Goal: Task Accomplishment & Management: Complete application form

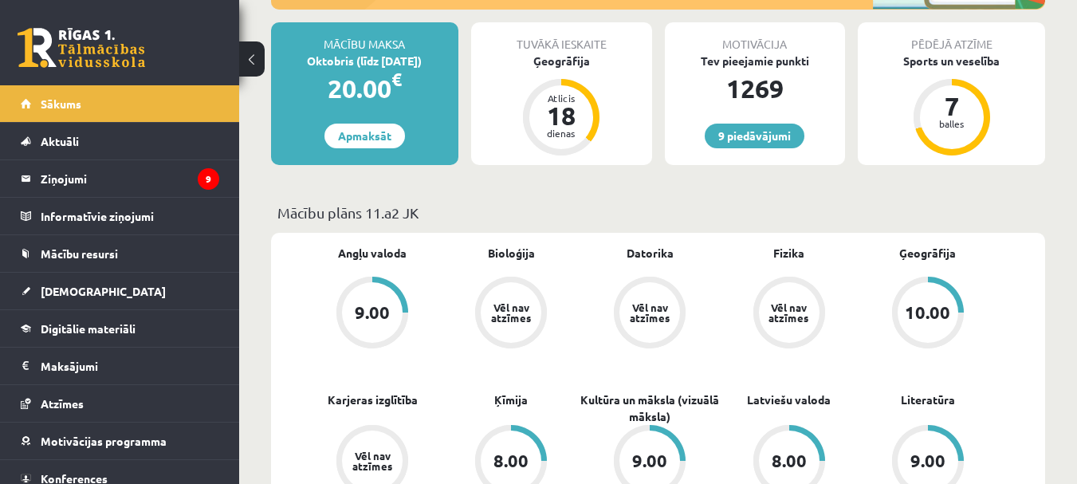
scroll to position [319, 0]
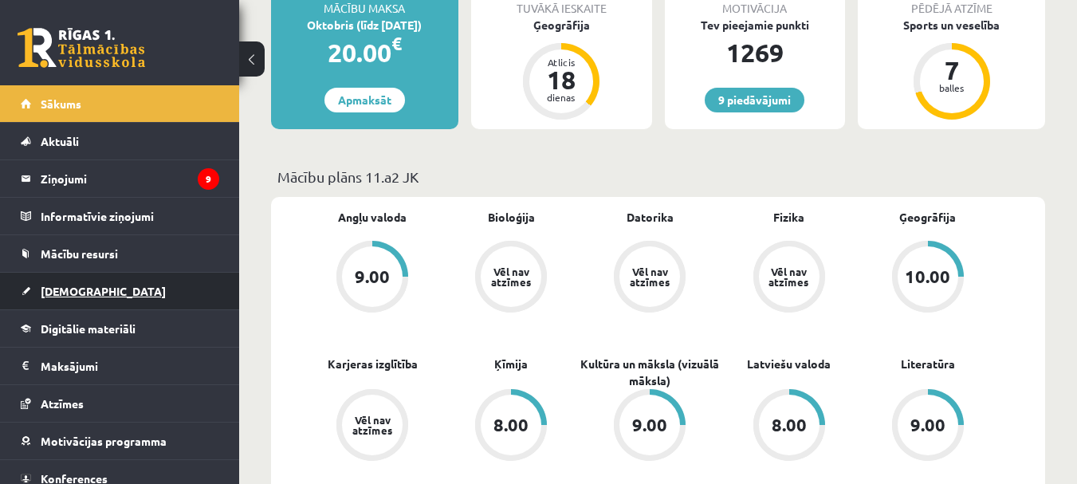
click at [92, 292] on link "[DEMOGRAPHIC_DATA]" at bounding box center [120, 291] width 199 height 37
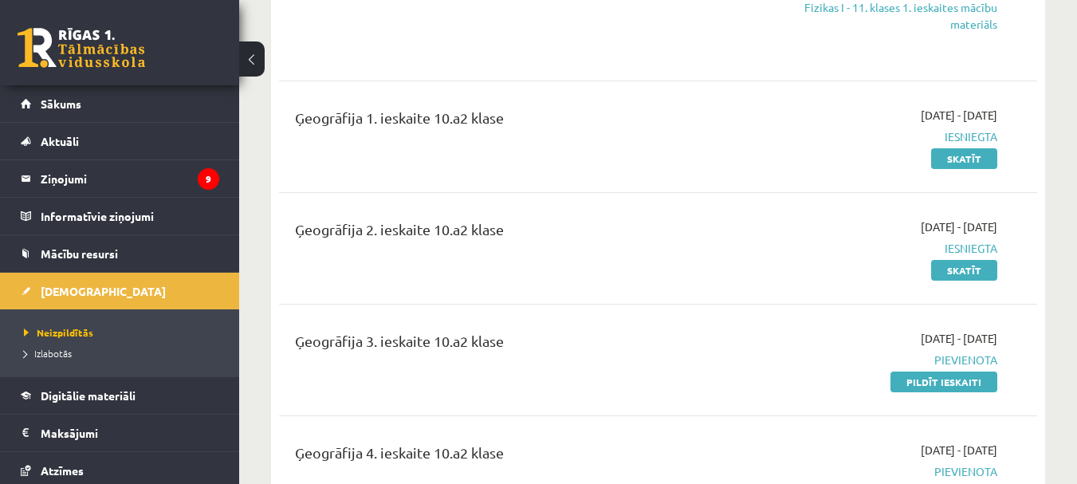
scroll to position [2153, 0]
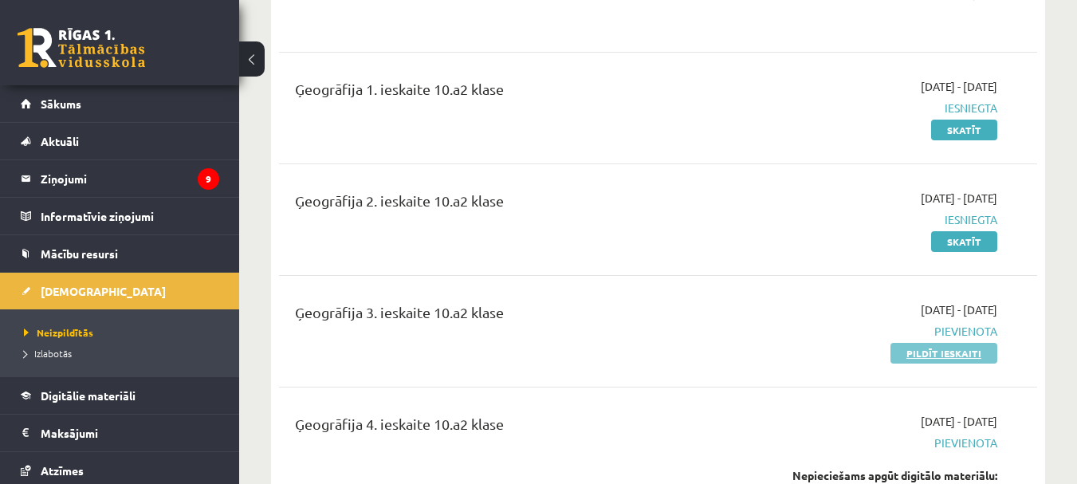
click at [942, 343] on link "Pildīt ieskaiti" at bounding box center [944, 353] width 107 height 21
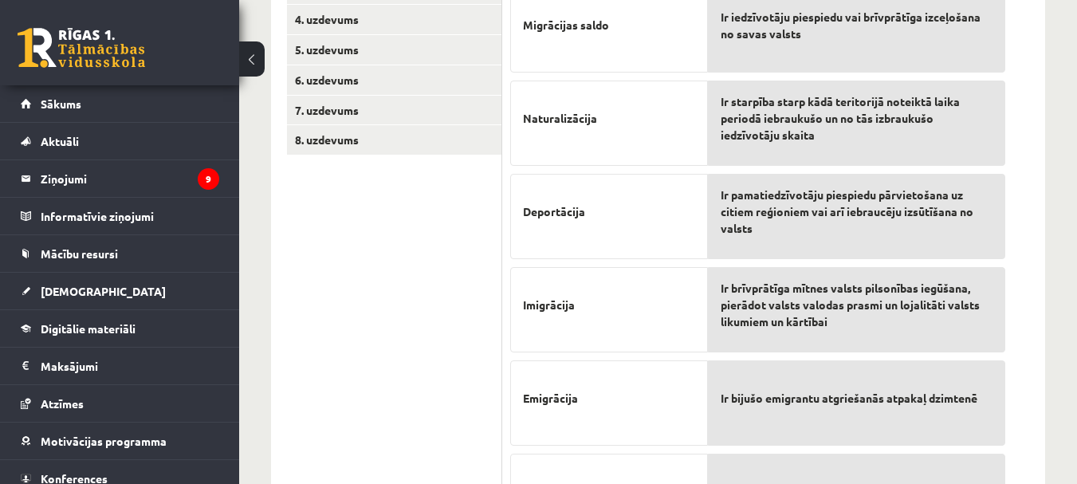
scroll to position [483, 0]
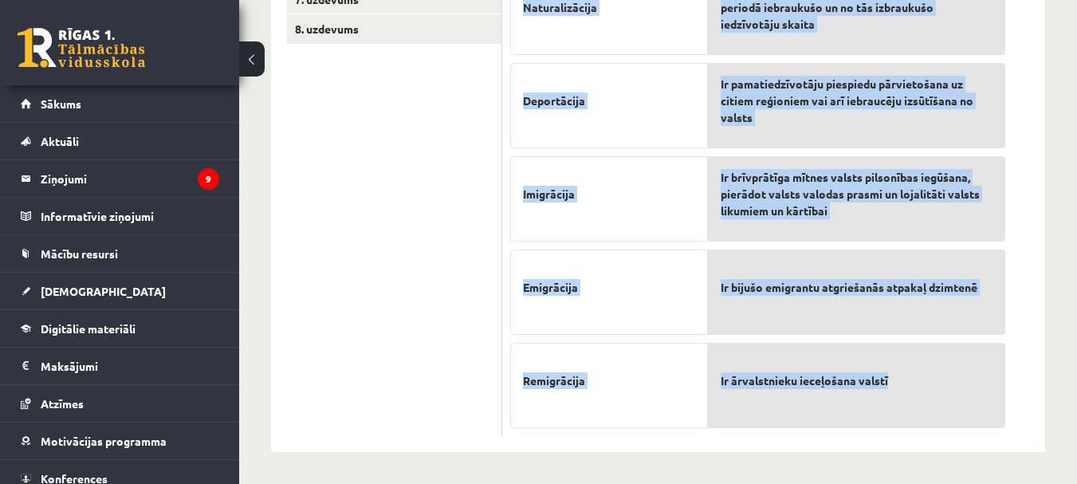
drag, startPoint x: 510, startPoint y: 158, endPoint x: 875, endPoint y: 377, distance: 426.0
click at [911, 392] on div "6p Pretī skaidrojumam izvēlieties atbilstošo Migrācijas saldo Naturalizācija De…" at bounding box center [757, 128] width 511 height 617
copy div "Pretī skaidrojumam izvēlieties atbilstošo Migrācijas saldo Naturalizācija Depor…"
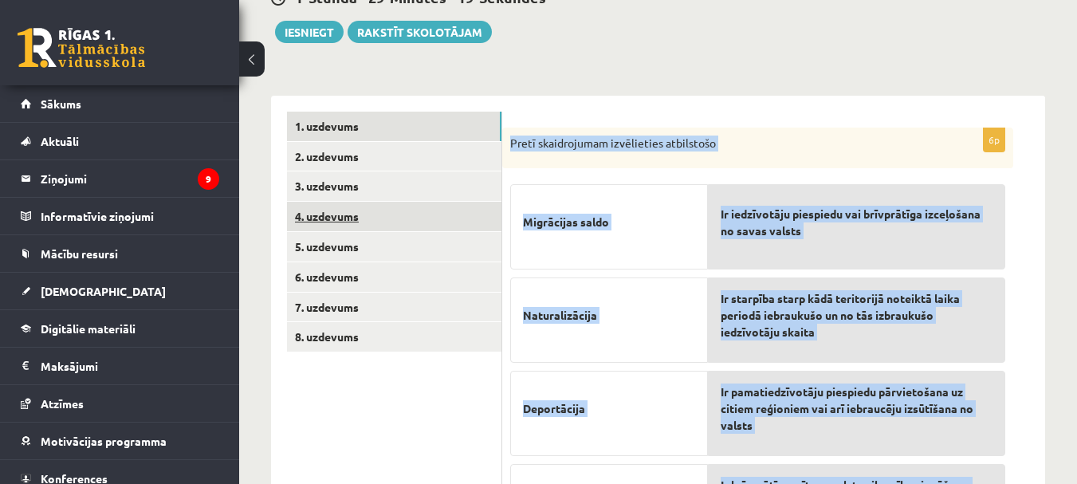
scroll to position [164, 0]
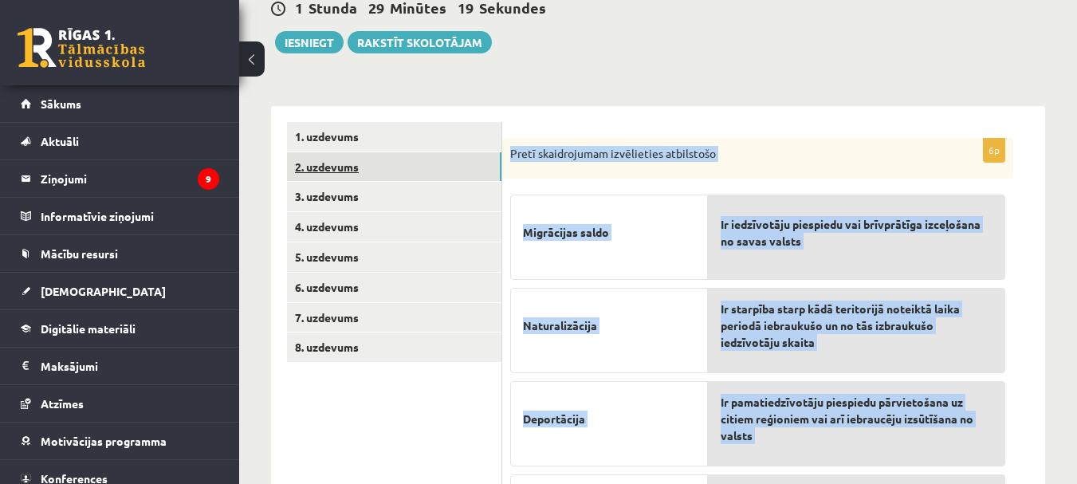
click at [356, 161] on link "2. uzdevums" at bounding box center [394, 167] width 214 height 30
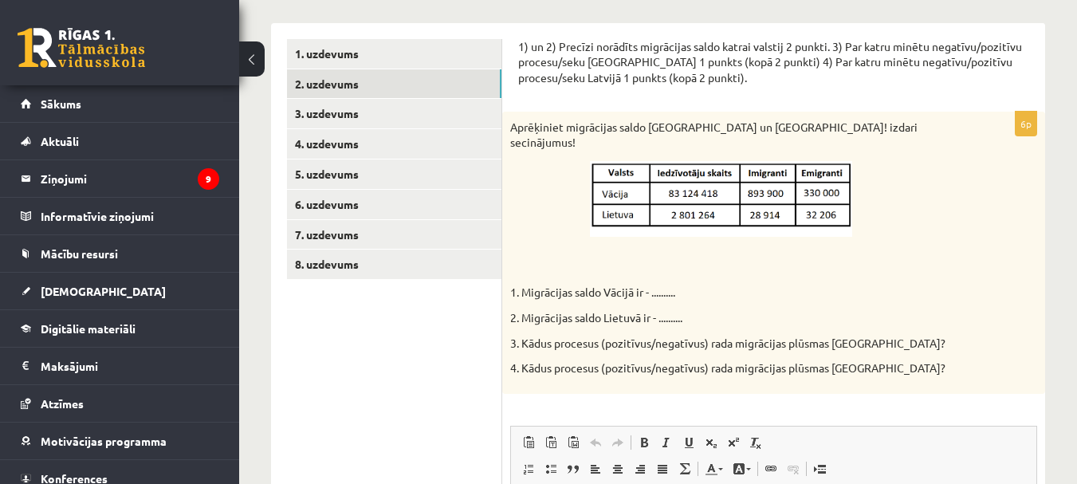
scroll to position [0, 0]
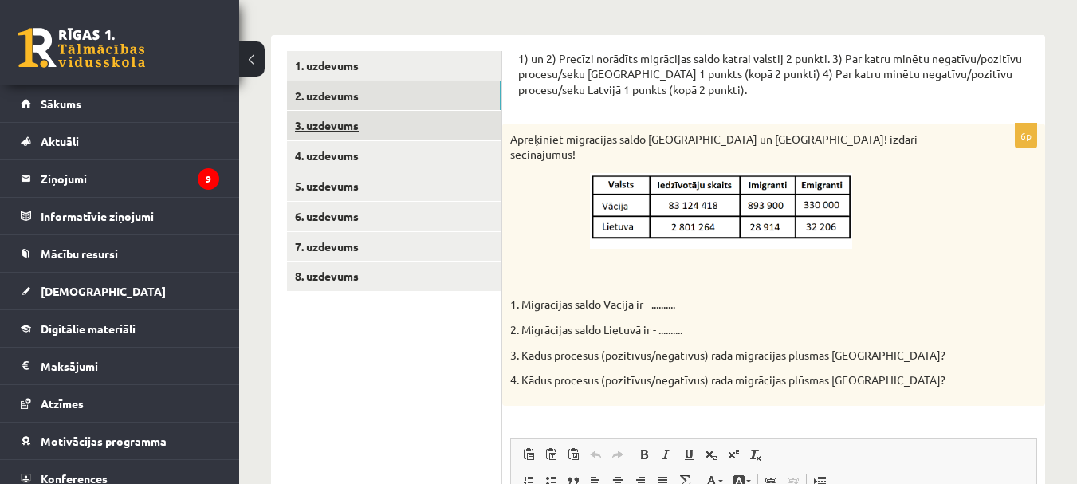
click at [321, 127] on link "3. uzdevums" at bounding box center [394, 126] width 214 height 30
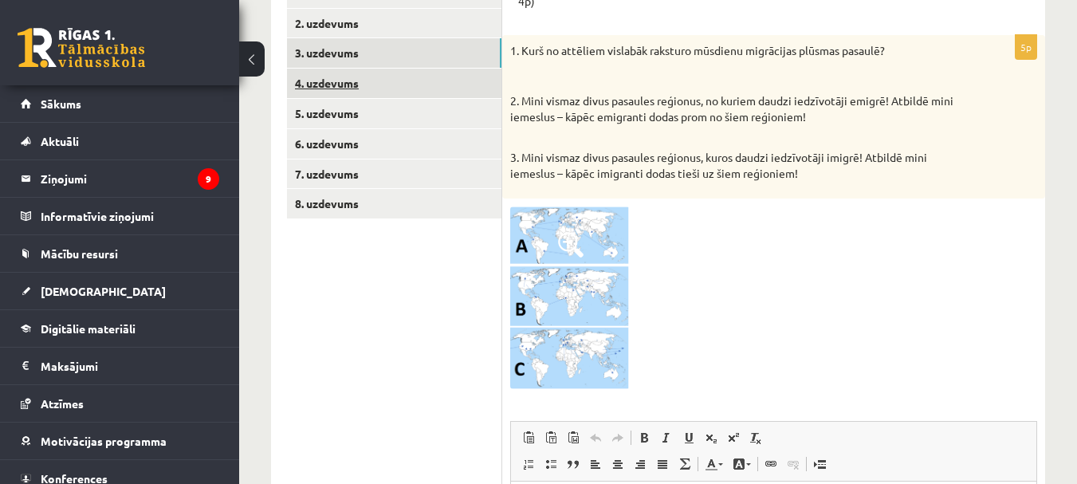
click at [340, 83] on link "4. uzdevums" at bounding box center [394, 84] width 214 height 30
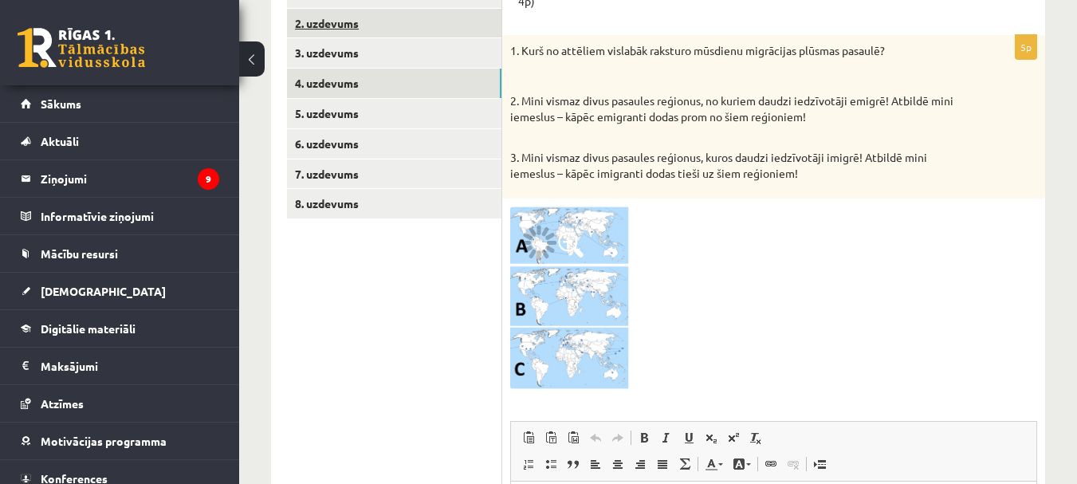
scroll to position [238, 0]
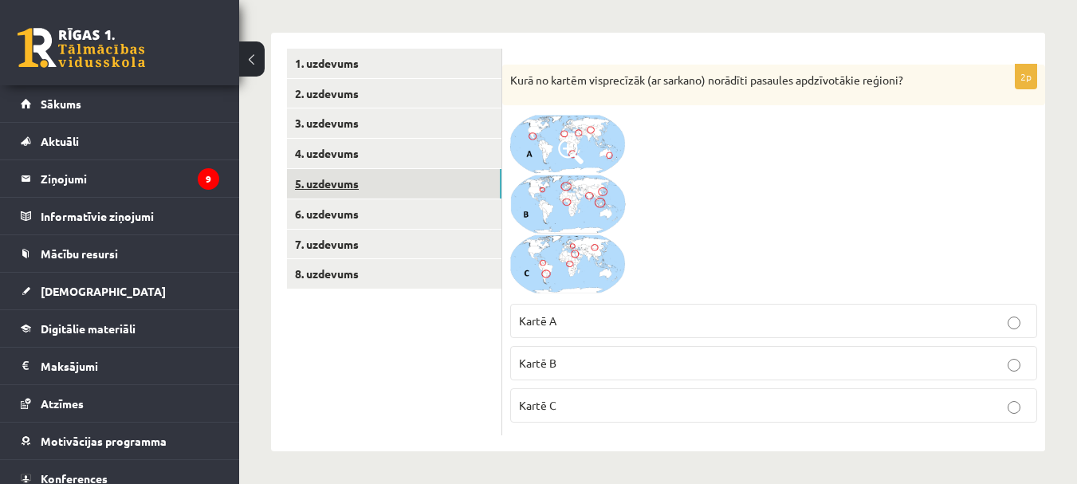
click at [342, 187] on link "5. uzdevums" at bounding box center [394, 184] width 214 height 30
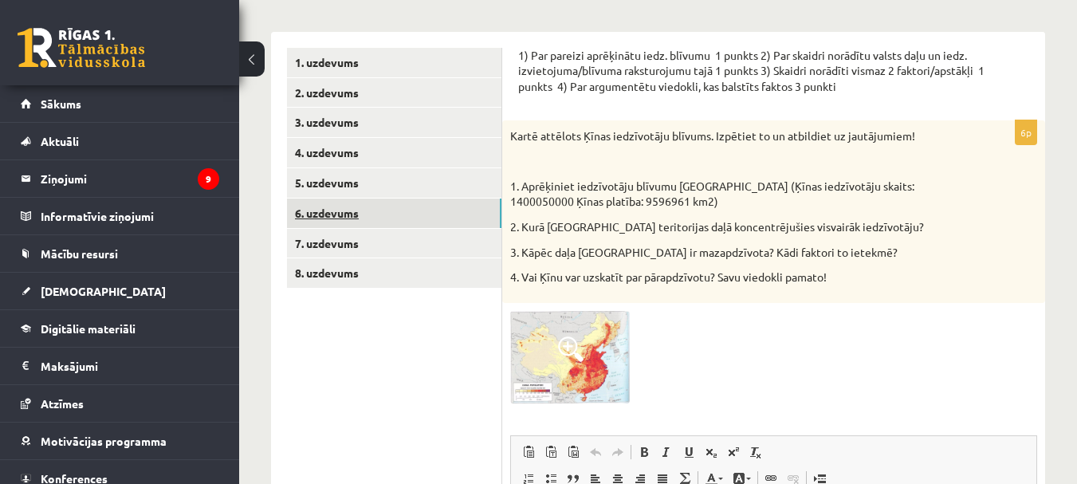
click at [335, 203] on link "6. uzdevums" at bounding box center [394, 214] width 214 height 30
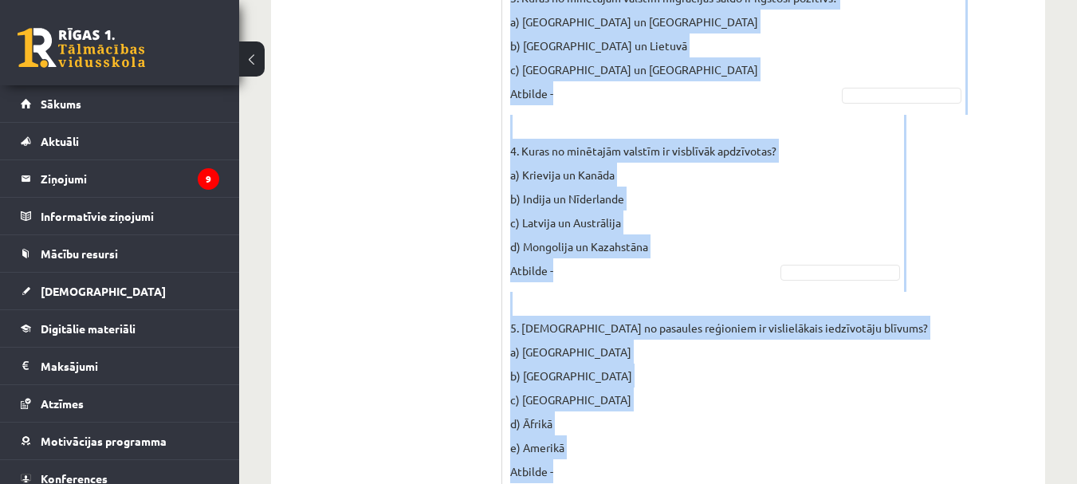
scroll to position [840, 0]
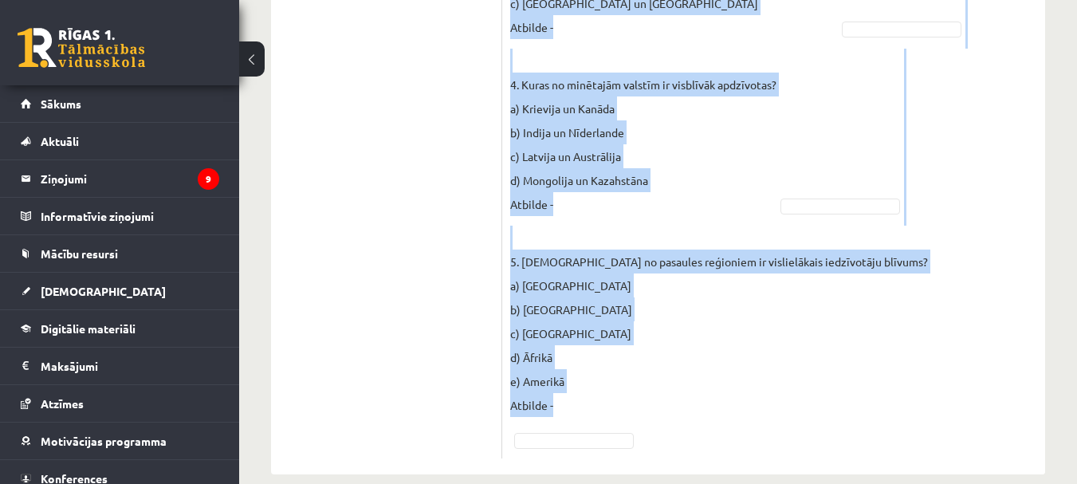
drag, startPoint x: 529, startPoint y: 124, endPoint x: 730, endPoint y: 435, distance: 369.6
copy div "Pieejamie vārdi B A B B A E C C A B C A C A D D 1. Galvenais migrācijas cēlonis…"
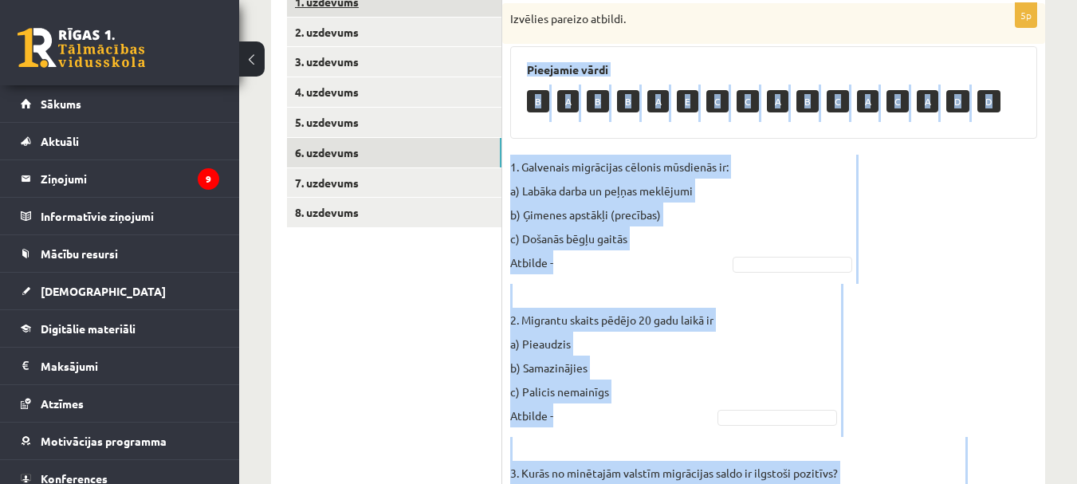
scroll to position [123, 0]
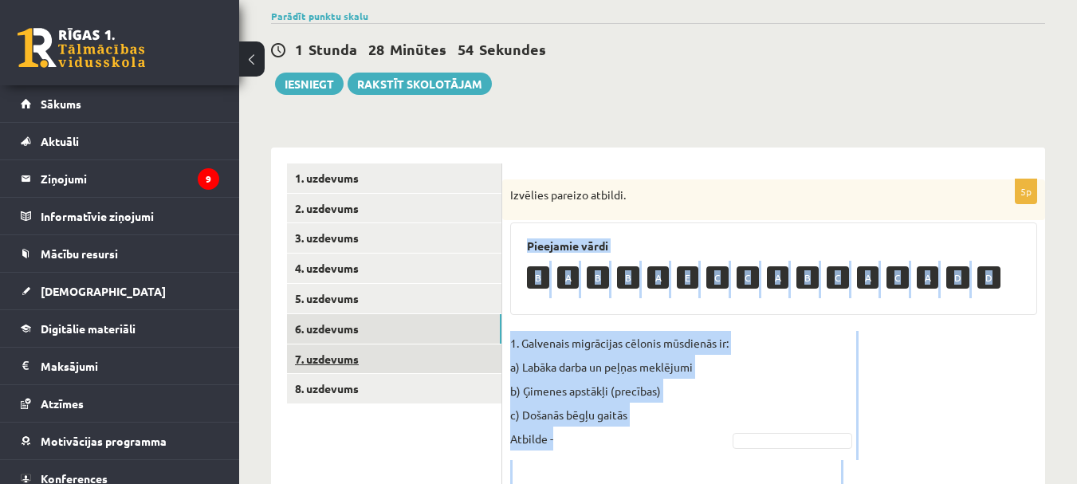
click at [348, 356] on link "7. uzdevums" at bounding box center [394, 359] width 214 height 30
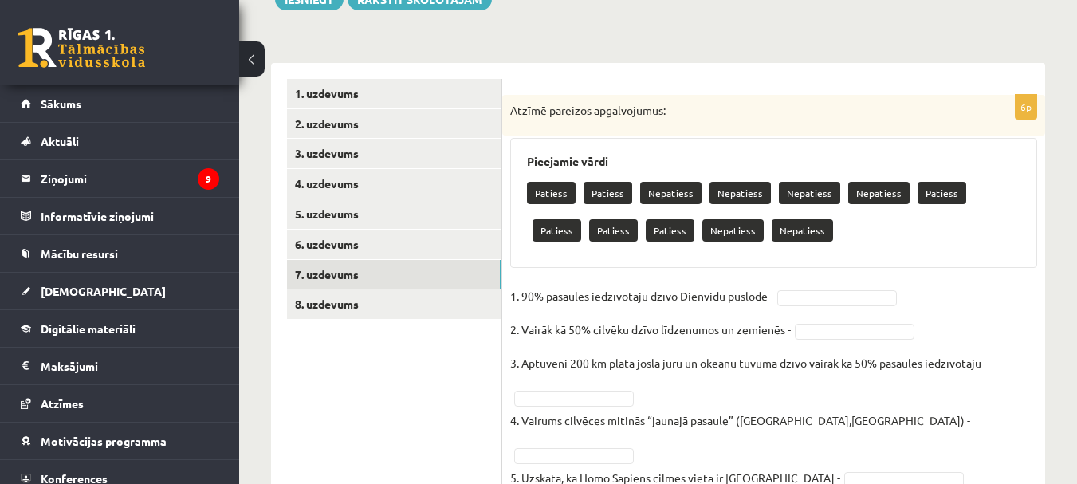
scroll to position [289, 0]
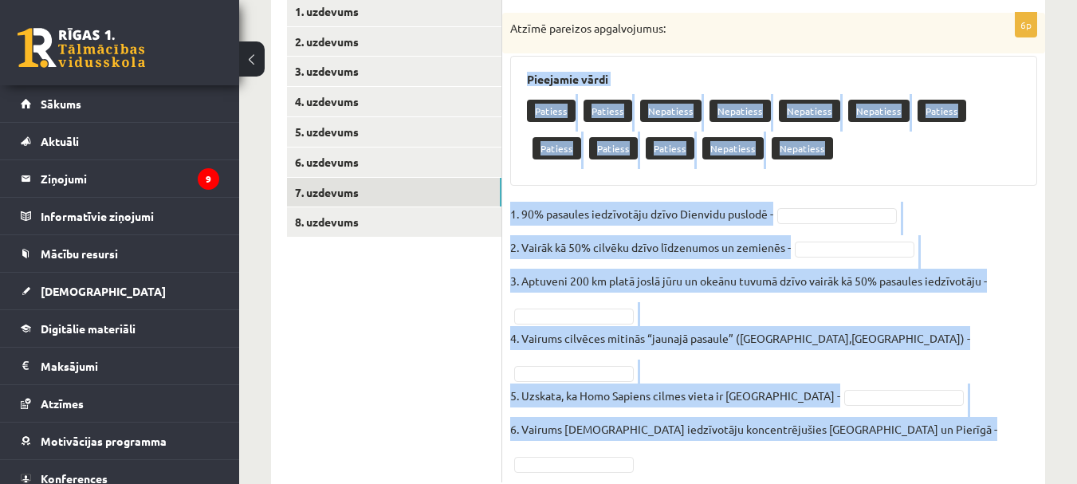
drag, startPoint x: 525, startPoint y: 74, endPoint x: 924, endPoint y: 431, distance: 535.3
click at [924, 431] on div "6p Atzīmē pareizos apgalvojumus: Pieejamie vārdi Patiess Patiess Nepatiess Nepa…" at bounding box center [773, 248] width 543 height 470
copy div "Pieejamie vārdi Patiess Patiess Nepatiess Nepatiess Nepatiess Nepatiess Patiess…"
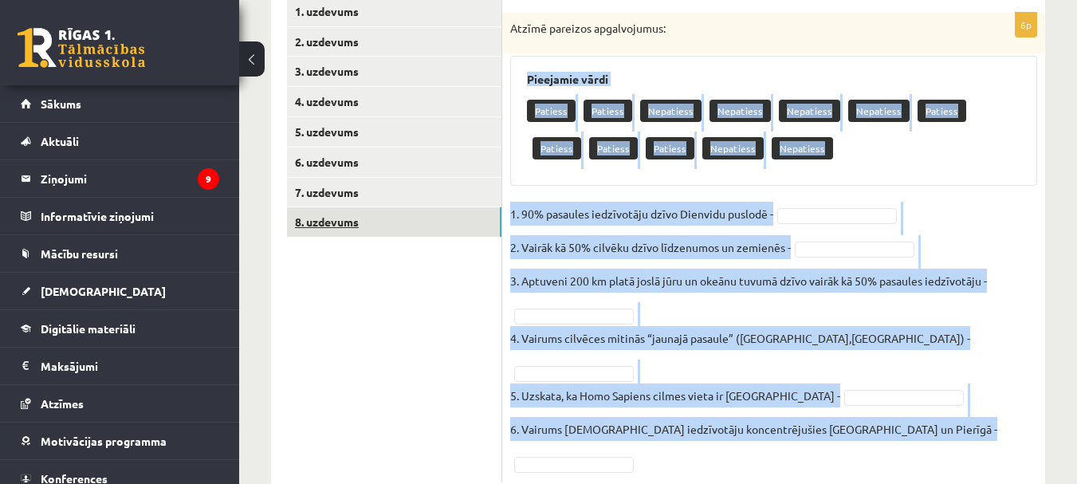
click at [365, 218] on link "8. uzdevums" at bounding box center [394, 222] width 214 height 30
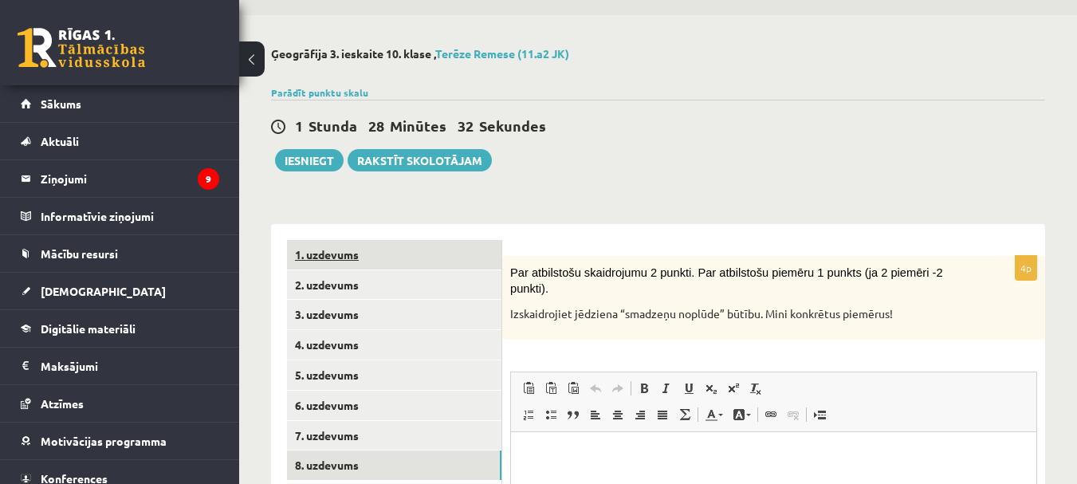
scroll to position [0, 0]
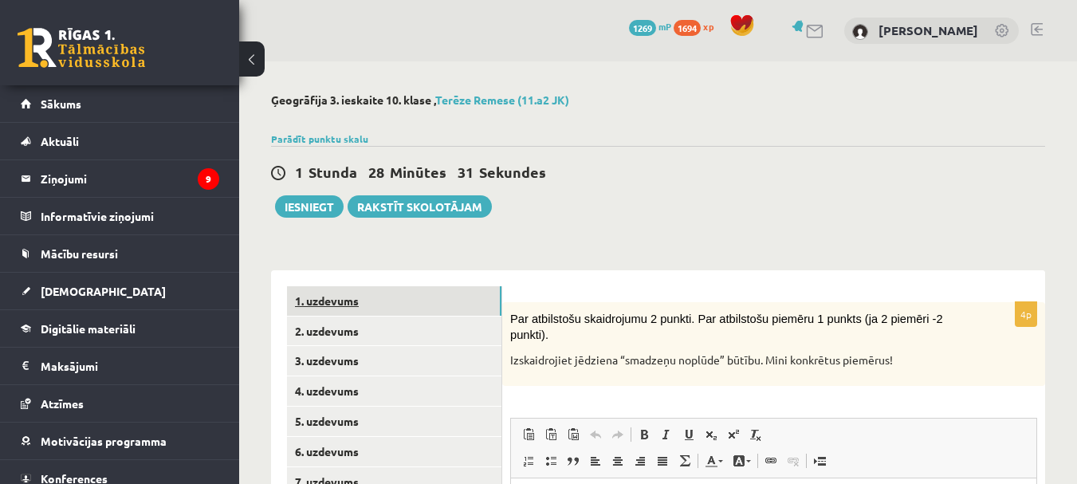
click at [356, 305] on link "1. uzdevums" at bounding box center [394, 301] width 214 height 30
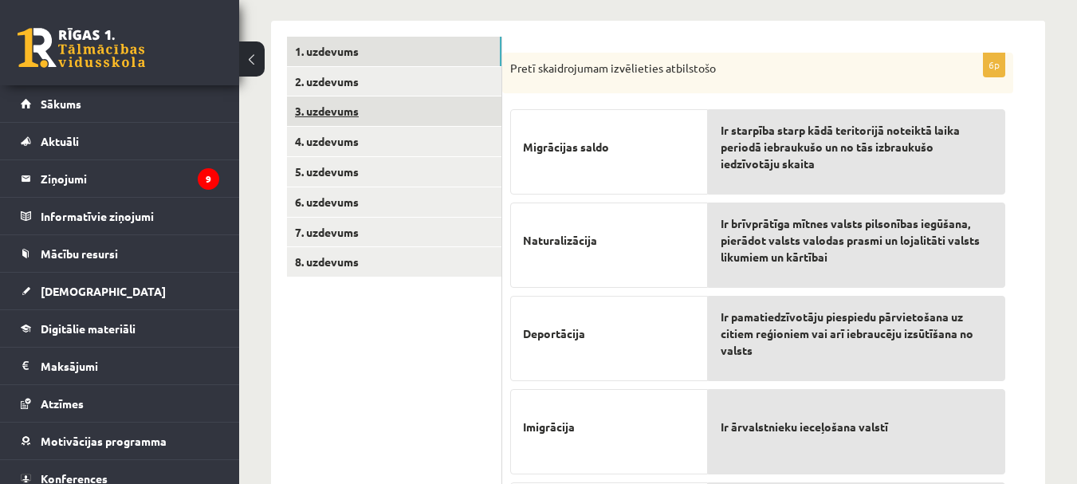
scroll to position [165, 0]
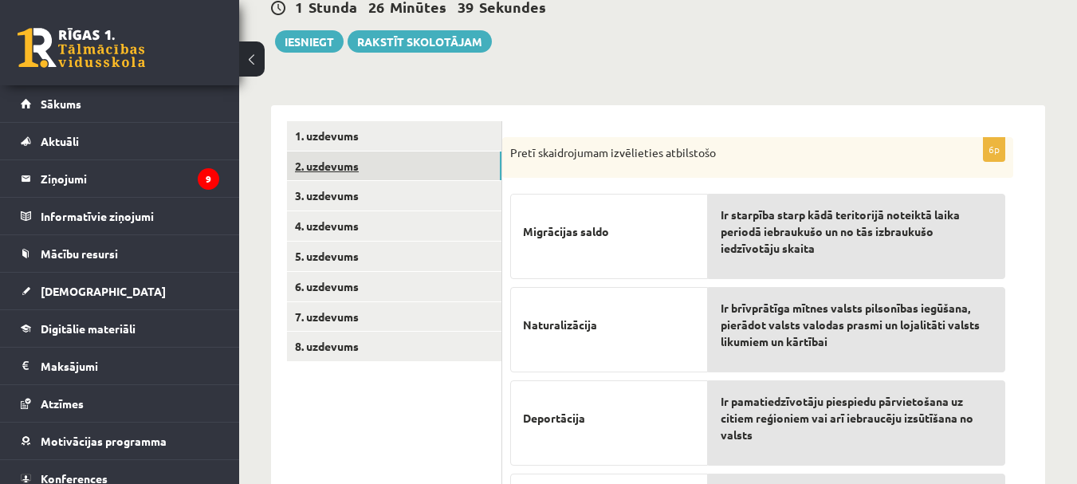
click at [344, 167] on link "2. uzdevums" at bounding box center [394, 166] width 214 height 30
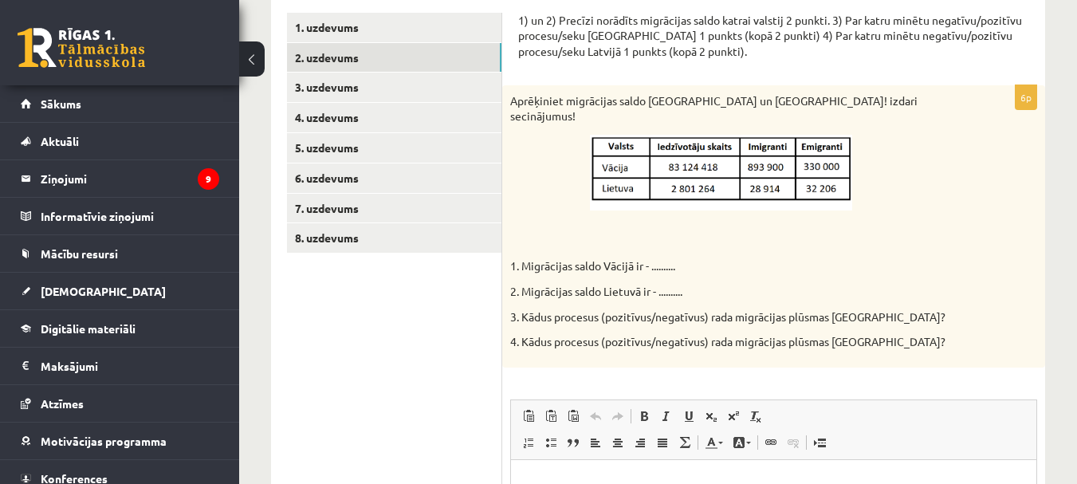
scroll to position [245, 0]
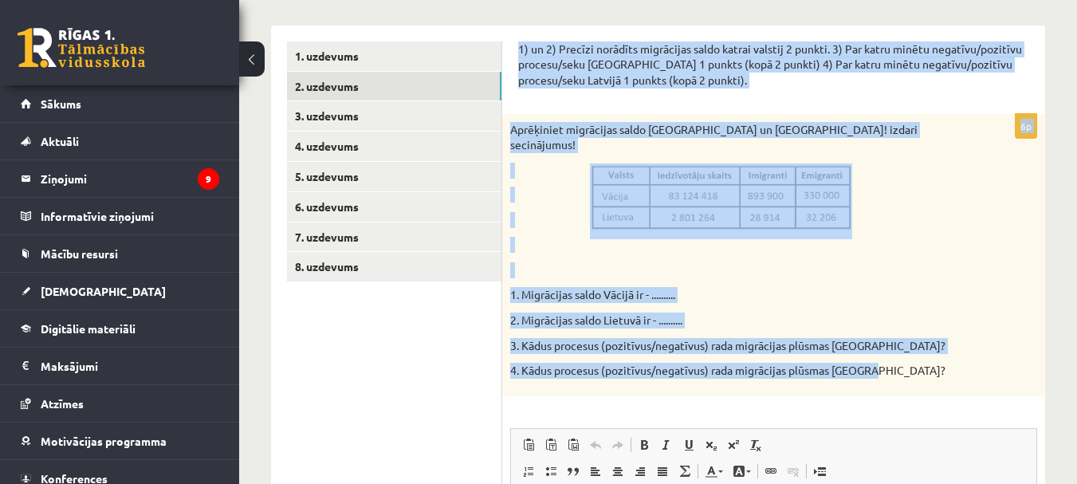
drag, startPoint x: 517, startPoint y: 45, endPoint x: 866, endPoint y: 359, distance: 469.2
click at [868, 363] on div "1) un 2) Precīzi norādīts migrācijas saldo katrai valstij 2 punkti. 3) Par katr…" at bounding box center [773, 401] width 543 height 750
click at [815, 313] on p "2. Migrācijas saldo Lietuvā ir - .........." at bounding box center [733, 321] width 447 height 16
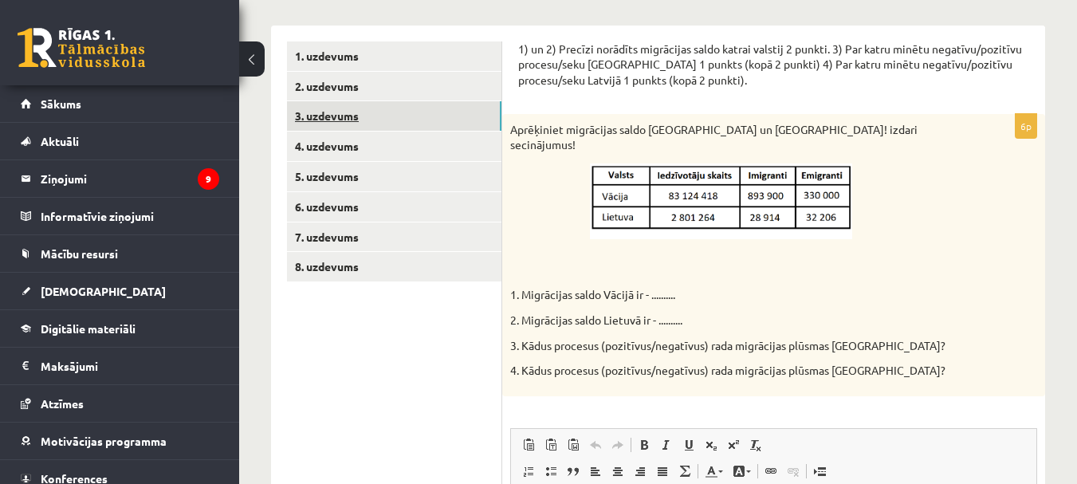
click at [353, 112] on link "3. uzdevums" at bounding box center [394, 116] width 214 height 30
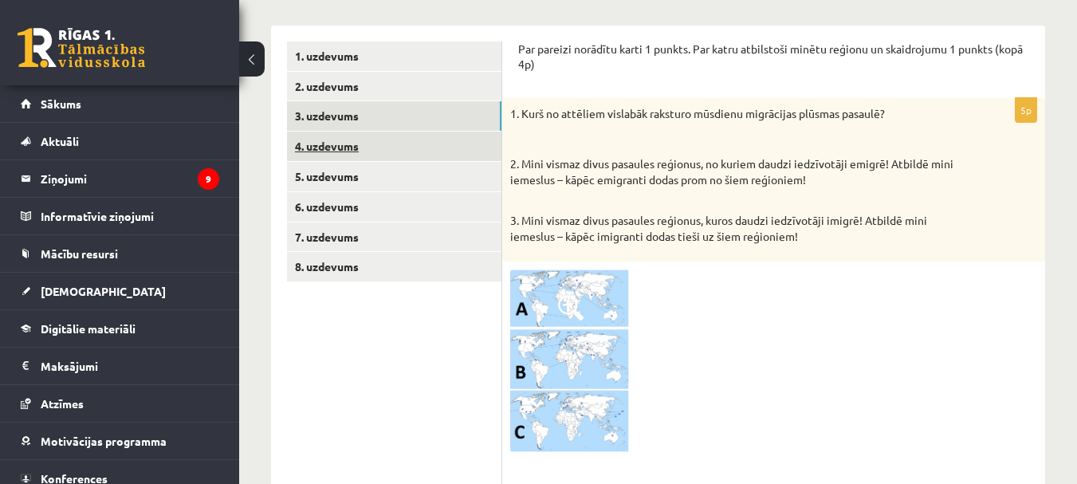
click at [368, 151] on link "4. uzdevums" at bounding box center [394, 147] width 214 height 30
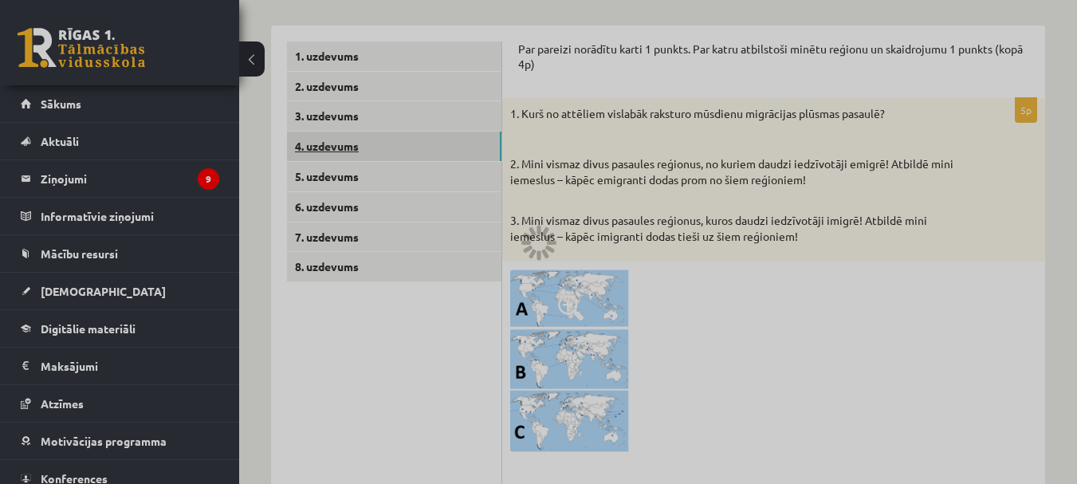
scroll to position [238, 0]
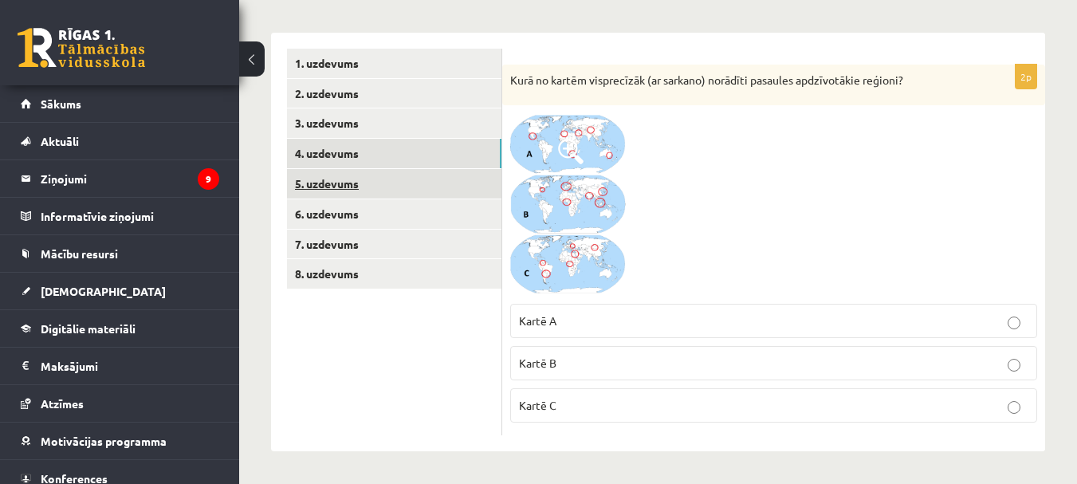
click at [366, 191] on link "5. uzdevums" at bounding box center [394, 184] width 214 height 30
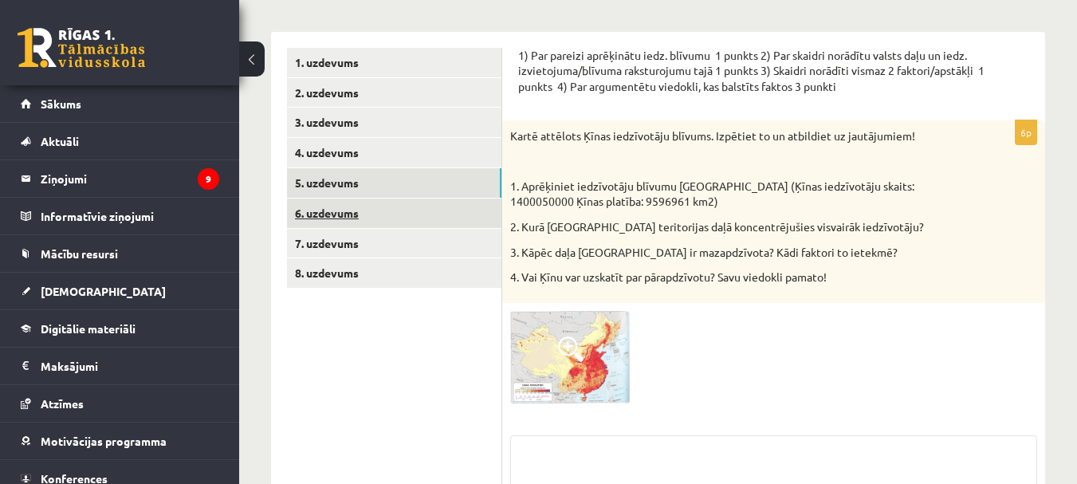
click at [363, 225] on link "6. uzdevums" at bounding box center [394, 214] width 214 height 30
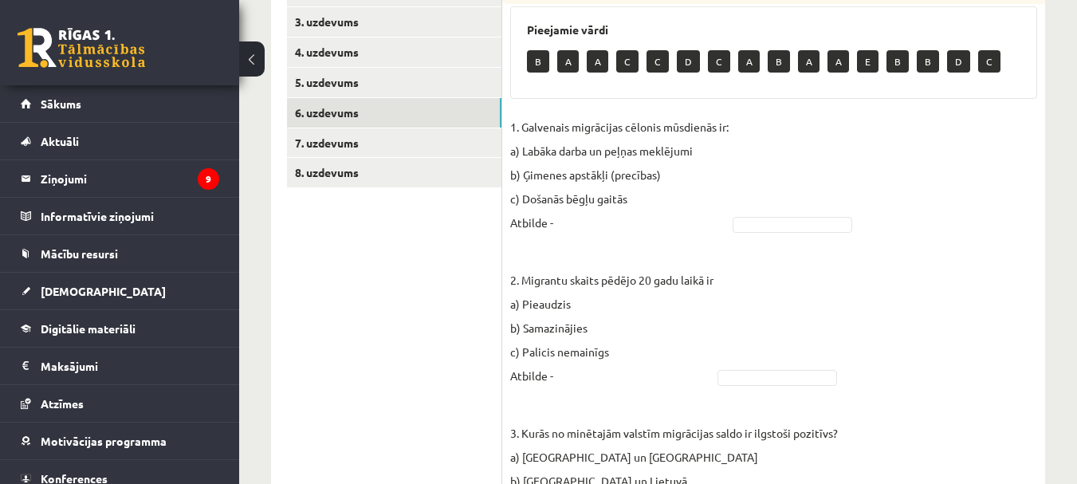
scroll to position [398, 0]
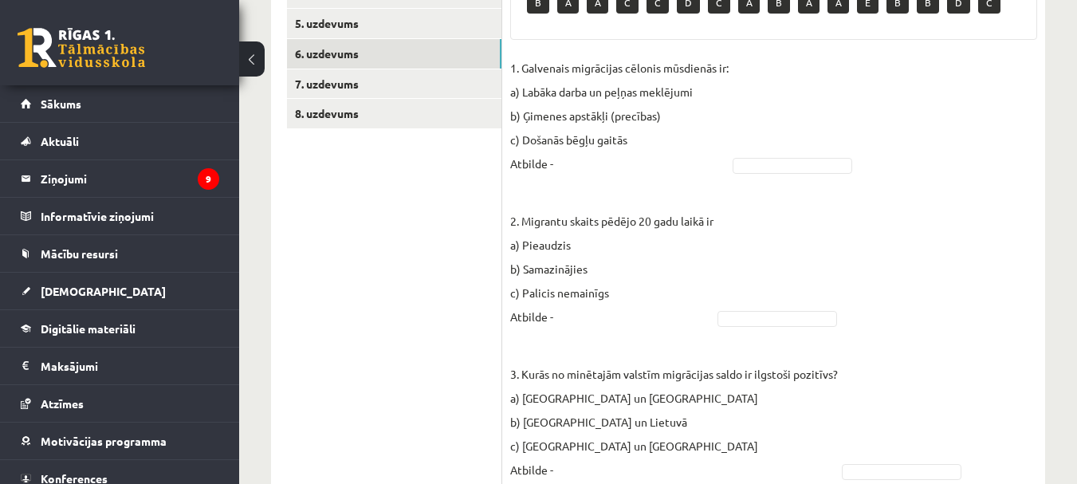
click at [764, 152] on fieldset "1. Galvenais migrācijas cēlonis mūsdienās ir: a) Labāka darba un peļņas meklēju…" at bounding box center [773, 474] width 527 height 837
click at [777, 187] on fieldset "1. Galvenais migrācijas cēlonis mūsdienās ir: a) Labāka darba un peļņas meklēju…" at bounding box center [773, 474] width 527 height 837
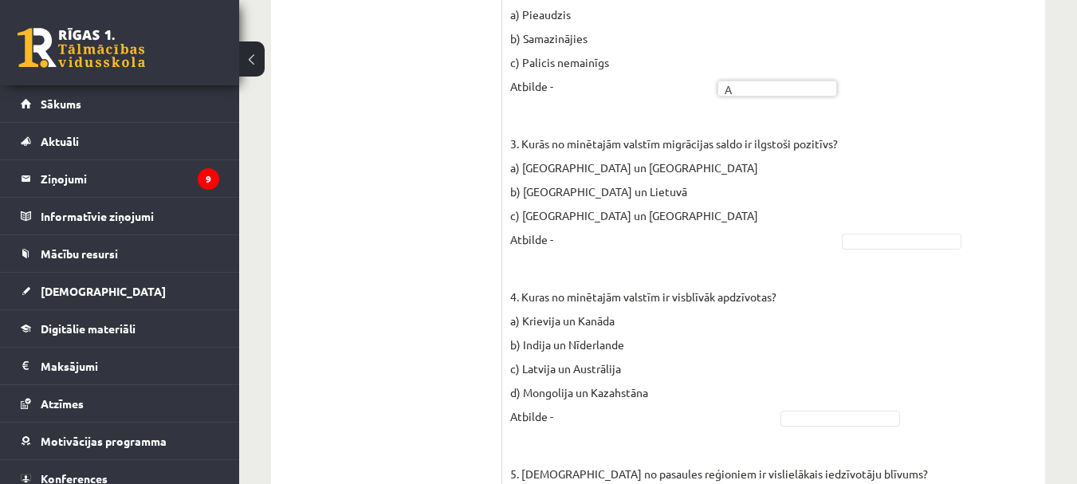
scroll to position [637, 0]
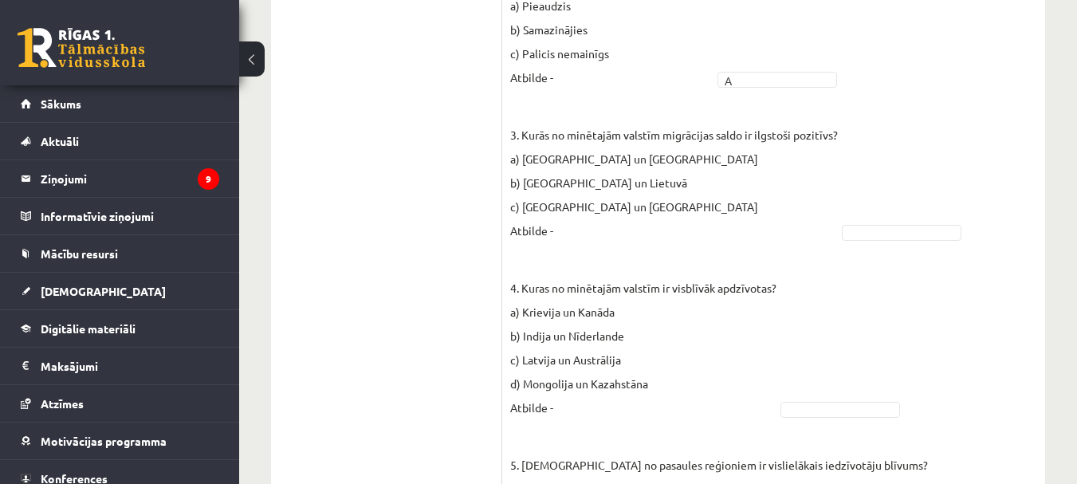
click at [921, 223] on fieldset "1. Galvenais migrācijas cēlonis mūsdienās ir: a) Labāka darba un peļņas meklēju…" at bounding box center [773, 235] width 527 height 837
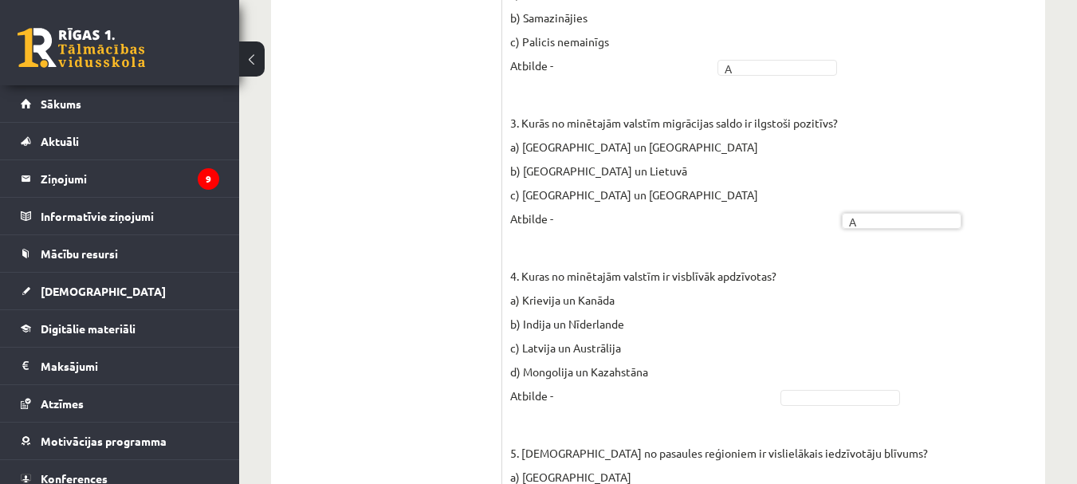
scroll to position [840, 0]
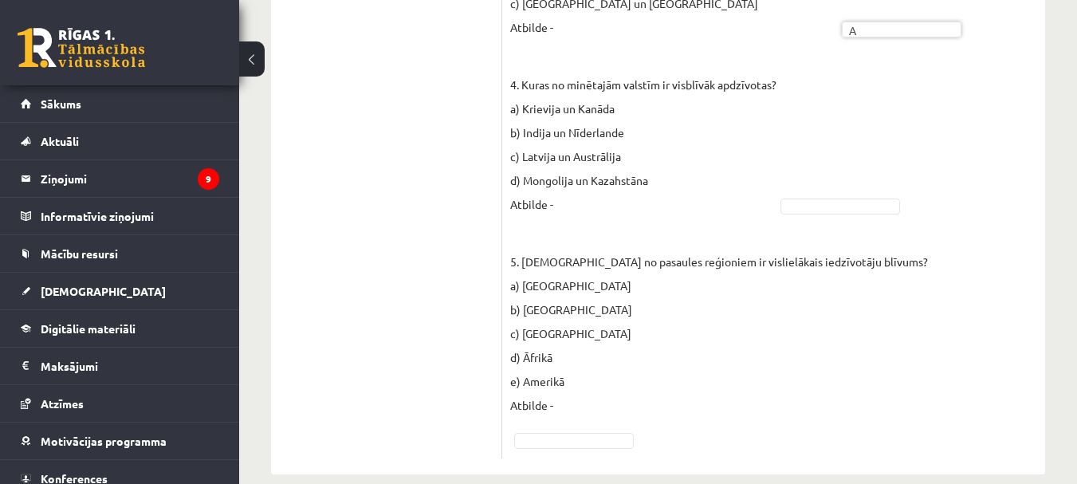
click at [806, 223] on fieldset "1. Galvenais migrācijas cēlonis mūsdienās ir: a) Labāka darba un peļņas meklēju…" at bounding box center [773, 31] width 527 height 837
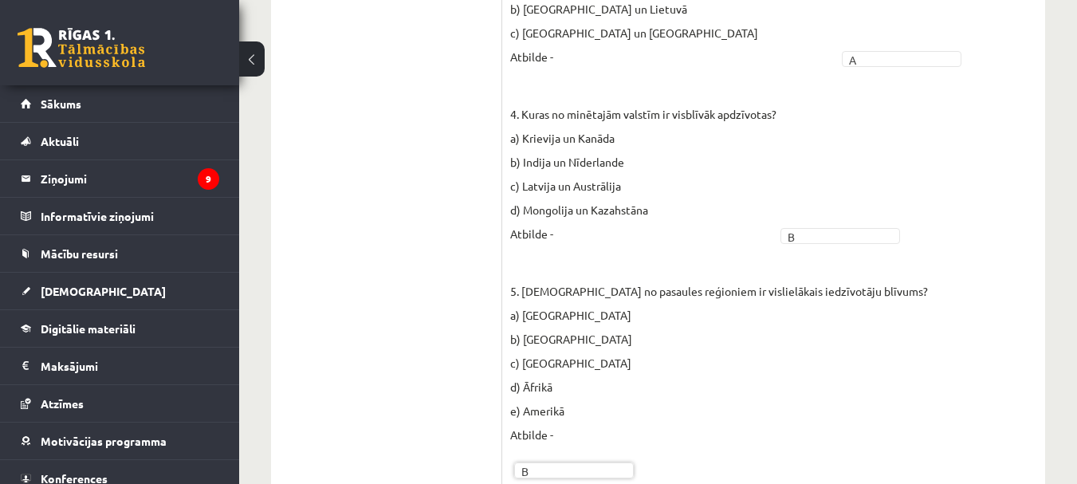
scroll to position [761, 0]
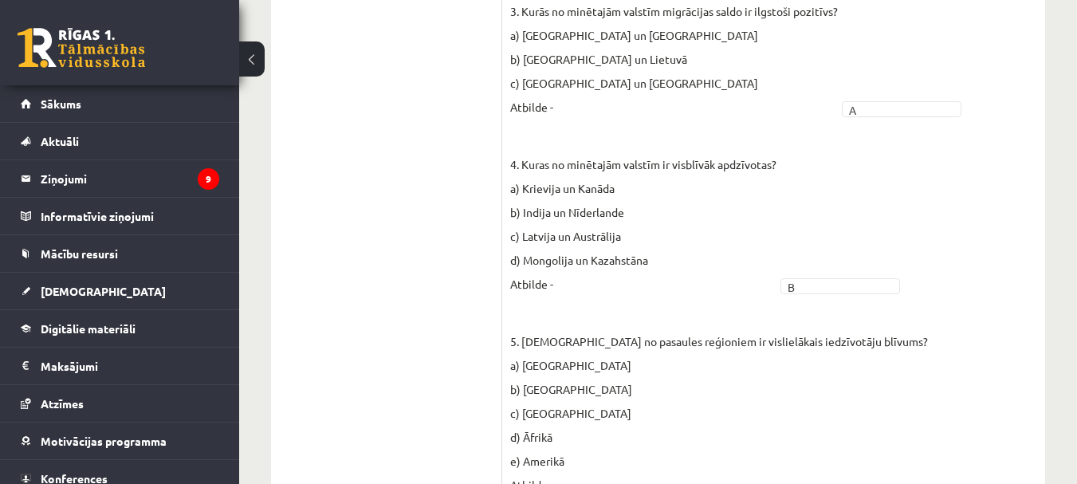
click at [435, 192] on ul "1. uzdevums 2. uzdevums 3. uzdevums 4. uzdevums 5. uzdevums 6. uzdevums 7. uzde…" at bounding box center [394, 32] width 215 height 1013
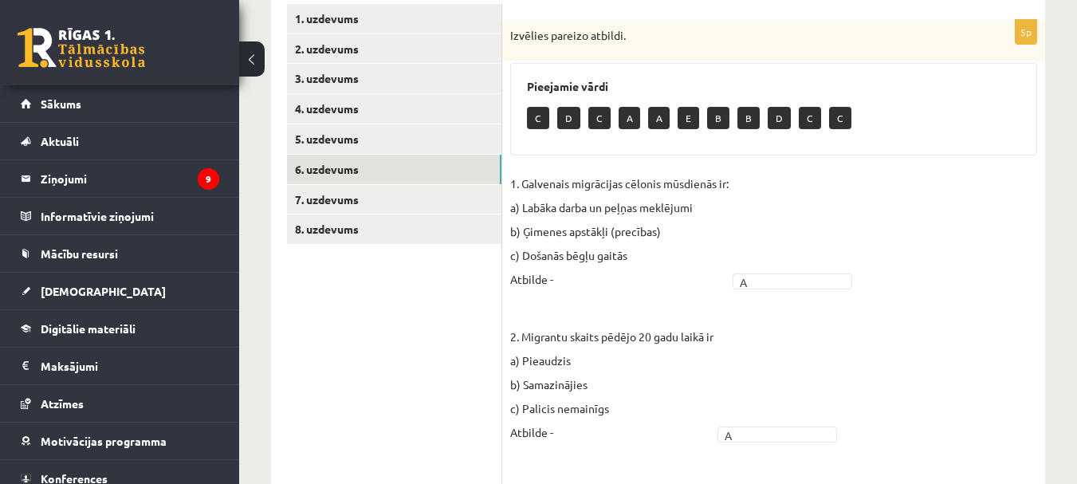
scroll to position [123, 0]
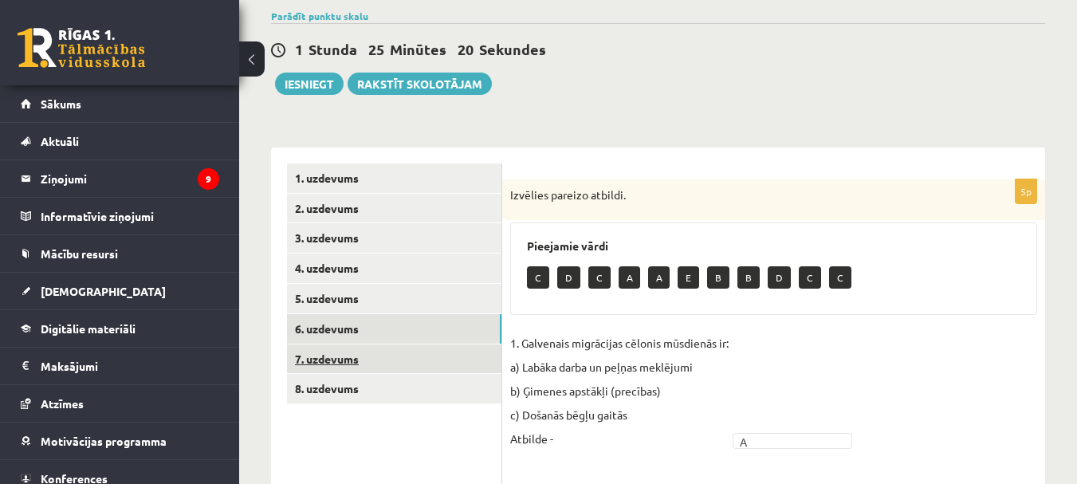
click at [334, 354] on link "7. uzdevums" at bounding box center [394, 359] width 214 height 30
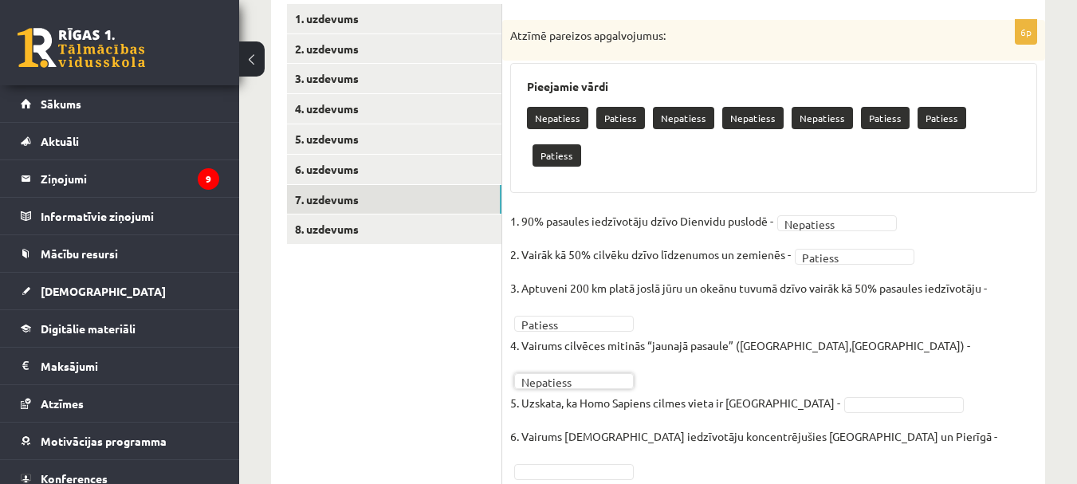
scroll to position [252, 0]
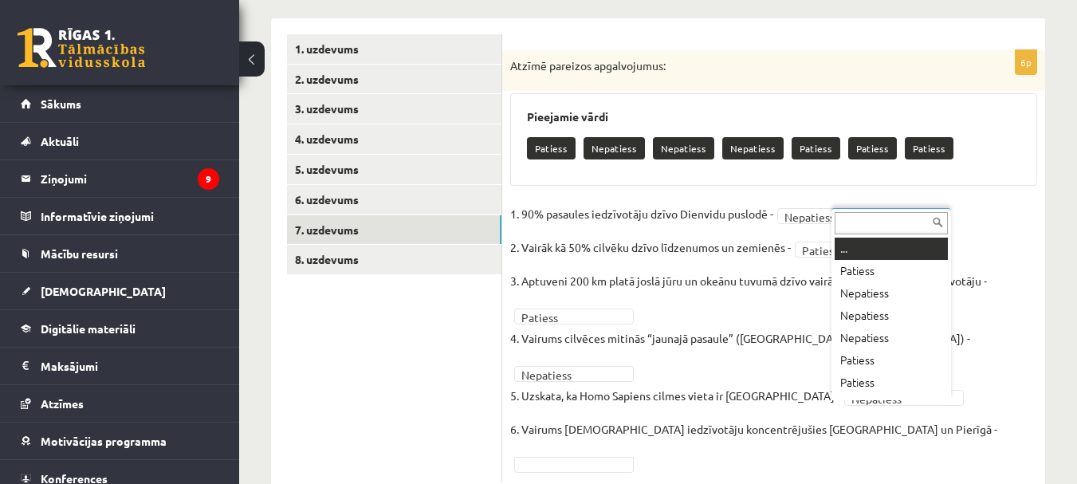
drag, startPoint x: 891, startPoint y: 406, endPoint x: 885, endPoint y: 396, distance: 11.1
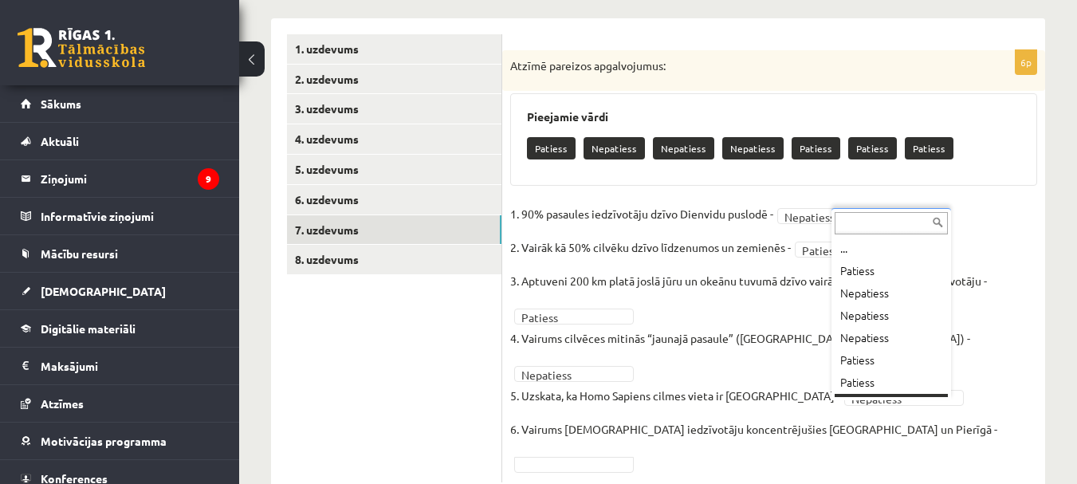
scroll to position [19, 0]
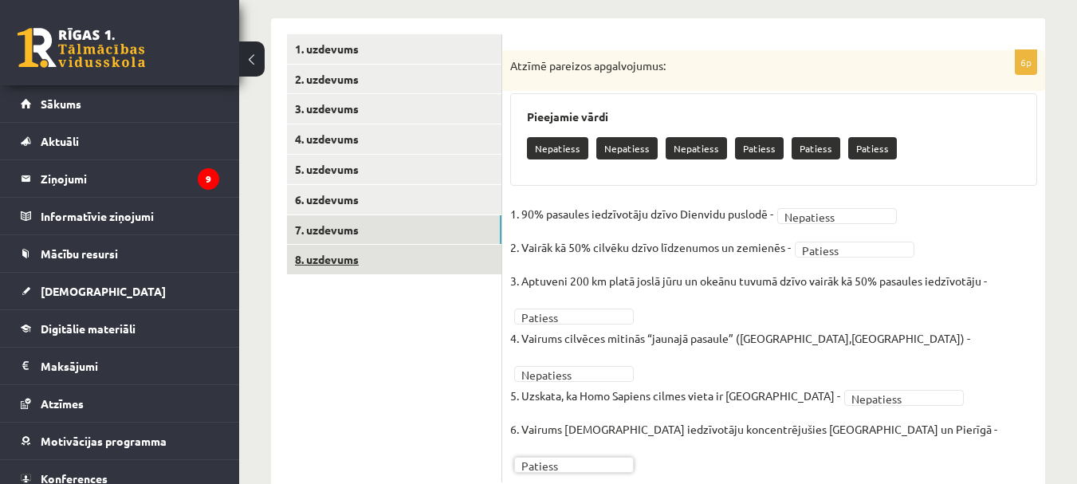
click at [349, 263] on link "8. uzdevums" at bounding box center [394, 260] width 214 height 30
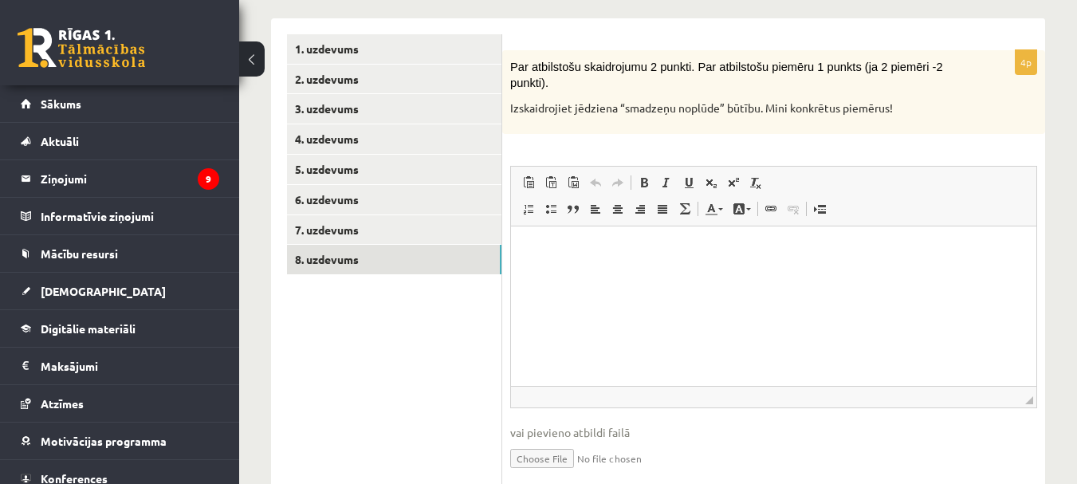
scroll to position [0, 0]
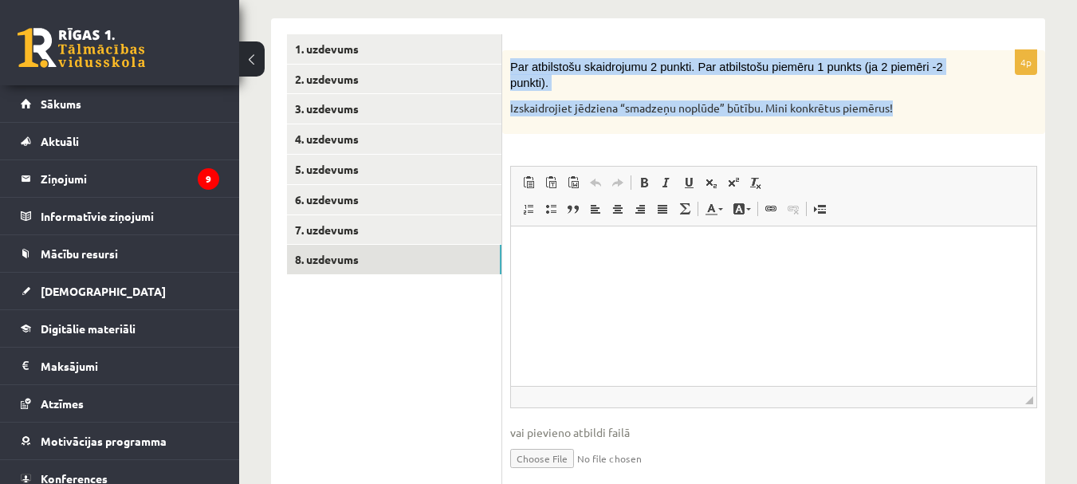
drag, startPoint x: 510, startPoint y: 69, endPoint x: 902, endPoint y: 96, distance: 392.4
click at [902, 97] on div "Par atbilstošu skaidrojumu 2 punkti. Par atbilstošu piemēru 1 punkts (ja 2 piem…" at bounding box center [773, 92] width 543 height 84
copy div "Par atbilstošu skaidrojumu 2 punkti. Par atbilstošu piemēru 1 punkts (ja 2 piem…"
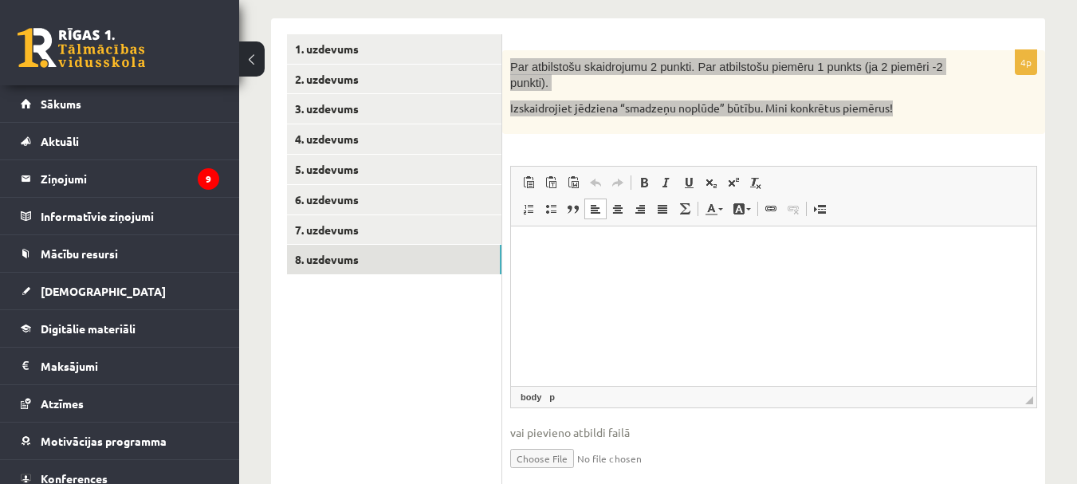
click at [573, 270] on html at bounding box center [773, 250] width 525 height 49
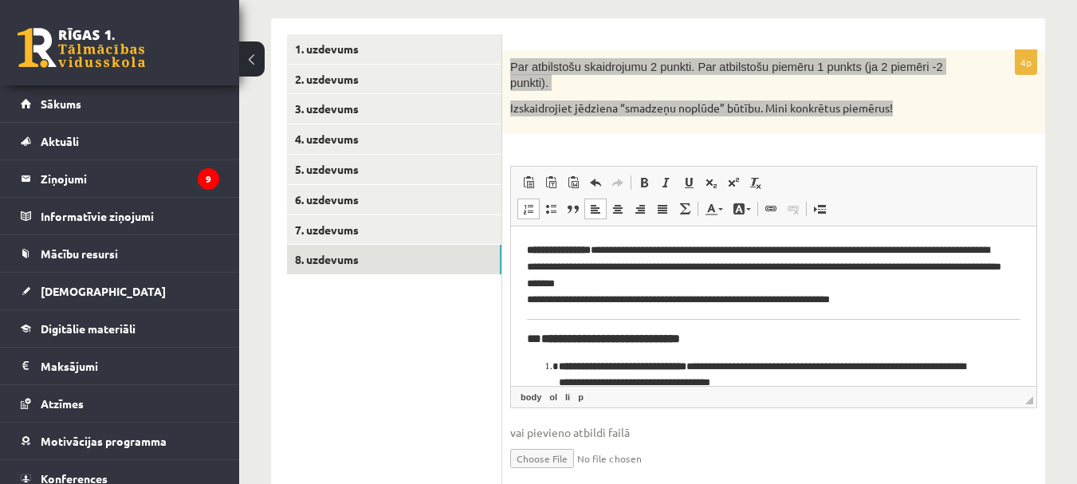
scroll to position [46, 0]
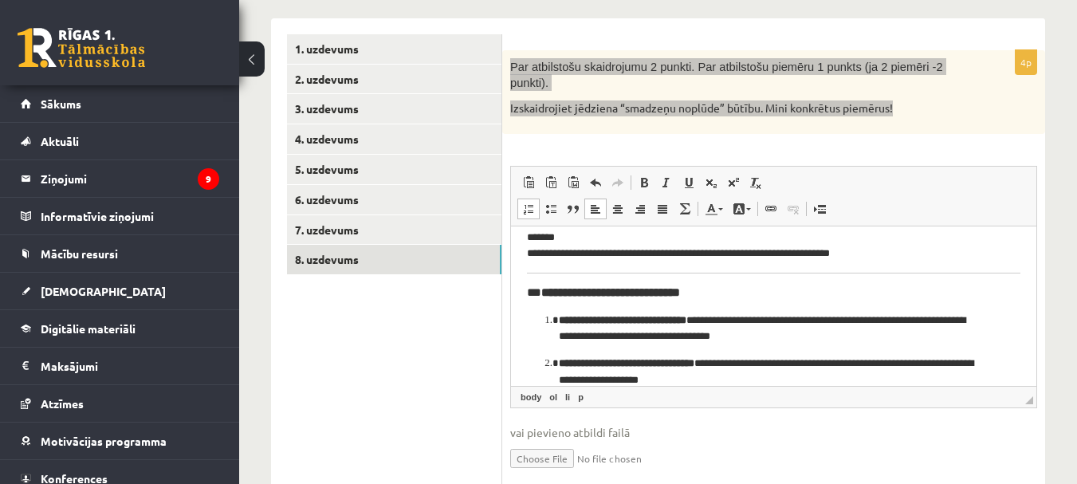
click at [559, 315] on li "**********" at bounding box center [774, 328] width 430 height 33
click at [680, 297] on strong "**********" at bounding box center [610, 291] width 139 height 12
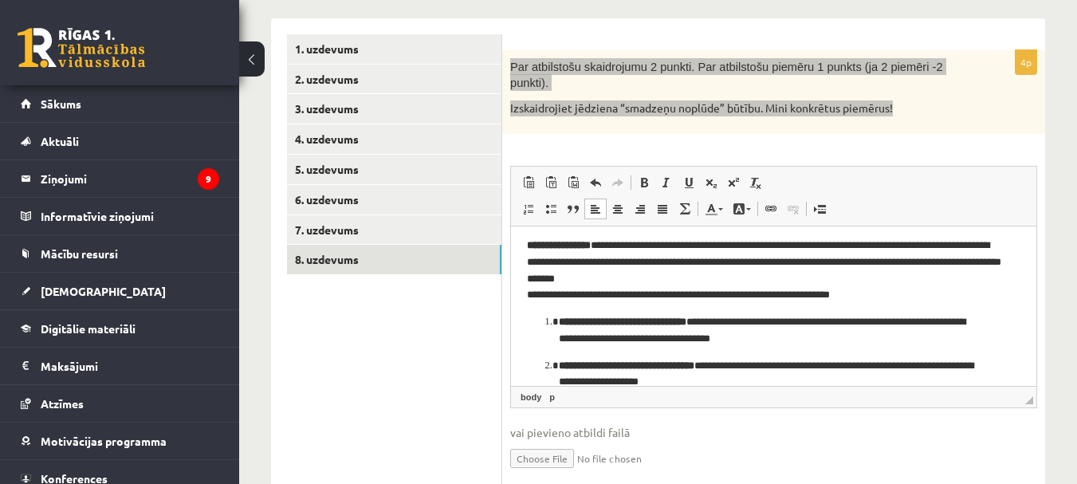
scroll to position [0, 0]
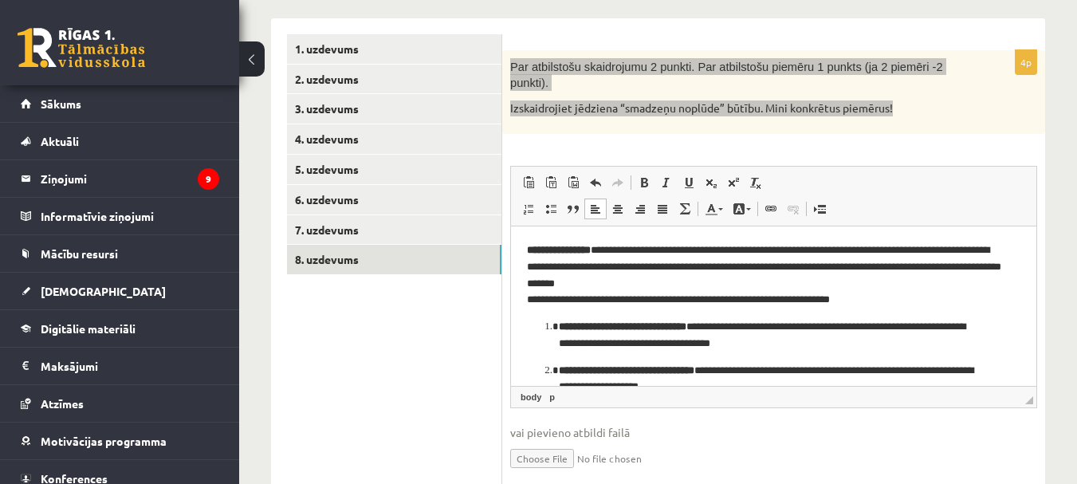
click at [704, 265] on p "**********" at bounding box center [768, 275] width 482 height 66
click at [701, 264] on p "**********" at bounding box center [768, 275] width 482 height 66
click at [696, 270] on p "**********" at bounding box center [768, 275] width 482 height 66
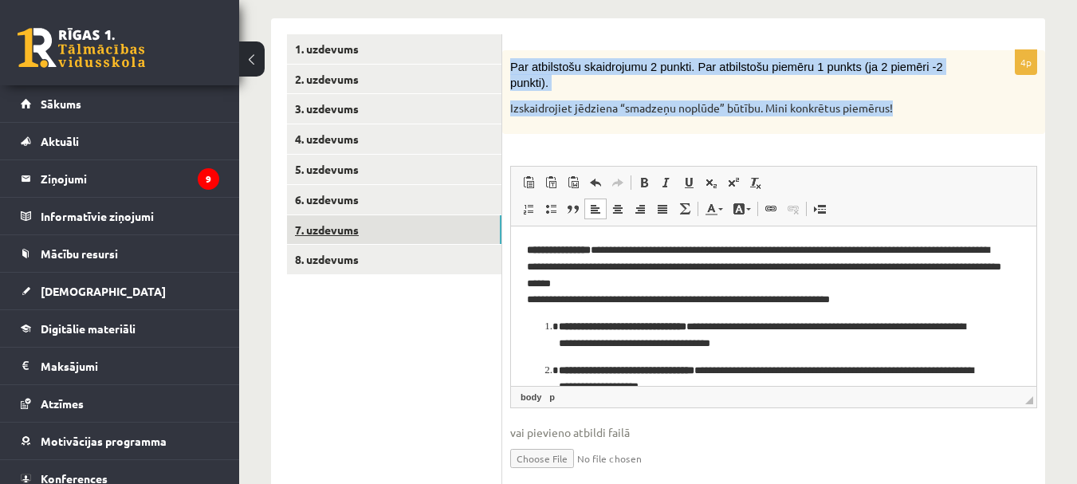
click at [359, 227] on link "7. uzdevums" at bounding box center [394, 230] width 214 height 30
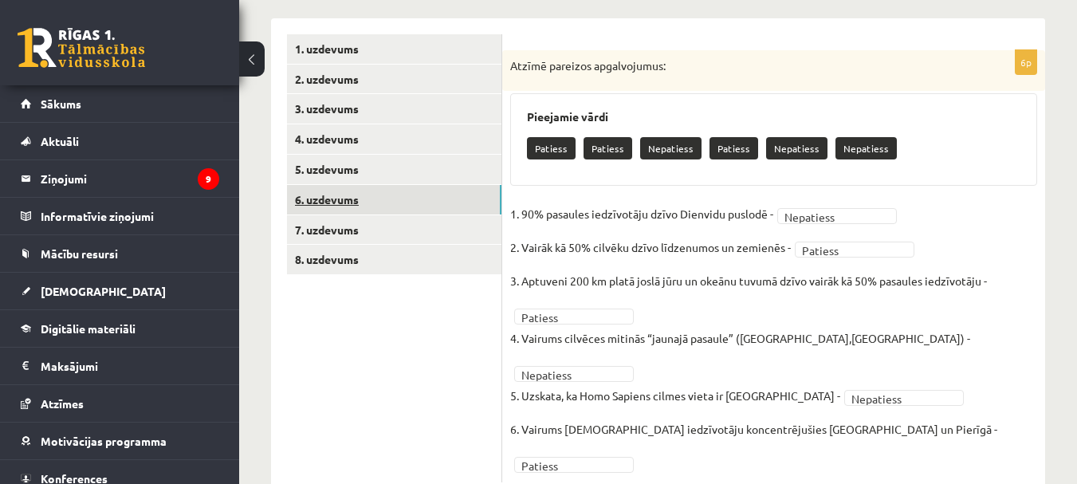
click at [367, 199] on link "6. uzdevums" at bounding box center [394, 200] width 214 height 30
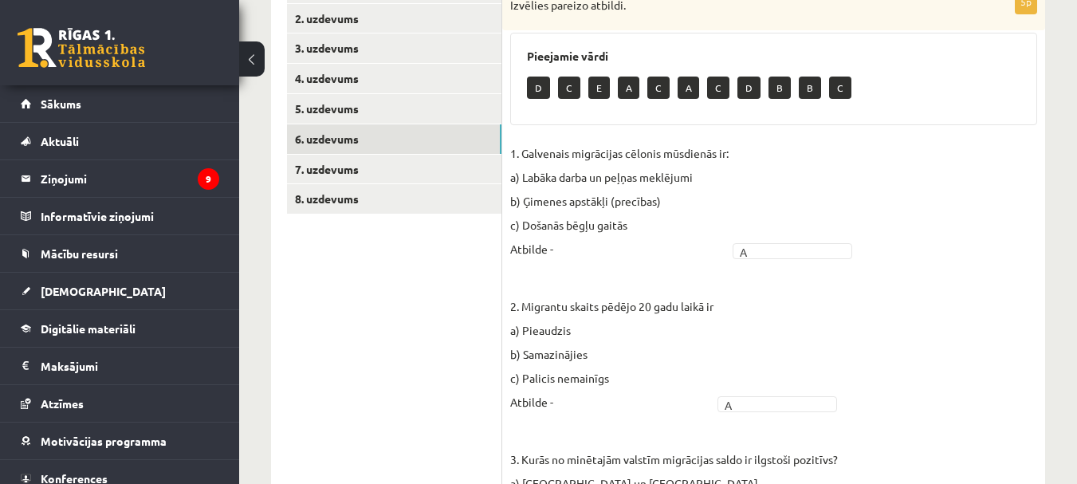
scroll to position [123, 0]
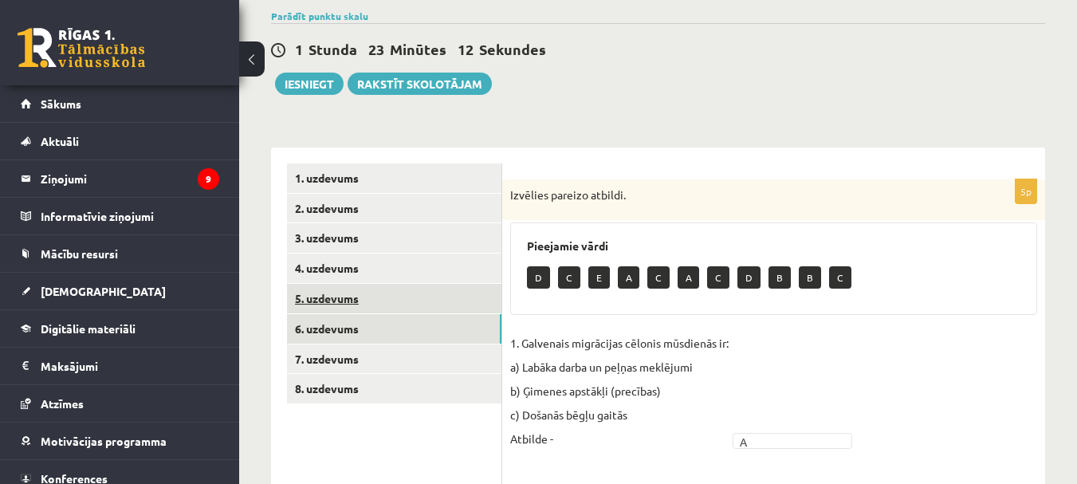
click at [373, 294] on link "5. uzdevums" at bounding box center [394, 299] width 214 height 30
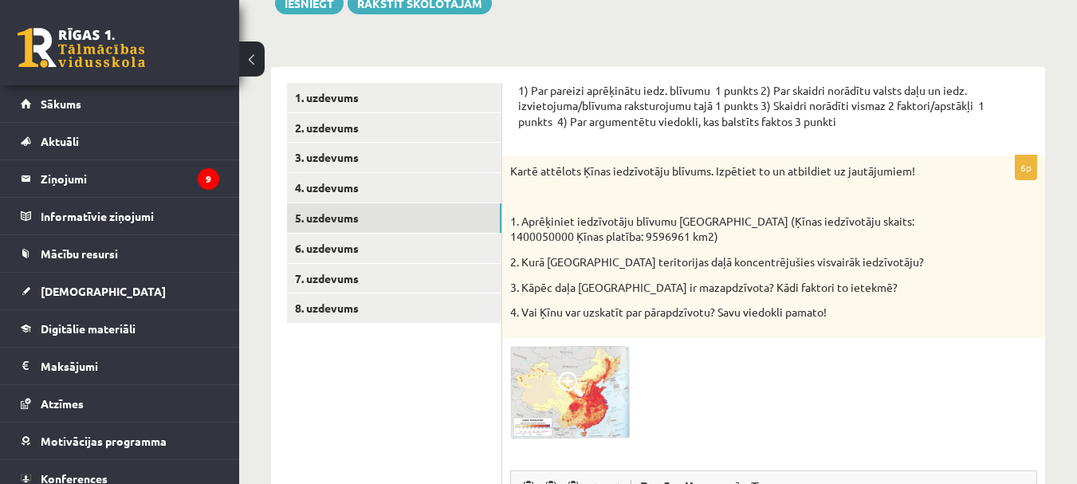
scroll to position [203, 0]
click at [566, 403] on img at bounding box center [570, 393] width 120 height 92
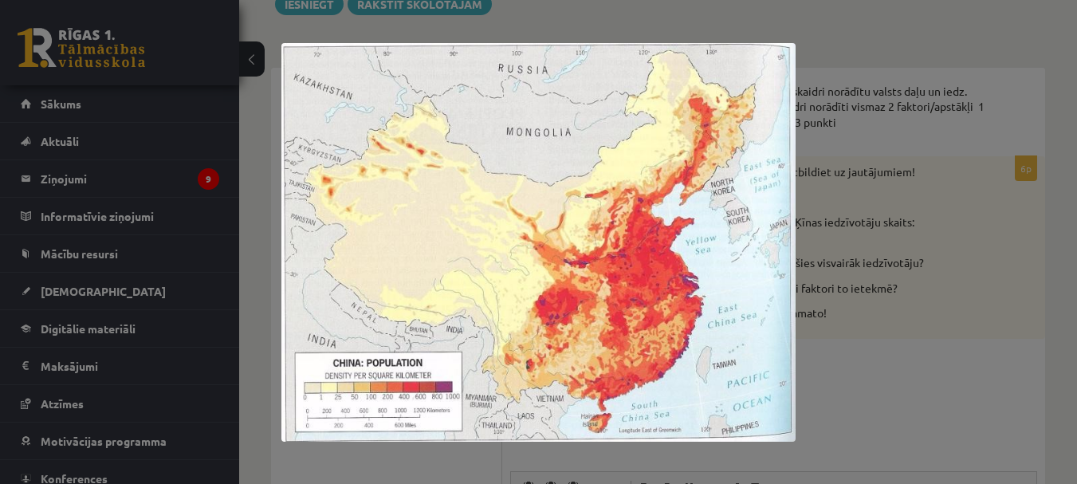
click at [875, 220] on div at bounding box center [538, 242] width 1077 height 484
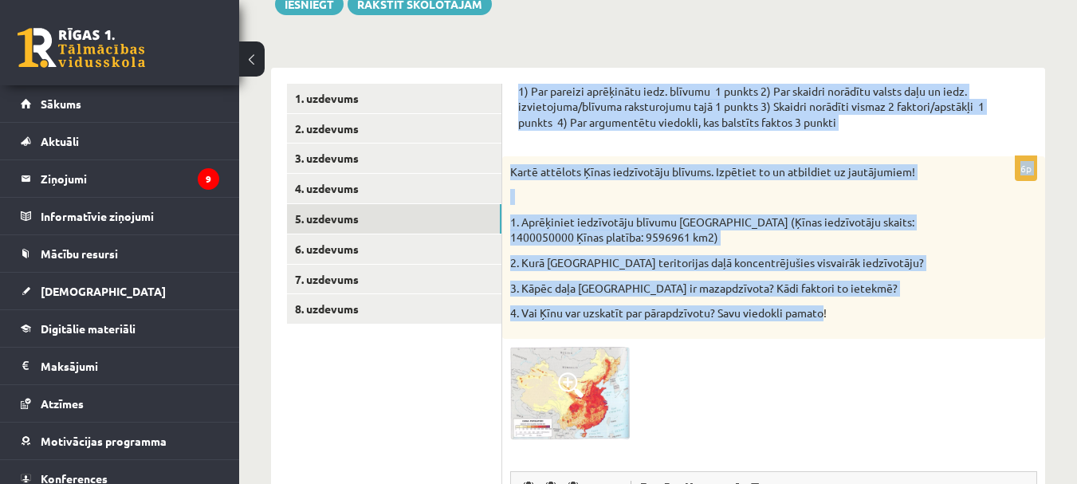
drag, startPoint x: 516, startPoint y: 92, endPoint x: 828, endPoint y: 304, distance: 377.1
click at [828, 304] on div "1) Par pareizi aprēķinātu iedz. blīvumu 1 punkts 2) Par skaidri norādītu valsts…" at bounding box center [773, 443] width 543 height 751
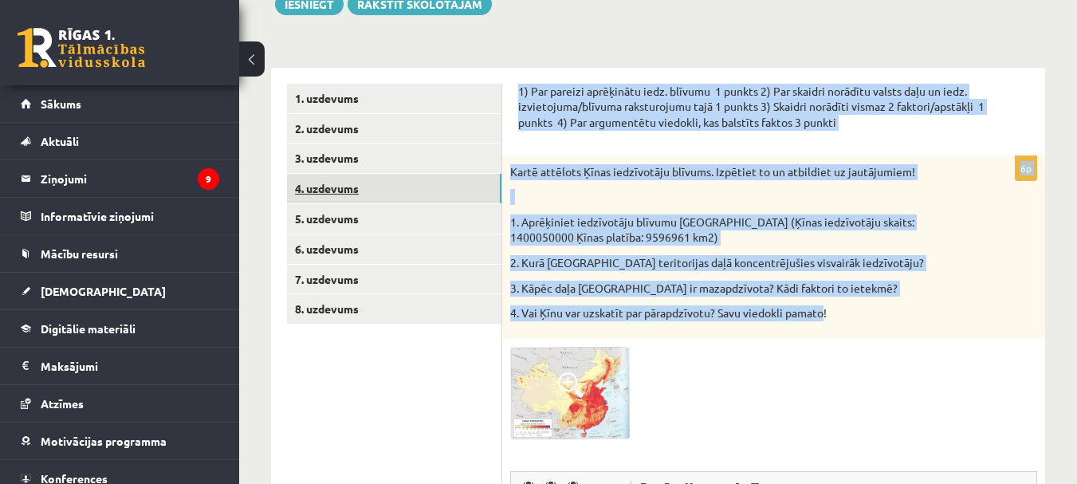
click at [365, 191] on link "4. uzdevums" at bounding box center [394, 189] width 214 height 30
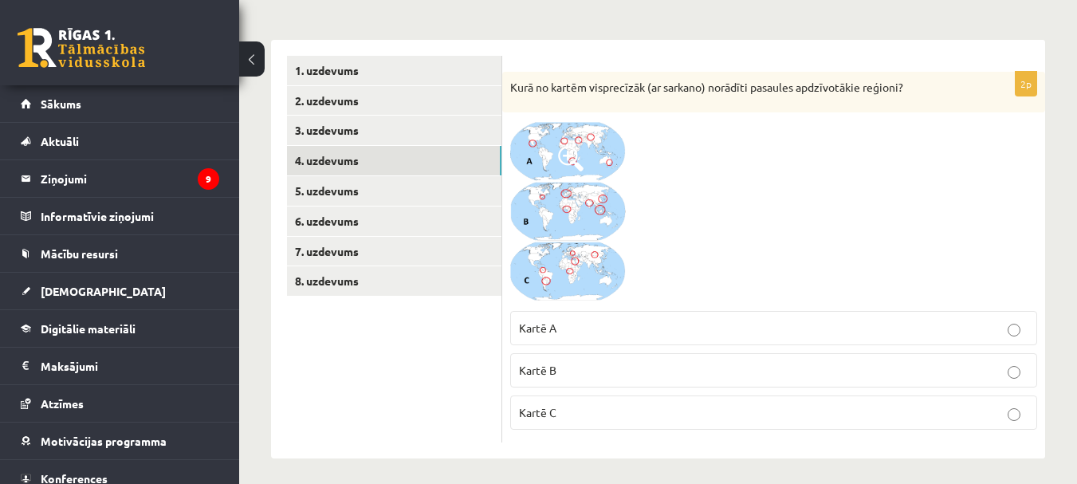
scroll to position [238, 0]
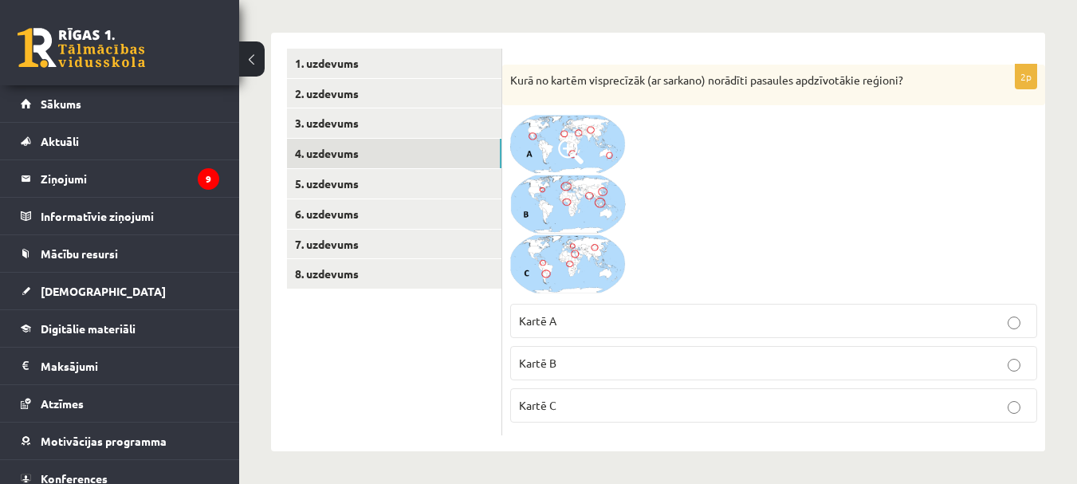
click at [574, 146] on span at bounding box center [571, 152] width 26 height 26
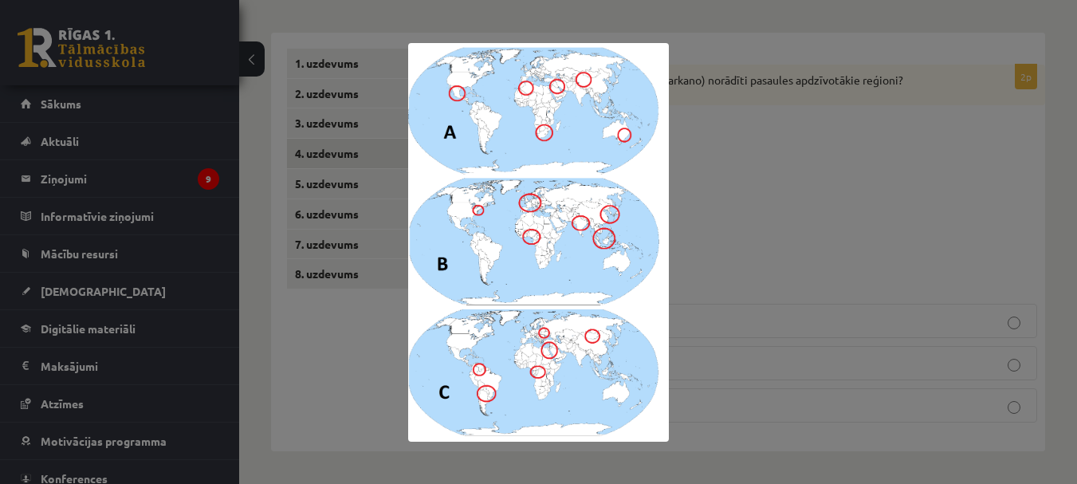
click at [735, 145] on div at bounding box center [538, 242] width 1077 height 484
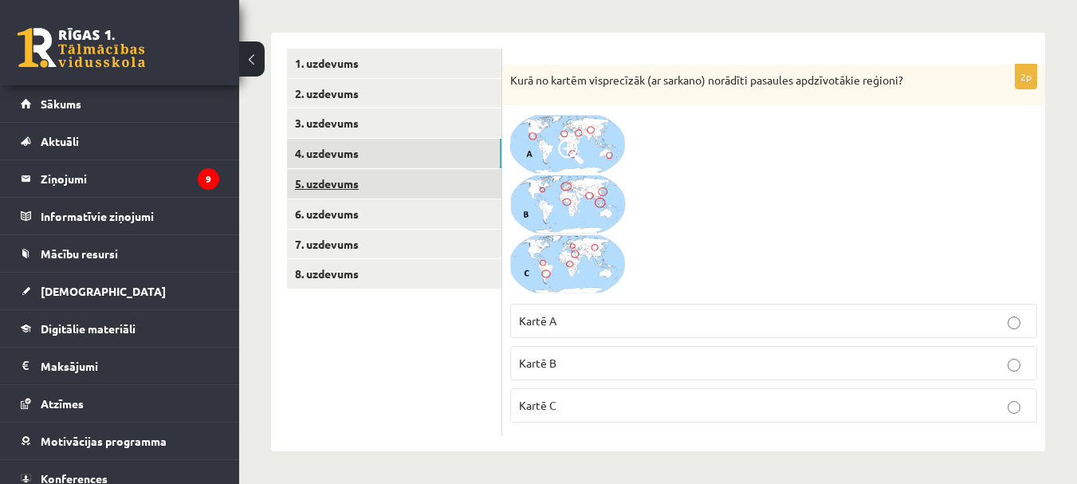
click at [370, 175] on link "5. uzdevums" at bounding box center [394, 184] width 214 height 30
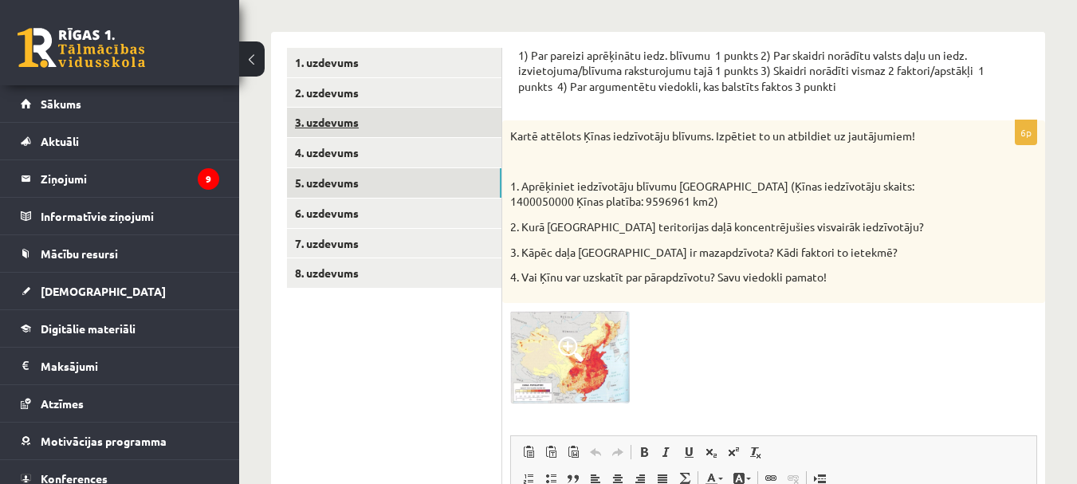
scroll to position [0, 0]
click at [578, 320] on img at bounding box center [570, 357] width 120 height 92
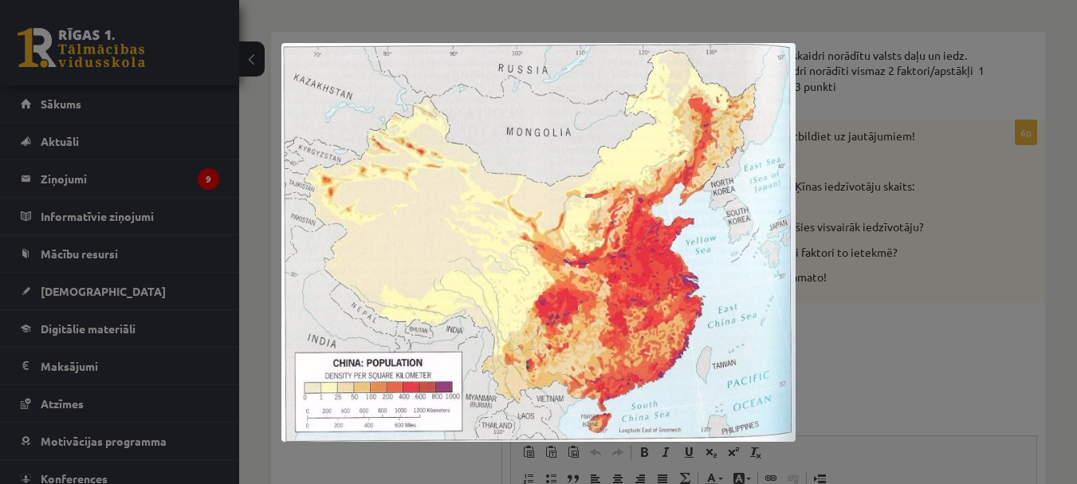
click at [819, 197] on div at bounding box center [538, 242] width 1077 height 484
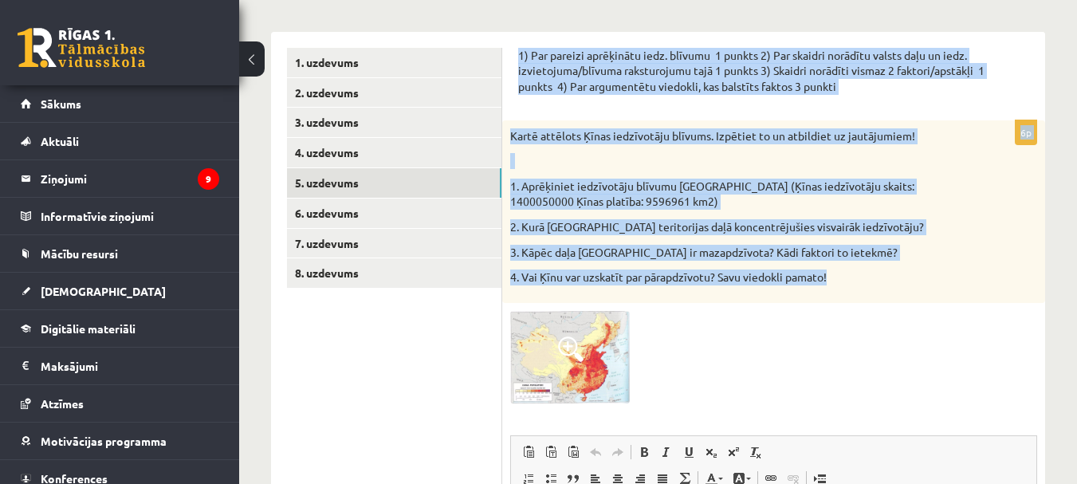
drag, startPoint x: 514, startPoint y: 55, endPoint x: 852, endPoint y: 267, distance: 398.4
click at [872, 274] on div "1) Par pareizi aprēķinātu iedz. blīvumu 1 punkts 2) Par skaidri norādītu valsts…" at bounding box center [773, 407] width 543 height 751
copy form "1) Par pareizi aprēķinātu iedz. blīvumu 1 punkts 2) Par skaidri norādītu valsts…"
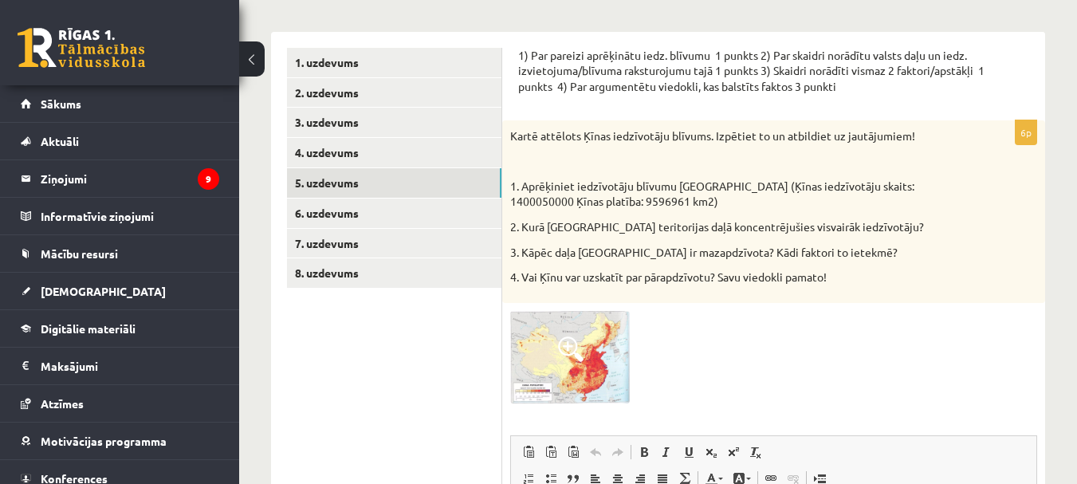
click at [756, 304] on div "6p Kartē attēlots Ķīnas iedzīvotāju blīvums. Izpētiet to un atbildiet uz jautāj…" at bounding box center [773, 443] width 543 height 647
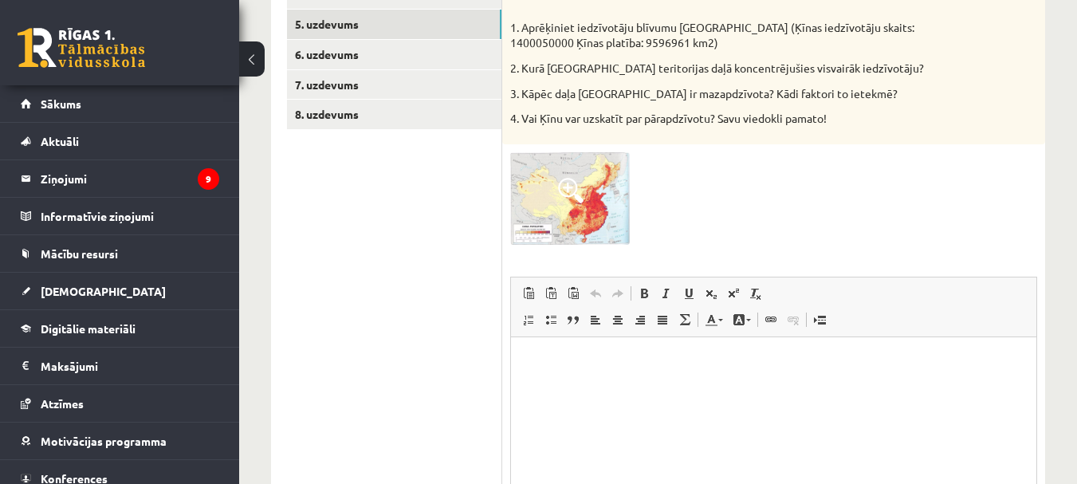
scroll to position [398, 0]
drag, startPoint x: 634, startPoint y: 347, endPoint x: 634, endPoint y: 356, distance: 8.8
click at [634, 356] on html at bounding box center [773, 360] width 525 height 49
click at [556, 360] on p "Bagātinātā teksta redaktors, wiswyg-editor-user-answer-47434087246820" at bounding box center [774, 360] width 494 height 17
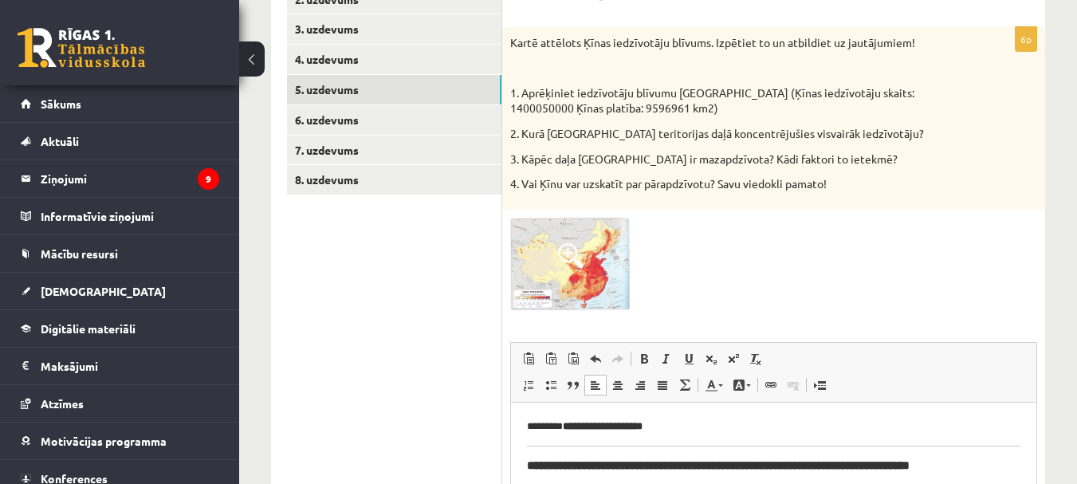
scroll to position [331, 0]
click at [688, 429] on p "**********" at bounding box center [768, 427] width 482 height 17
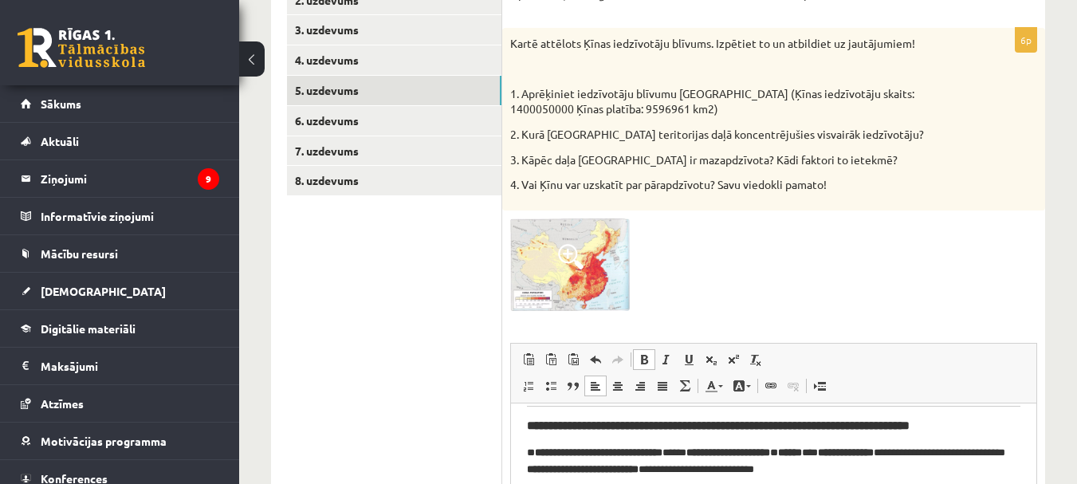
scroll to position [80, 0]
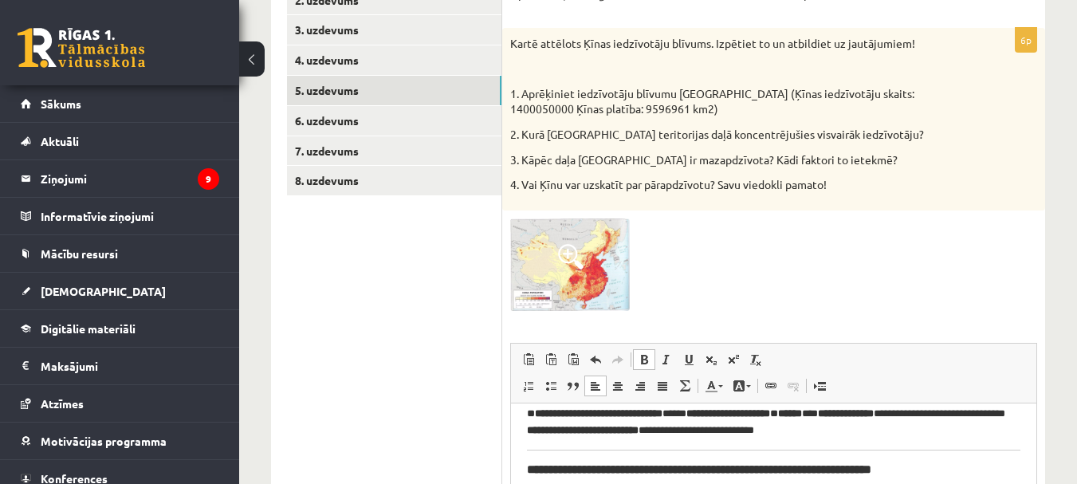
click at [541, 409] on p "**********" at bounding box center [768, 422] width 482 height 33
click at [527, 464] on strong "**********" at bounding box center [699, 469] width 344 height 12
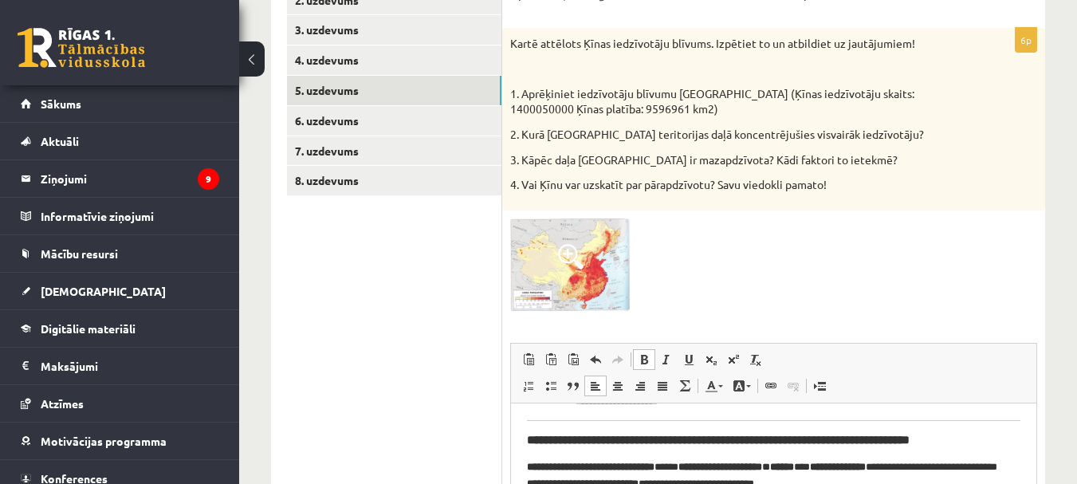
scroll to position [0, 0]
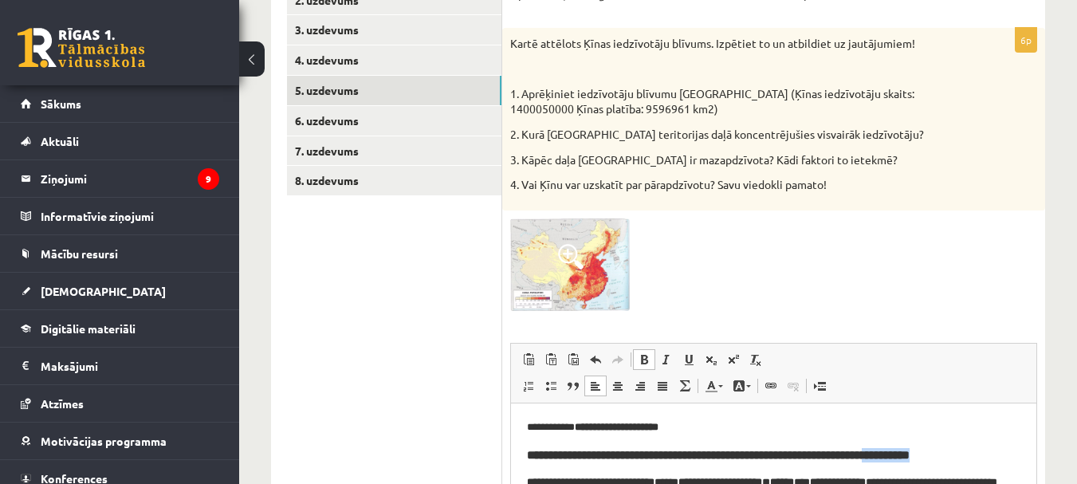
drag, startPoint x: 981, startPoint y: 457, endPoint x: 919, endPoint y: 460, distance: 62.3
click at [919, 460] on h3 "**********" at bounding box center [774, 455] width 494 height 14
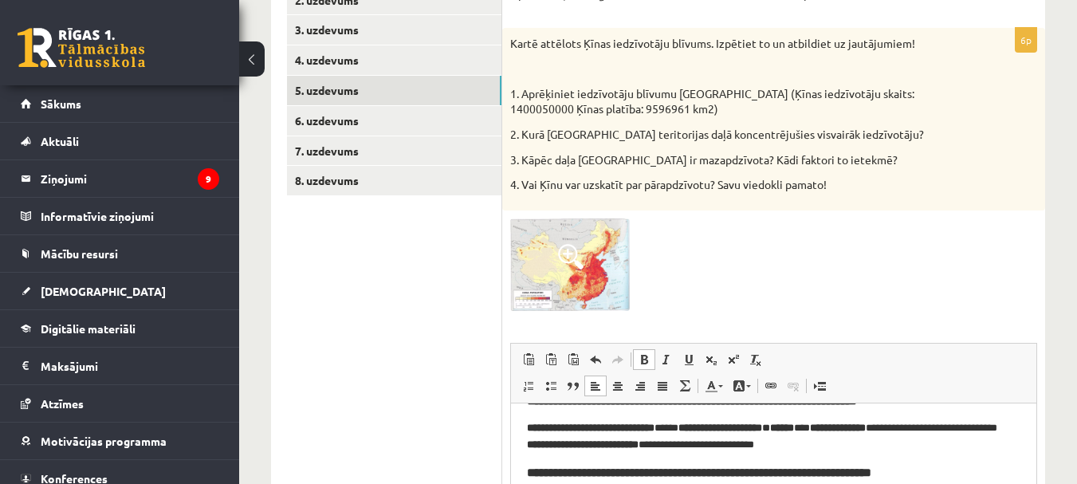
scroll to position [80, 0]
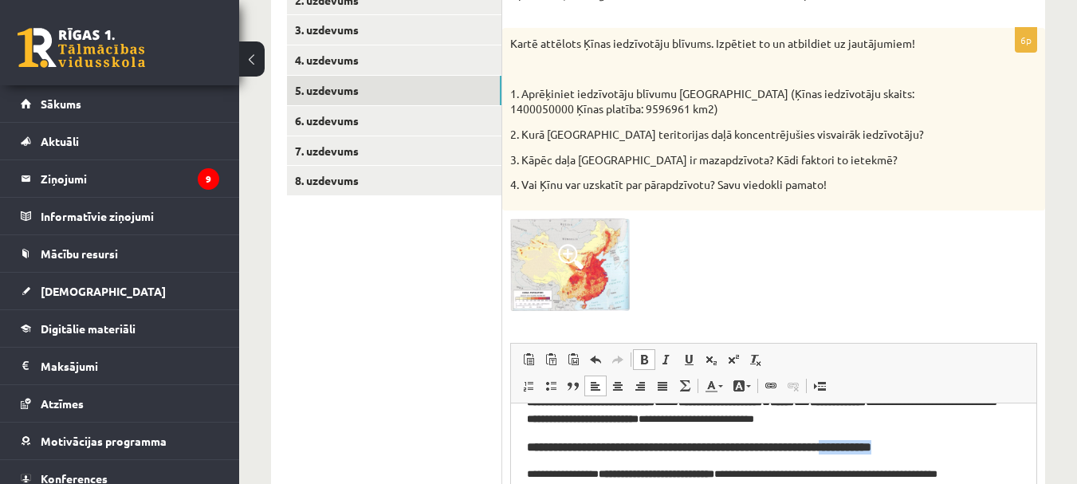
drag, startPoint x: 945, startPoint y: 451, endPoint x: 885, endPoint y: 446, distance: 60.0
click at [872, 446] on strong "**********" at bounding box center [699, 447] width 344 height 12
click at [542, 472] on p "**********" at bounding box center [768, 490] width 482 height 49
drag, startPoint x: 1072, startPoint y: 239, endPoint x: 1076, endPoint y: 258, distance: 19.5
click at [1075, 260] on div "**********" at bounding box center [658, 226] width 838 height 992
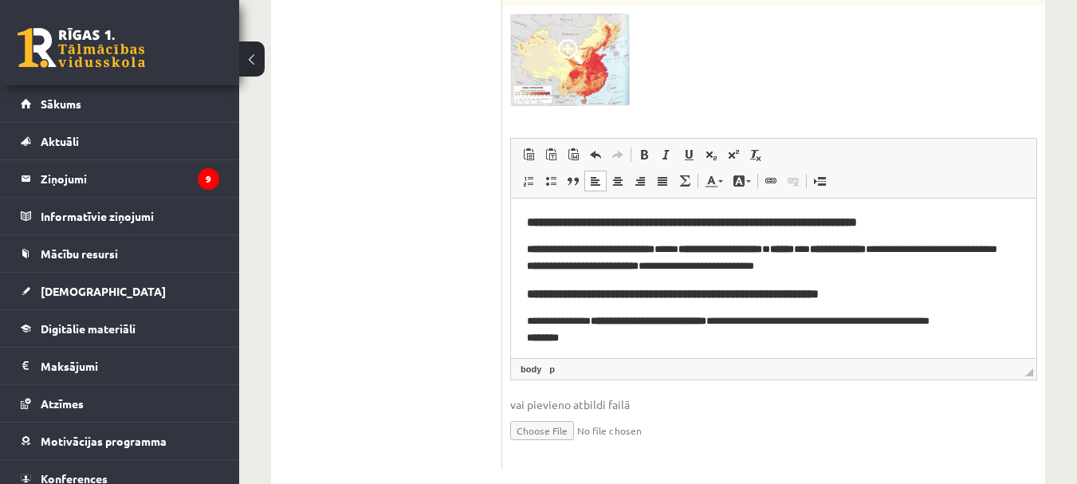
scroll to position [0, 0]
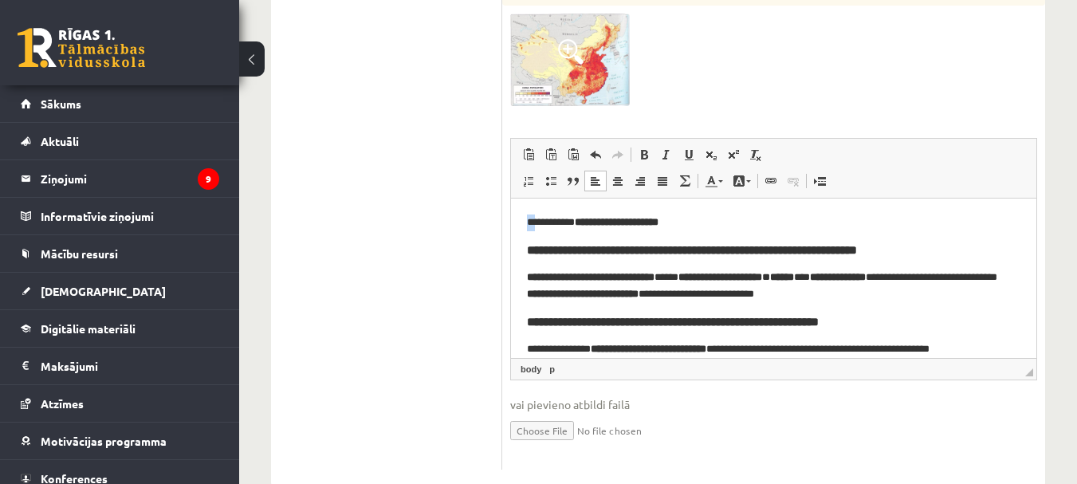
drag, startPoint x: 525, startPoint y: 225, endPoint x: 536, endPoint y: 222, distance: 10.8
click at [536, 222] on html "**********" at bounding box center [773, 485] width 525 height 573
click at [647, 157] on span at bounding box center [644, 154] width 13 height 13
click at [468, 185] on ul "1. uzdevums 2. uzdevums 3. uzdevums 4. uzdevums 5. uzdevums 6. uzdevums 7. uzde…" at bounding box center [394, 109] width 215 height 719
click at [756, 228] on p "**********" at bounding box center [768, 222] width 482 height 17
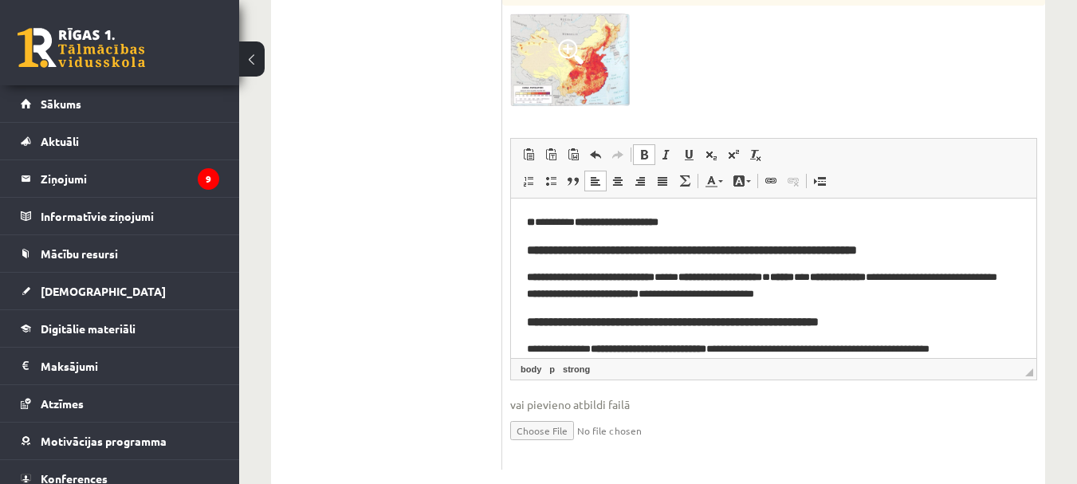
click at [534, 222] on strong "**" at bounding box center [531, 222] width 8 height 10
click at [537, 222] on p "**********" at bounding box center [768, 222] width 482 height 17
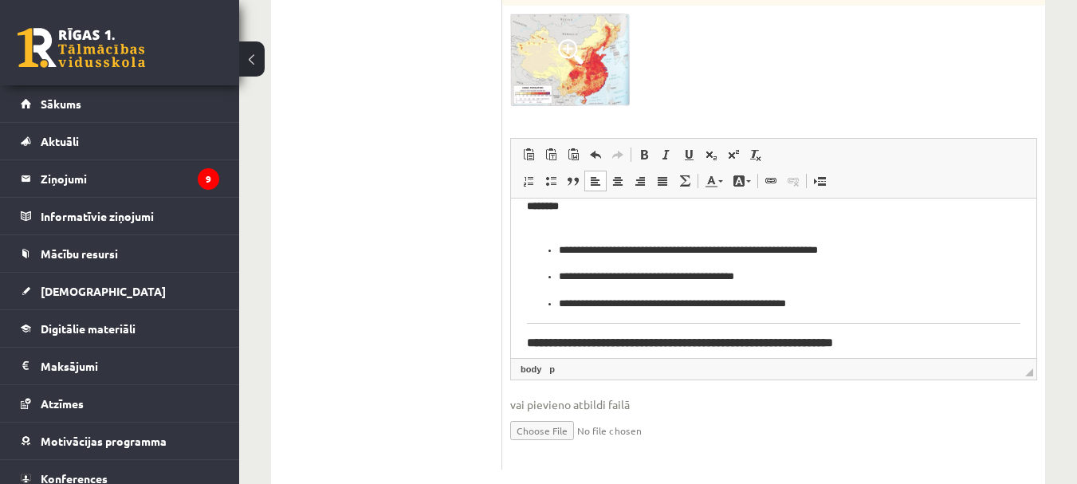
scroll to position [239, 0]
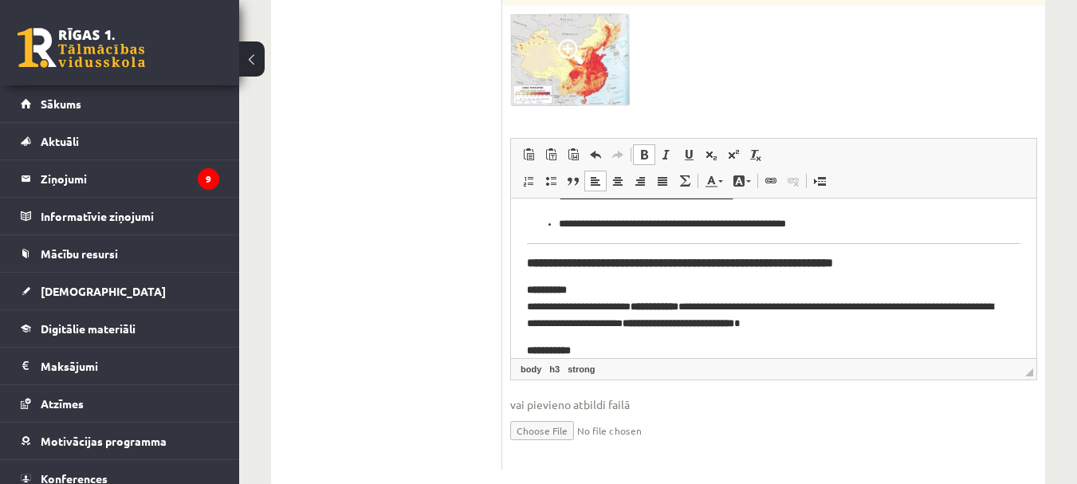
click at [524, 262] on html "**********" at bounding box center [773, 245] width 525 height 573
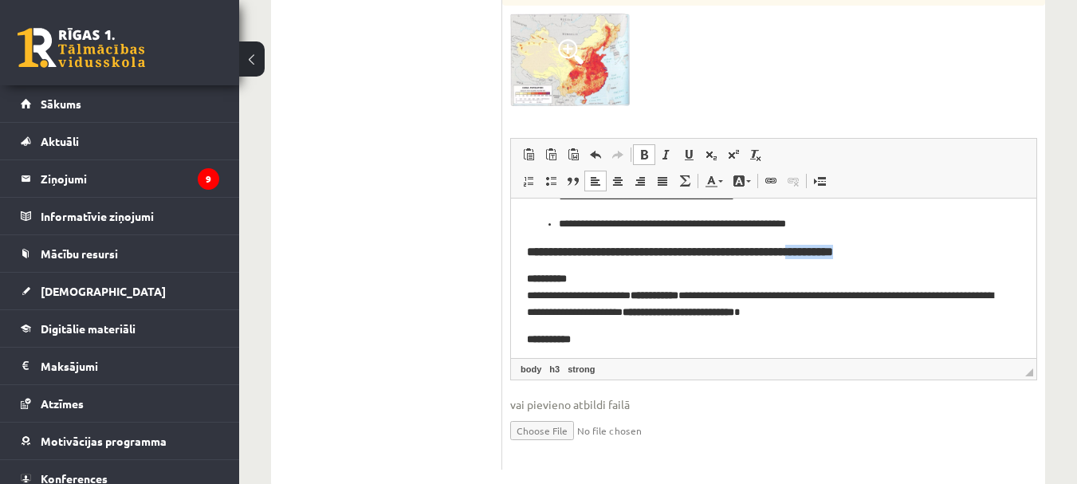
drag, startPoint x: 902, startPoint y: 250, endPoint x: 847, endPoint y: 252, distance: 55.0
click at [847, 252] on h3 "**********" at bounding box center [774, 252] width 494 height 14
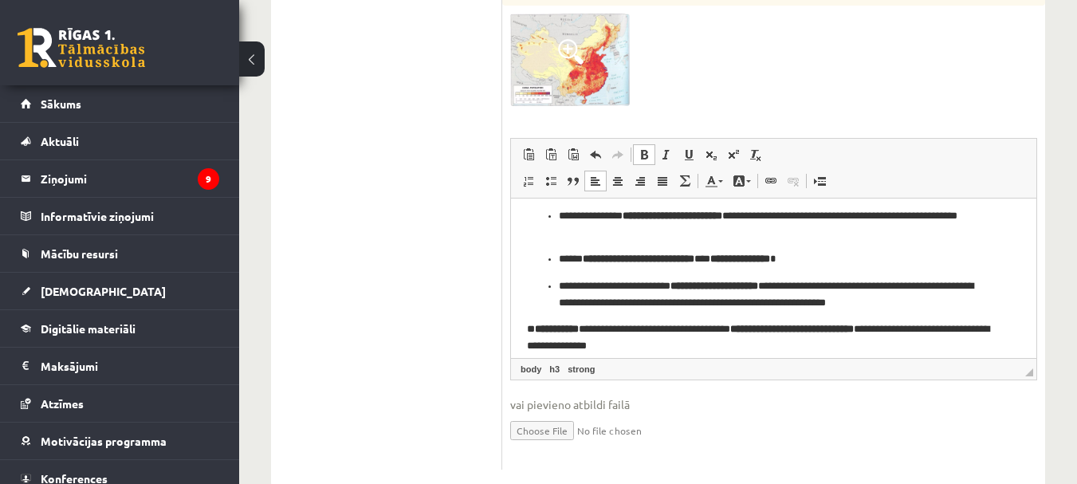
scroll to position [403, 0]
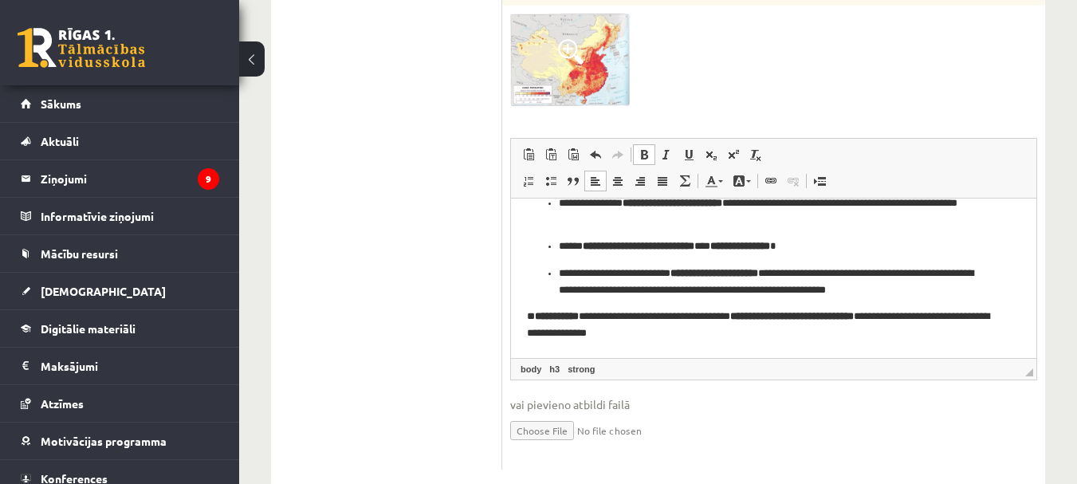
click at [541, 313] on p "**********" at bounding box center [768, 325] width 482 height 33
click at [624, 291] on p "**********" at bounding box center [768, 282] width 418 height 33
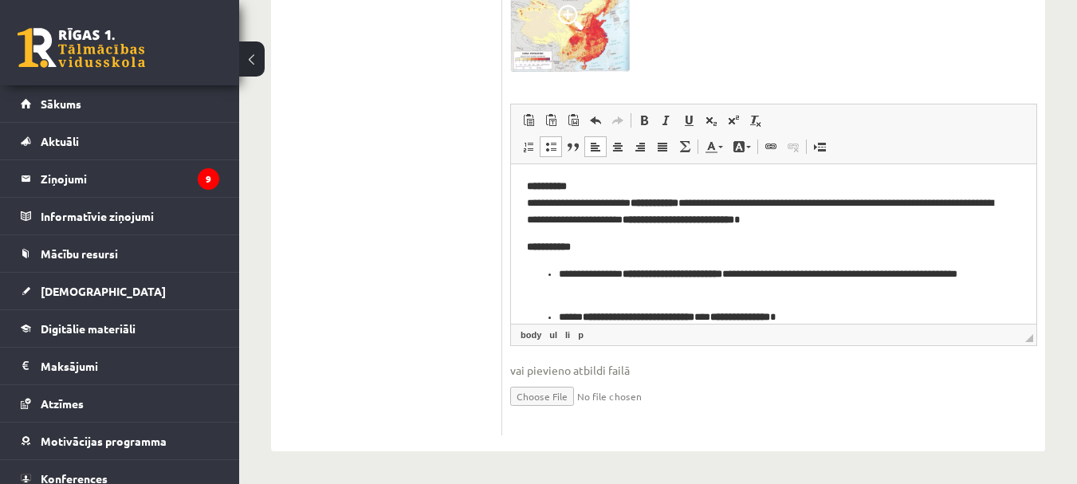
scroll to position [277, 0]
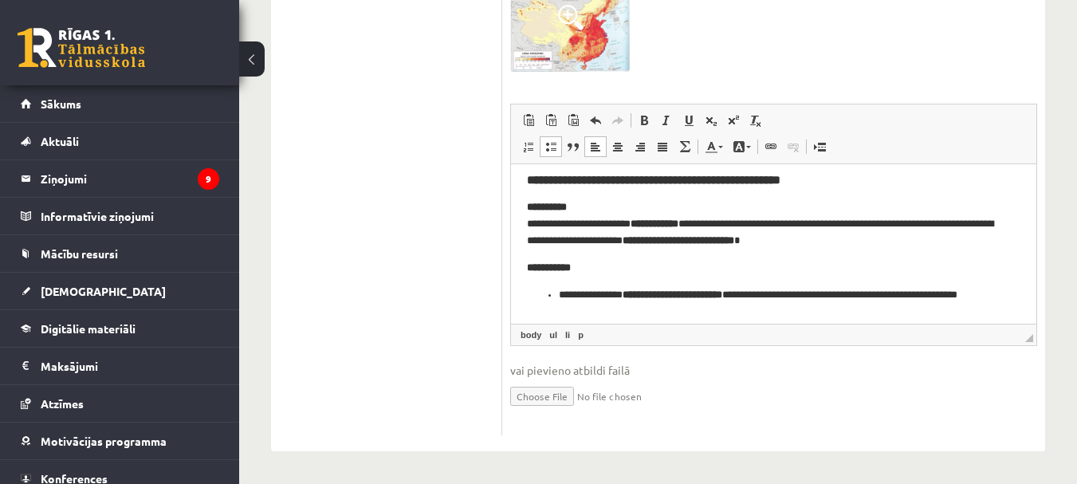
click at [969, 223] on p "**********" at bounding box center [768, 223] width 482 height 49
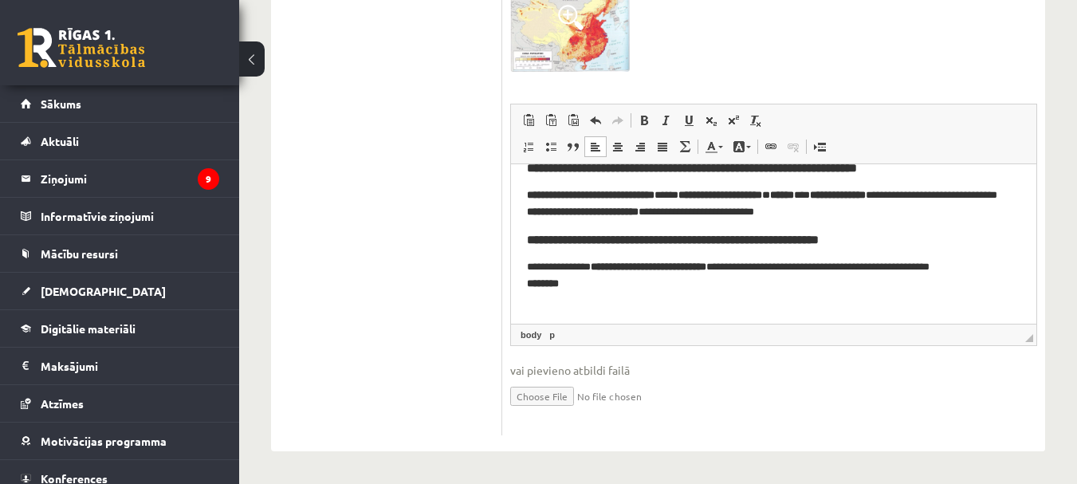
scroll to position [41, 0]
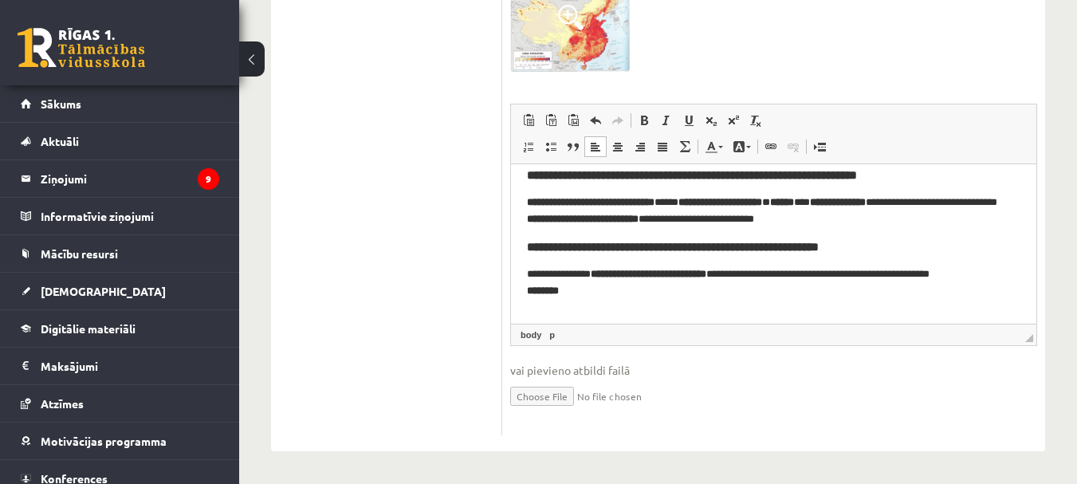
drag, startPoint x: 1029, startPoint y: 265, endPoint x: 1552, endPoint y: 375, distance: 533.7
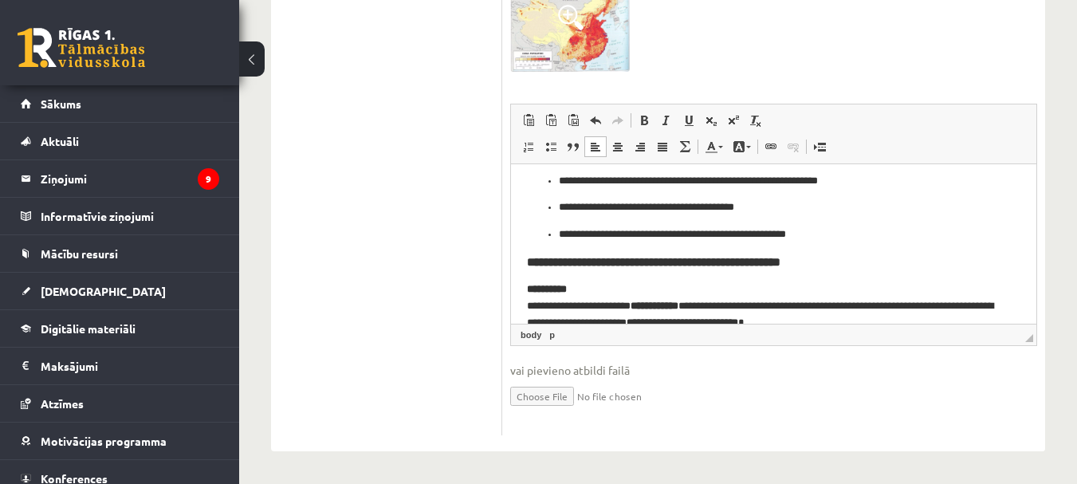
scroll to position [205, 0]
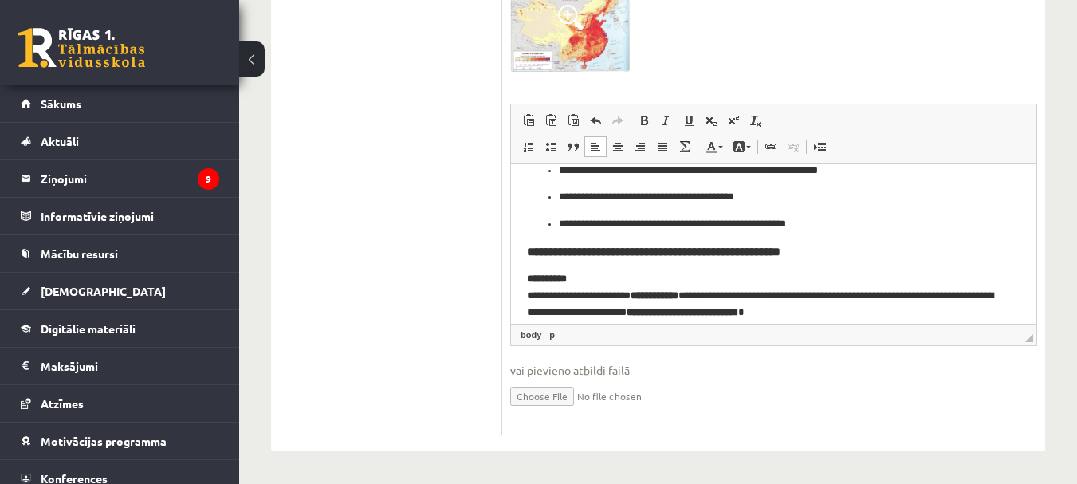
click at [761, 197] on p "**********" at bounding box center [768, 197] width 418 height 17
click at [855, 167] on p "**********" at bounding box center [768, 171] width 418 height 17
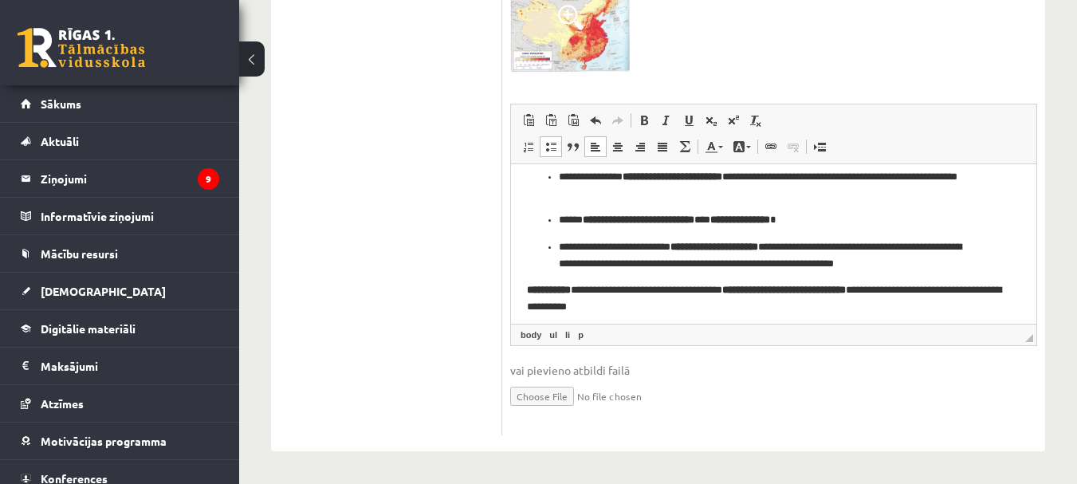
scroll to position [403, 0]
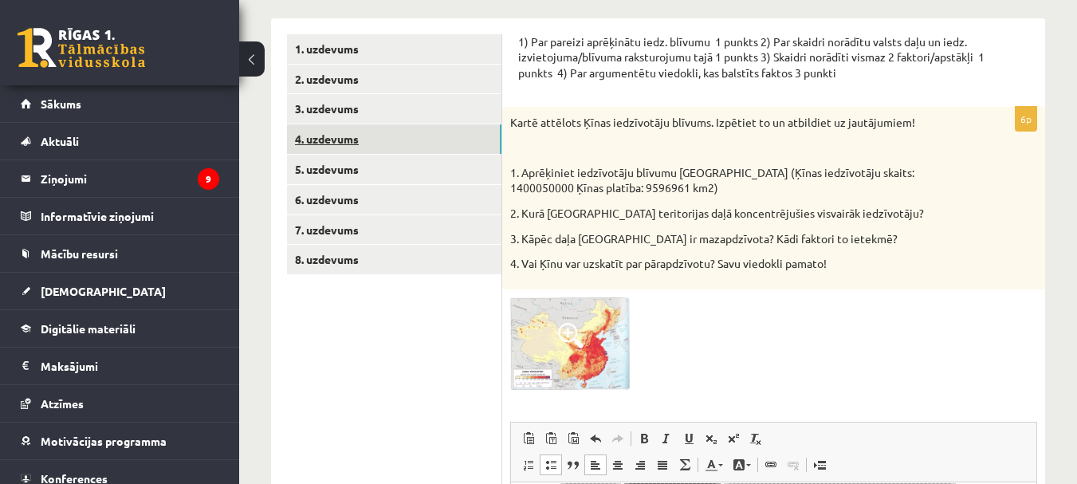
click at [325, 135] on link "4. uzdevums" at bounding box center [394, 139] width 214 height 30
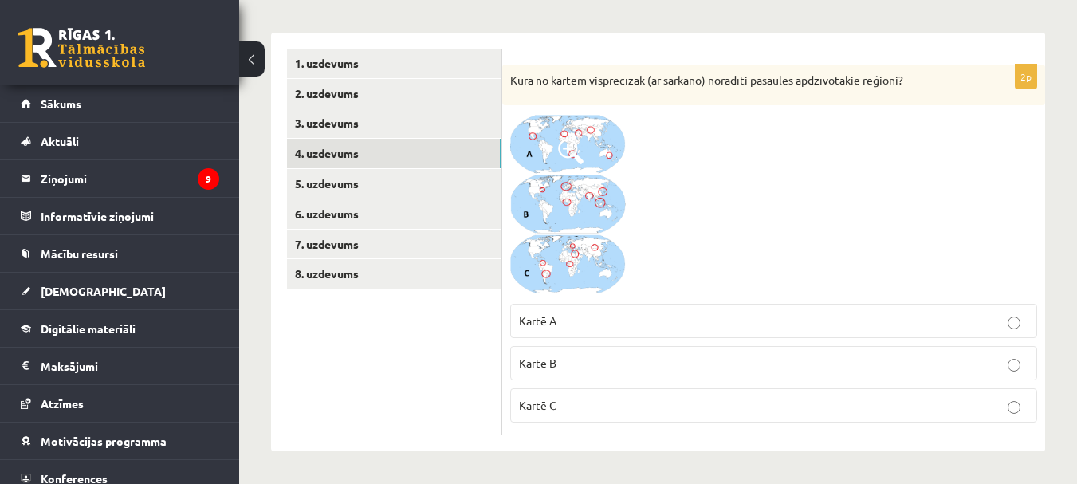
click at [545, 183] on img at bounding box center [570, 204] width 120 height 183
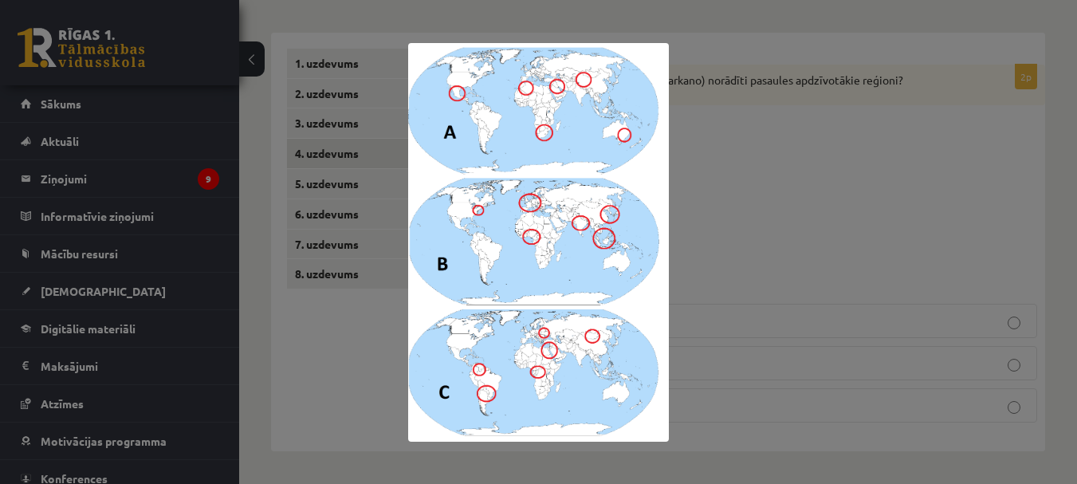
click at [745, 176] on div at bounding box center [538, 242] width 1077 height 484
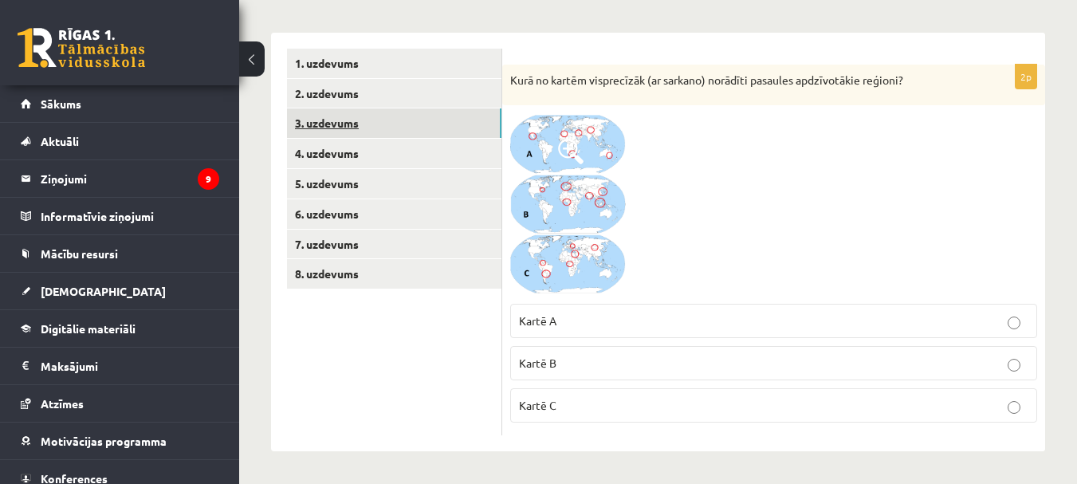
click at [358, 120] on link "3. uzdevums" at bounding box center [394, 123] width 214 height 30
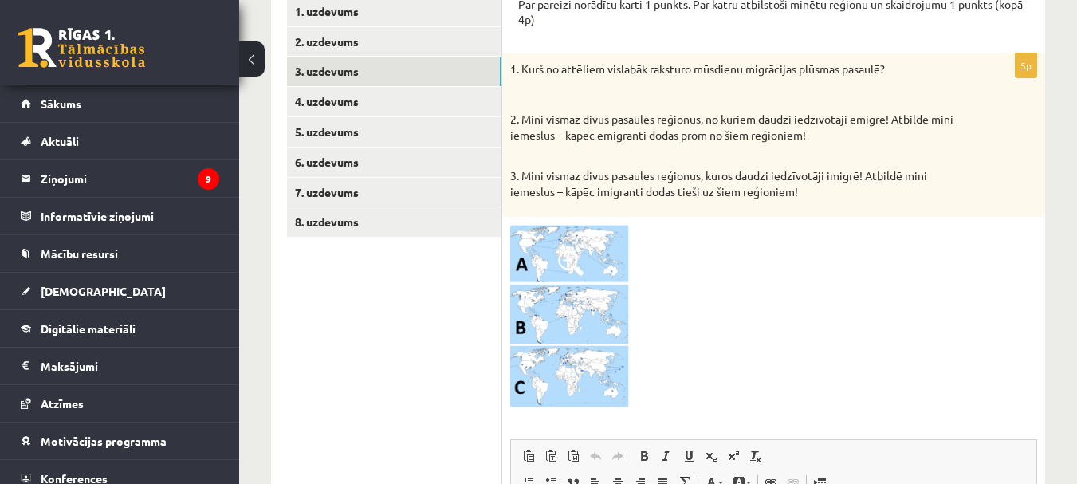
scroll to position [318, 0]
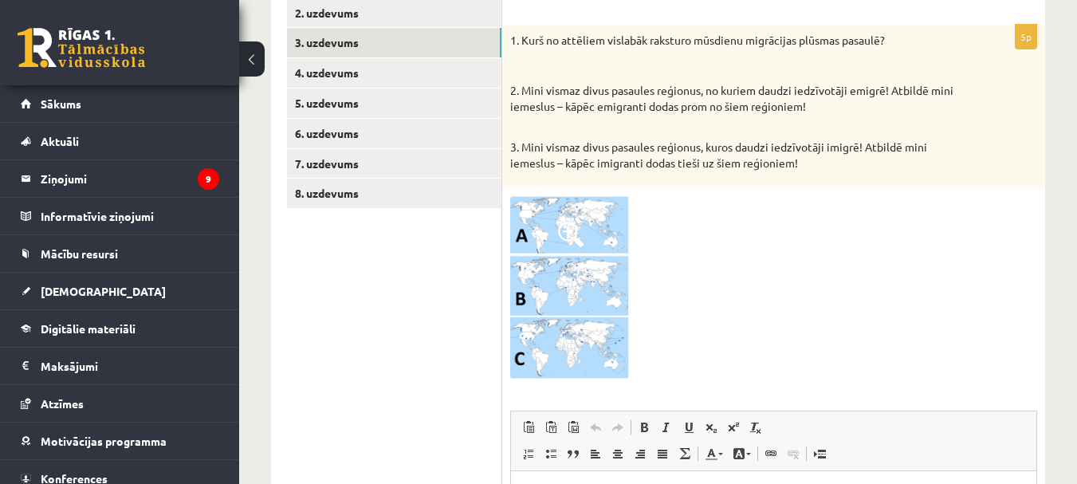
click at [557, 237] on img at bounding box center [570, 287] width 120 height 183
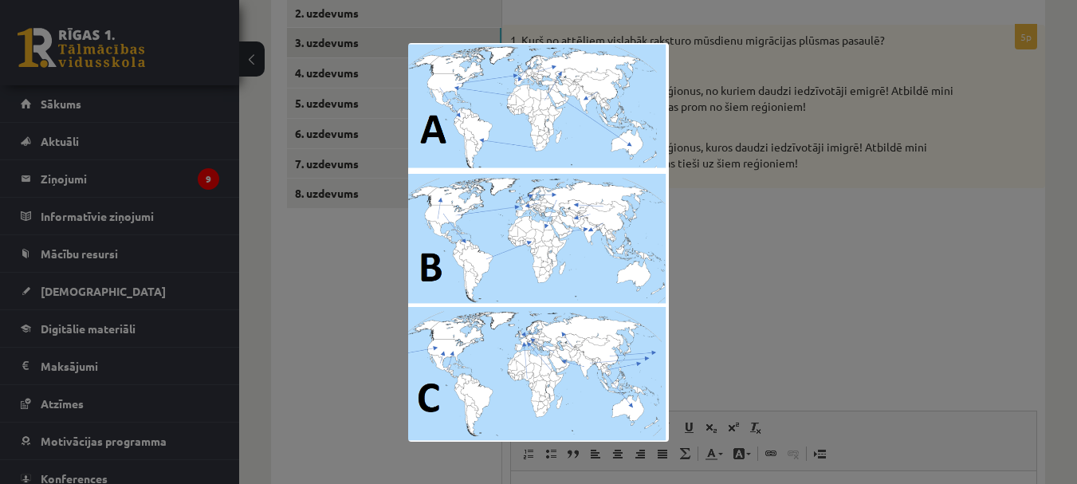
click at [795, 191] on div at bounding box center [538, 242] width 1077 height 484
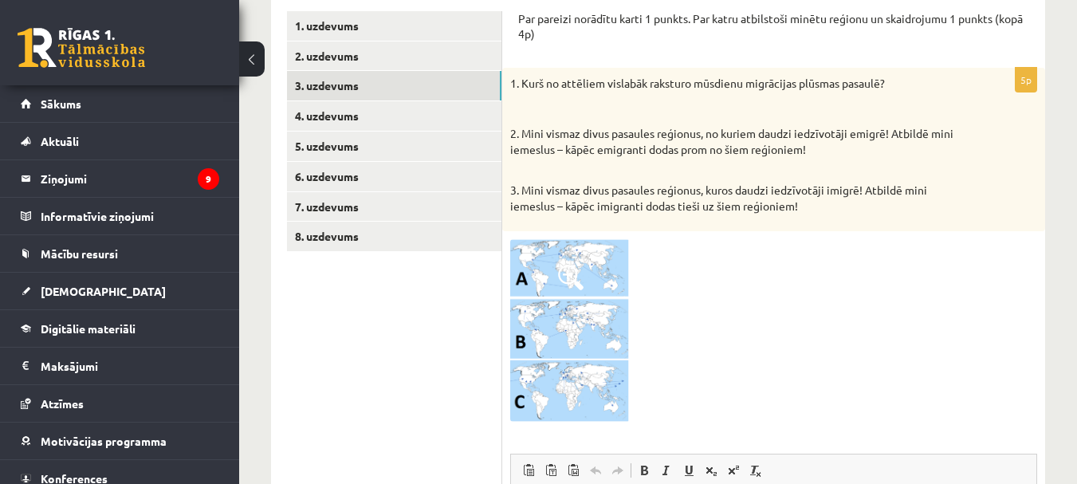
scroll to position [238, 0]
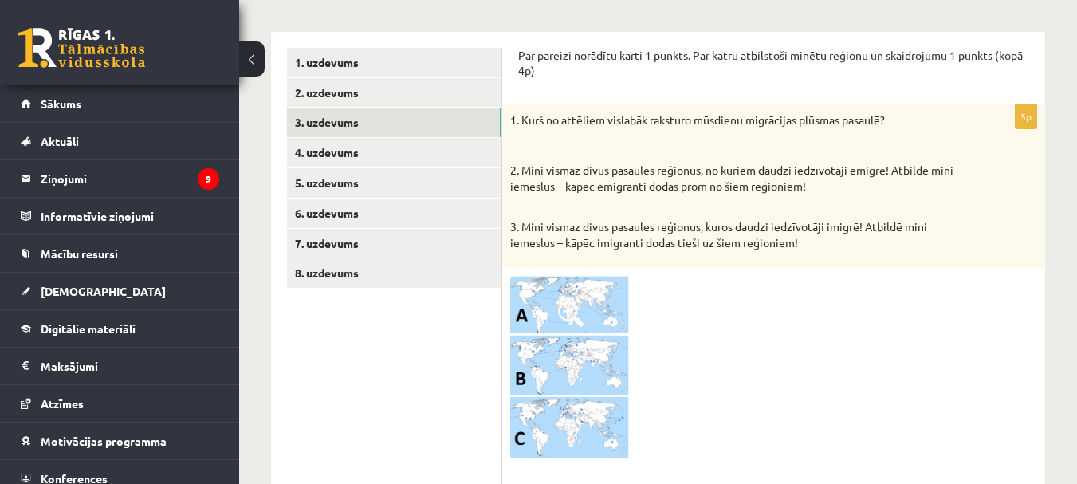
drag, startPoint x: 526, startPoint y: 55, endPoint x: 837, endPoint y: 250, distance: 367.2
click at [839, 250] on div "Par pareizi norādītu karti 1 punkts. Par katru atbilstoši minētu reģionu un ska…" at bounding box center [773, 435] width 543 height 806
copy form "Par pareizi norādītu karti 1 punkts. Par katru atbilstoši minētu reģionu un ska…"
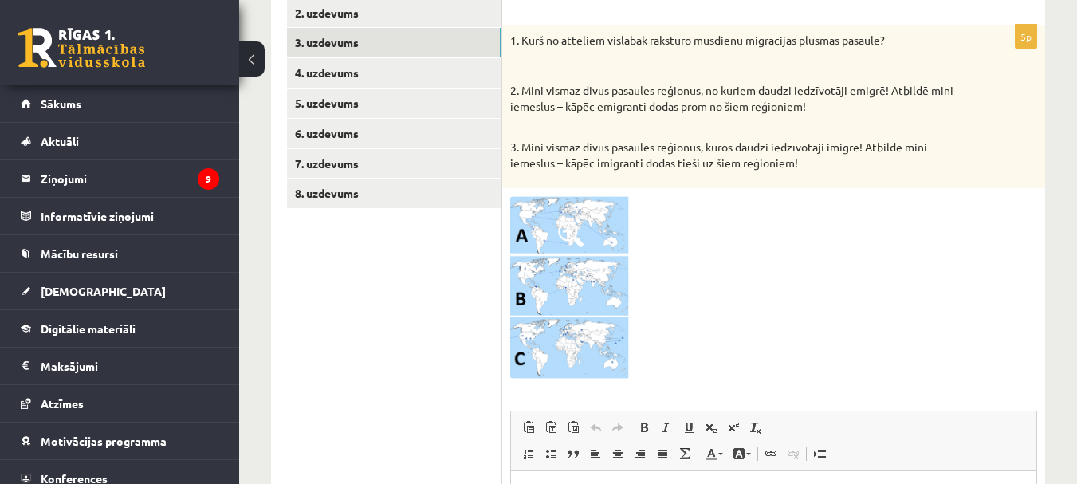
scroll to position [319, 0]
click at [1052, 255] on div "**********" at bounding box center [658, 265] width 838 height 1047
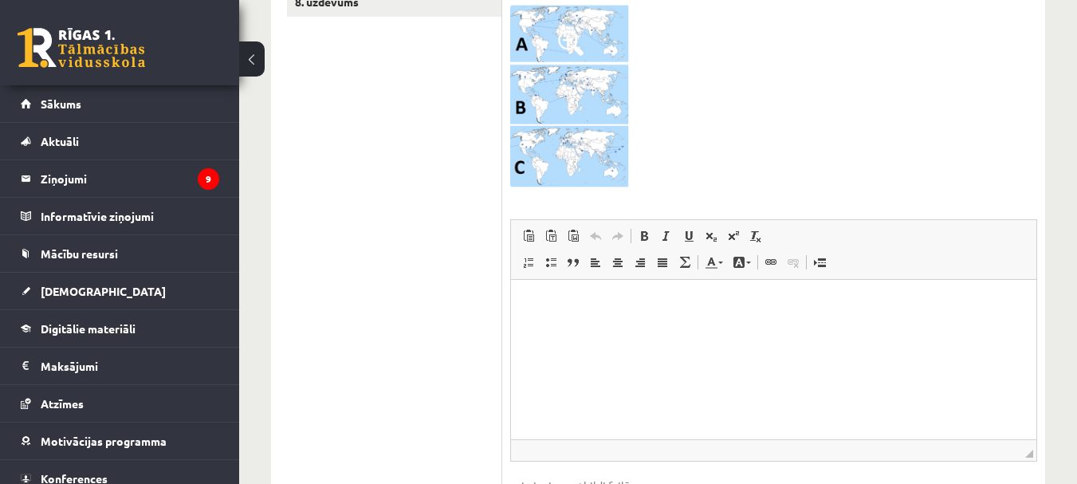
scroll to position [572, 0]
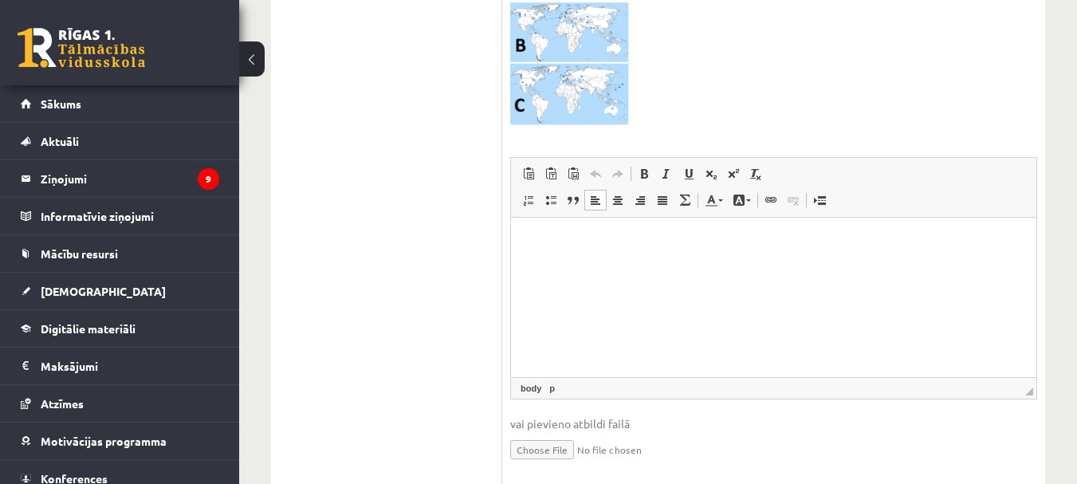
click at [683, 260] on html at bounding box center [773, 242] width 525 height 49
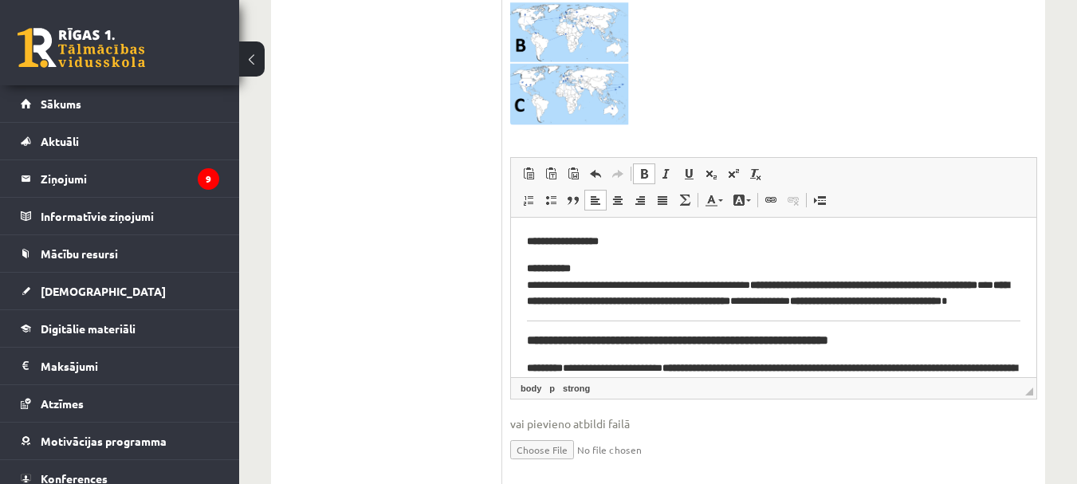
scroll to position [179, 0]
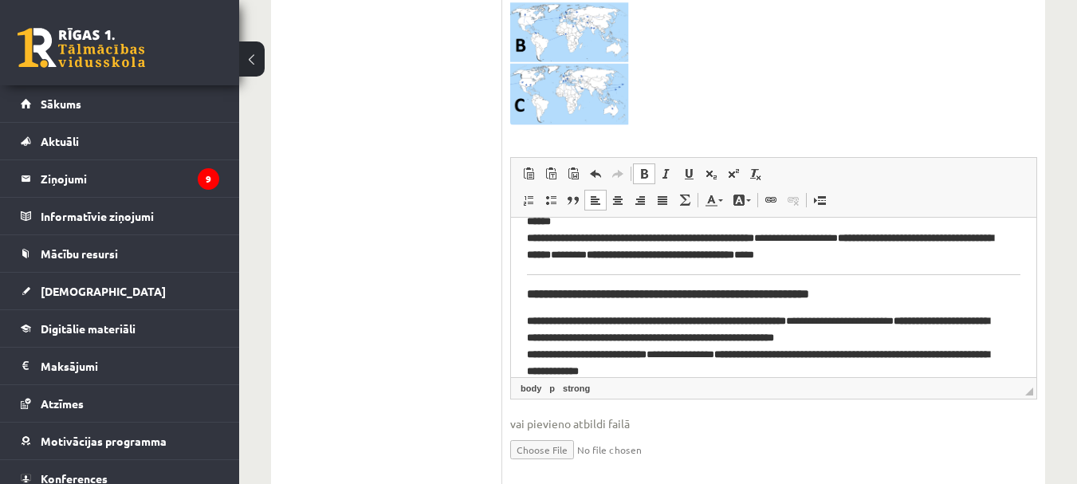
click at [526, 294] on html "**********" at bounding box center [773, 216] width 525 height 357
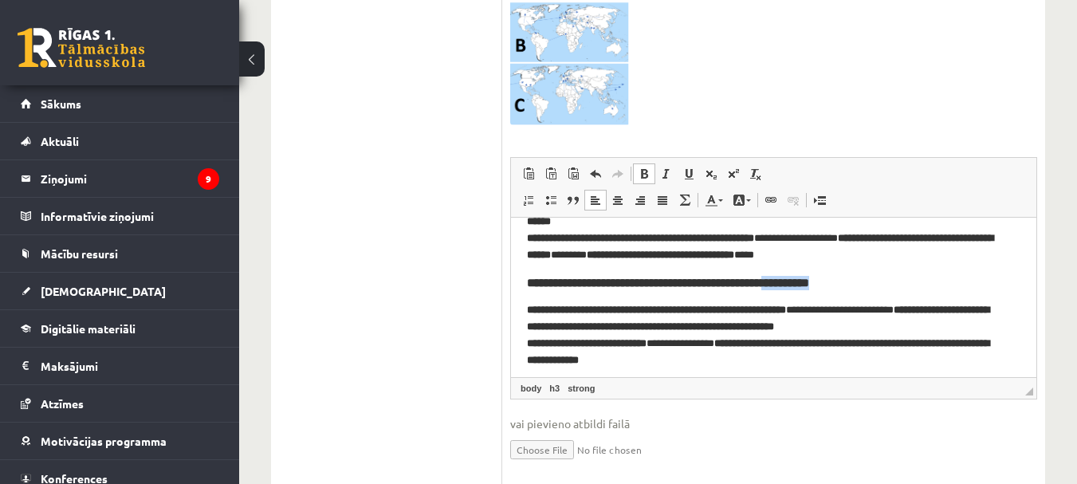
drag, startPoint x: 846, startPoint y: 279, endPoint x: 794, endPoint y: 288, distance: 52.6
click at [794, 288] on h3 "**********" at bounding box center [774, 283] width 494 height 14
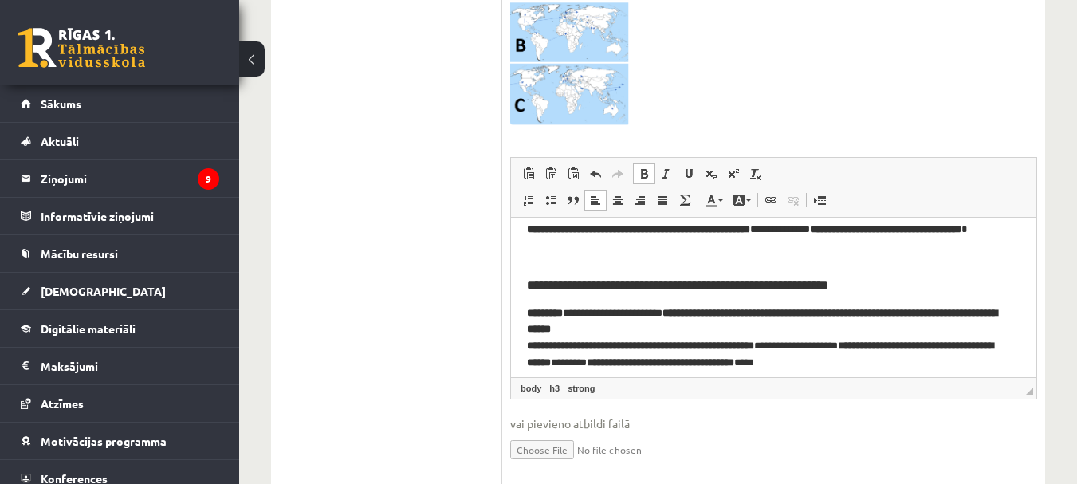
scroll to position [40, 0]
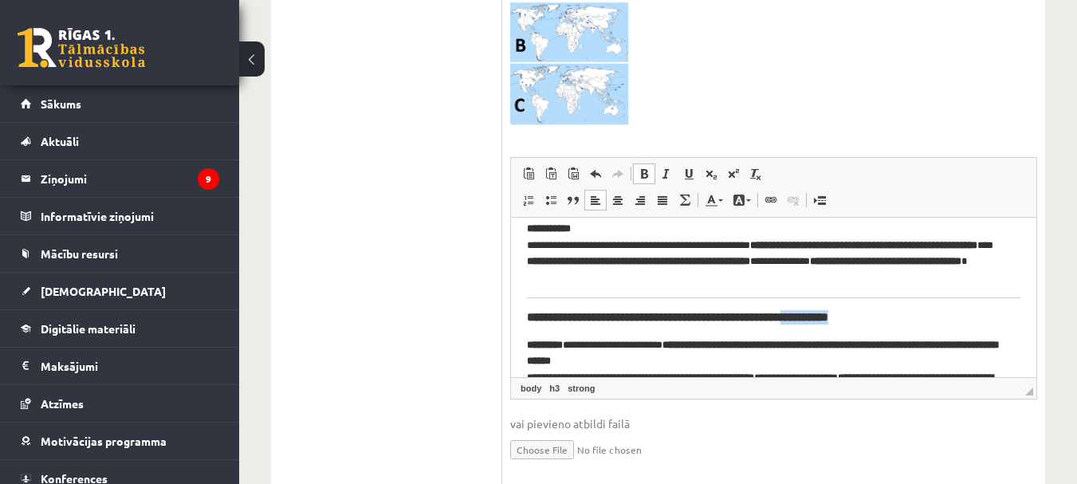
drag, startPoint x: 875, startPoint y: 316, endPoint x: 822, endPoint y: 314, distance: 53.4
click at [822, 314] on strong "**********" at bounding box center [677, 317] width 301 height 12
click at [528, 312] on strong "**********" at bounding box center [651, 317] width 249 height 12
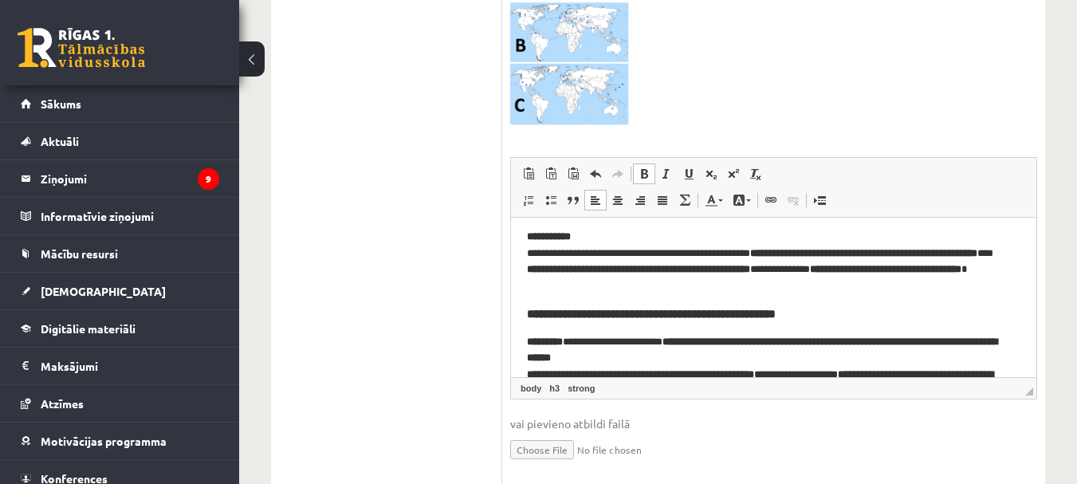
scroll to position [0, 0]
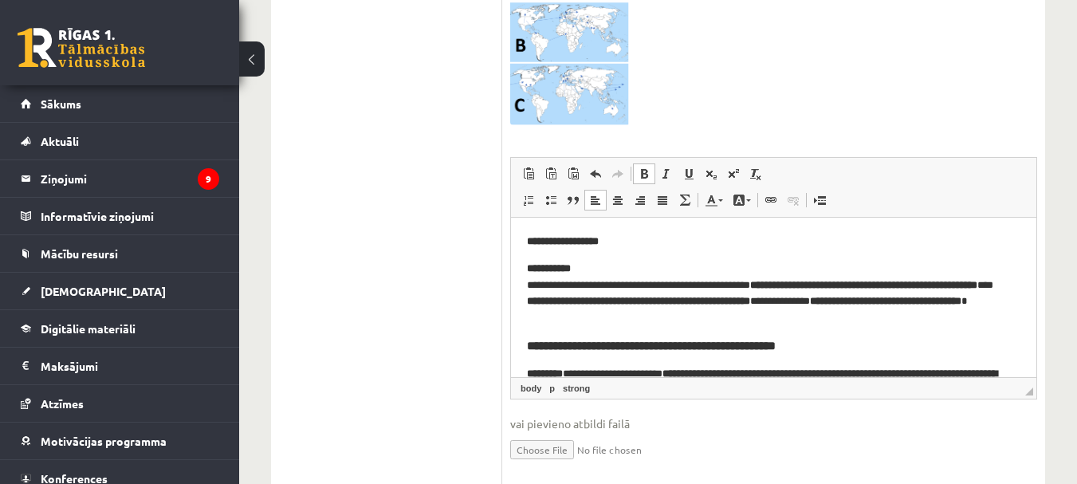
click at [525, 239] on html "**********" at bounding box center [773, 385] width 525 height 335
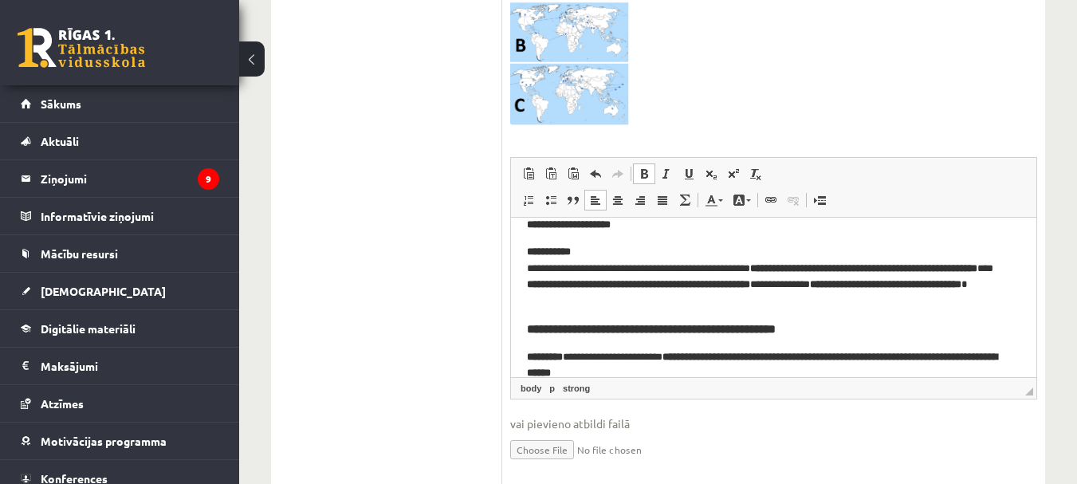
scroll to position [21, 0]
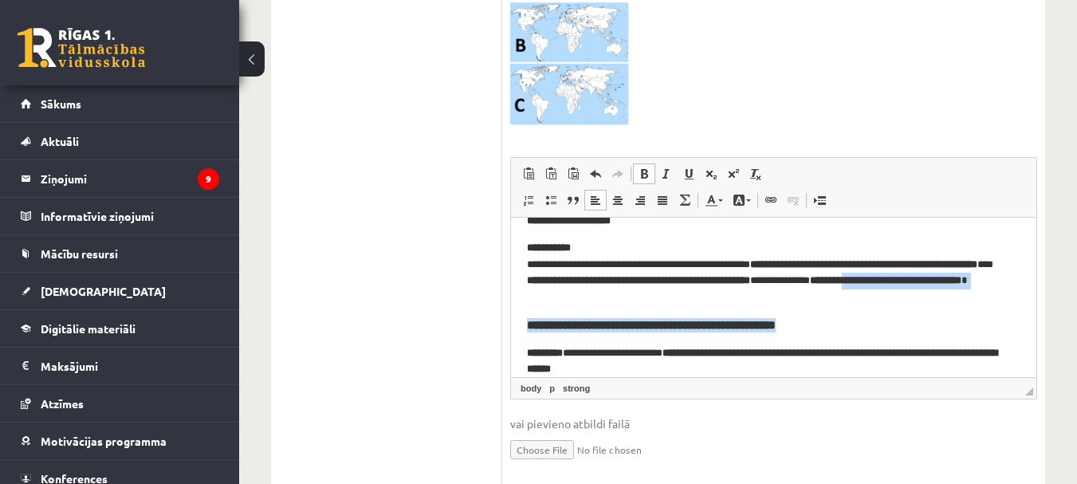
click at [1026, 314] on html "**********" at bounding box center [773, 364] width 525 height 335
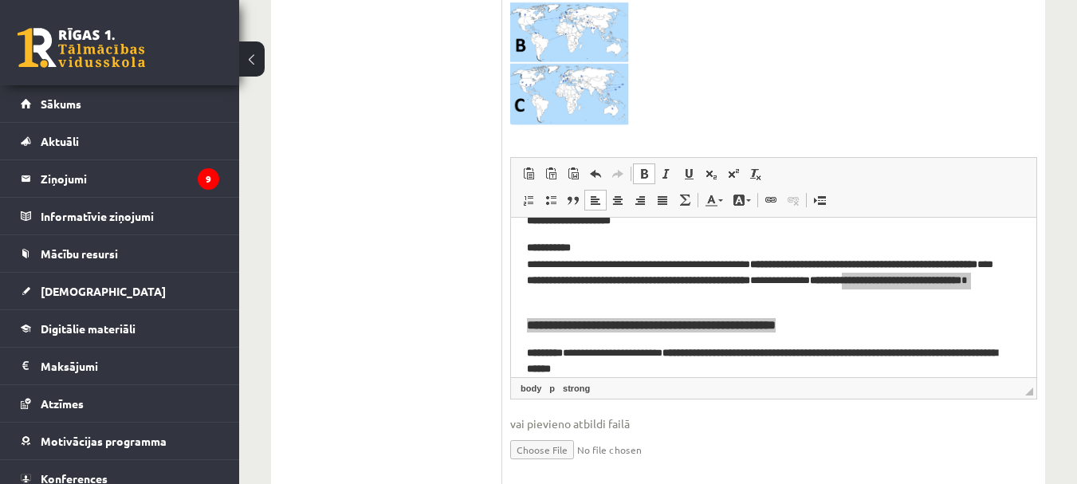
click at [1076, 176] on div "**********" at bounding box center [658, 13] width 838 height 1047
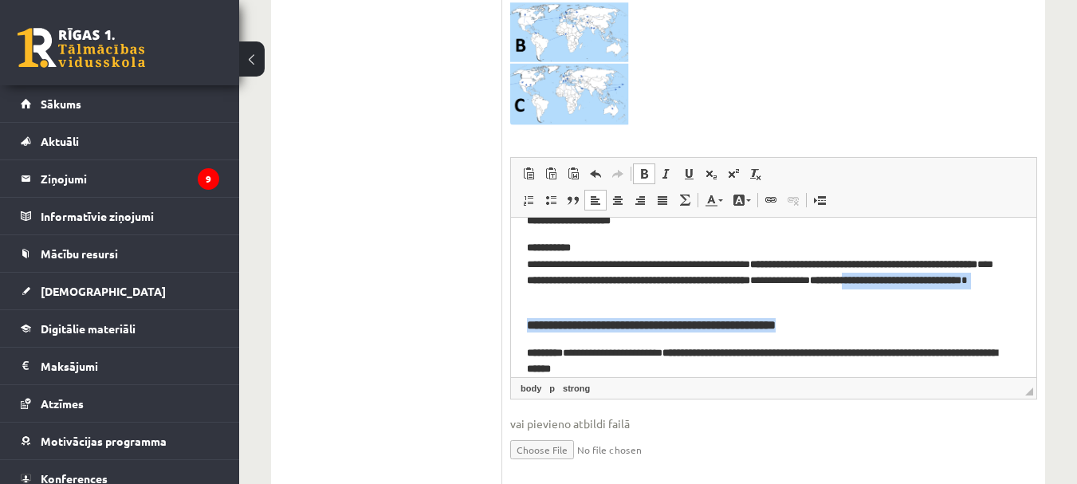
click at [859, 311] on body "**********" at bounding box center [774, 364] width 494 height 303
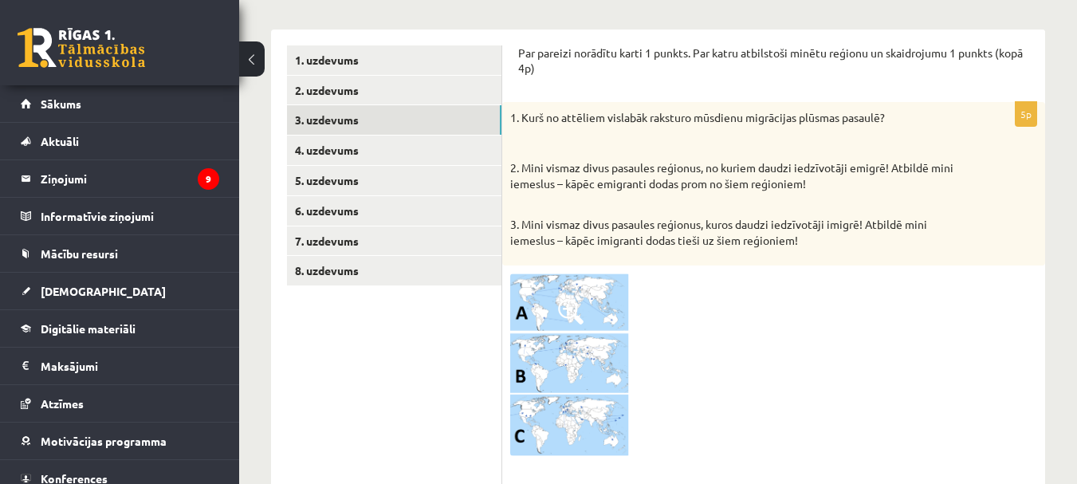
scroll to position [292, 0]
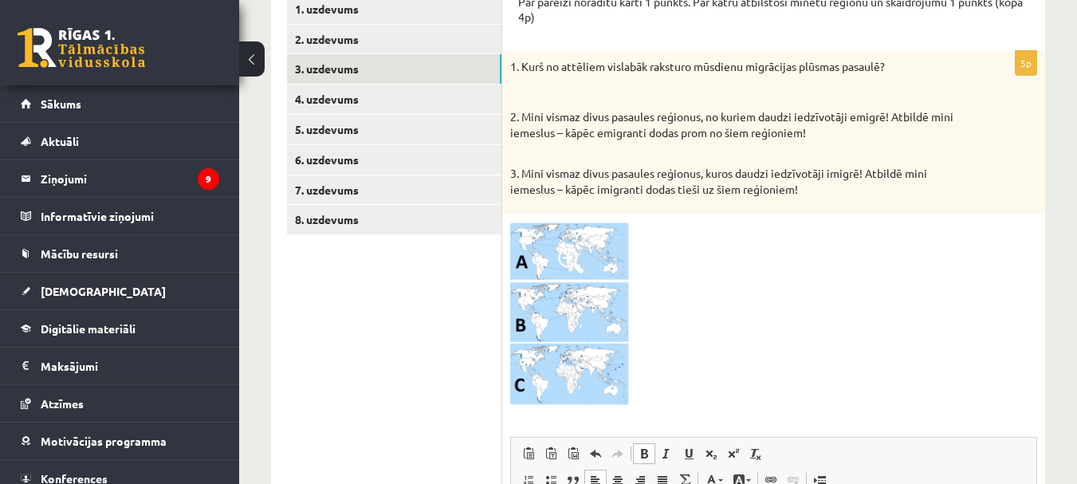
click at [584, 250] on img at bounding box center [570, 313] width 120 height 183
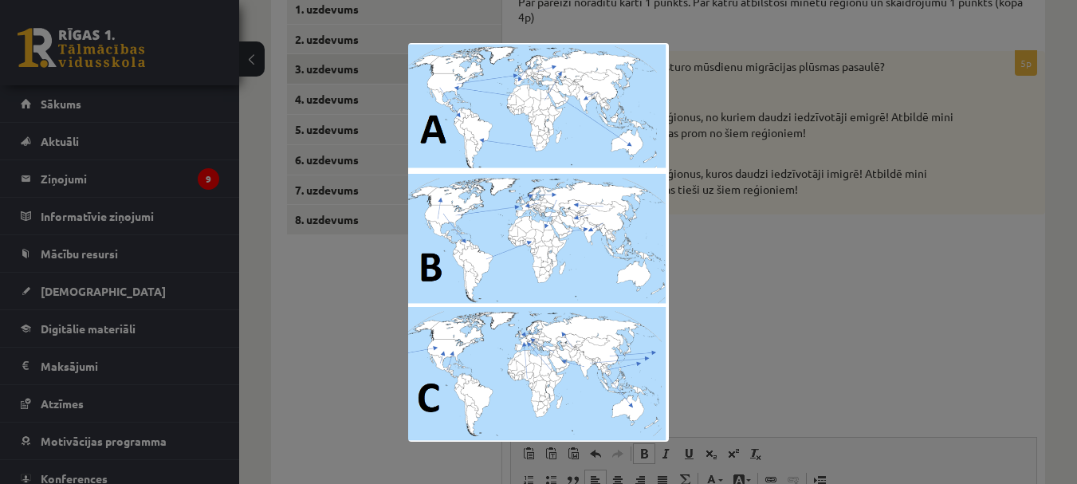
click at [751, 314] on div at bounding box center [538, 242] width 1077 height 484
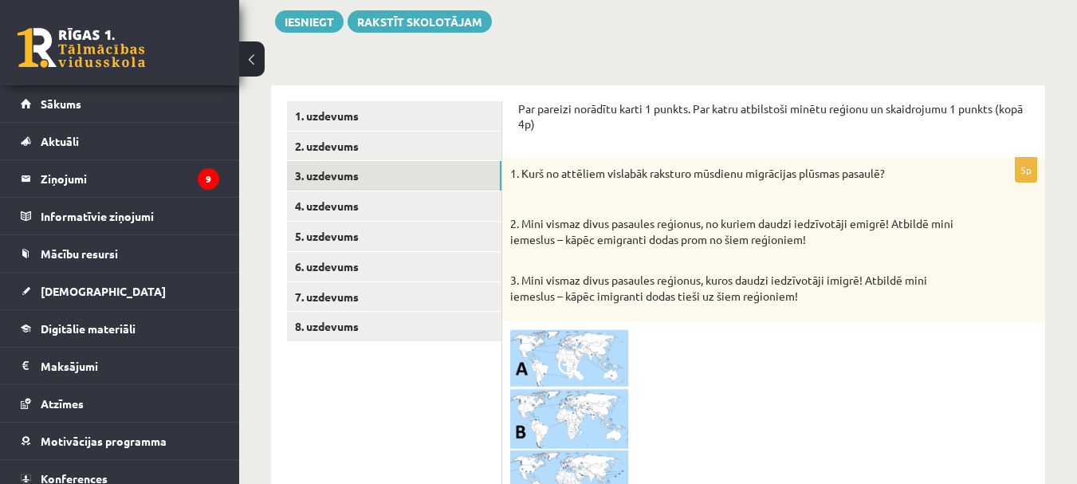
scroll to position [155, 0]
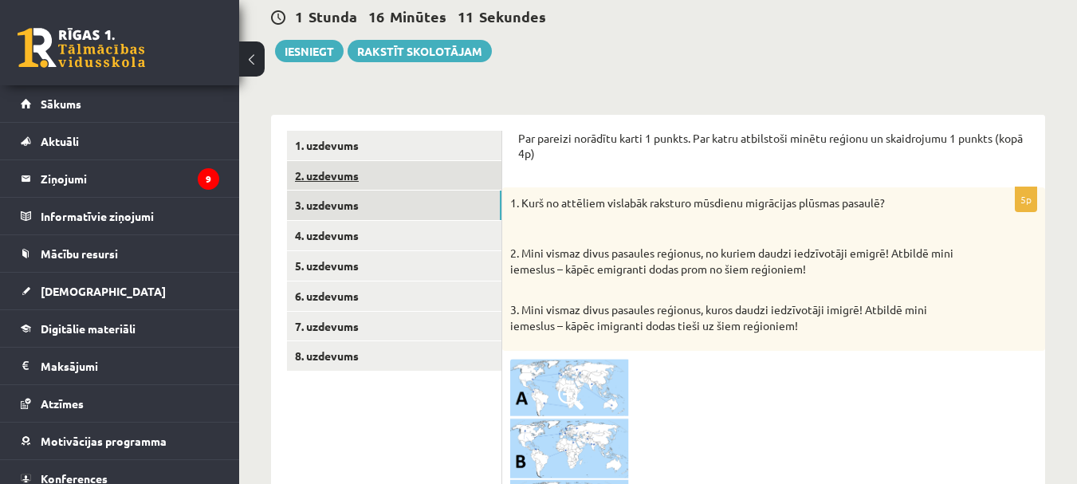
click at [356, 171] on link "2. uzdevums" at bounding box center [394, 176] width 214 height 30
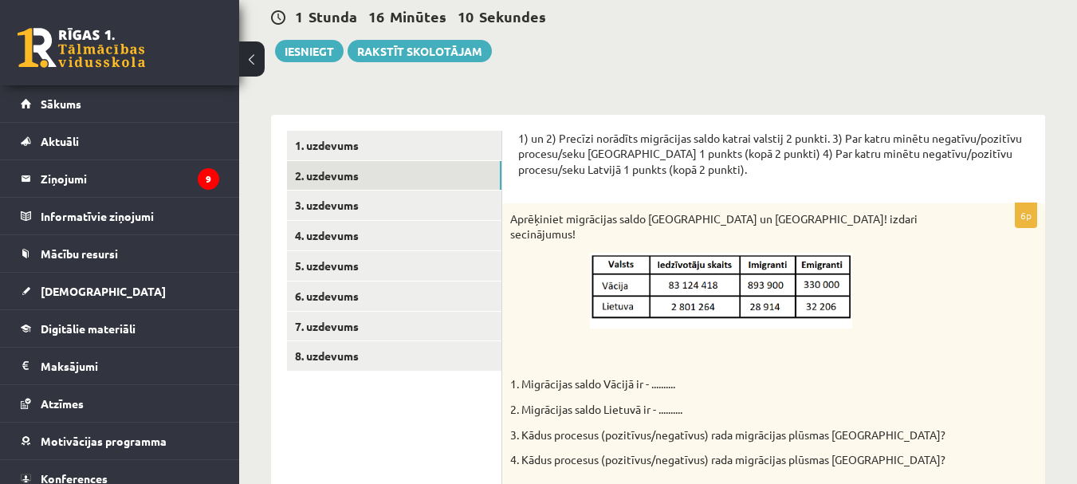
scroll to position [0, 0]
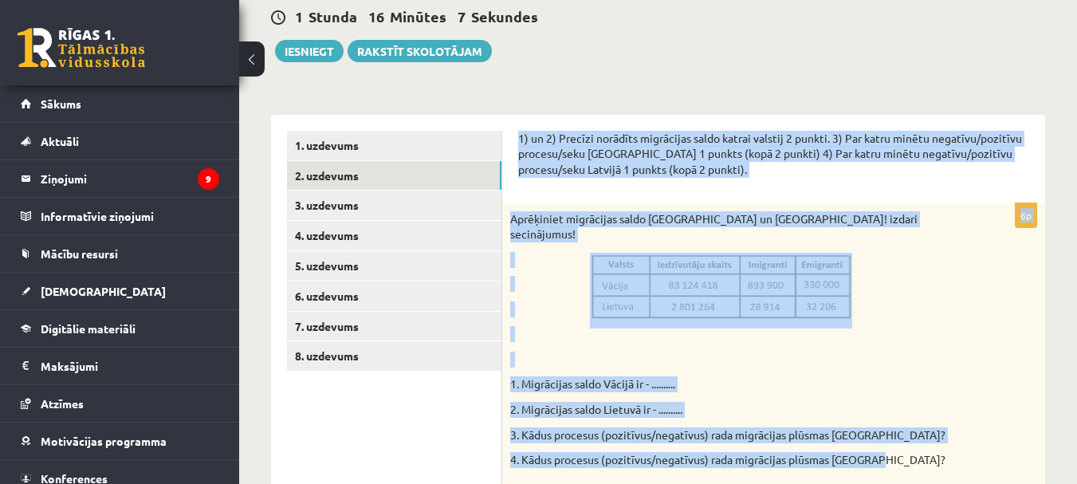
drag, startPoint x: 513, startPoint y: 135, endPoint x: 918, endPoint y: 451, distance: 513.0
click at [918, 452] on div "1) un 2) Precīzi norādīts migrācijas saldo katrai valstij 2 punkti. 3) Par katr…" at bounding box center [773, 490] width 543 height 750
copy form "1) un 2) Precīzi norādīts migrācijas saldo katrai valstij 2 punkti. 3) Par katr…"
click at [852, 356] on div "Aprēķiniet migrācijas saldo Vācijā un Lietuvā! izdari secinājumus! 1. Migrācija…" at bounding box center [773, 344] width 543 height 282
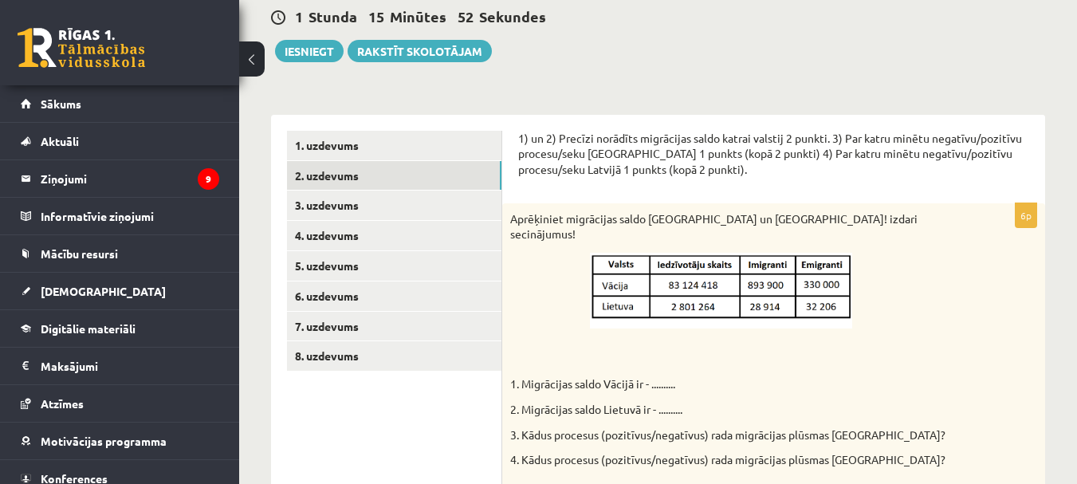
click at [786, 260] on img at bounding box center [721, 291] width 262 height 76
drag, startPoint x: 757, startPoint y: 259, endPoint x: 650, endPoint y: 255, distance: 106.9
click at [650, 255] on img at bounding box center [721, 291] width 262 height 76
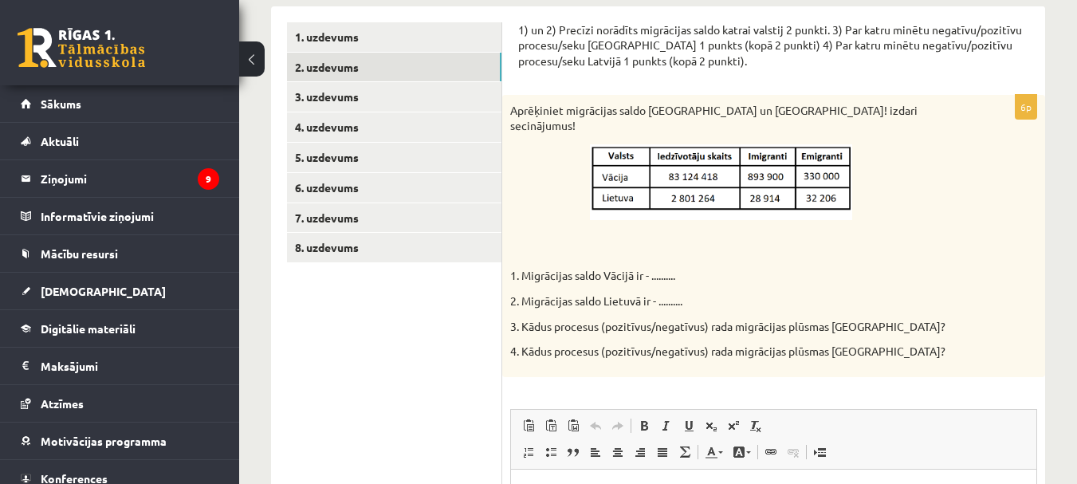
scroll to position [474, 0]
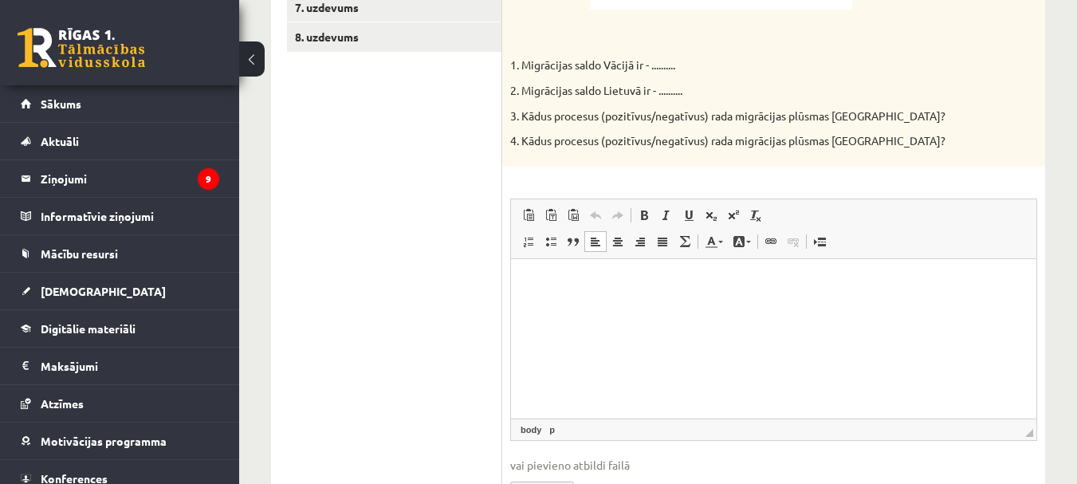
click at [714, 307] on html at bounding box center [773, 282] width 525 height 49
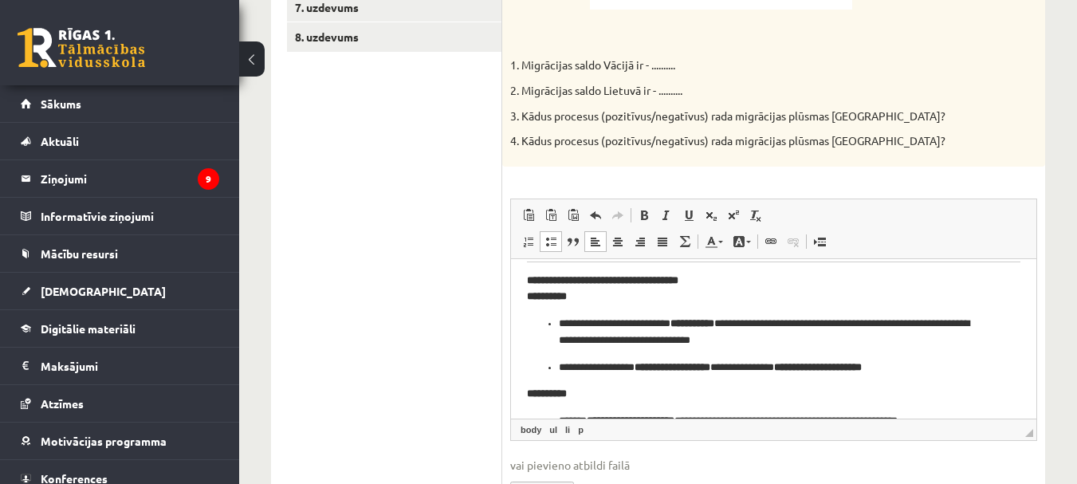
scroll to position [120, 0]
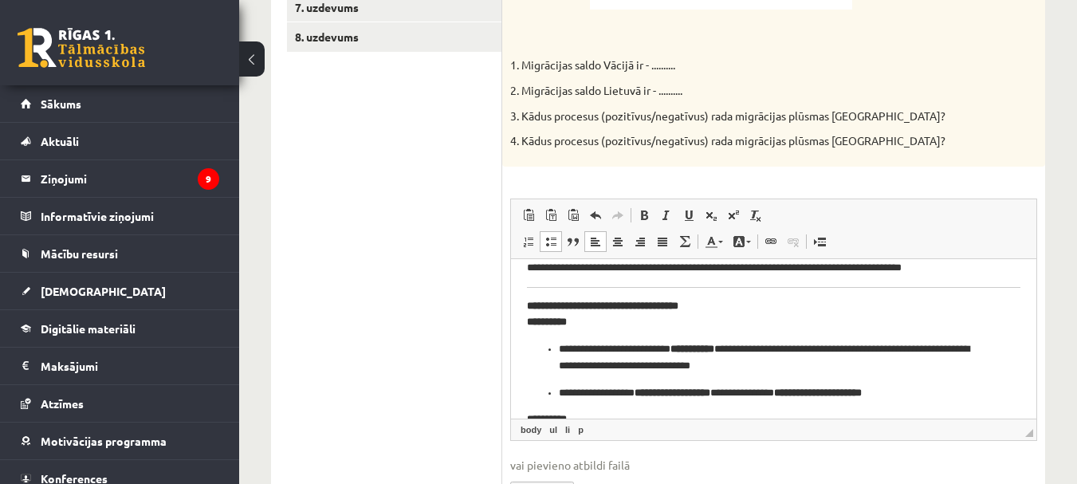
click at [525, 301] on html "**********" at bounding box center [773, 437] width 525 height 597
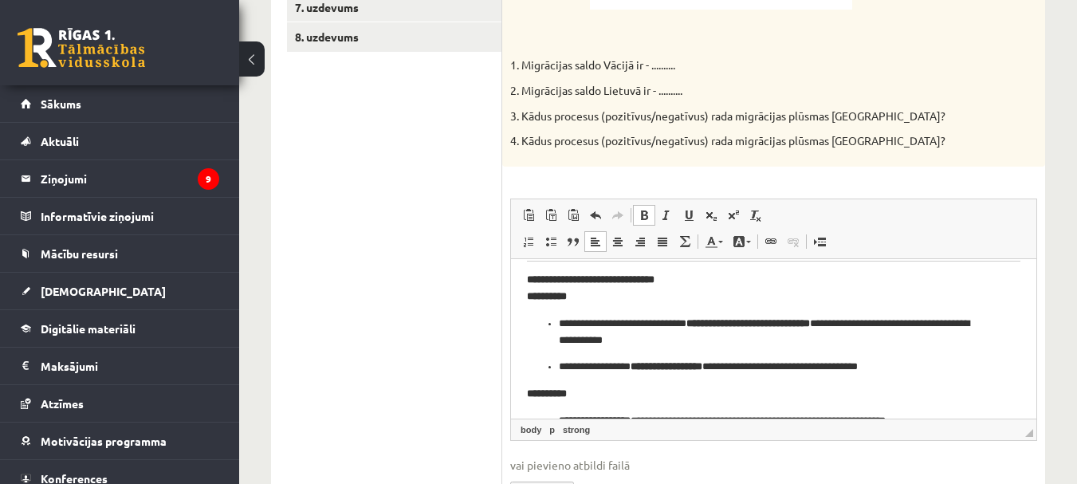
scroll to position [364, 0]
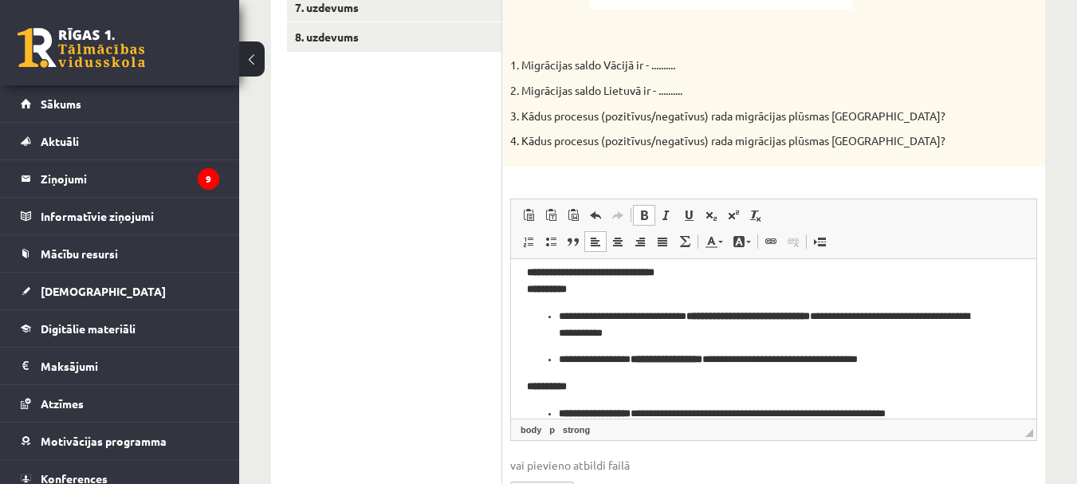
click at [1047, 364] on div "**********" at bounding box center [658, 82] width 838 height 991
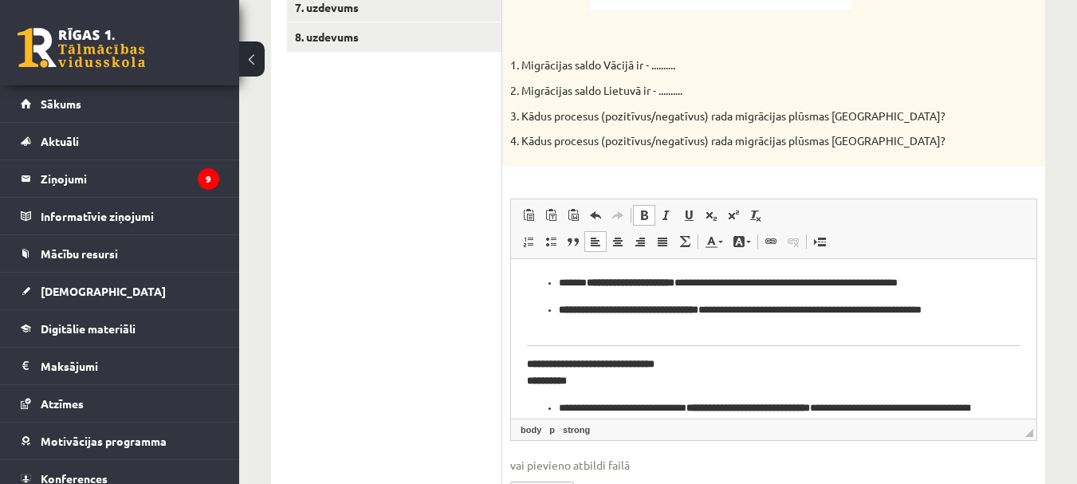
scroll to position [268, 0]
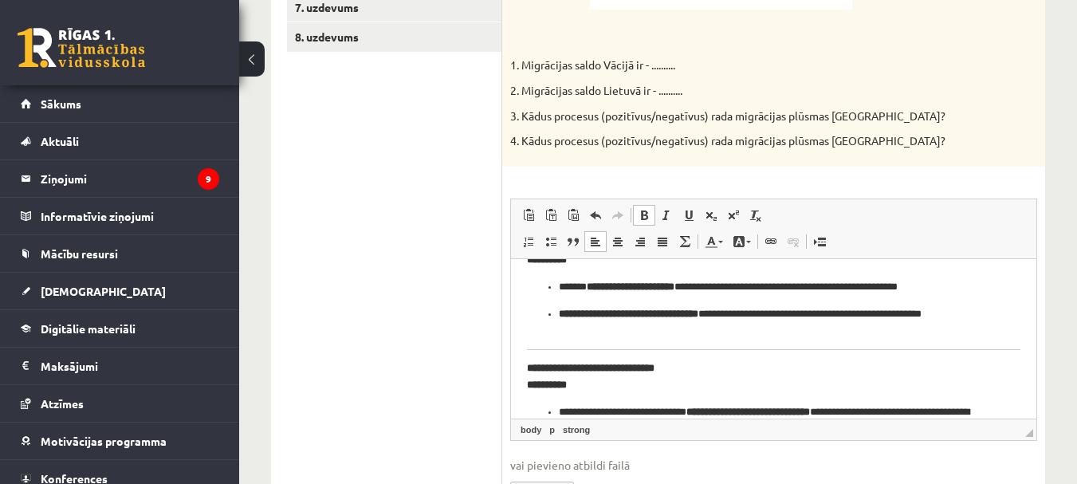
click at [525, 370] on html "**********" at bounding box center [773, 283] width 525 height 586
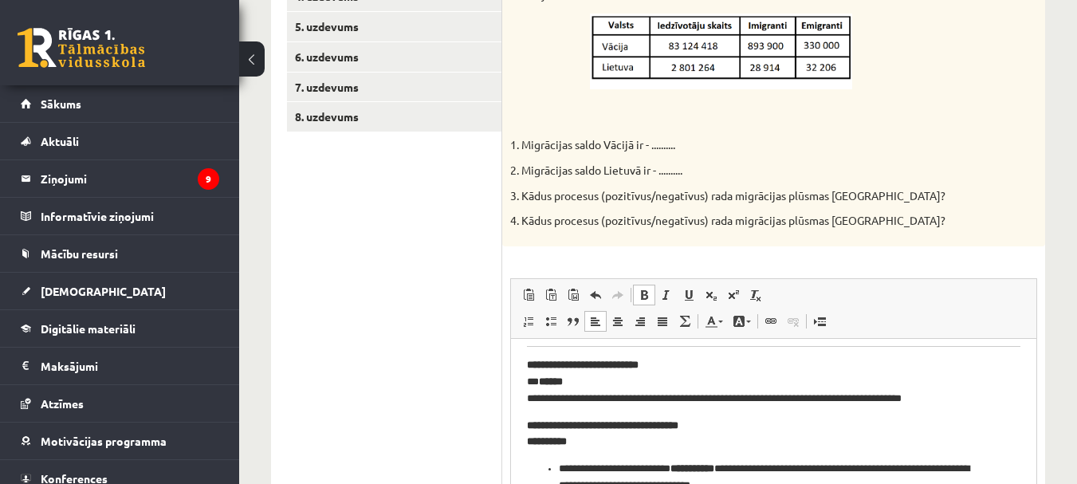
scroll to position [18, 0]
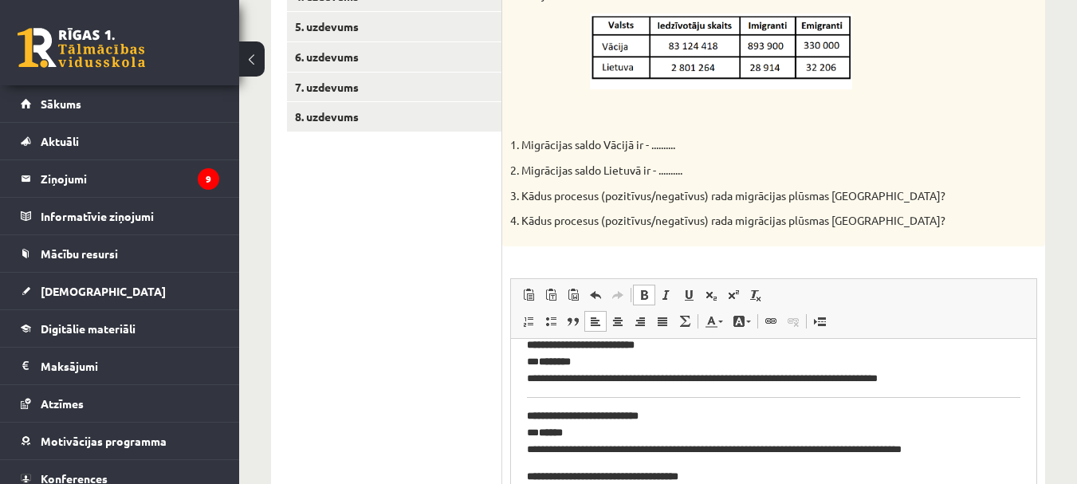
click at [544, 428] on strong "******" at bounding box center [551, 432] width 24 height 10
click at [540, 358] on p "**********" at bounding box center [768, 360] width 482 height 49
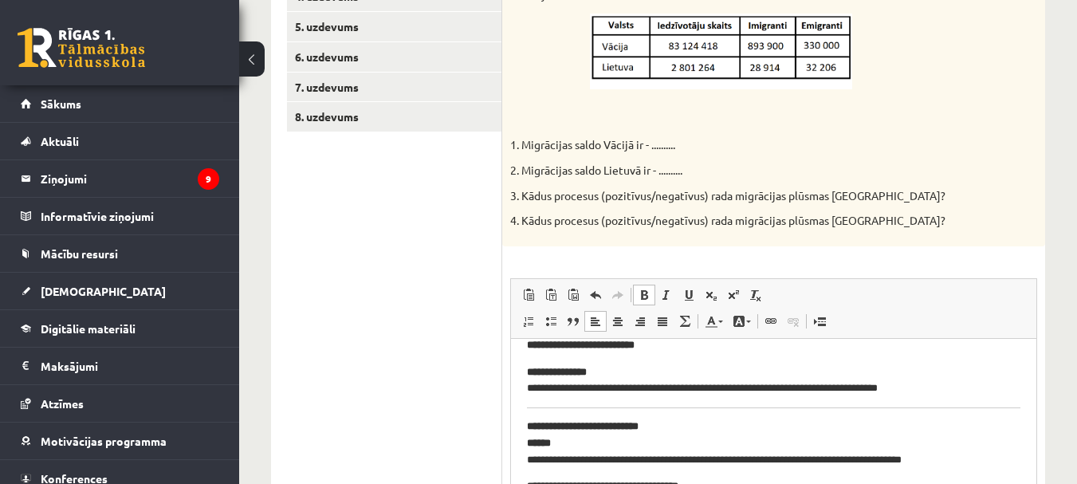
scroll to position [0, 0]
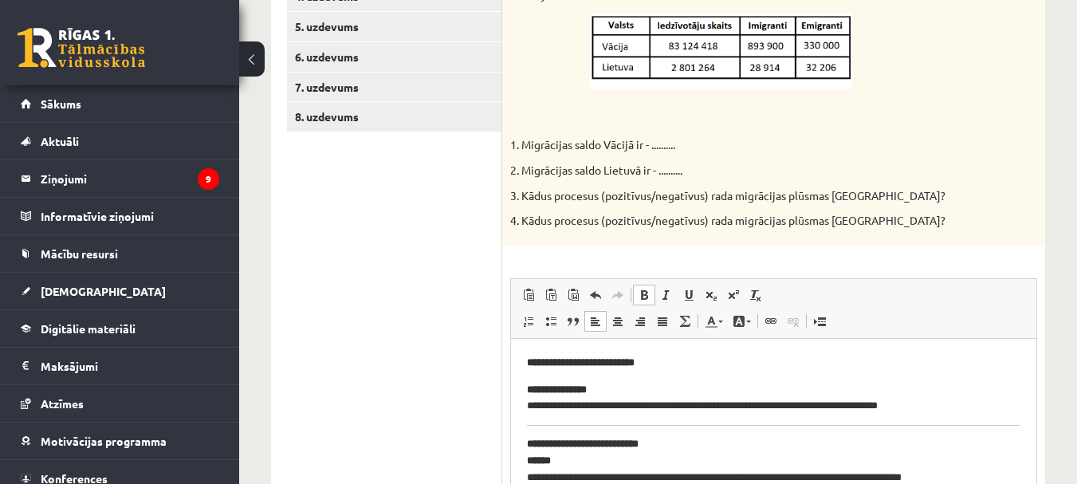
click at [663, 362] on p "**********" at bounding box center [768, 362] width 482 height 17
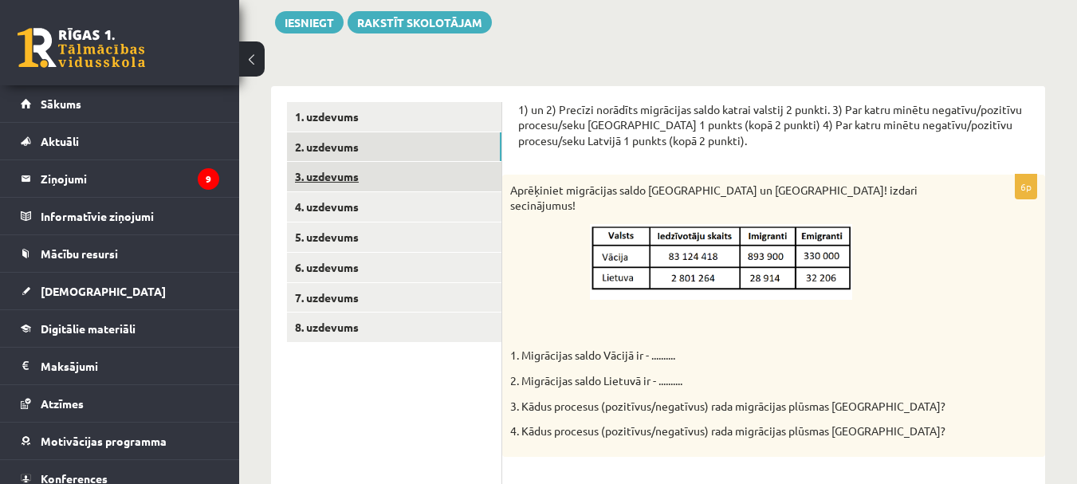
scroll to position [155, 0]
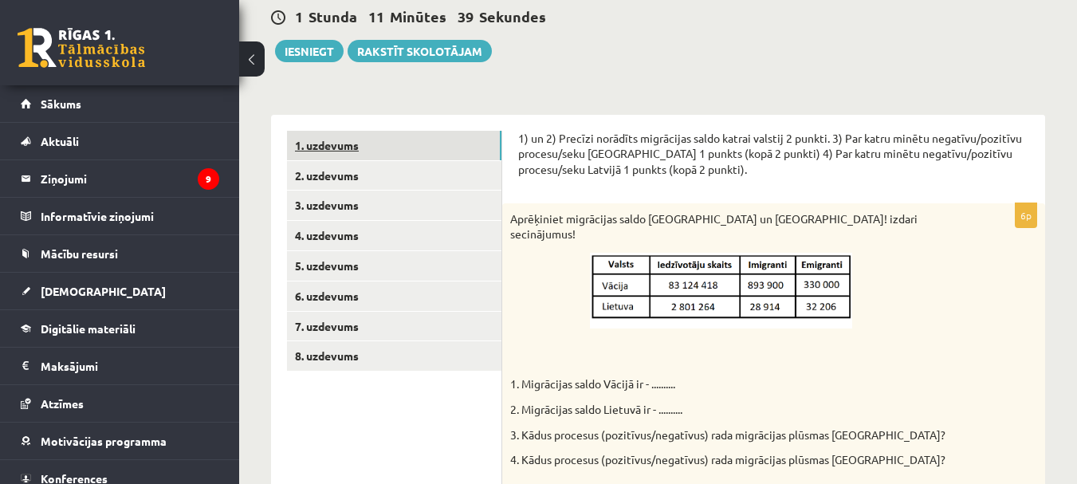
click at [342, 148] on link "1. uzdevums" at bounding box center [394, 146] width 214 height 30
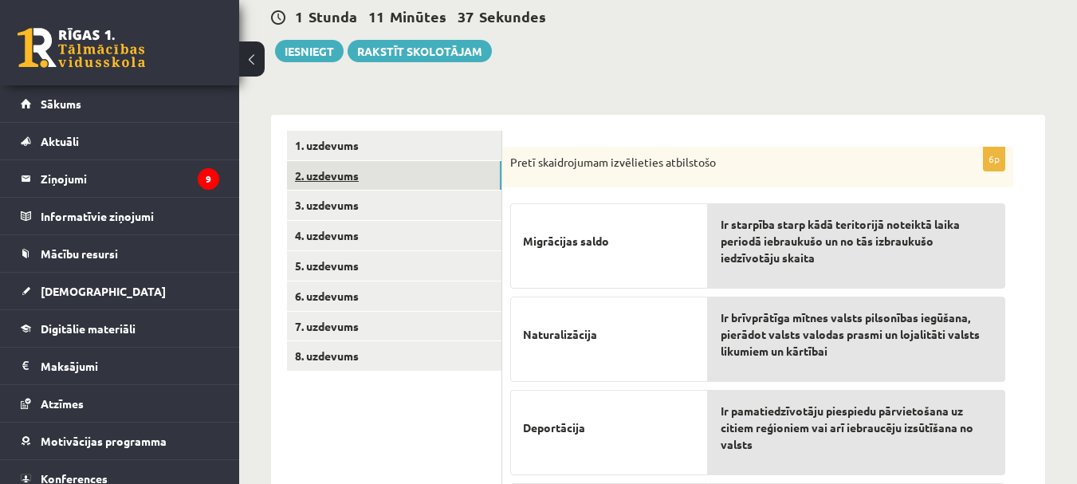
click at [336, 182] on link "2. uzdevums" at bounding box center [394, 176] width 214 height 30
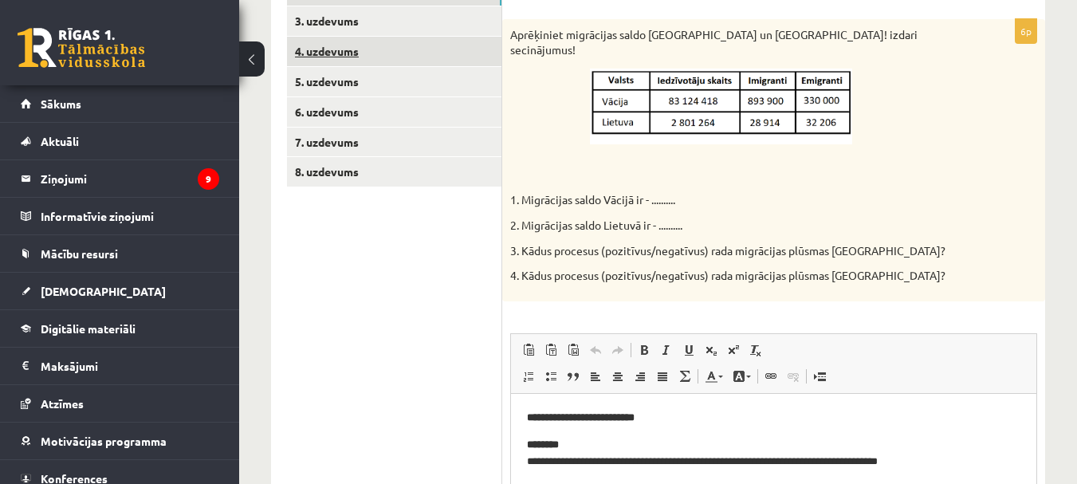
scroll to position [235, 0]
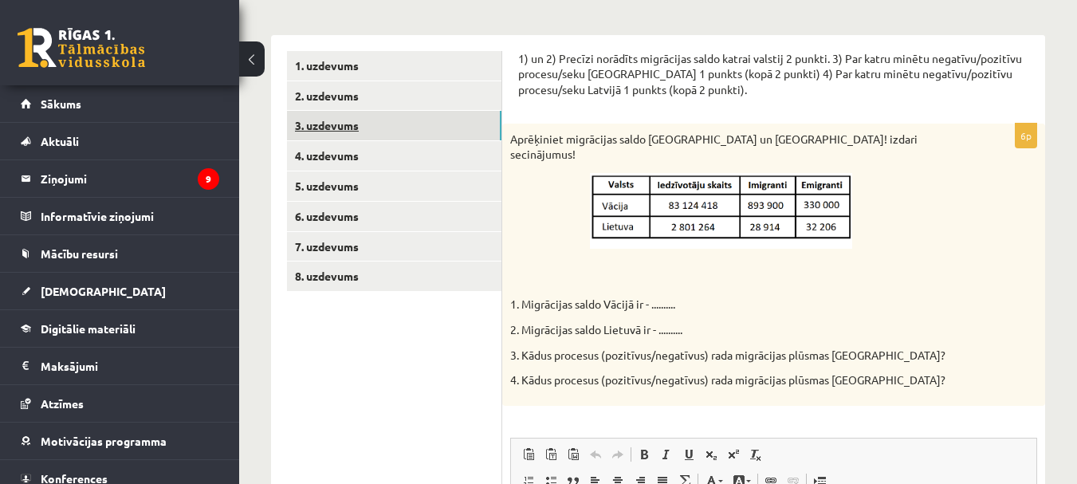
click at [357, 131] on link "3. uzdevums" at bounding box center [394, 126] width 214 height 30
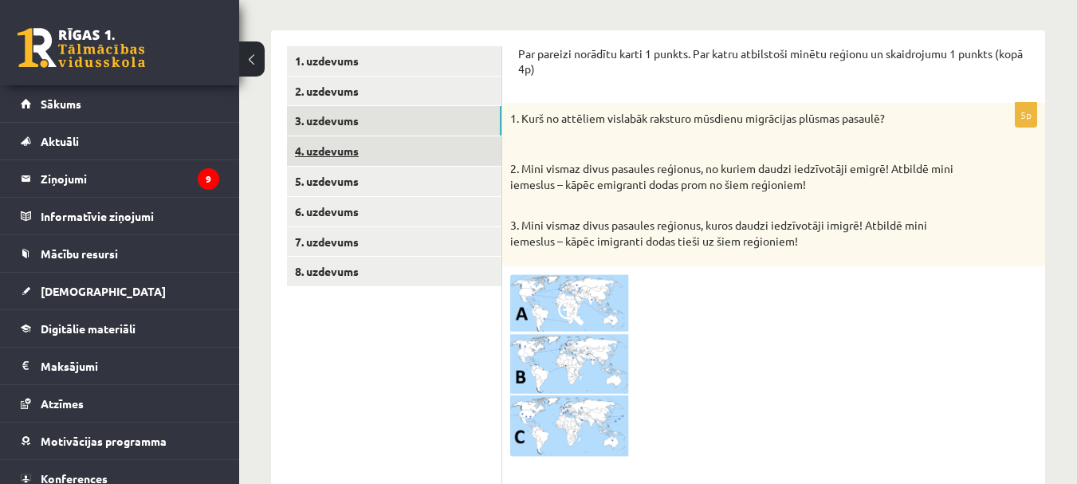
scroll to position [227, 0]
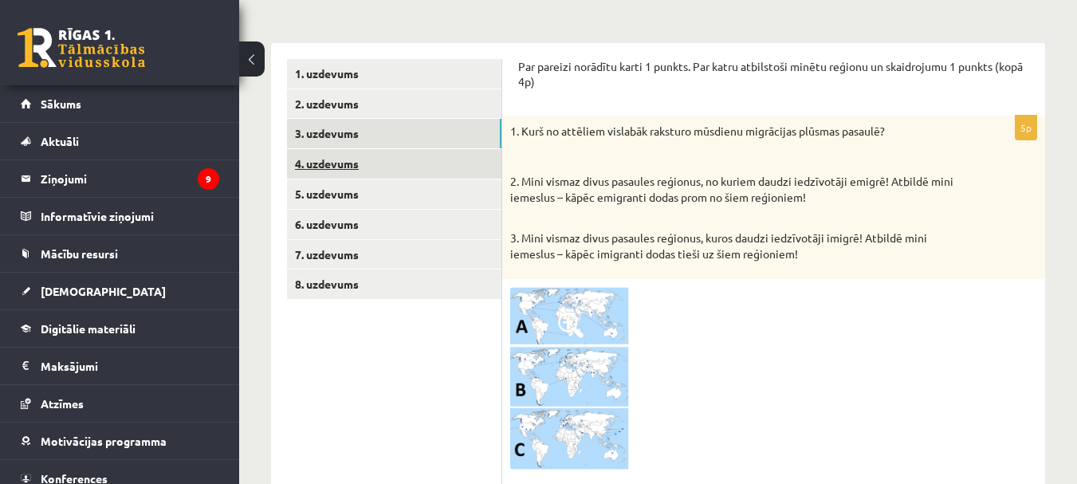
click at [348, 159] on link "4. uzdevums" at bounding box center [394, 164] width 214 height 30
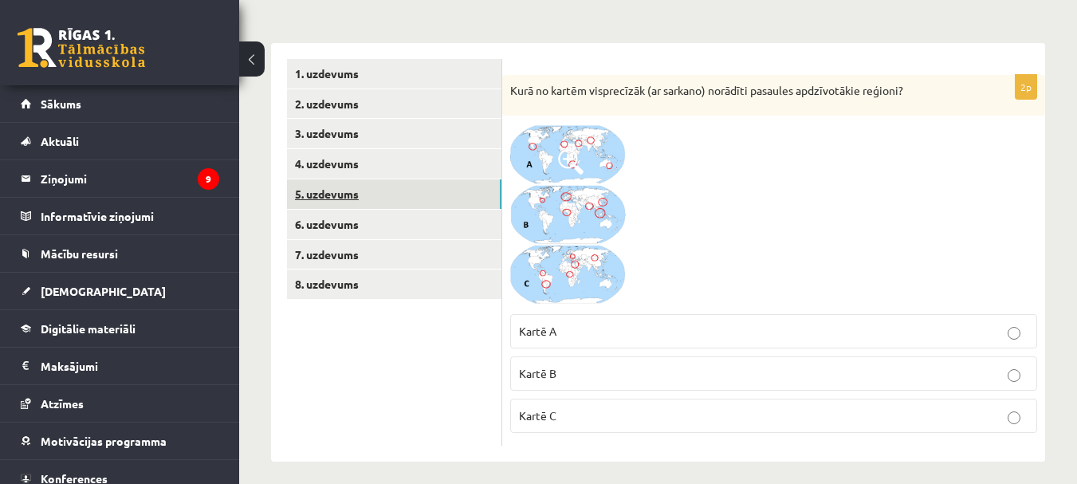
click at [388, 188] on link "5. uzdevums" at bounding box center [394, 194] width 214 height 30
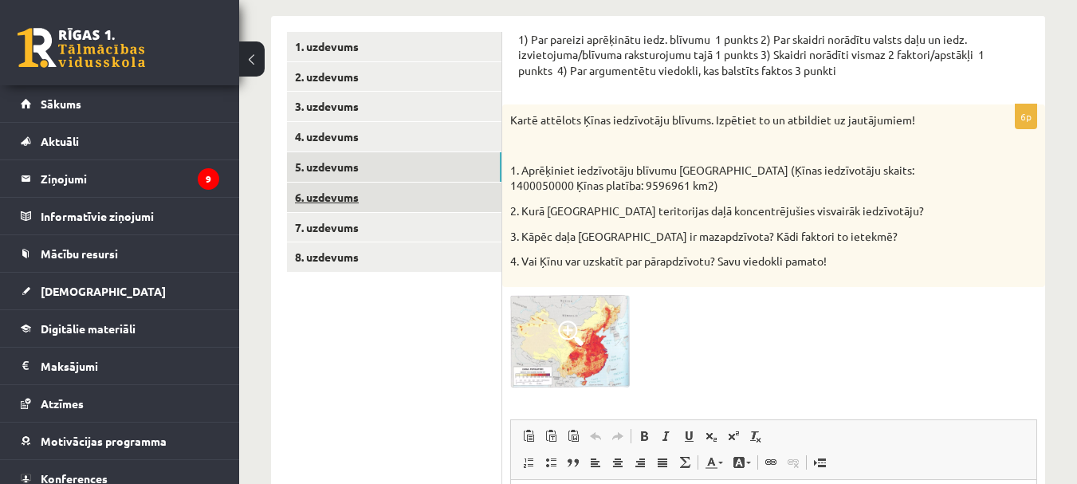
scroll to position [253, 0]
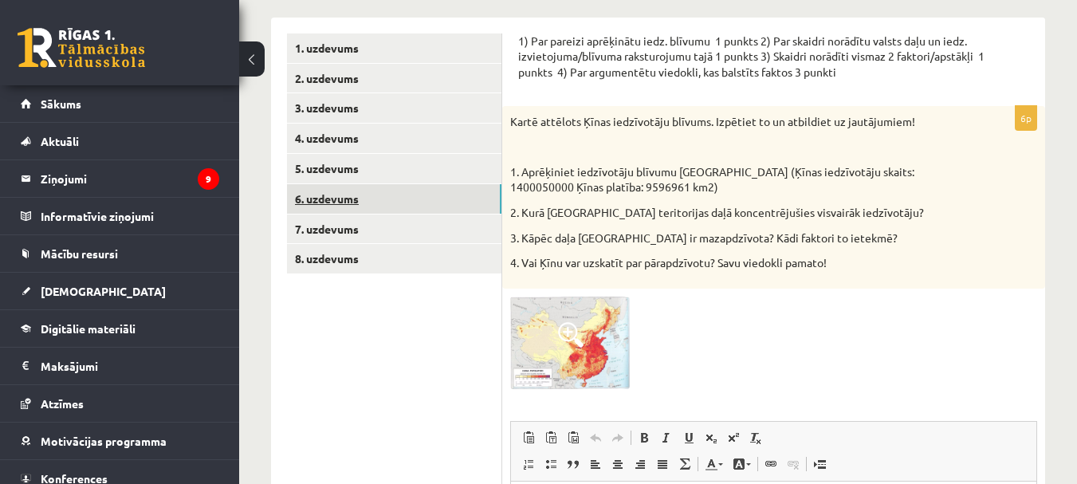
click at [360, 199] on link "6. uzdevums" at bounding box center [394, 199] width 214 height 30
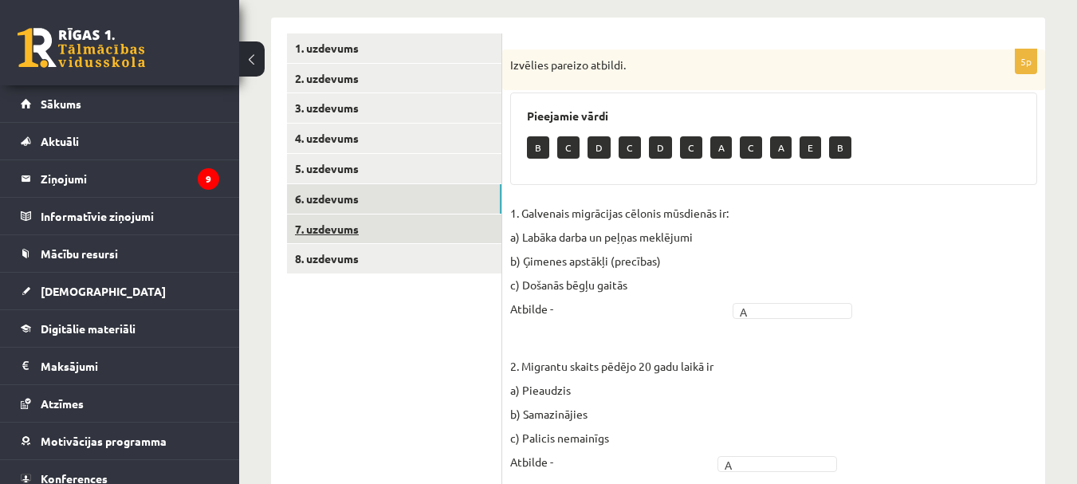
click at [353, 226] on link "7. uzdevums" at bounding box center [394, 229] width 214 height 30
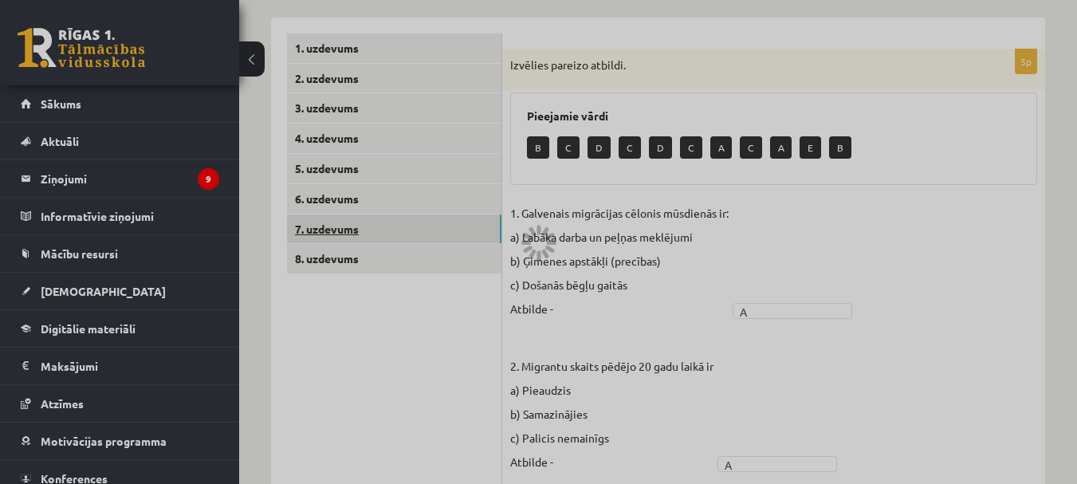
scroll to position [252, 0]
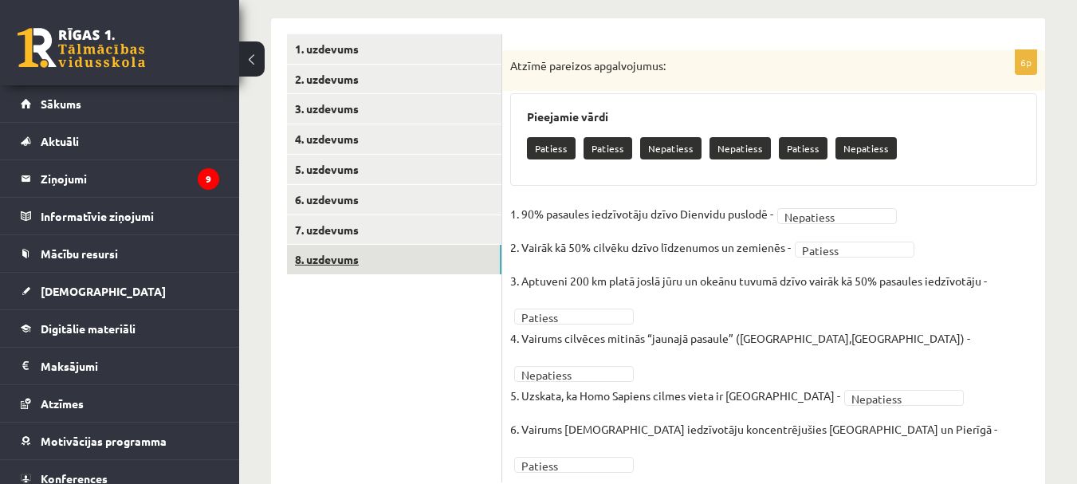
click at [372, 258] on link "8. uzdevums" at bounding box center [394, 260] width 214 height 30
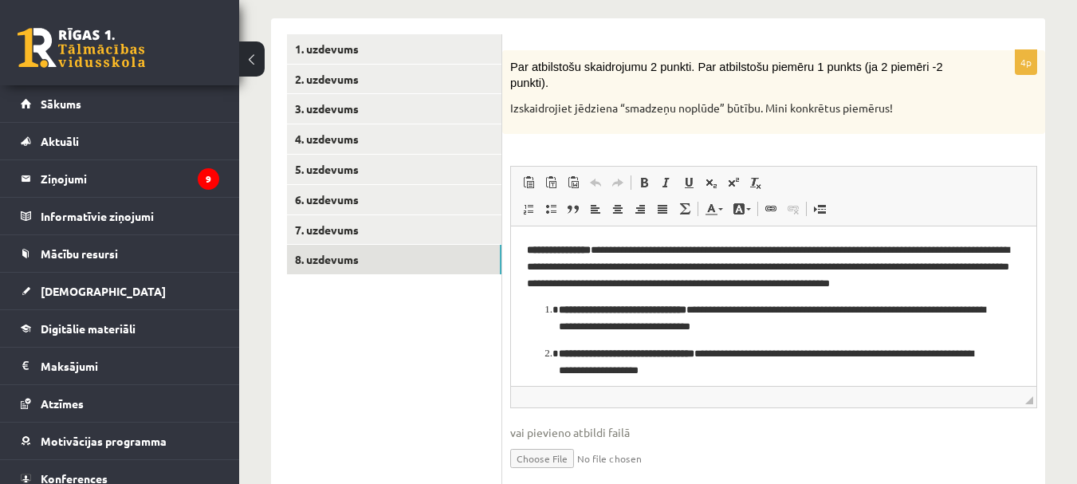
scroll to position [0, 0]
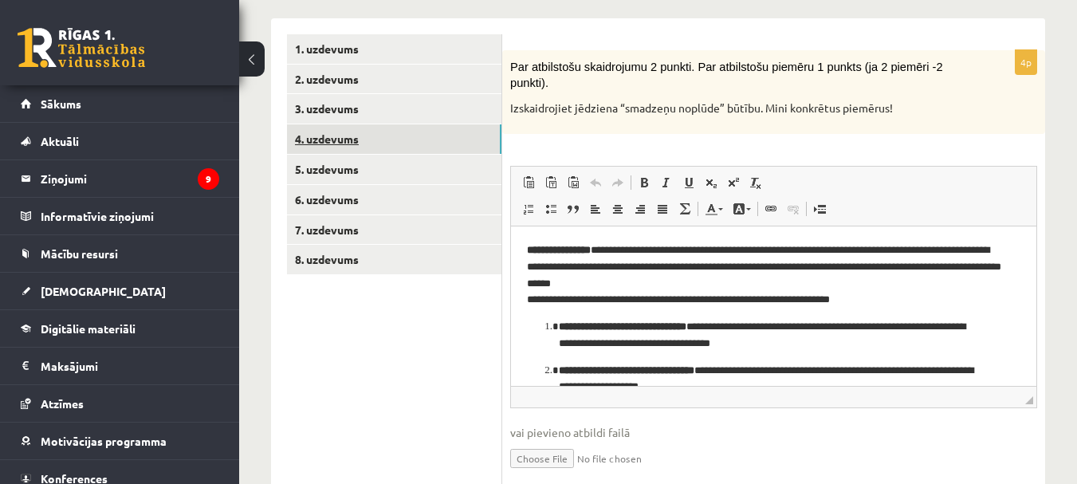
click at [358, 143] on link "4. uzdevums" at bounding box center [394, 139] width 214 height 30
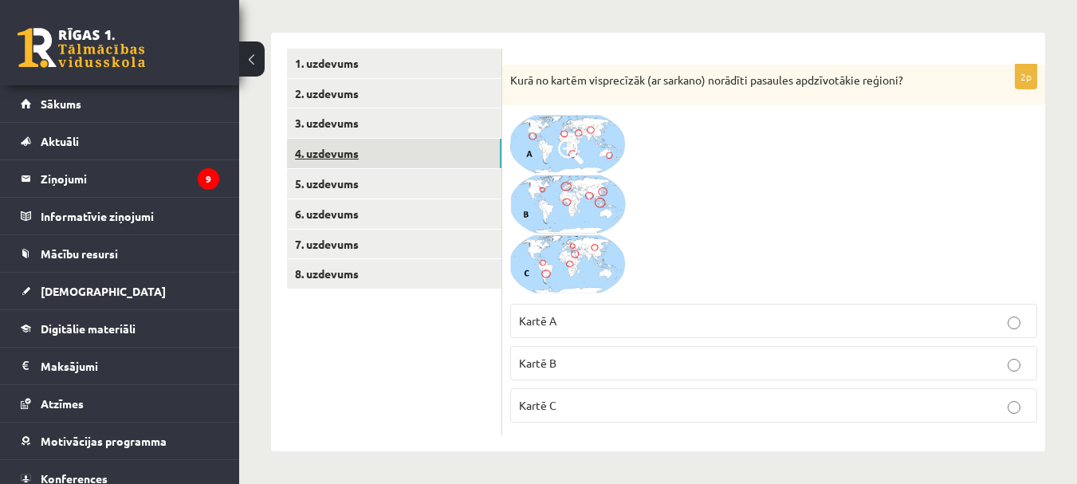
scroll to position [238, 0]
click at [546, 177] on img at bounding box center [570, 204] width 120 height 183
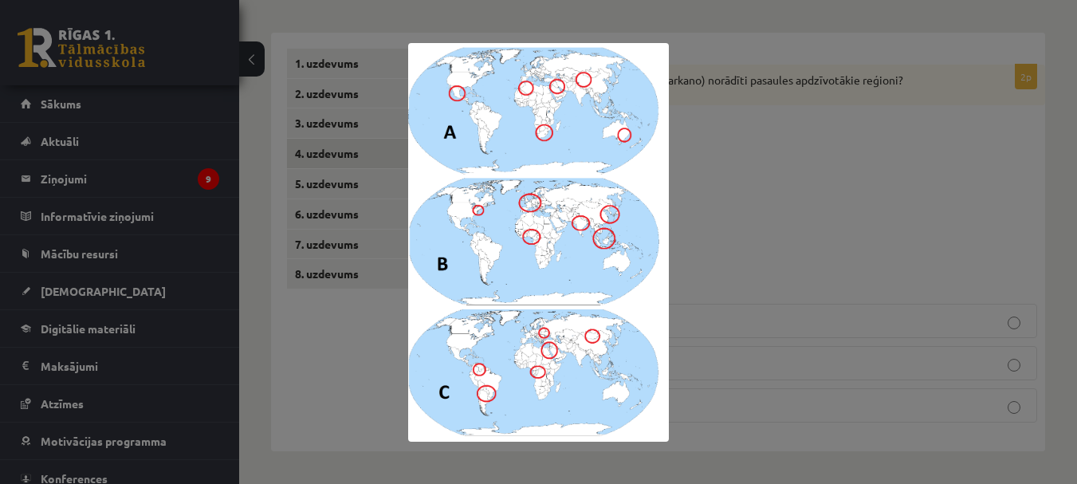
click at [808, 196] on div at bounding box center [538, 242] width 1077 height 484
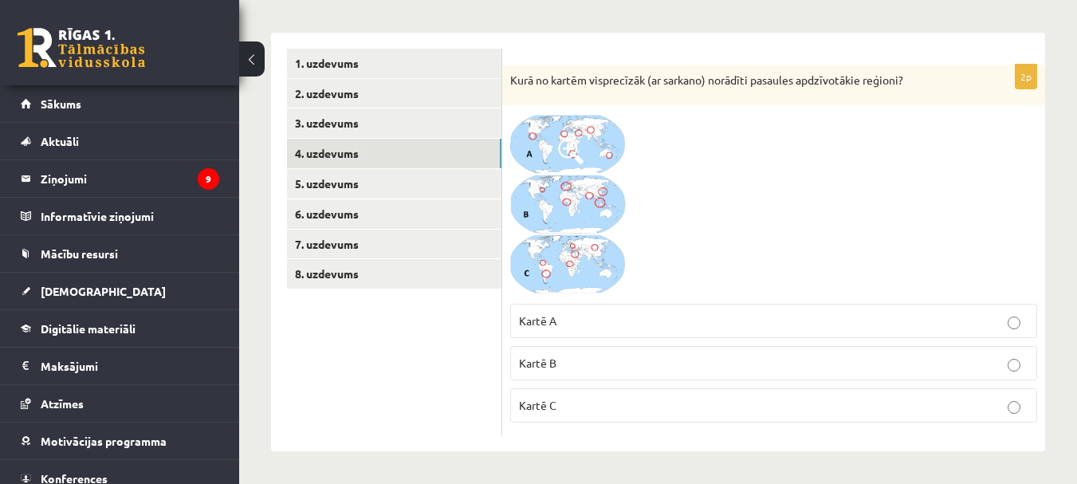
click at [662, 366] on p "Kartē B" at bounding box center [774, 363] width 510 height 17
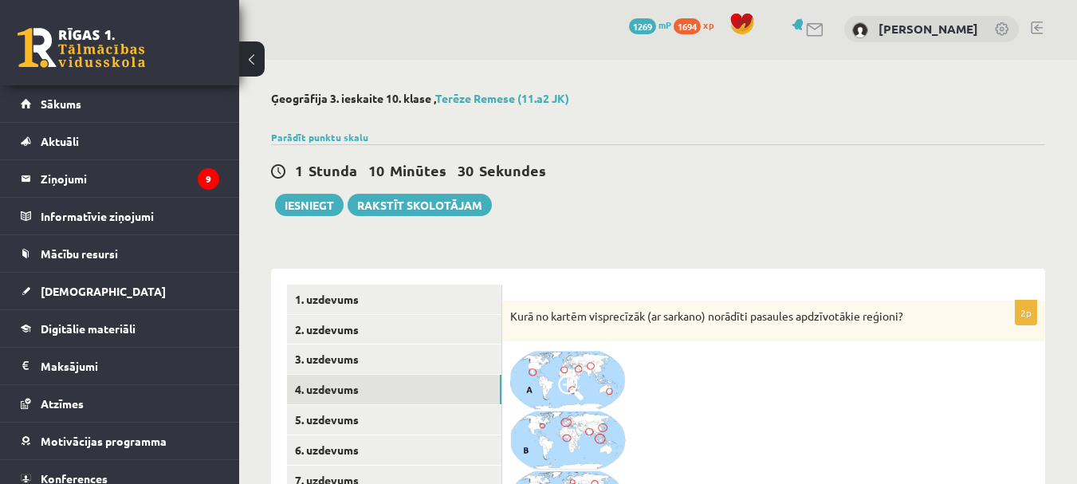
scroll to position [0, 0]
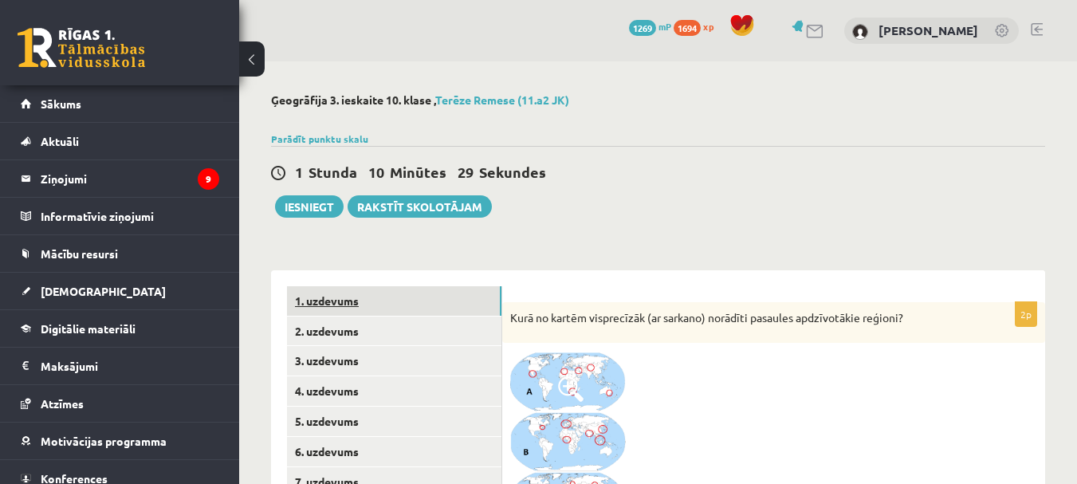
click at [352, 304] on link "1. uzdevums" at bounding box center [394, 301] width 214 height 30
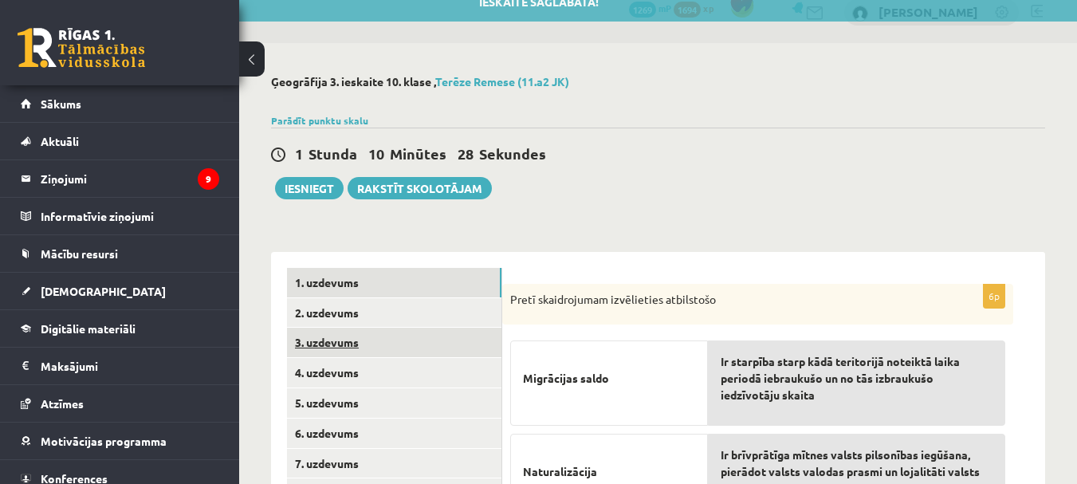
scroll to position [80, 0]
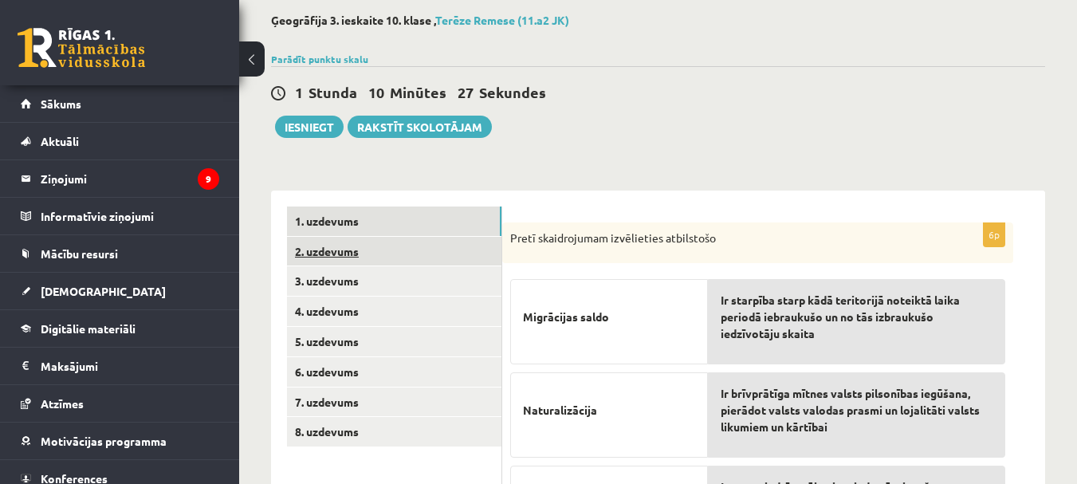
click at [360, 244] on link "2. uzdevums" at bounding box center [394, 252] width 214 height 30
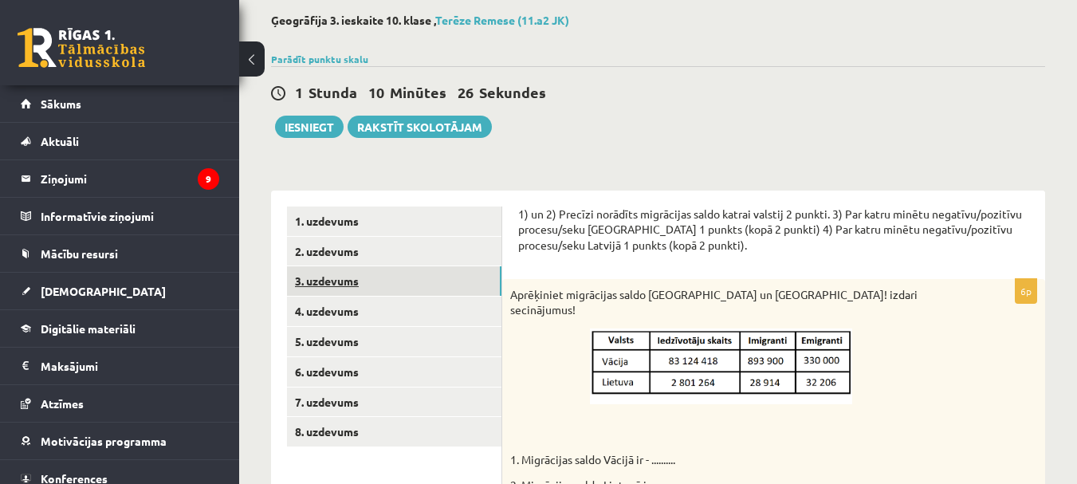
click at [358, 280] on link "3. uzdevums" at bounding box center [394, 281] width 214 height 30
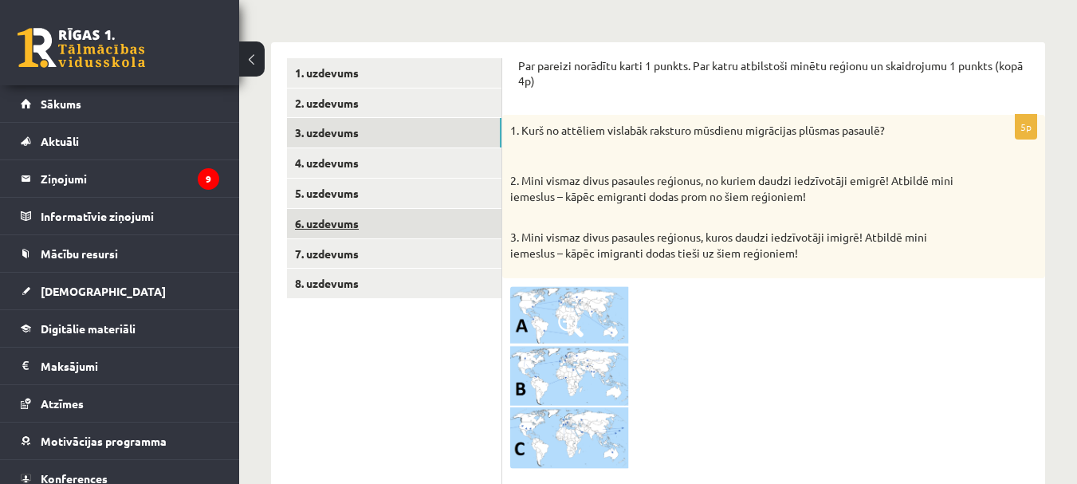
scroll to position [148, 0]
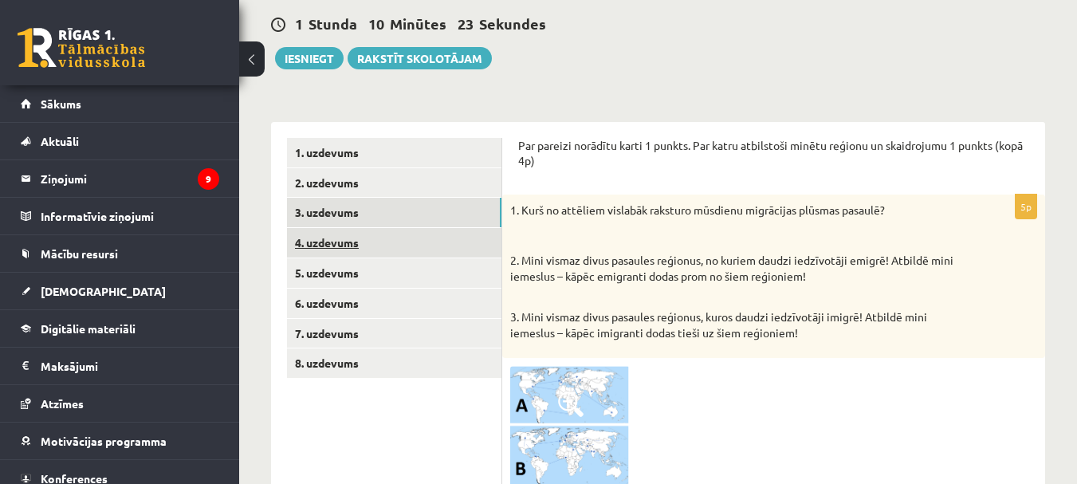
click at [322, 244] on link "4. uzdevums" at bounding box center [394, 243] width 214 height 30
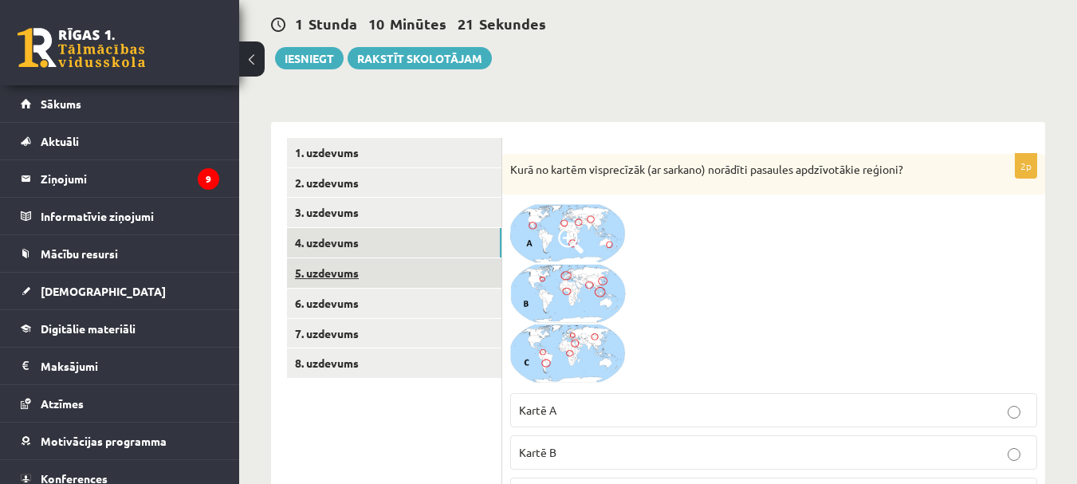
click at [357, 266] on link "5. uzdevums" at bounding box center [394, 273] width 214 height 30
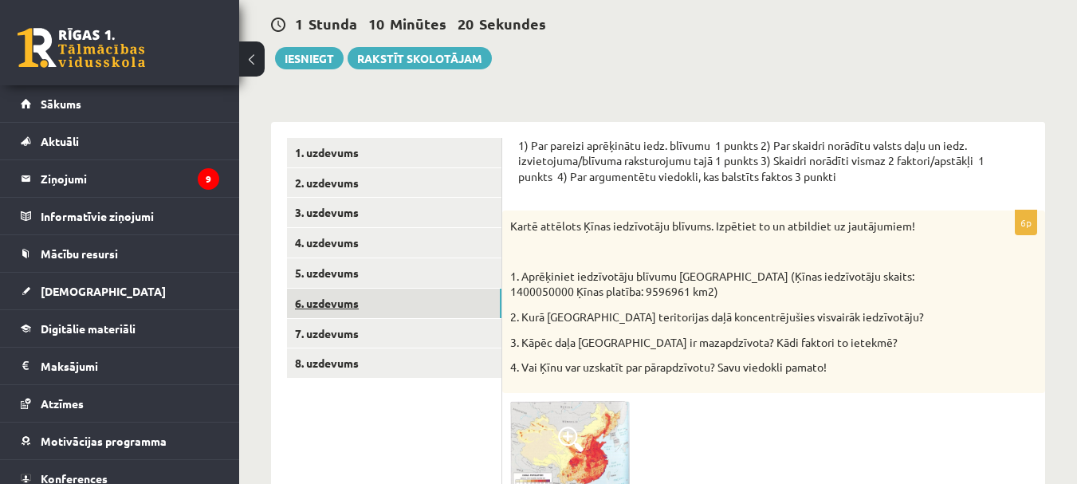
click at [364, 294] on link "6. uzdevums" at bounding box center [394, 304] width 214 height 30
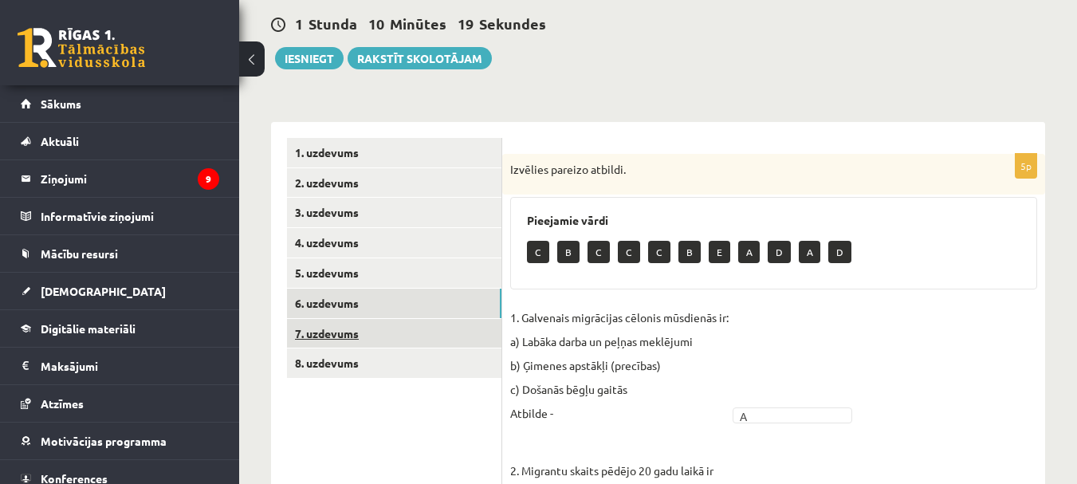
click at [370, 330] on link "7. uzdevums" at bounding box center [394, 334] width 214 height 30
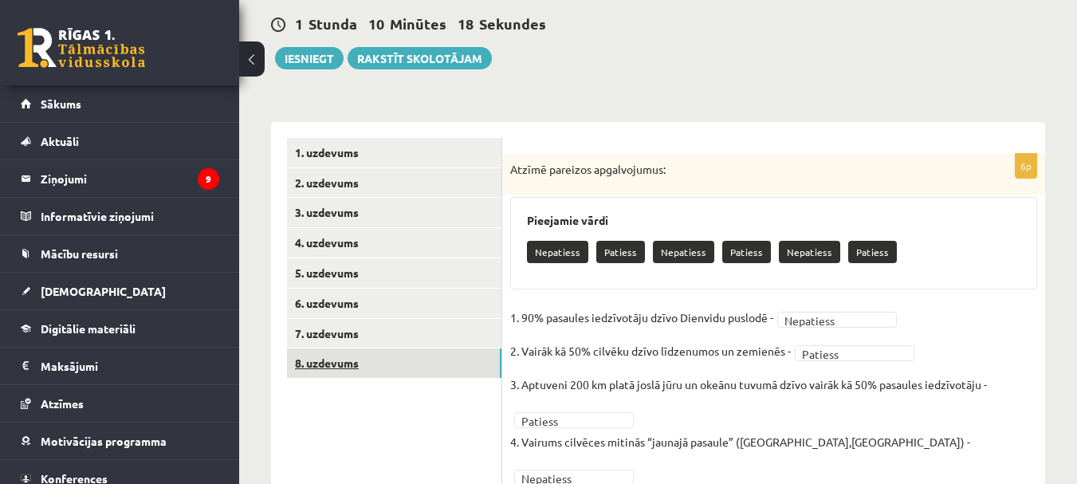
click at [360, 352] on link "8. uzdevums" at bounding box center [394, 363] width 214 height 30
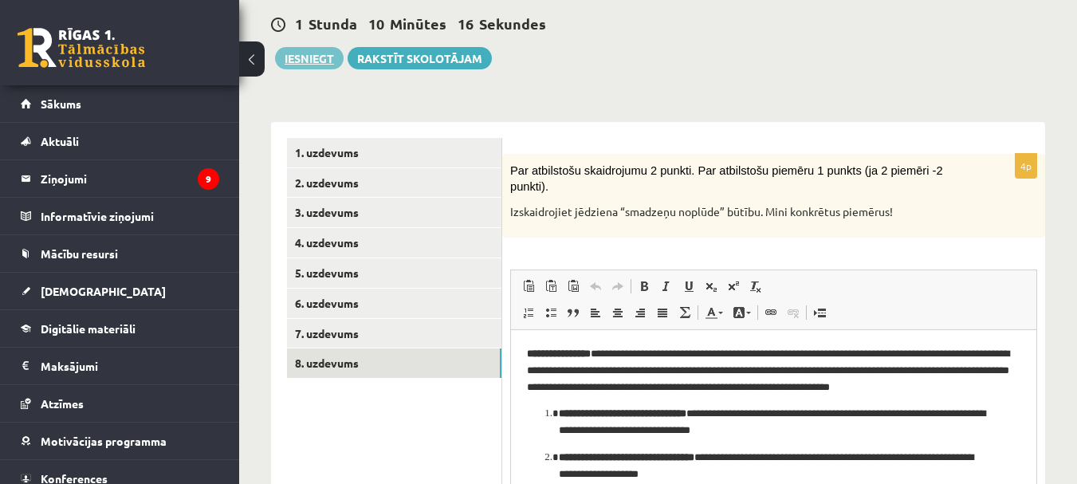
scroll to position [0, 0]
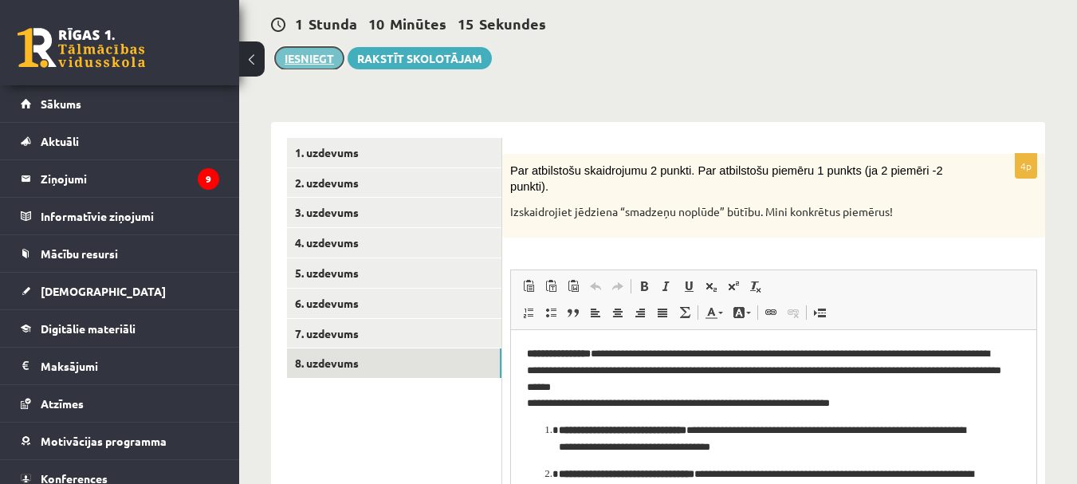
click at [320, 57] on button "Iesniegt" at bounding box center [309, 58] width 69 height 22
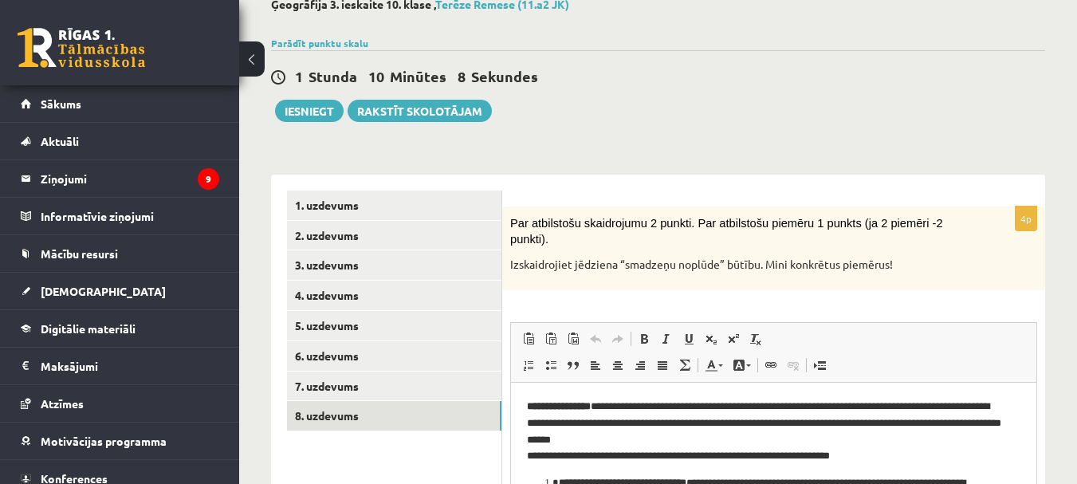
scroll to position [59, 0]
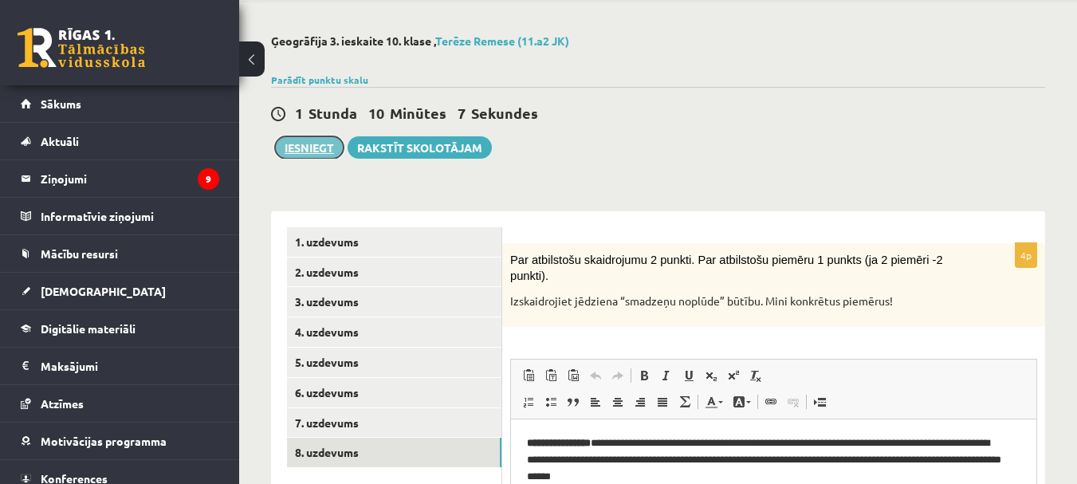
click at [309, 140] on button "Iesniegt" at bounding box center [309, 147] width 69 height 22
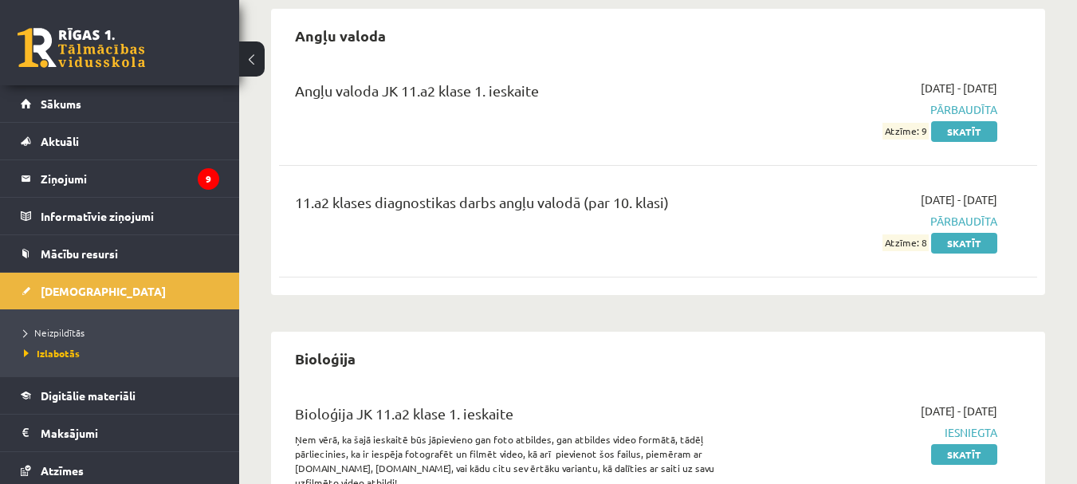
scroll to position [124, 0]
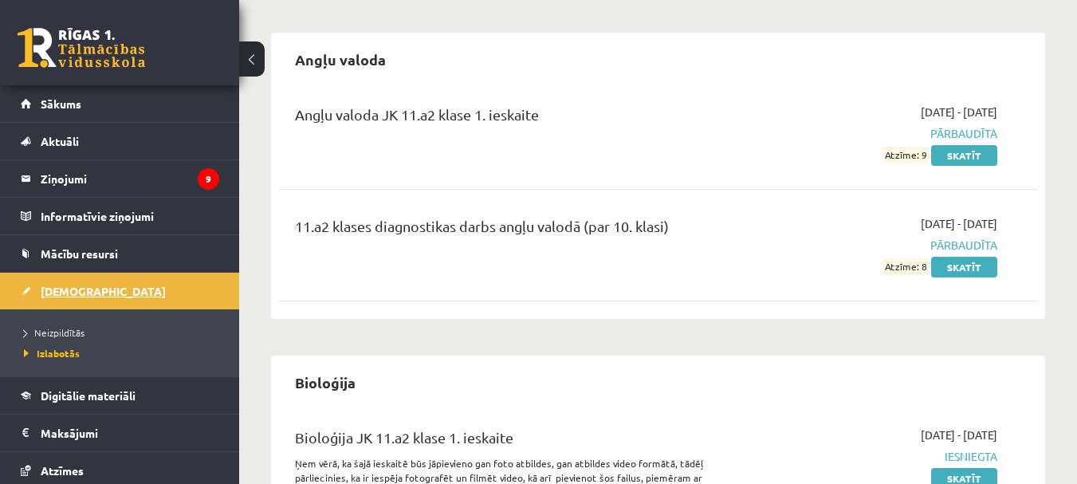
click at [85, 288] on span "[DEMOGRAPHIC_DATA]" at bounding box center [103, 291] width 125 height 14
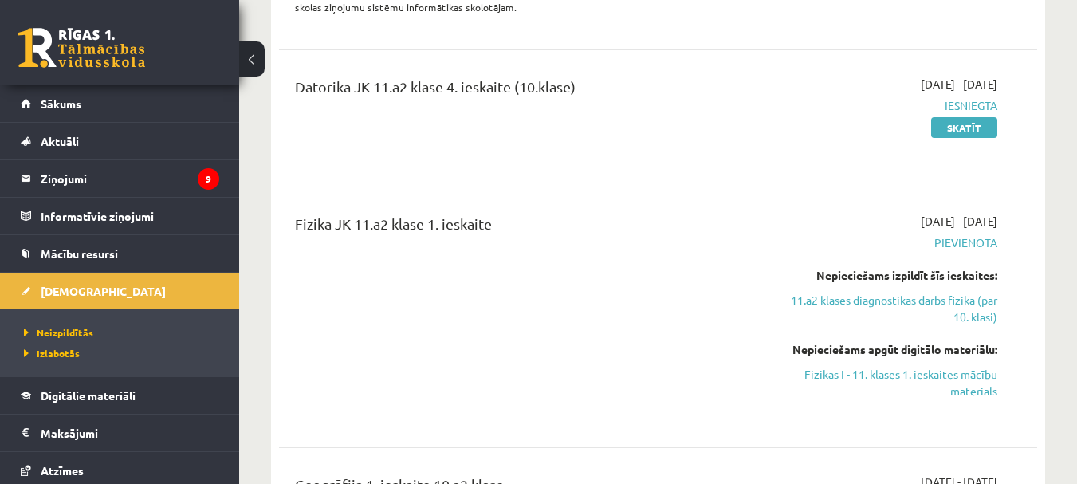
scroll to position [1719, 0]
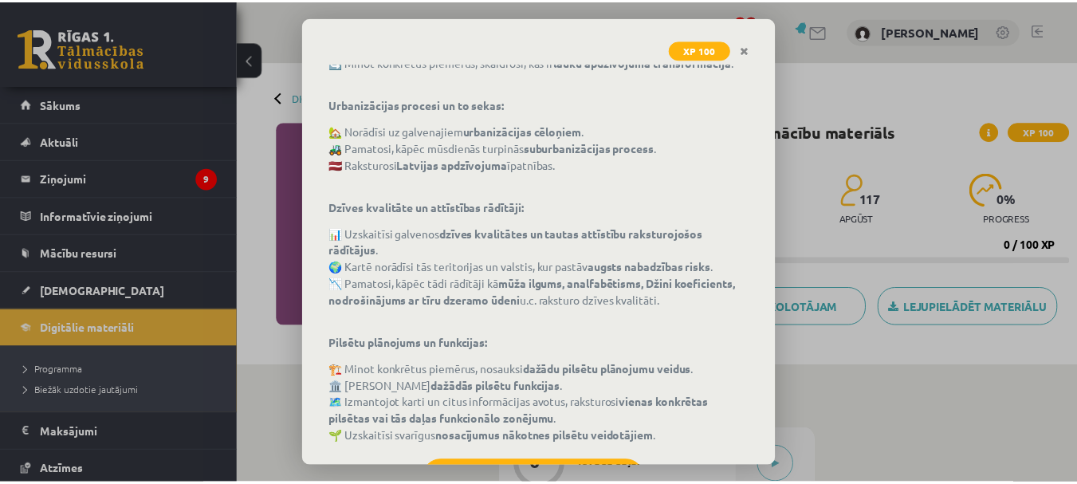
scroll to position [393, 0]
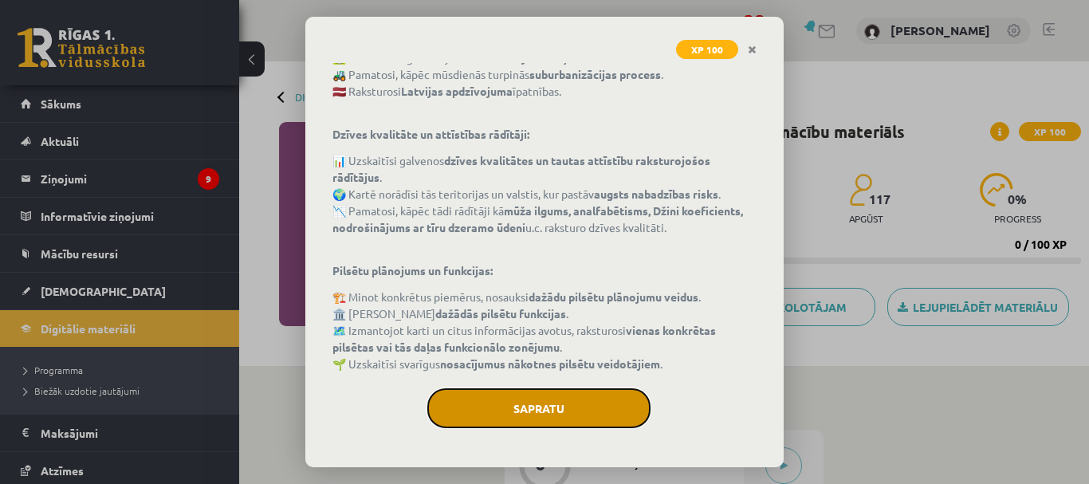
click at [553, 404] on button "Sapratu" at bounding box center [538, 408] width 223 height 40
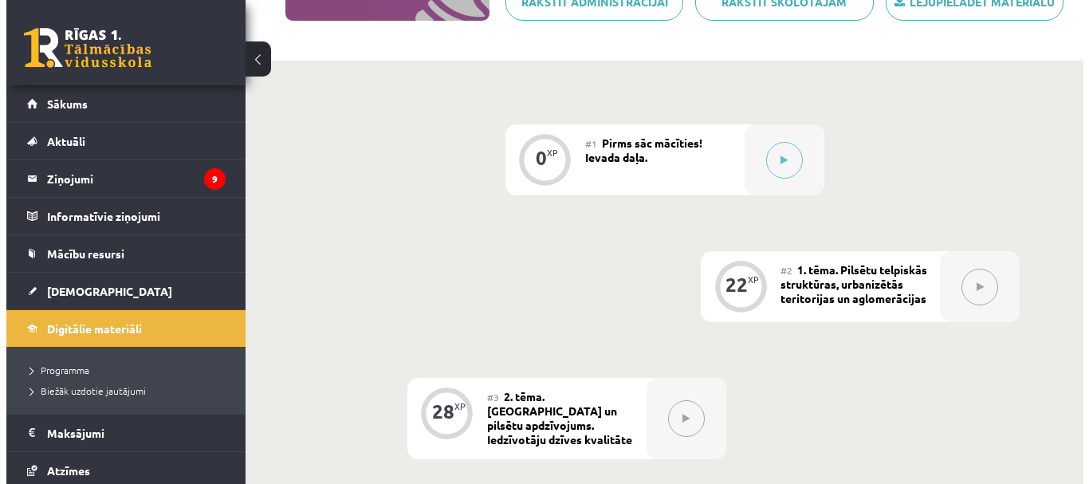
scroll to position [319, 0]
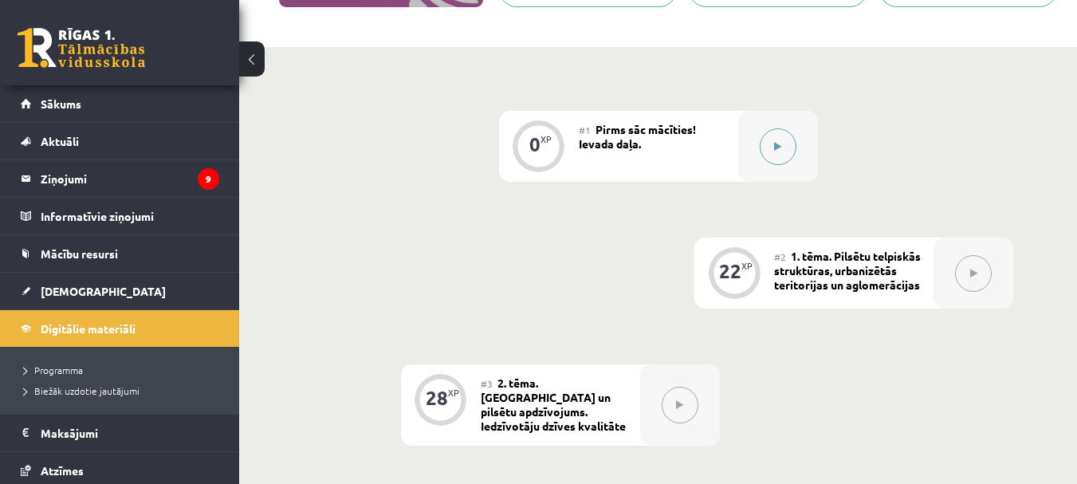
click at [782, 151] on button at bounding box center [778, 146] width 37 height 37
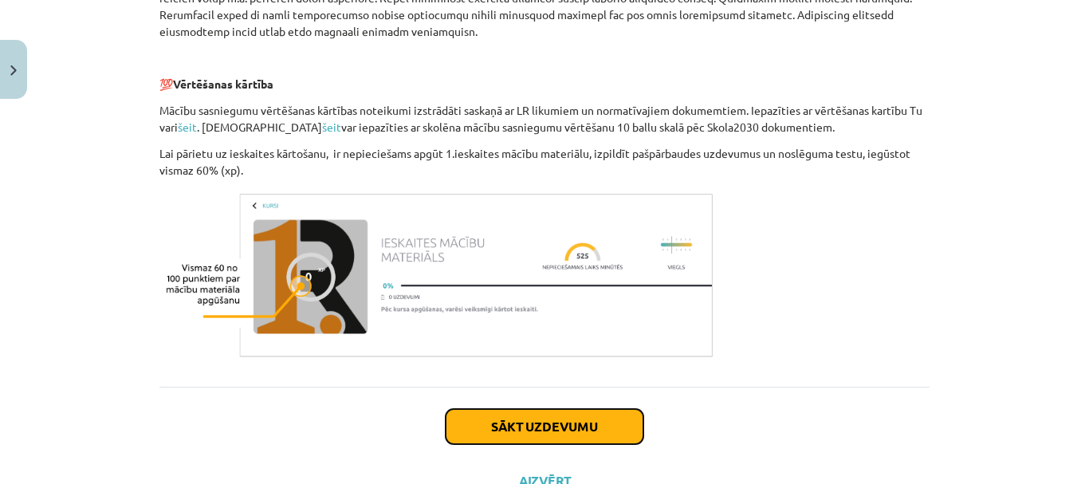
click at [548, 435] on button "Sākt uzdevumu" at bounding box center [545, 426] width 198 height 35
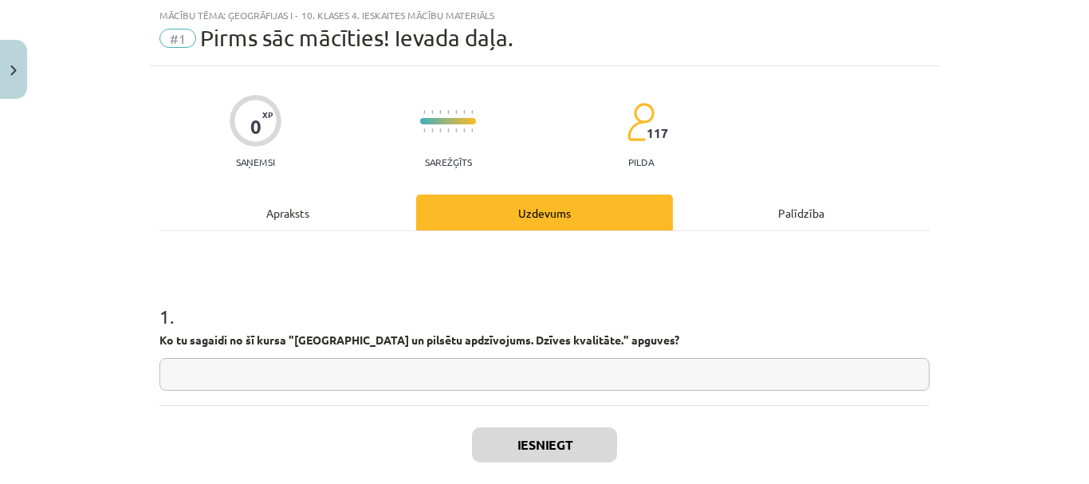
click at [478, 365] on input "text" at bounding box center [544, 374] width 770 height 33
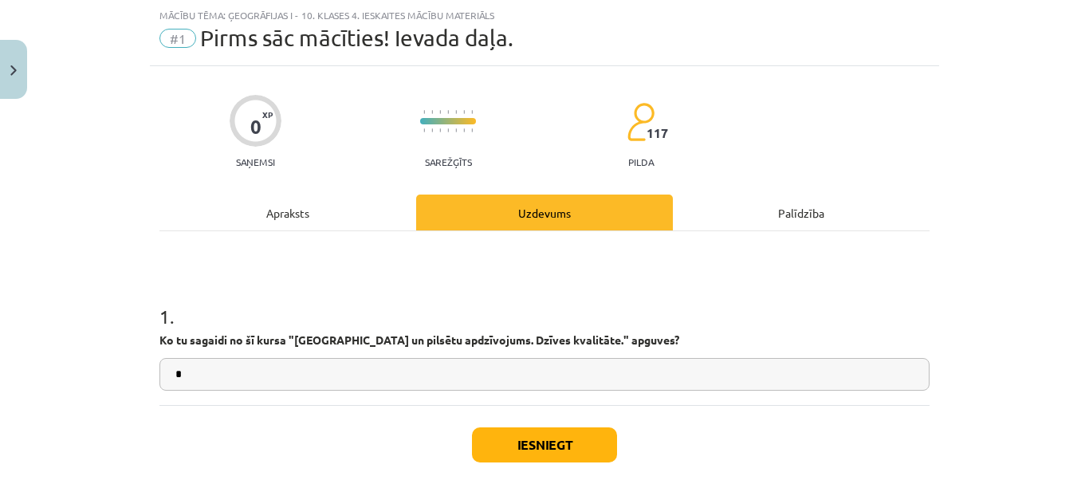
type input "*"
click at [538, 429] on button "Iesniegt" at bounding box center [544, 444] width 145 height 35
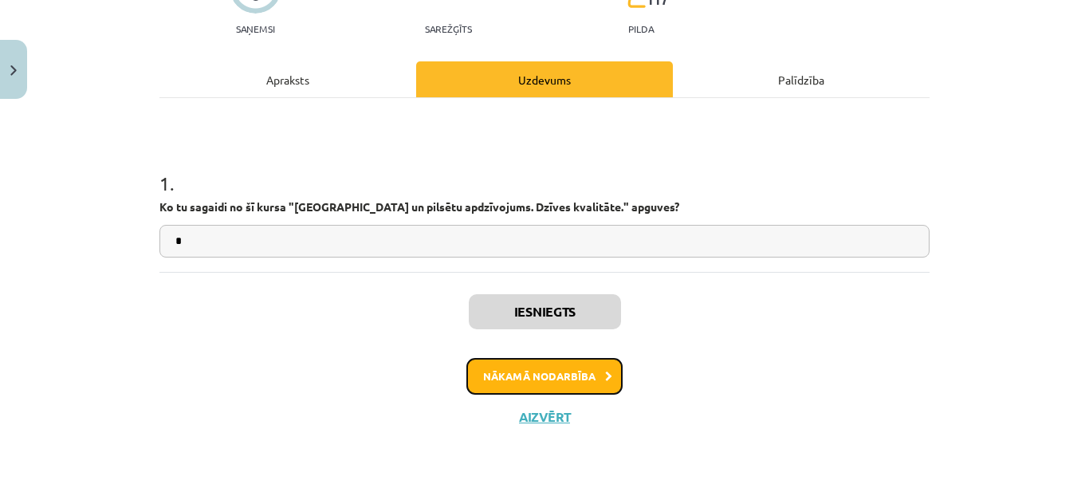
click at [553, 372] on button "Nākamā nodarbība" at bounding box center [544, 376] width 156 height 37
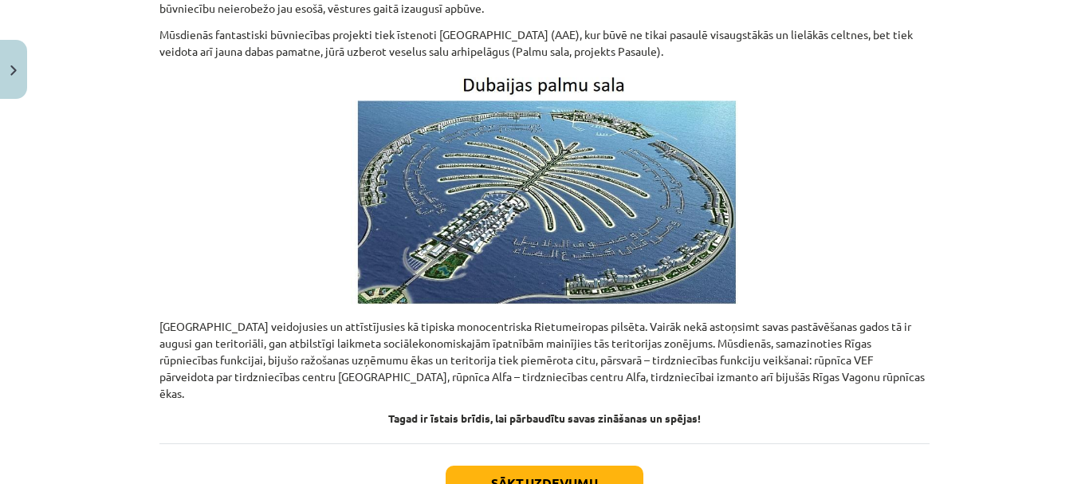
scroll to position [4936, 0]
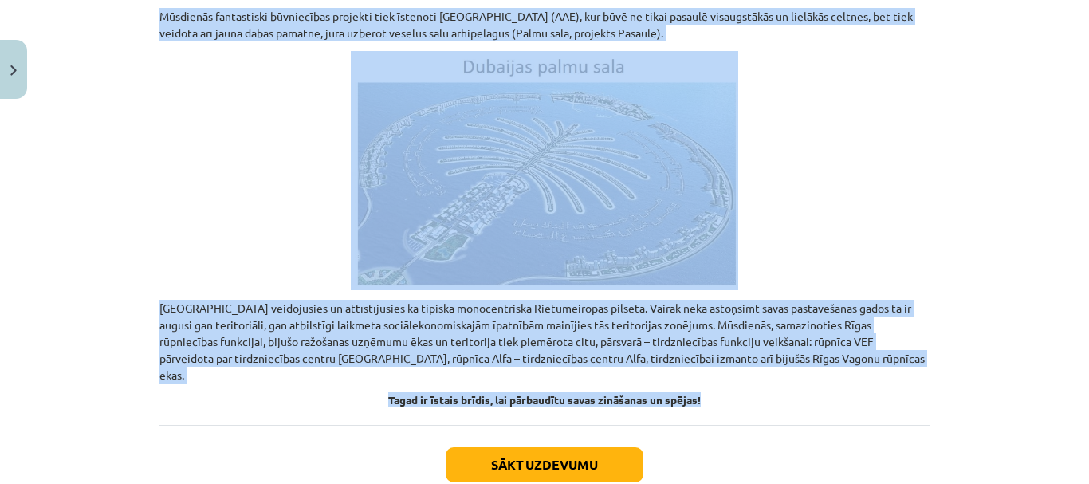
drag, startPoint x: 393, startPoint y: 140, endPoint x: 890, endPoint y: 270, distance: 513.3
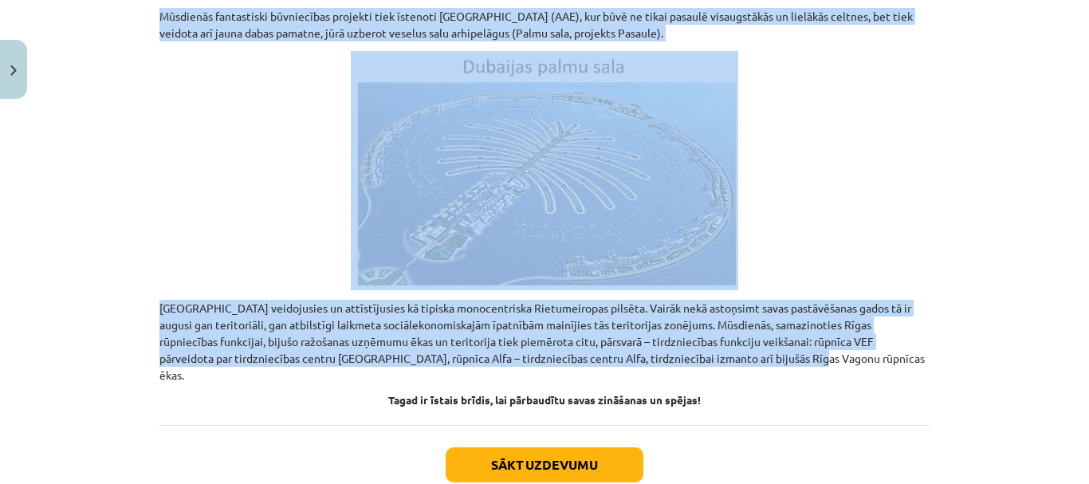
copy div "Urbanizētās teritorijas. Pilsētu aglomerācijas. Urbanizācijas un suburbanizācij…"
click at [588, 447] on button "Sākt uzdevumu" at bounding box center [545, 464] width 198 height 35
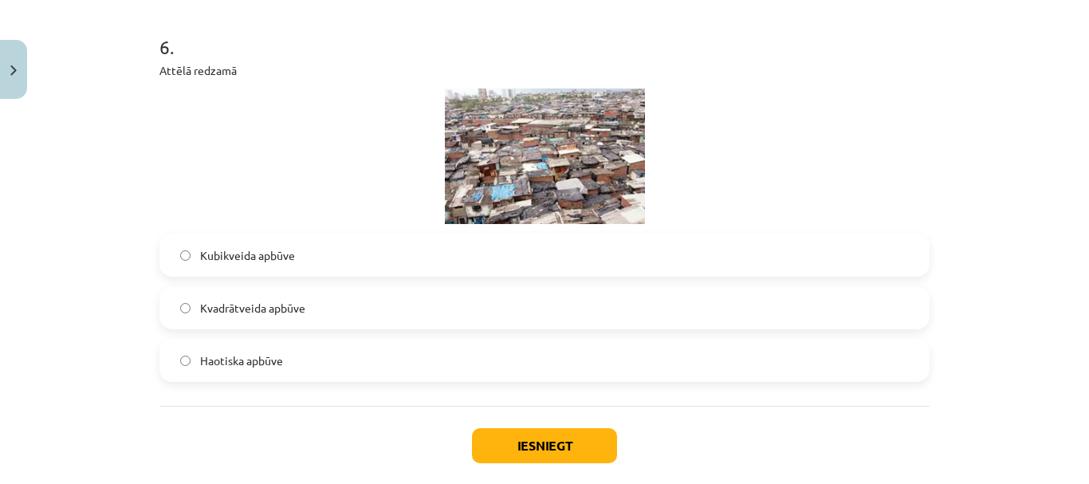
scroll to position [2391, 0]
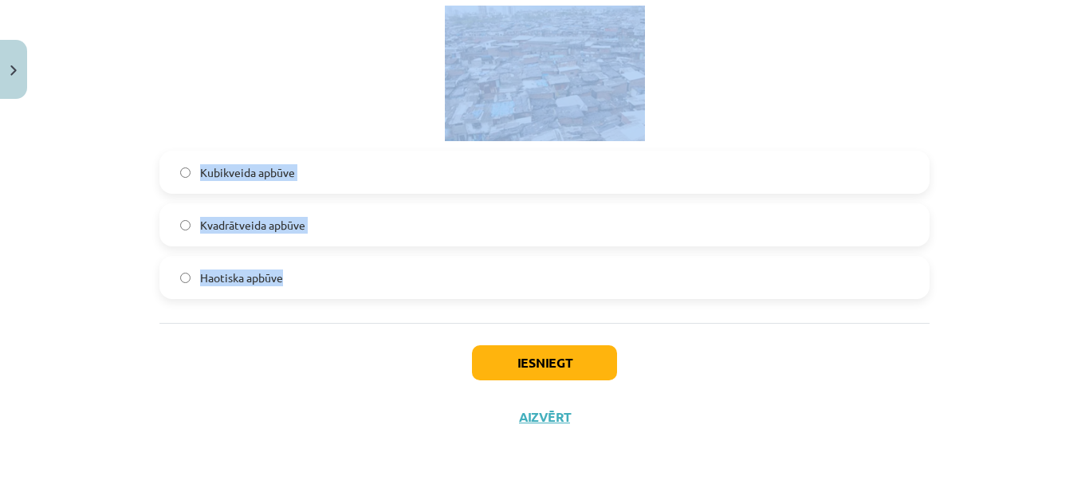
drag, startPoint x: 175, startPoint y: 283, endPoint x: 358, endPoint y: 277, distance: 183.5
copy form "**********"
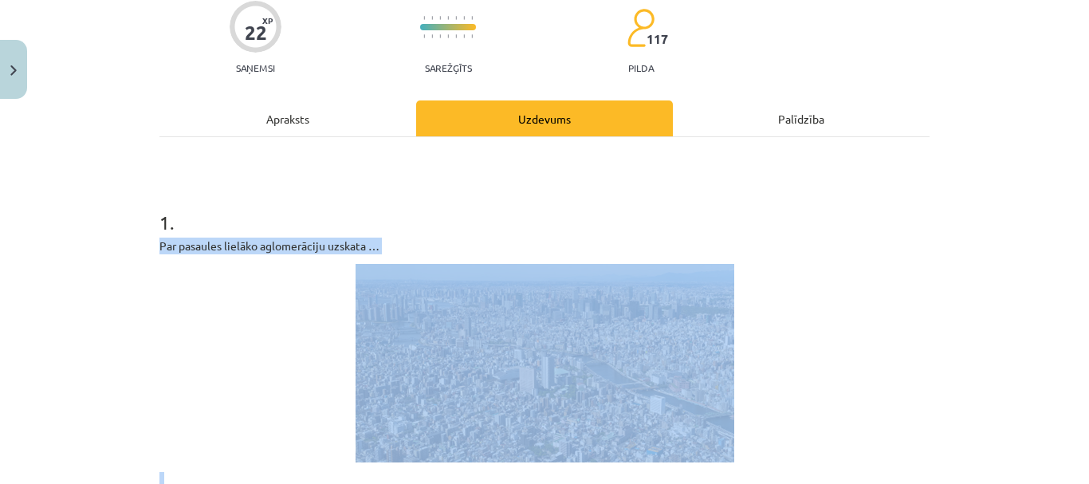
scroll to position [478, 0]
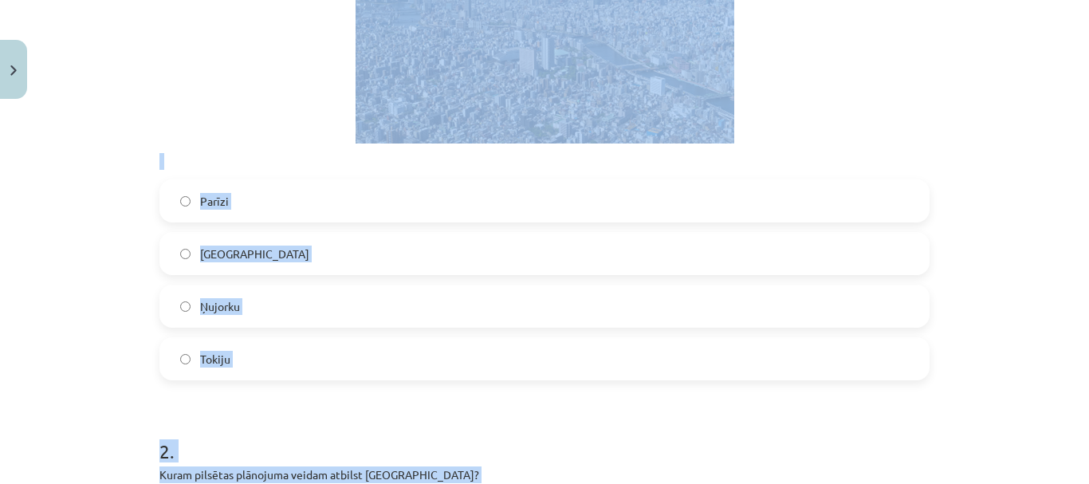
click at [86, 243] on div "**********" at bounding box center [544, 242] width 1089 height 484
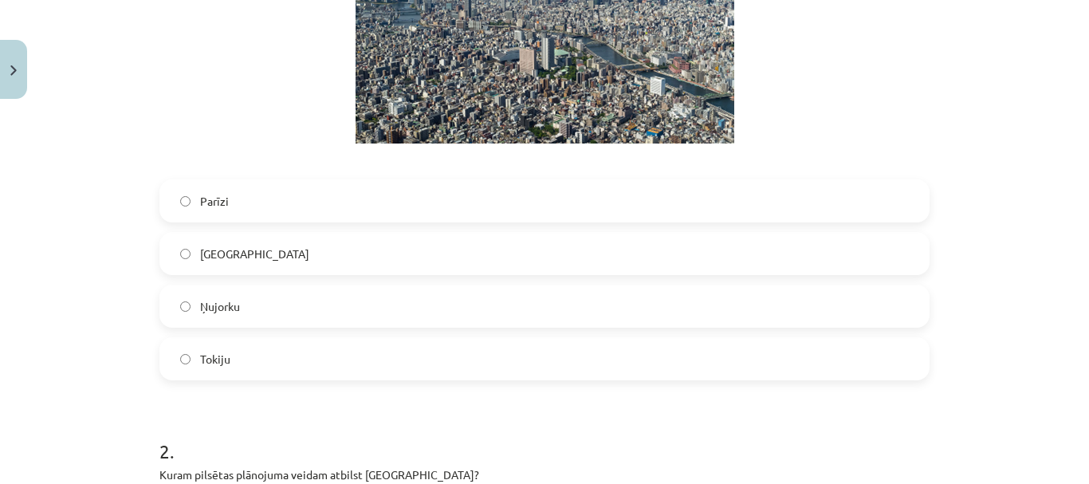
click at [254, 352] on label "Tokiju" at bounding box center [544, 359] width 767 height 40
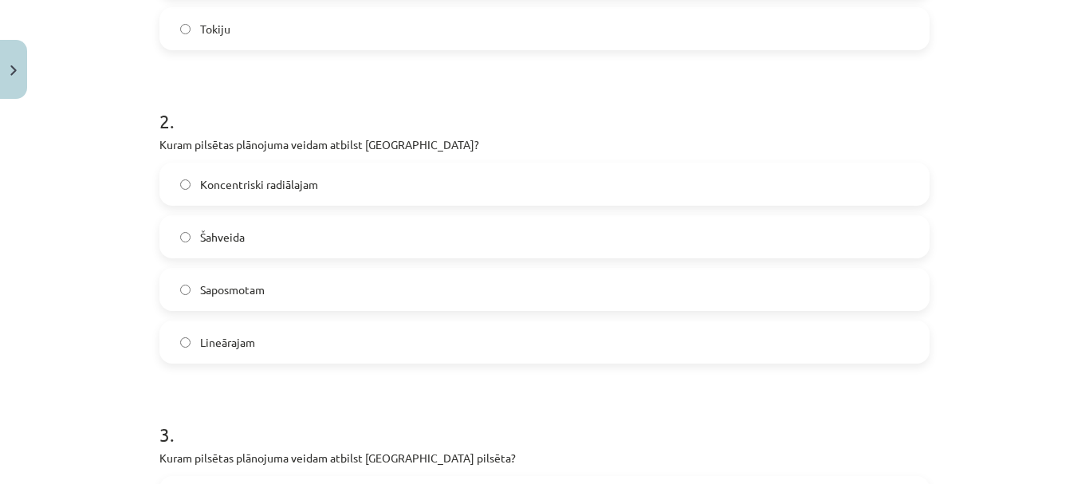
scroll to position [877, 0]
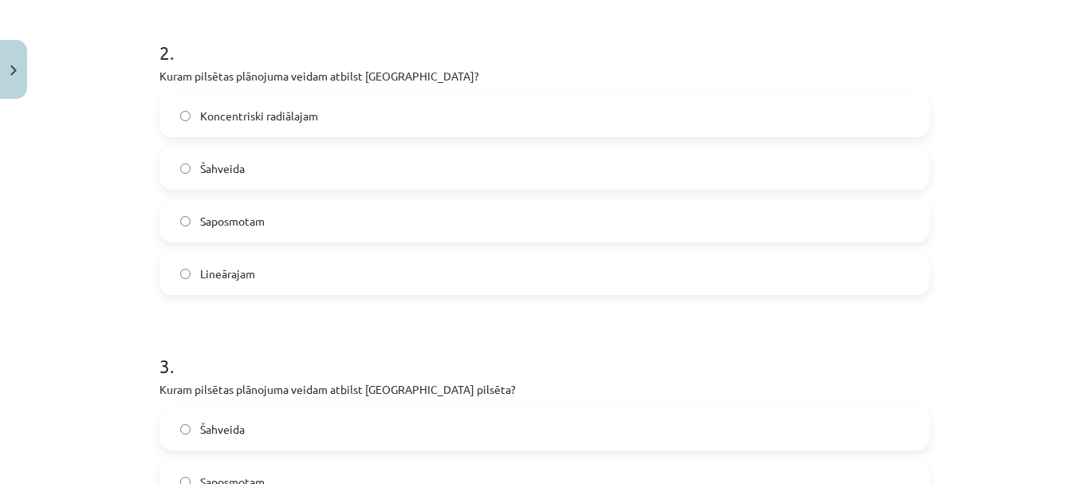
click at [280, 118] on span "Koncentriski radiālajam" at bounding box center [259, 116] width 118 height 17
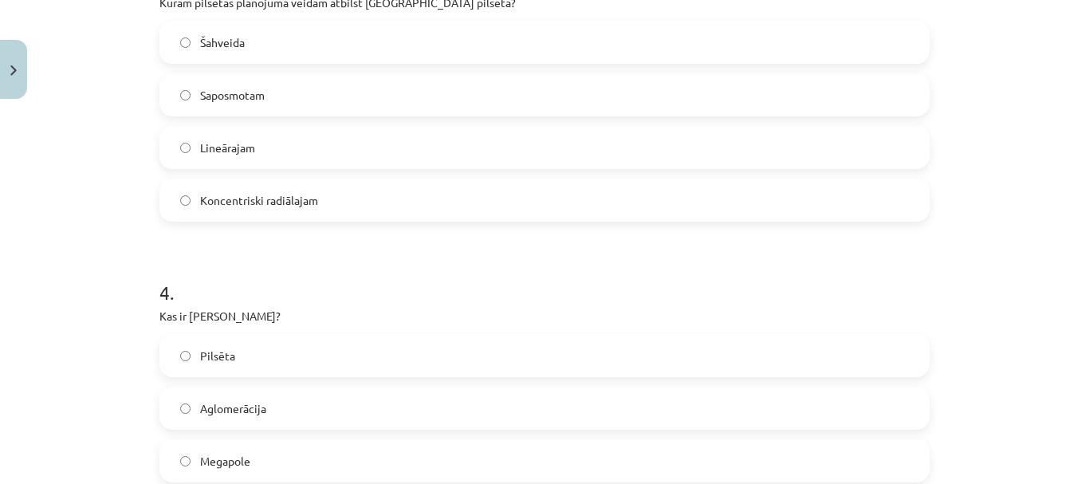
scroll to position [1276, 0]
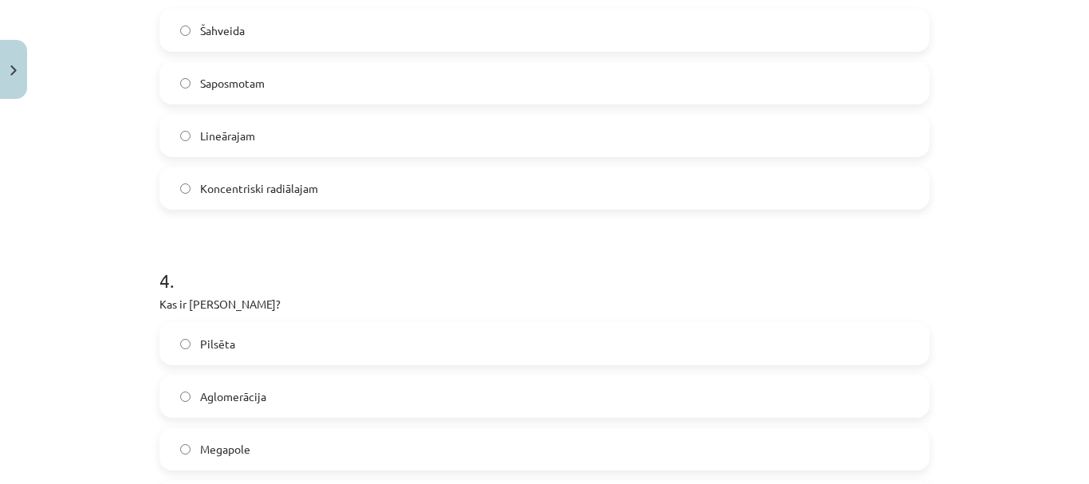
click at [316, 130] on label "Lineārajam" at bounding box center [544, 136] width 767 height 40
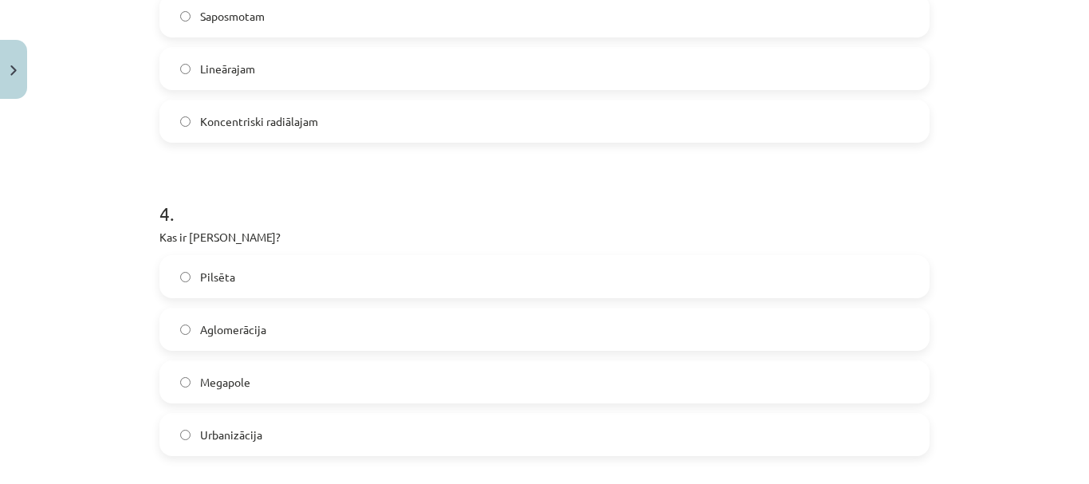
scroll to position [1435, 0]
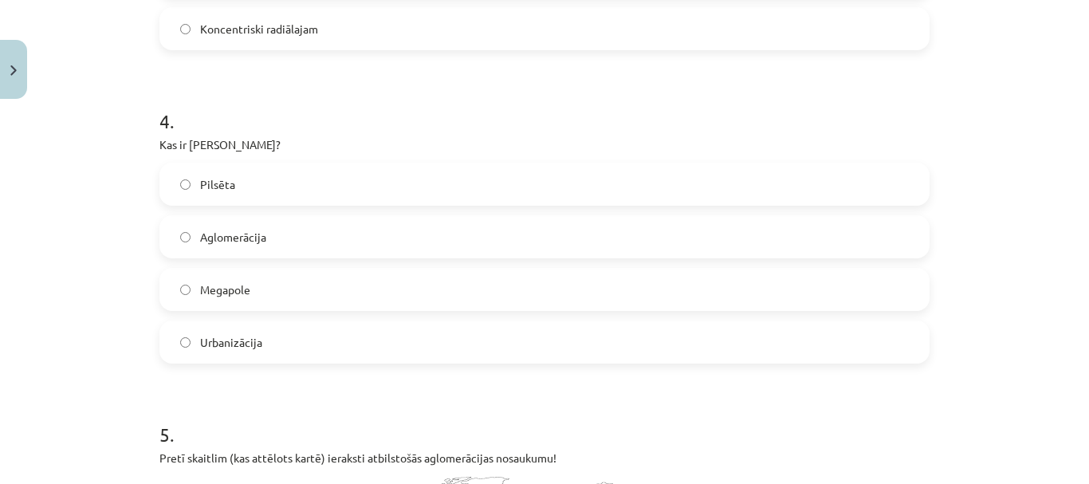
click at [306, 277] on label "Megapole" at bounding box center [544, 290] width 767 height 40
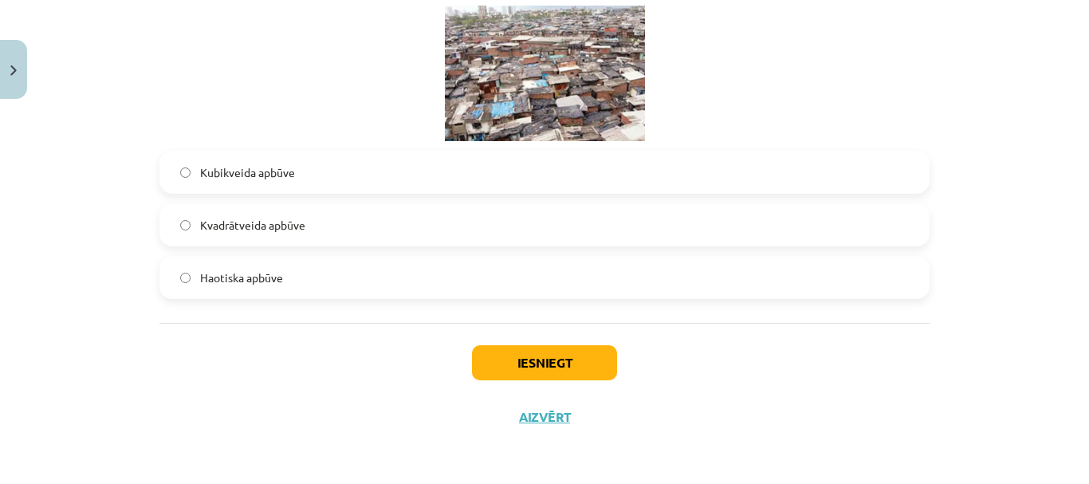
scroll to position [2391, 0]
click at [353, 261] on label "Haotiska apbūve" at bounding box center [544, 278] width 767 height 40
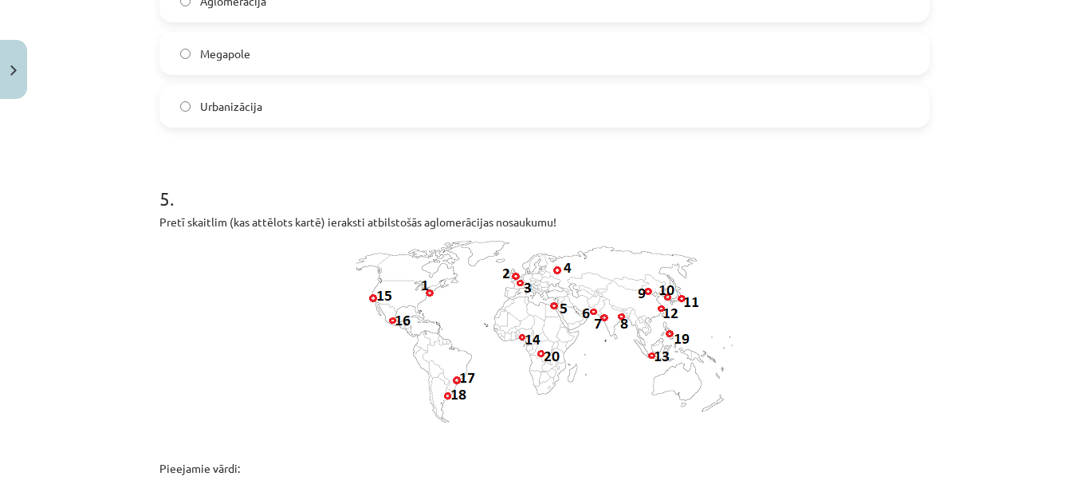
scroll to position [1833, 0]
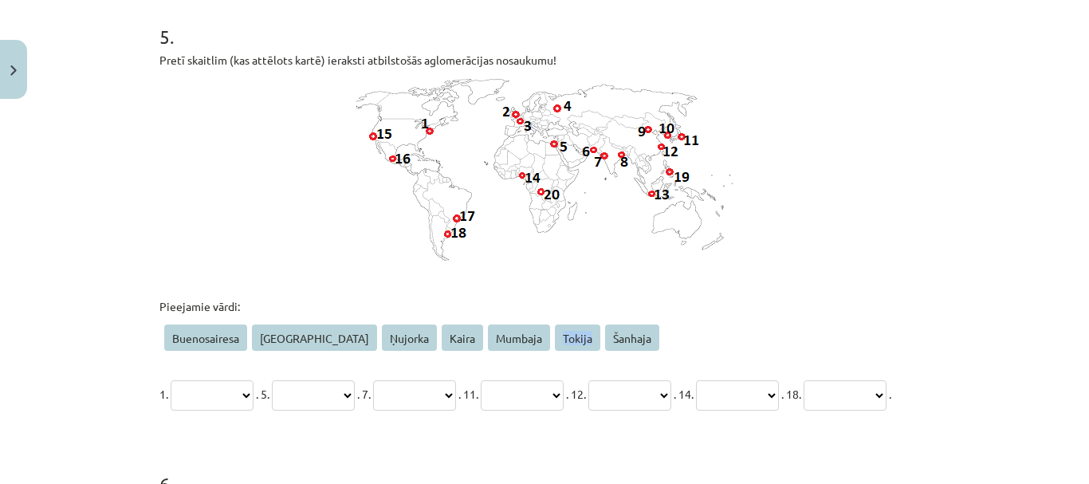
drag, startPoint x: 488, startPoint y: 330, endPoint x: 519, endPoint y: 337, distance: 31.9
click at [555, 337] on span "Tokija" at bounding box center [577, 338] width 45 height 26
copy span "Tokija"
click at [586, 330] on p "Buenosairesa Lagosa Ņujorka Kaira Mumbaja Tokija Šanhaja" at bounding box center [544, 340] width 770 height 31
drag, startPoint x: 255, startPoint y: 329, endPoint x: 336, endPoint y: 331, distance: 80.5
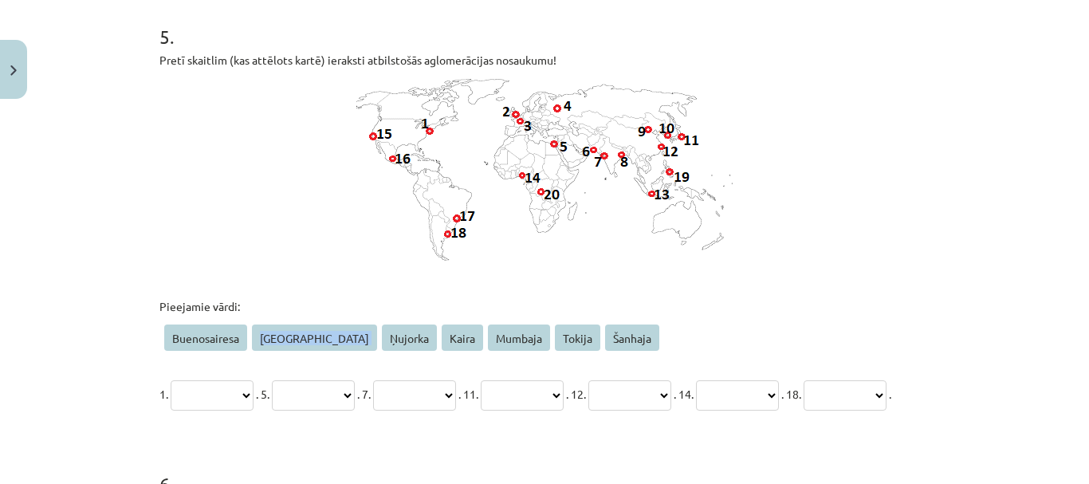
click at [307, 332] on p "Buenosairesa Lagosa Ņujorka Kaira Mumbaja Tokija Šanhaja" at bounding box center [544, 340] width 770 height 31
click at [779, 399] on select "**********" at bounding box center [737, 395] width 83 height 30
select select "******"
click at [779, 380] on select "**********" at bounding box center [737, 395] width 83 height 30
click at [679, 310] on p "Pieejamie vārdi:" at bounding box center [544, 306] width 770 height 17
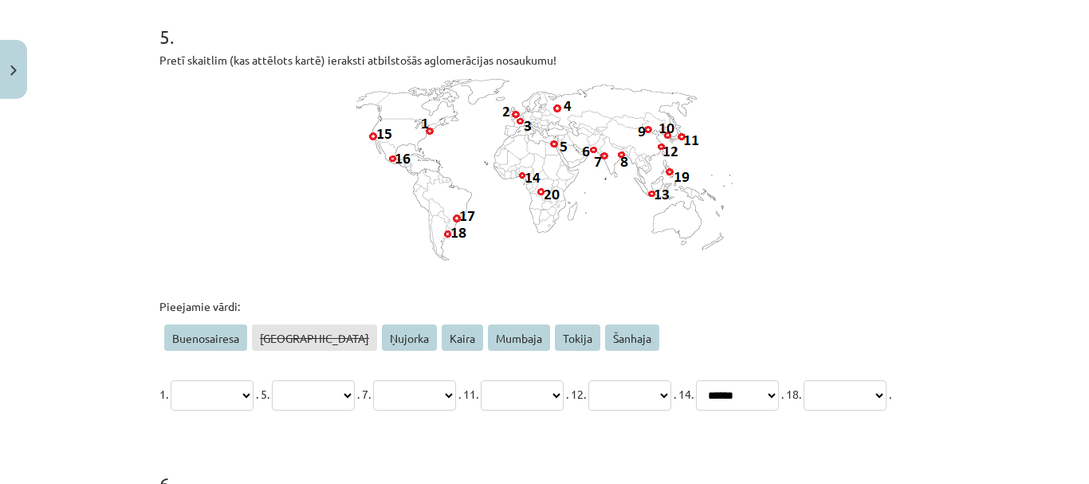
click at [564, 389] on select "**********" at bounding box center [522, 395] width 83 height 30
select select "******"
click at [545, 380] on select "**********" at bounding box center [522, 395] width 83 height 30
click at [456, 397] on select "**********" at bounding box center [414, 395] width 83 height 30
click at [692, 301] on p "Pieejamie vārdi:" at bounding box center [544, 306] width 770 height 17
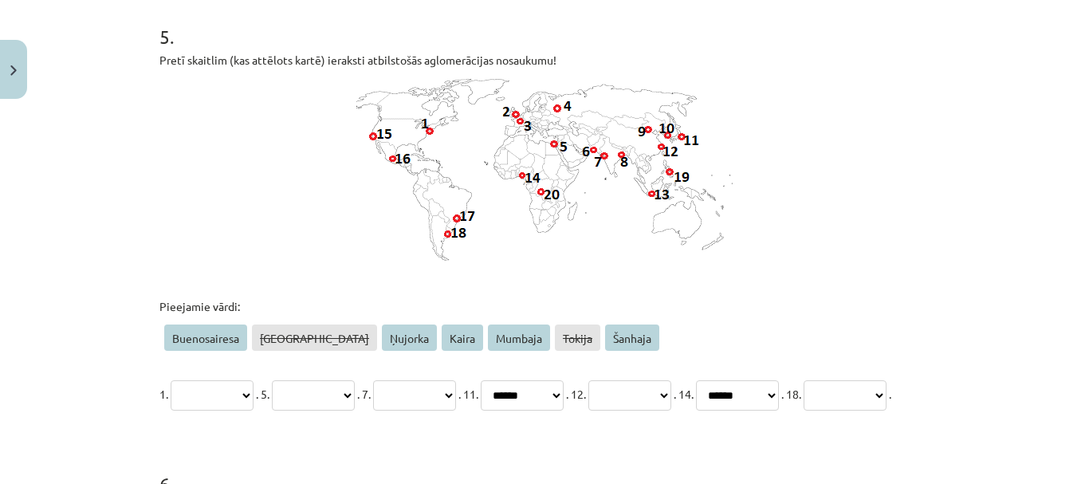
click at [195, 389] on select "**********" at bounding box center [212, 395] width 83 height 30
select select "*******"
click at [171, 380] on select "**********" at bounding box center [212, 395] width 83 height 30
click at [355, 399] on select "**********" at bounding box center [313, 395] width 83 height 30
select select "*****"
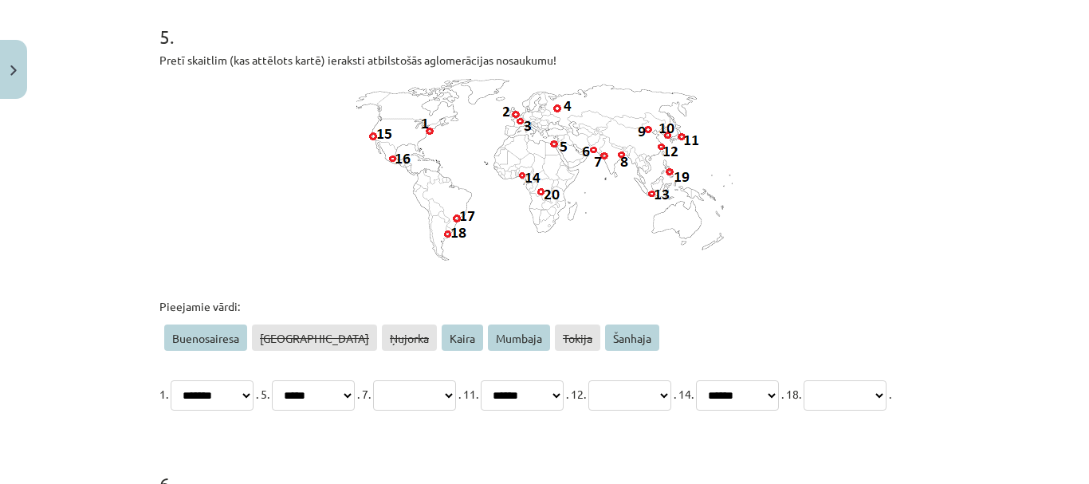
click at [291, 380] on select "**********" at bounding box center [313, 395] width 83 height 30
click at [456, 395] on select "**********" at bounding box center [414, 395] width 83 height 30
select select "*******"
click at [415, 380] on select "**********" at bounding box center [414, 395] width 83 height 30
click at [671, 396] on select "**********" at bounding box center [629, 395] width 83 height 30
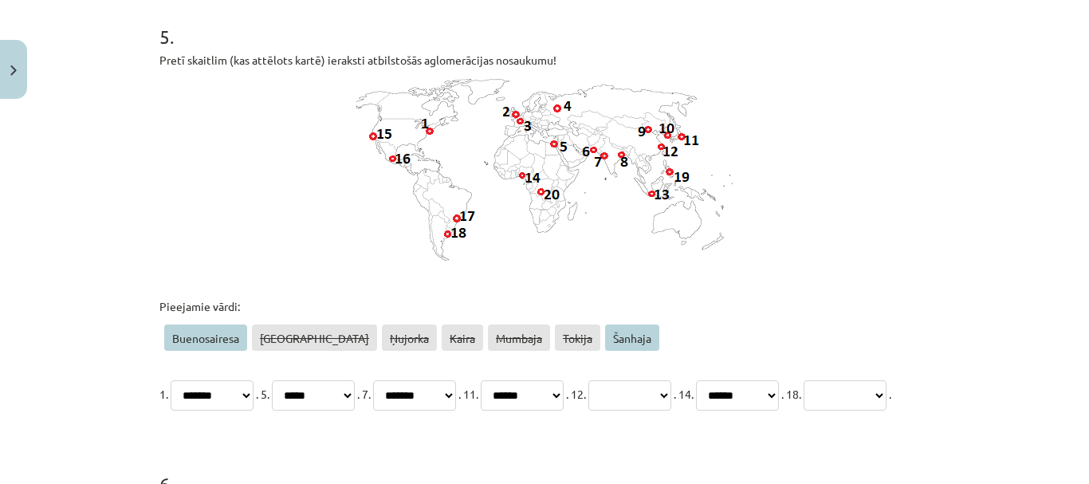
click at [804, 411] on select "**********" at bounding box center [845, 395] width 83 height 30
select select "**********"
click at [804, 411] on select "**********" at bounding box center [845, 395] width 83 height 30
click at [671, 397] on select "**********" at bounding box center [629, 395] width 83 height 30
select select "*******"
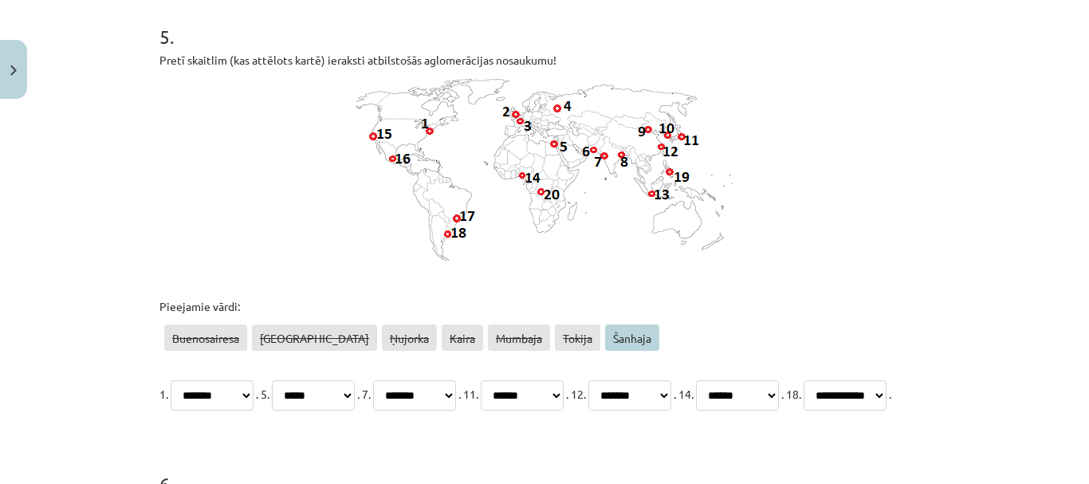
click at [671, 380] on select "**********" at bounding box center [629, 395] width 83 height 30
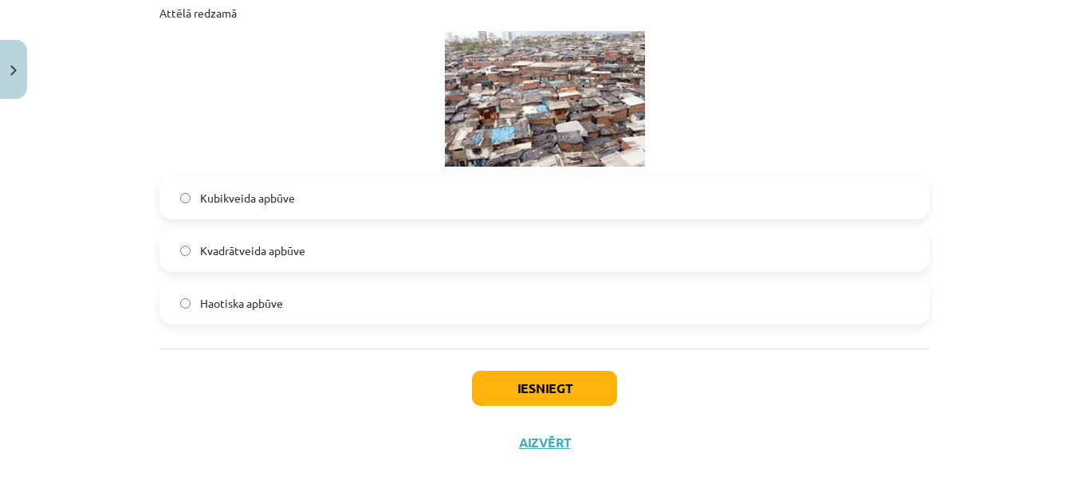
scroll to position [2391, 0]
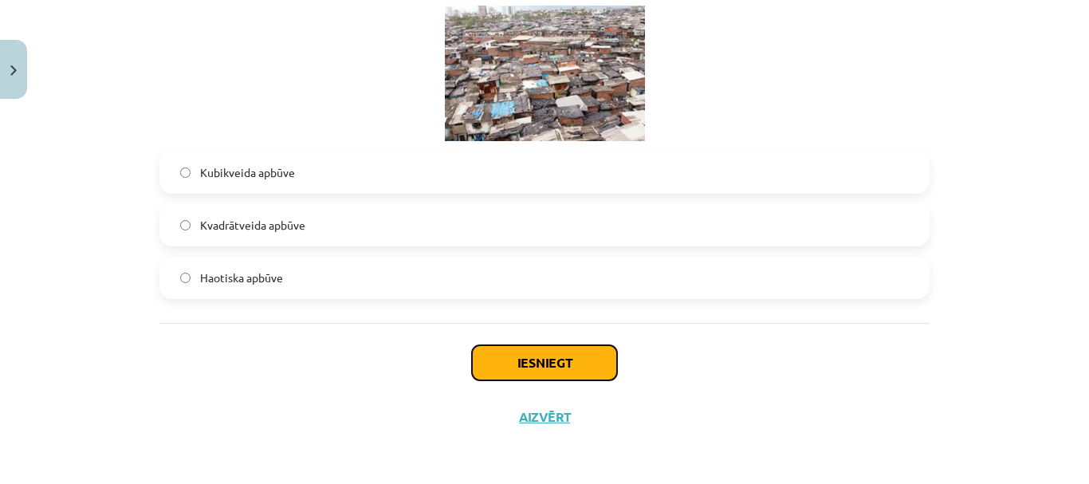
click at [579, 376] on button "Iesniegt" at bounding box center [544, 362] width 145 height 35
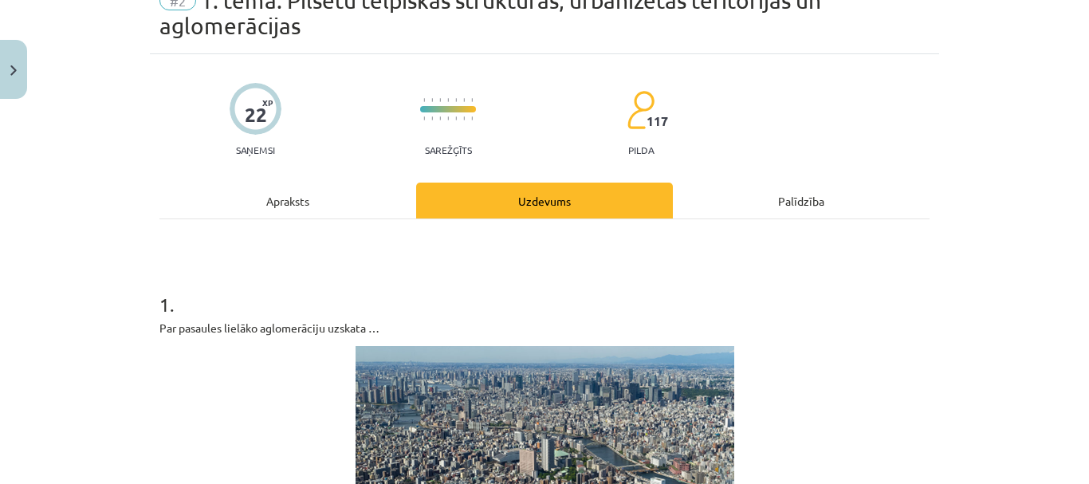
scroll to position [0, 0]
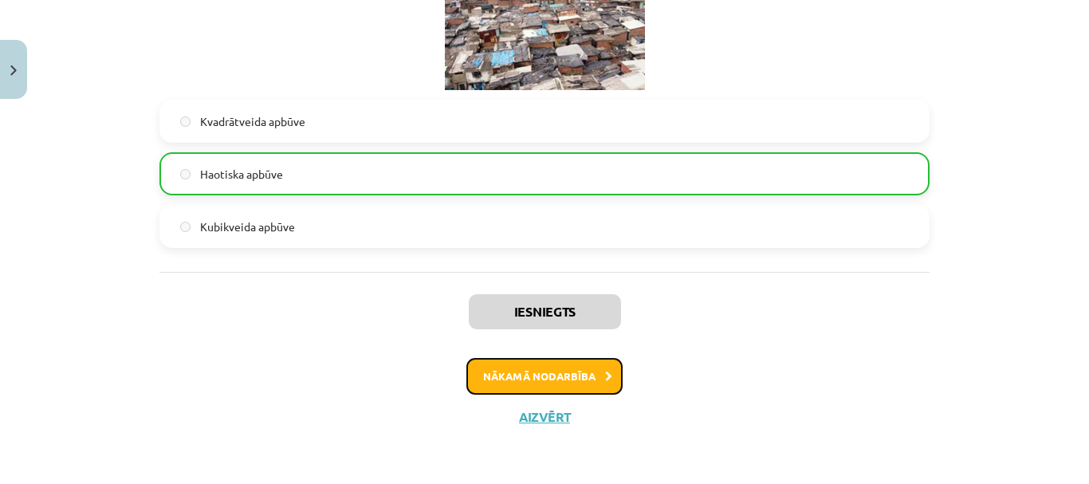
click at [572, 388] on button "Nākamā nodarbība" at bounding box center [544, 376] width 156 height 37
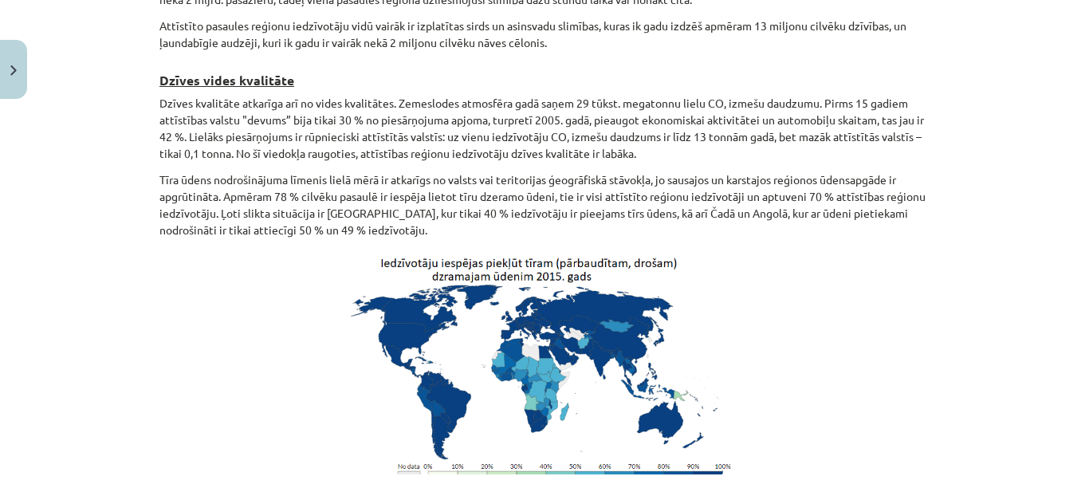
scroll to position [6590, 0]
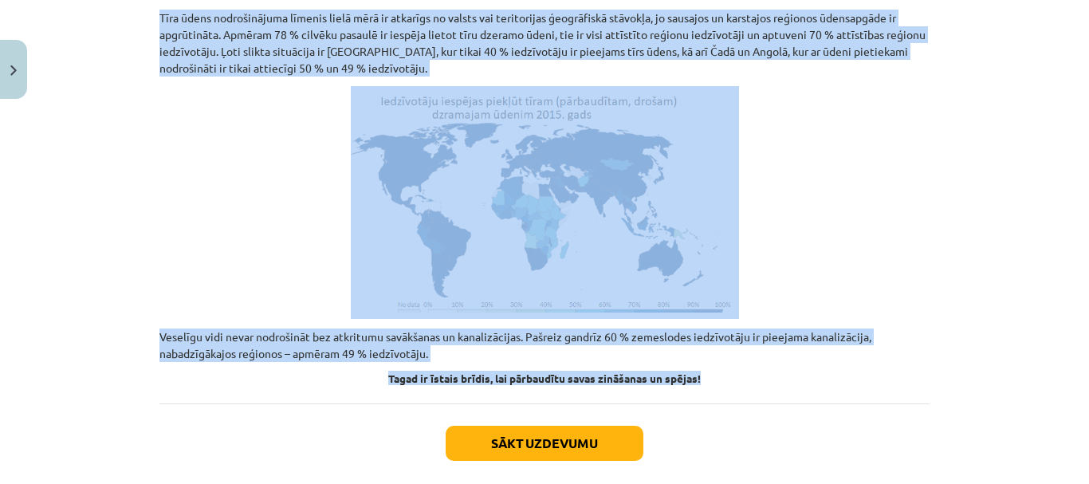
drag, startPoint x: 437, startPoint y: 270, endPoint x: 787, endPoint y: 286, distance: 350.4
copy div "Lauku un pilsētu apdzīvojums Lauku apdzīvojums Kopš lauksaimniecības pirmsākumi…"
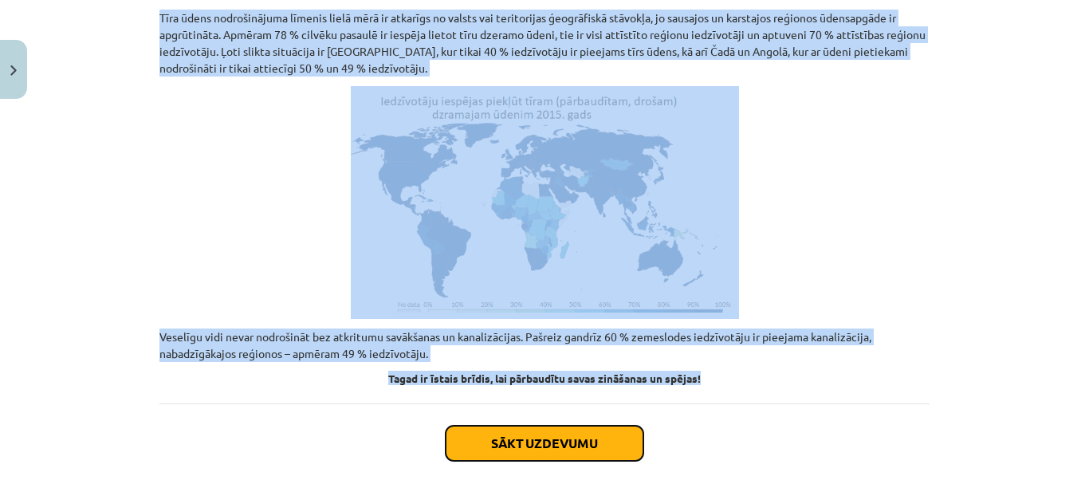
click at [553, 426] on button "Sākt uzdevumu" at bounding box center [545, 443] width 198 height 35
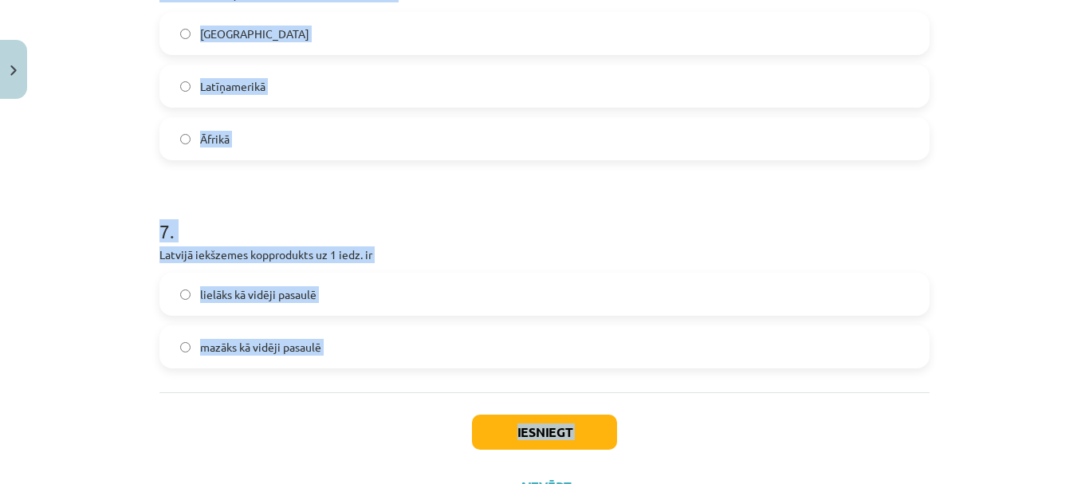
scroll to position [2197, 0]
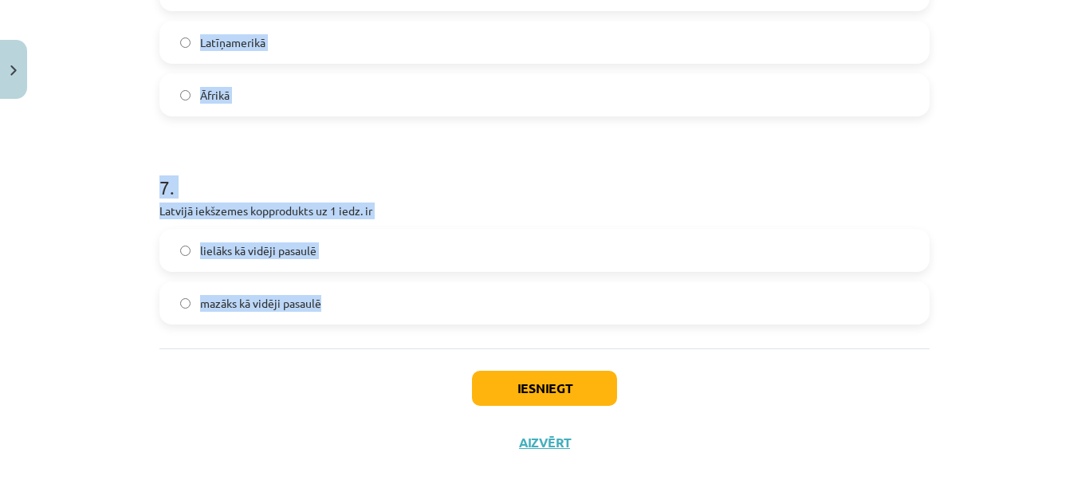
drag, startPoint x: 141, startPoint y: 248, endPoint x: 317, endPoint y: 279, distance: 178.2
click at [317, 281] on div "Mācību tēma: Ģeogrāfijas i - 10. klases 4. ieskaites mācību materiāls #3 2. tēm…" at bounding box center [544, 242] width 1089 height 484
drag, startPoint x: 306, startPoint y: 277, endPoint x: 330, endPoint y: 285, distance: 25.2
click at [330, 285] on label "mazāks kā vidēji pasaulē" at bounding box center [544, 303] width 767 height 40
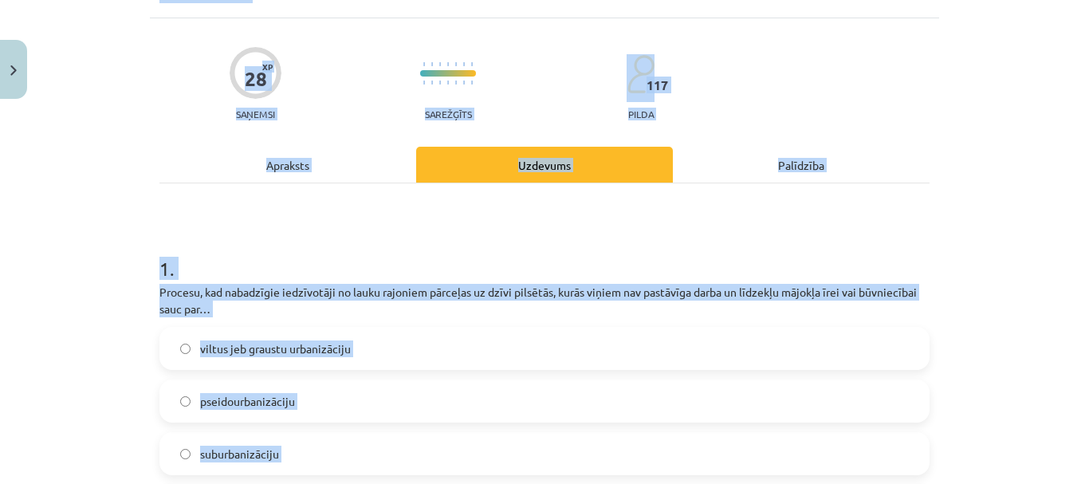
scroll to position [0, 0]
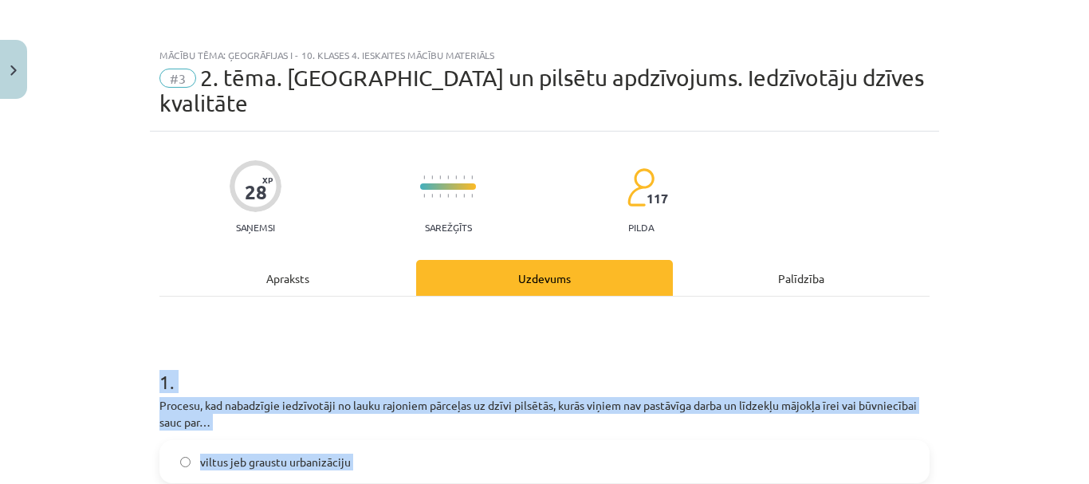
drag, startPoint x: 308, startPoint y: 284, endPoint x: 151, endPoint y: 343, distance: 167.8
copy form "1 . Procesu, kad nabadzīgie iedzīvotāji no lauku rajoniem pārceļas uz dzīvi pil…"
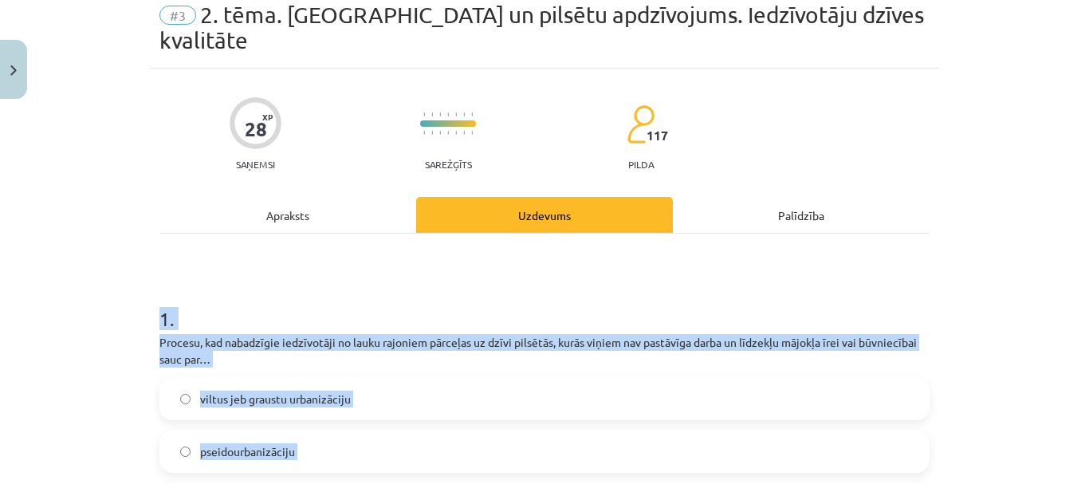
scroll to position [159, 0]
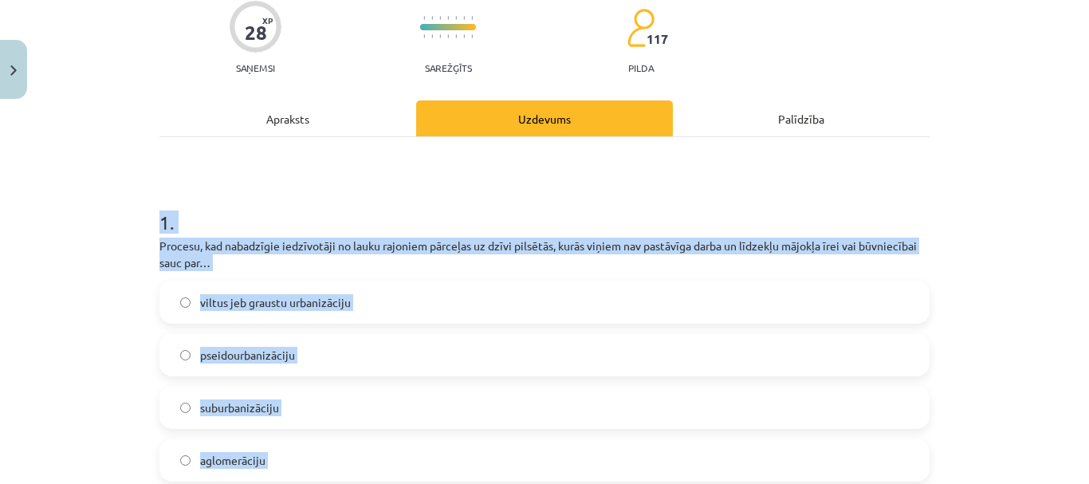
click at [330, 294] on span "viltus jeb graustu urbanizāciju" at bounding box center [275, 302] width 151 height 17
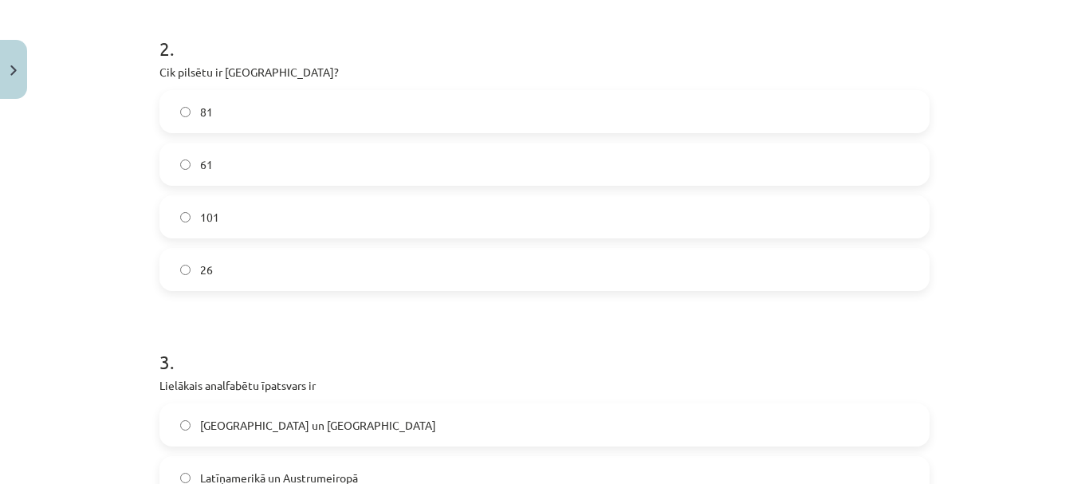
scroll to position [718, 0]
click at [352, 90] on label "81" at bounding box center [544, 110] width 767 height 40
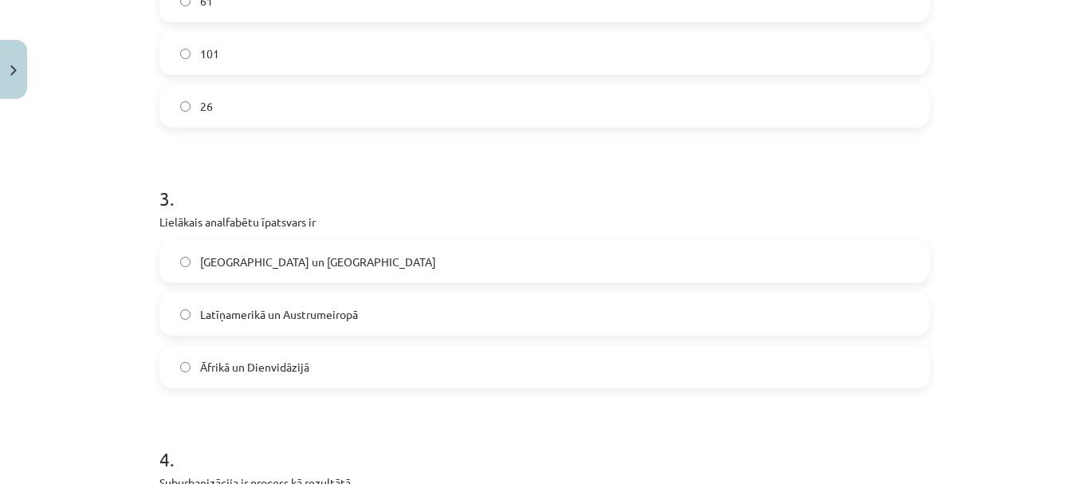
scroll to position [957, 0]
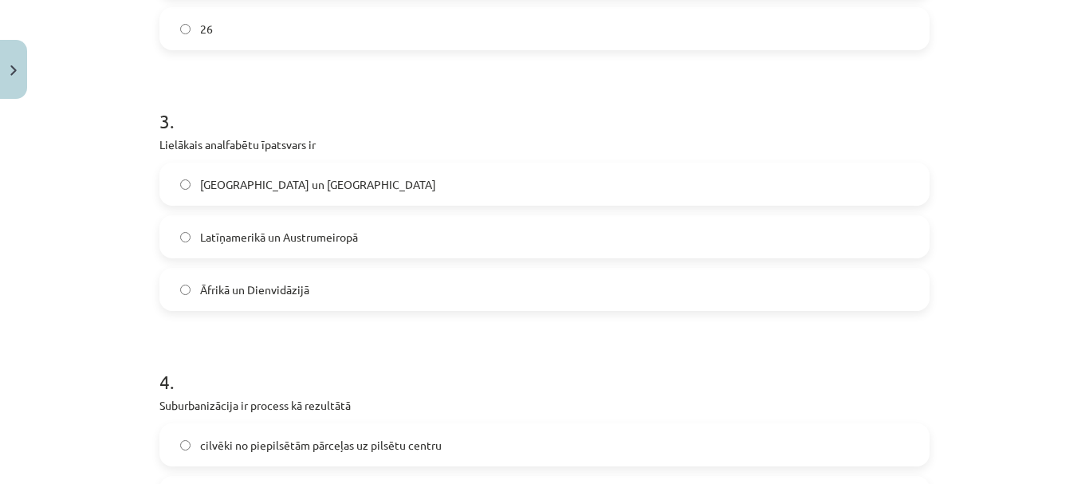
click at [342, 270] on label "Āfrikā un Dienvidāzijā" at bounding box center [544, 290] width 767 height 40
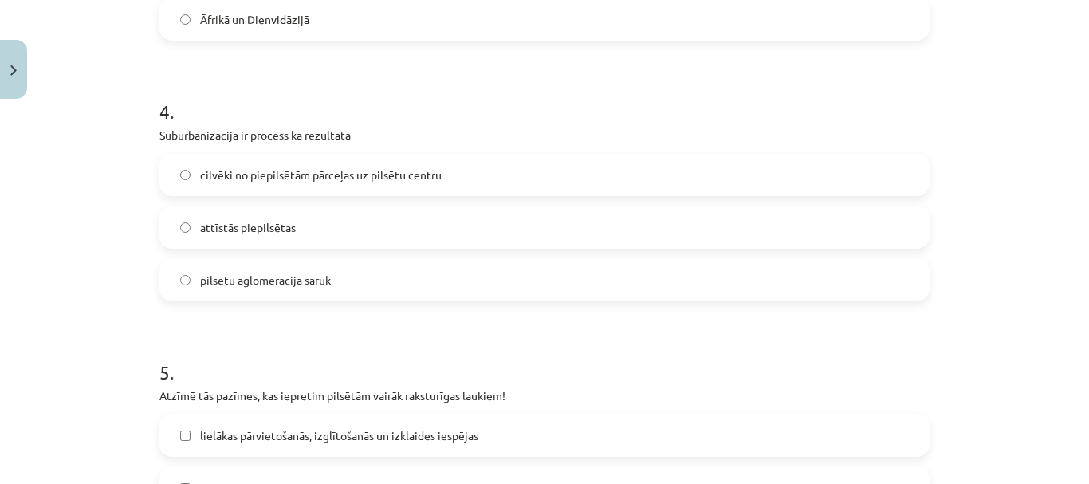
scroll to position [1276, 0]
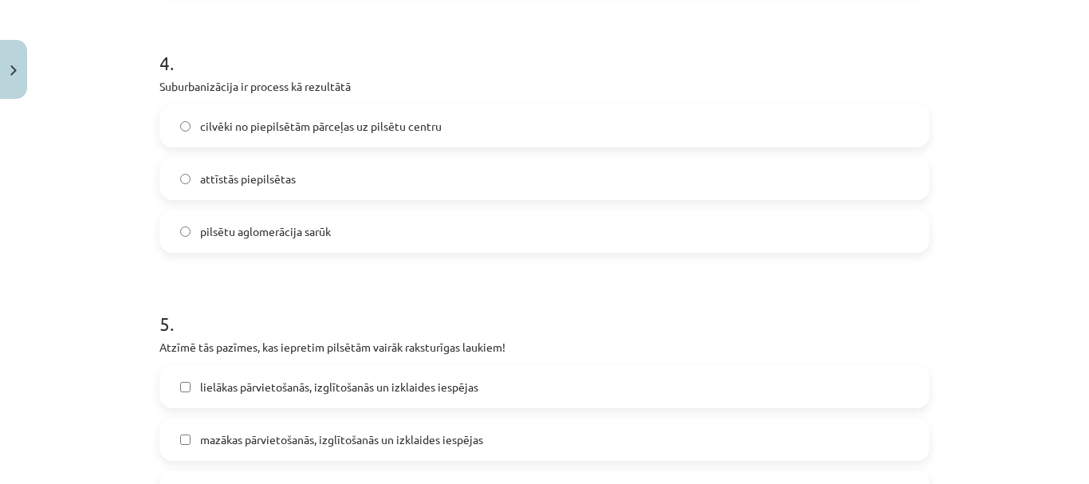
click at [251, 164] on label "attīstās piepilsētas" at bounding box center [544, 179] width 767 height 40
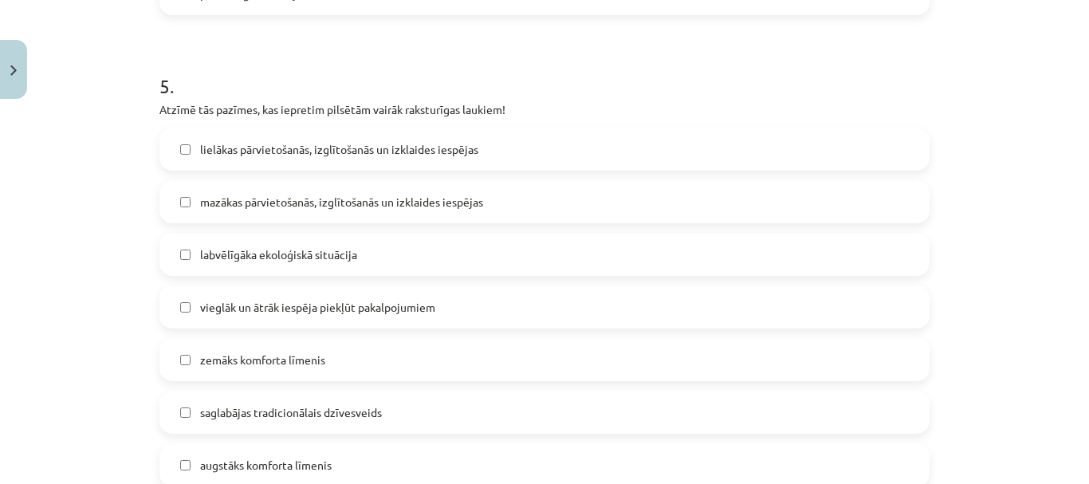
scroll to position [1515, 0]
click at [364, 192] on span "mazākas pārvietošanās, izglītošanās un izklaides iespējas" at bounding box center [341, 200] width 283 height 17
click at [321, 245] on span "labvēlīgāka ekoloģiskā situācija" at bounding box center [278, 253] width 157 height 17
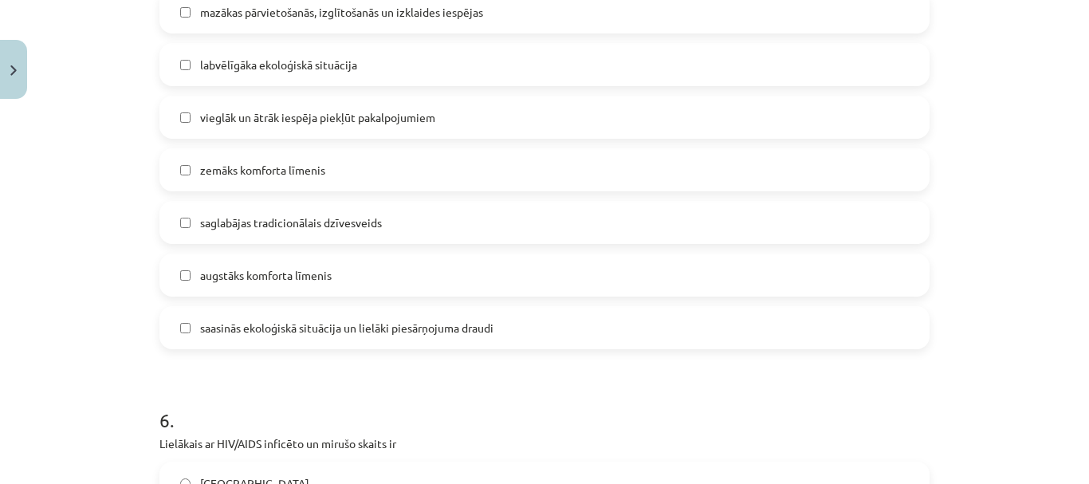
scroll to position [1674, 0]
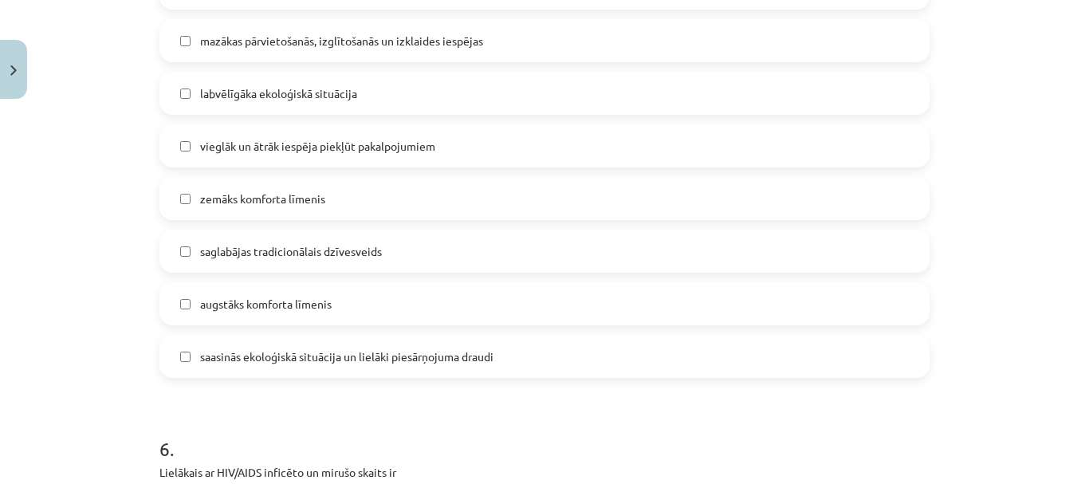
click at [281, 187] on label "zemāks komforta līmenis" at bounding box center [544, 199] width 767 height 40
click at [282, 191] on span "zemāks komforta līmenis" at bounding box center [262, 199] width 125 height 17
click at [295, 243] on span "saglabājas tradicionālais dzīvesveids" at bounding box center [291, 251] width 182 height 17
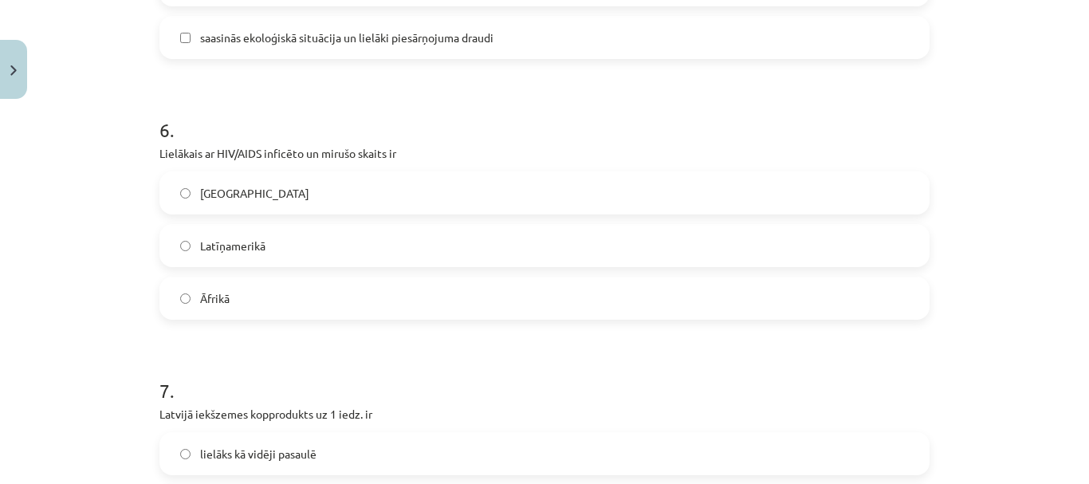
scroll to position [2073, 0]
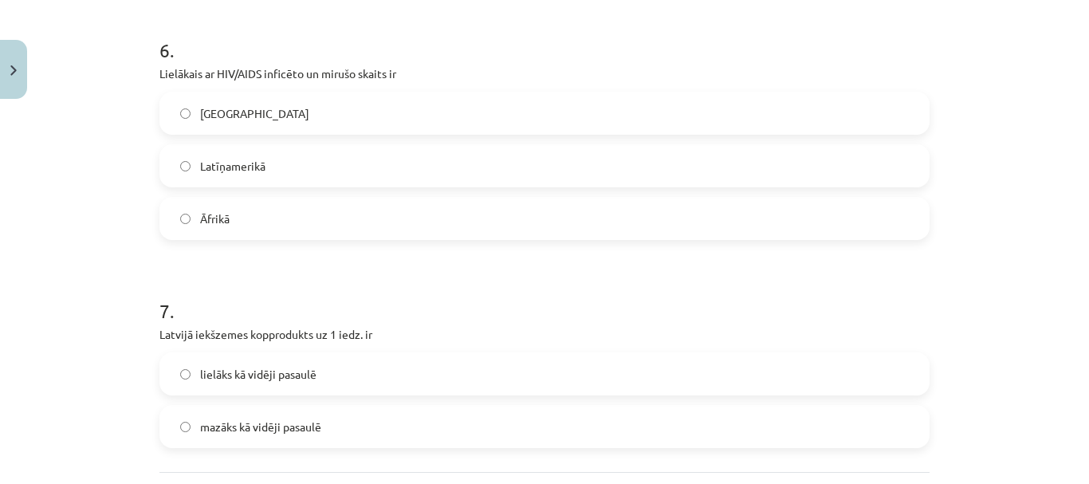
click at [238, 199] on label "Āfrikā" at bounding box center [544, 219] width 767 height 40
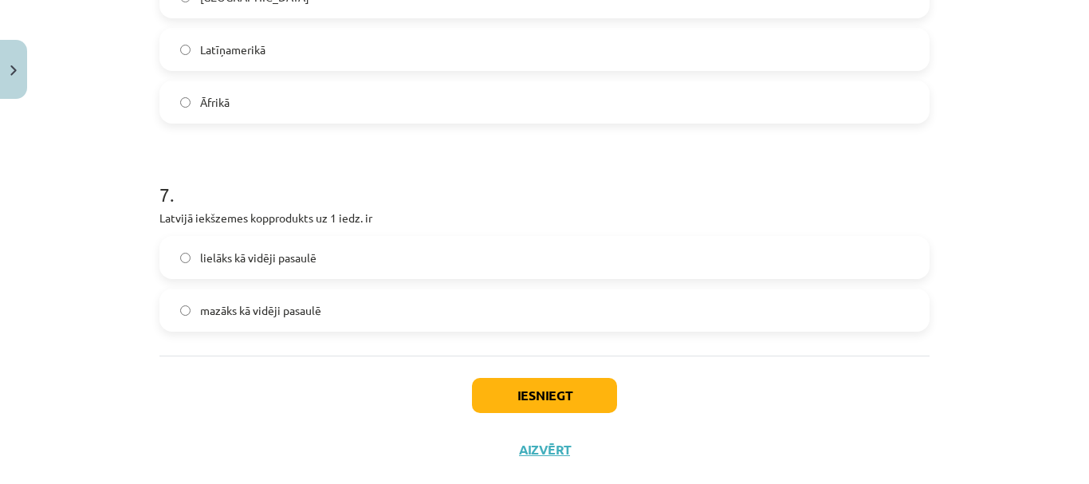
scroll to position [2197, 0]
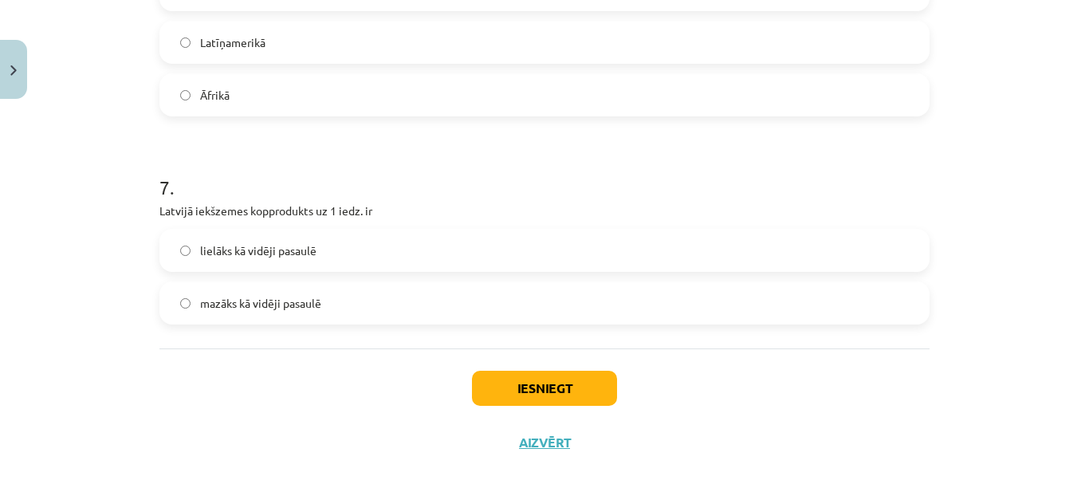
click at [329, 230] on label "lielāks kā vidēji pasaulē" at bounding box center [544, 250] width 767 height 40
click at [514, 371] on button "Iesniegt" at bounding box center [544, 388] width 145 height 35
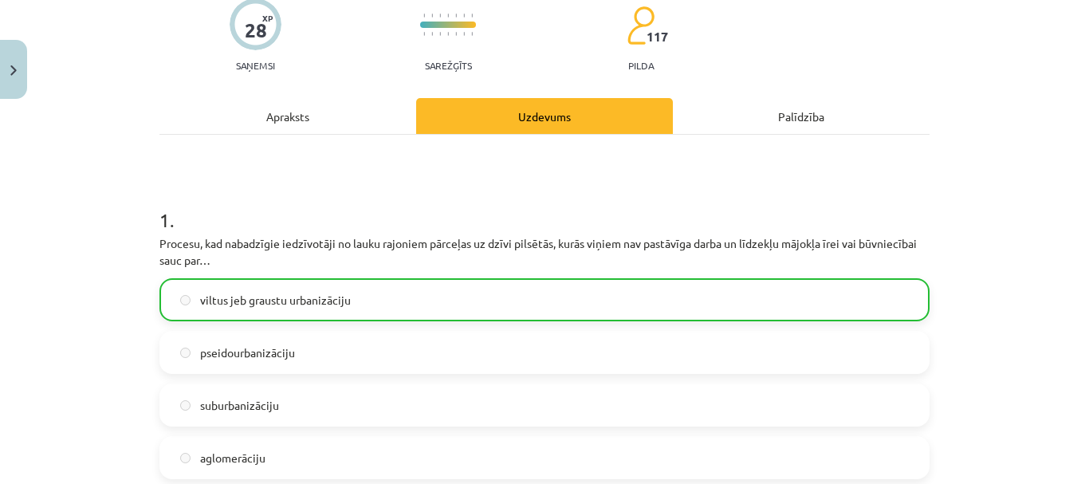
scroll to position [0, 0]
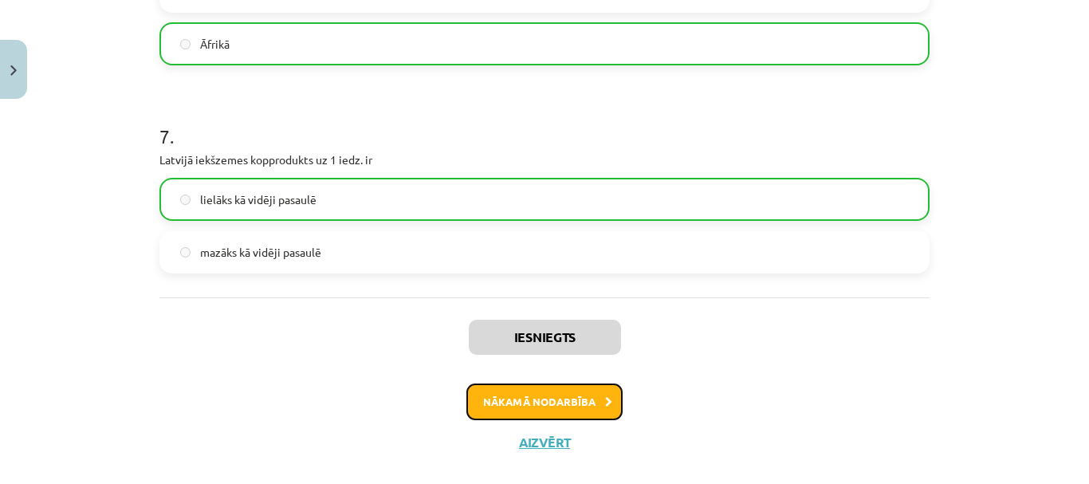
click at [573, 384] on button "Nākamā nodarbība" at bounding box center [544, 402] width 156 height 37
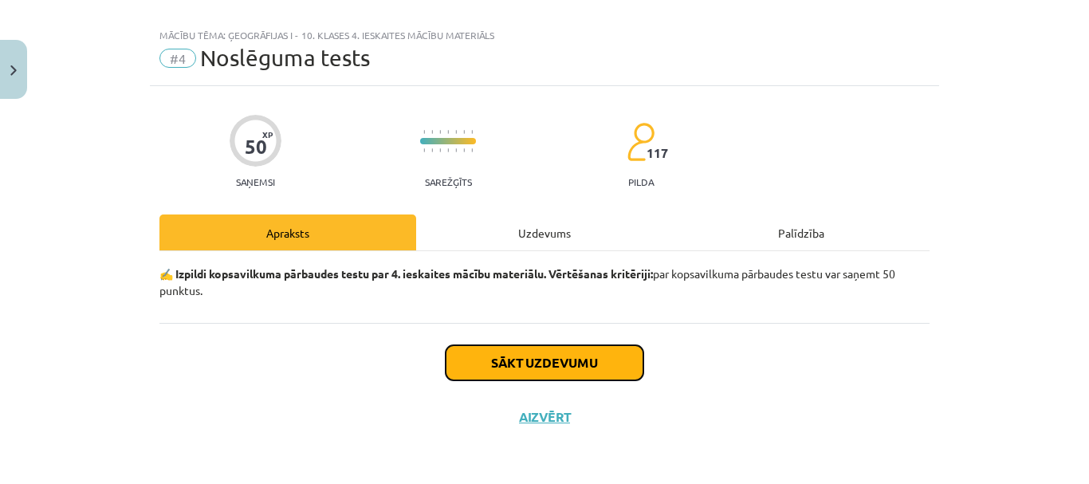
click at [567, 350] on button "Sākt uzdevumu" at bounding box center [545, 362] width 198 height 35
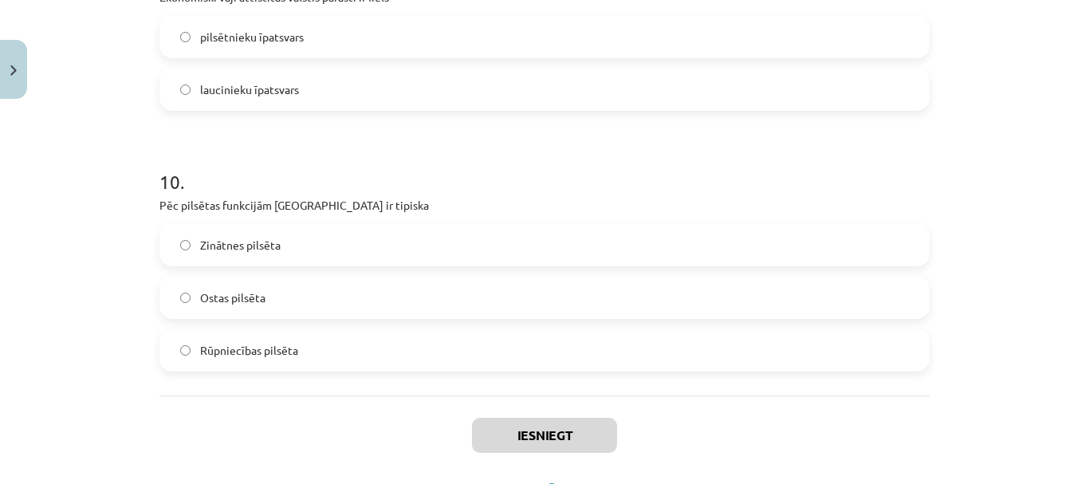
scroll to position [3245, 0]
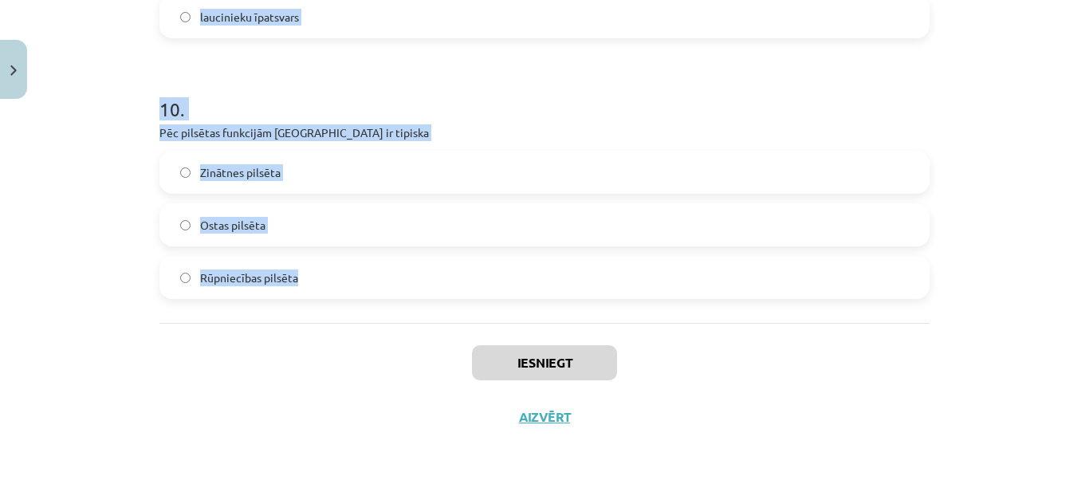
drag, startPoint x: 144, startPoint y: 200, endPoint x: 323, endPoint y: 300, distance: 205.2
click at [327, 303] on div "Mācību tēma: Ģeogrāfijas i - 10. klases 4. ieskaites mācību materiāls #4 Noslēg…" at bounding box center [544, 242] width 1089 height 484
copy form "Nevienlīdzību valstī vislabāk raksturo Tautas attīstības indekss analfabētisms …"
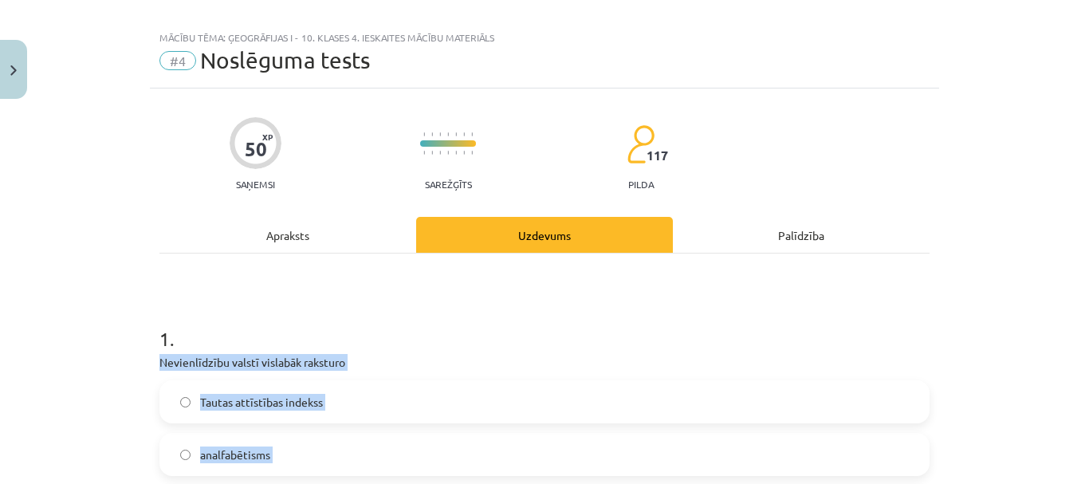
scroll to position [0, 0]
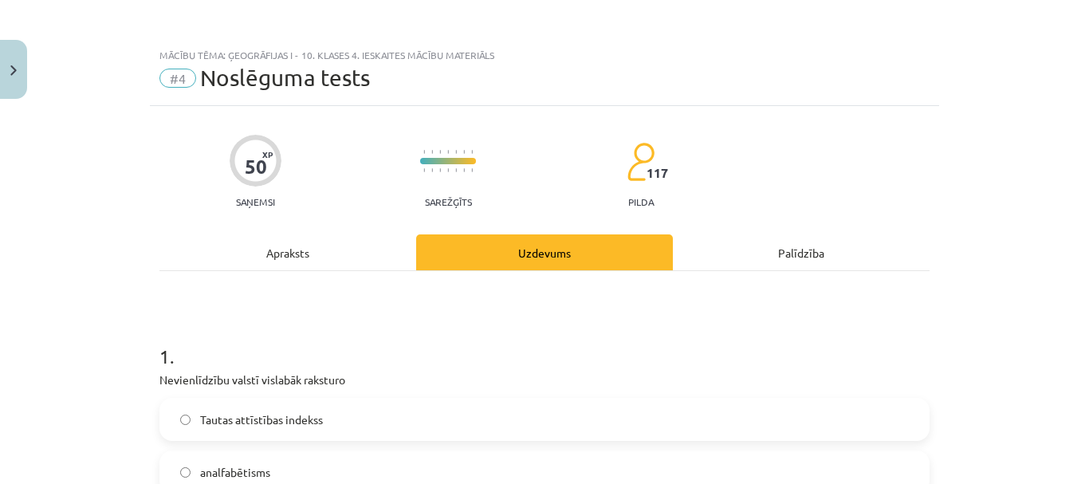
click at [322, 268] on div "Apraksts" at bounding box center [287, 252] width 257 height 36
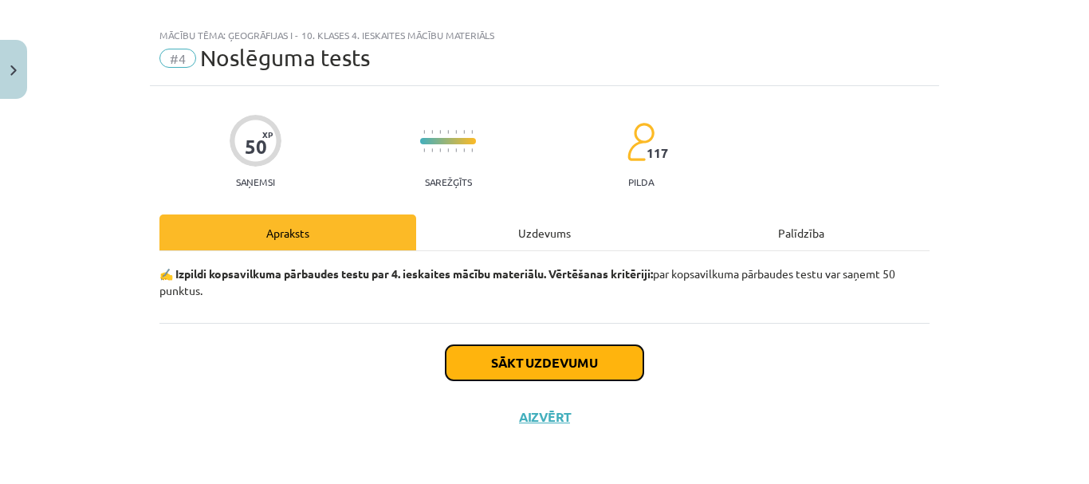
click at [548, 362] on button "Sākt uzdevumu" at bounding box center [545, 362] width 198 height 35
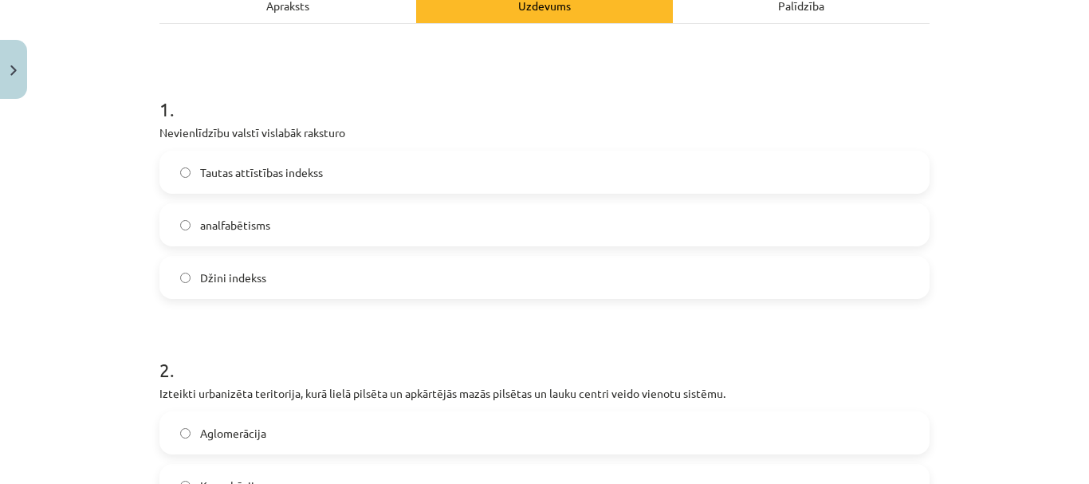
scroll to position [259, 0]
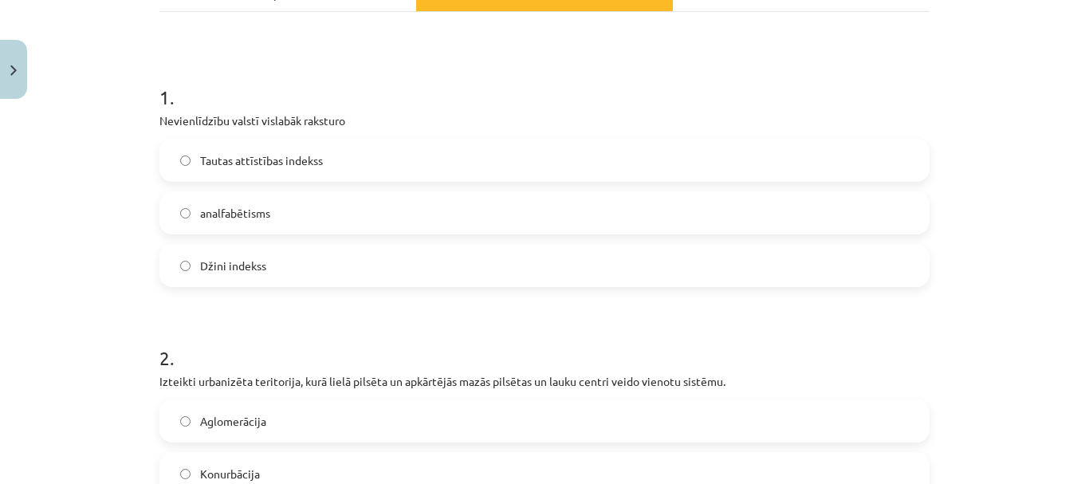
click at [318, 279] on label "Džini indekss" at bounding box center [544, 266] width 767 height 40
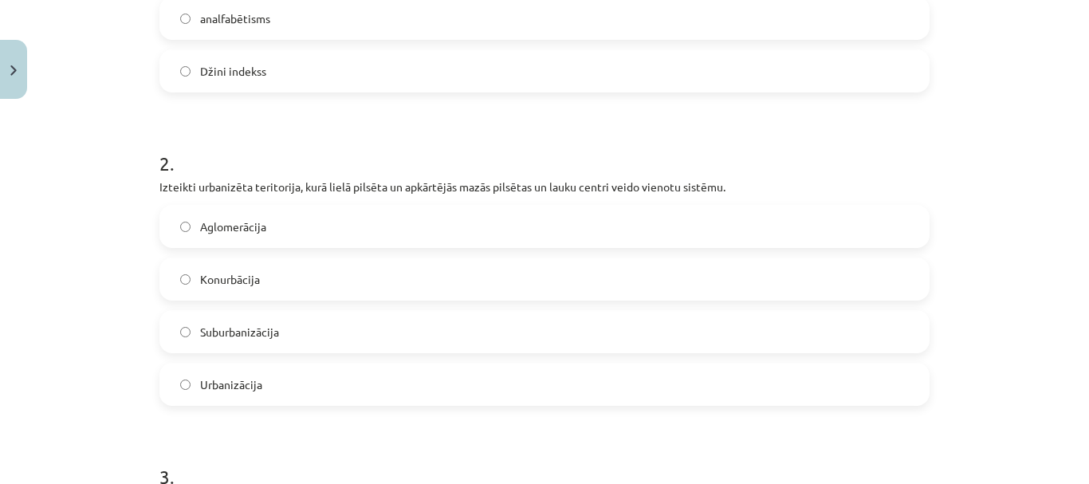
scroll to position [498, 0]
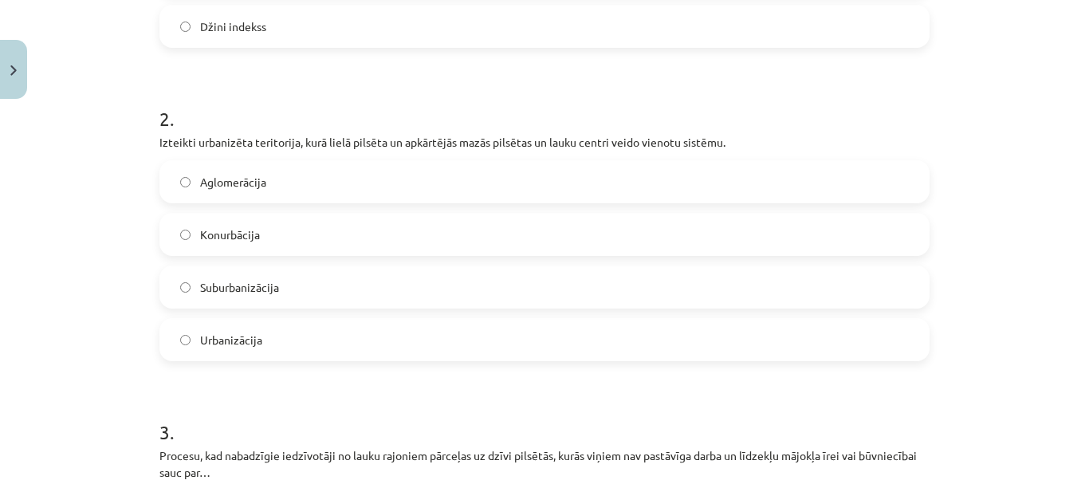
click at [299, 196] on label "Aglomerācija" at bounding box center [544, 182] width 767 height 40
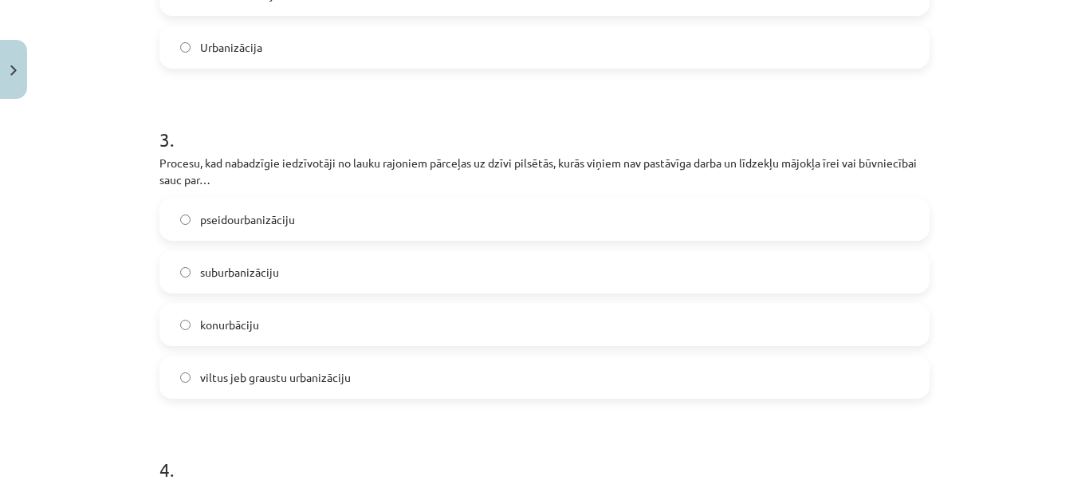
scroll to position [817, 0]
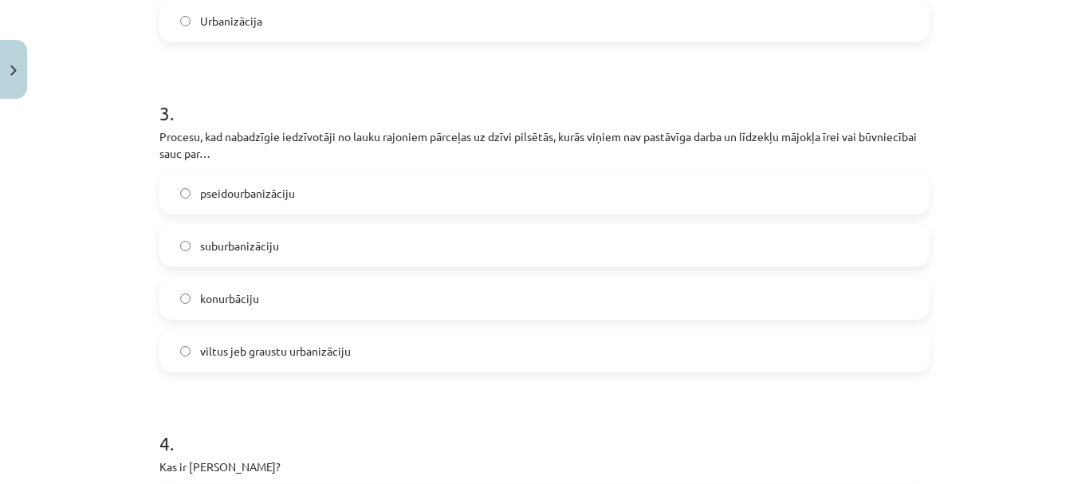
click at [314, 351] on span "viltus jeb graustu urbanizāciju" at bounding box center [275, 351] width 151 height 17
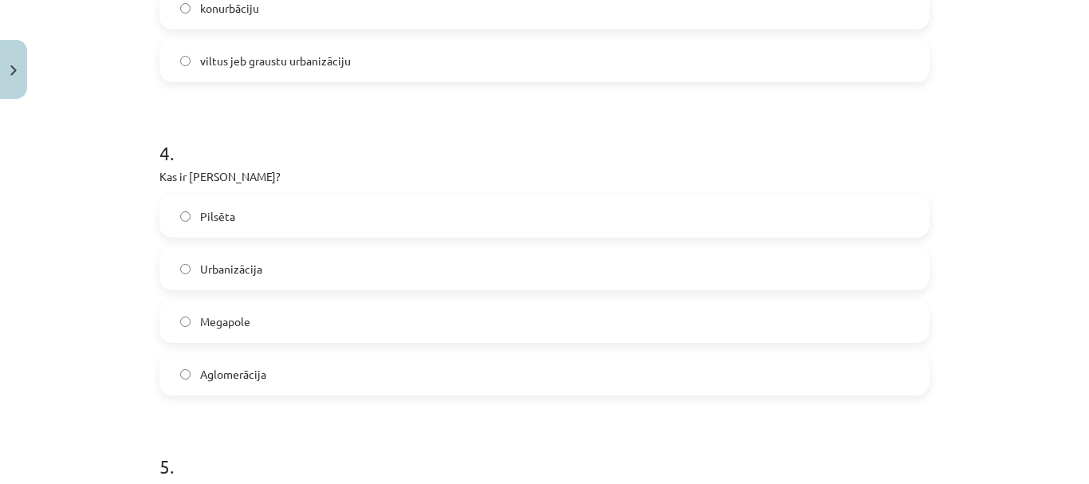
scroll to position [1136, 0]
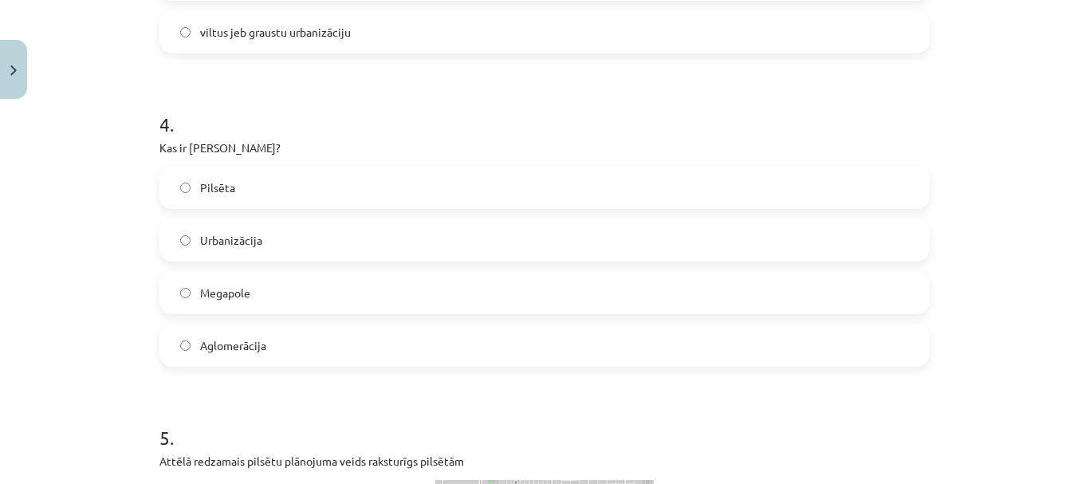
click at [242, 307] on label "Megapole" at bounding box center [544, 293] width 767 height 40
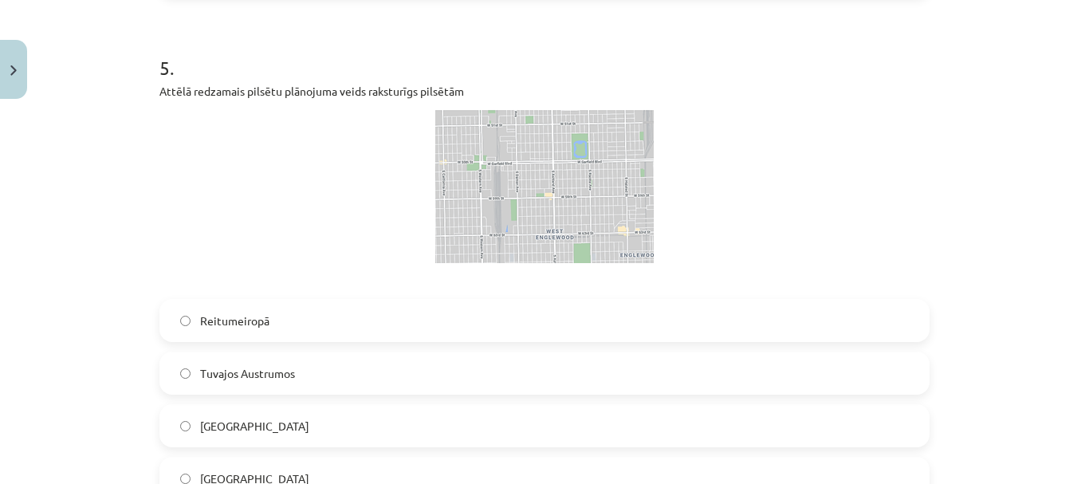
scroll to position [1535, 0]
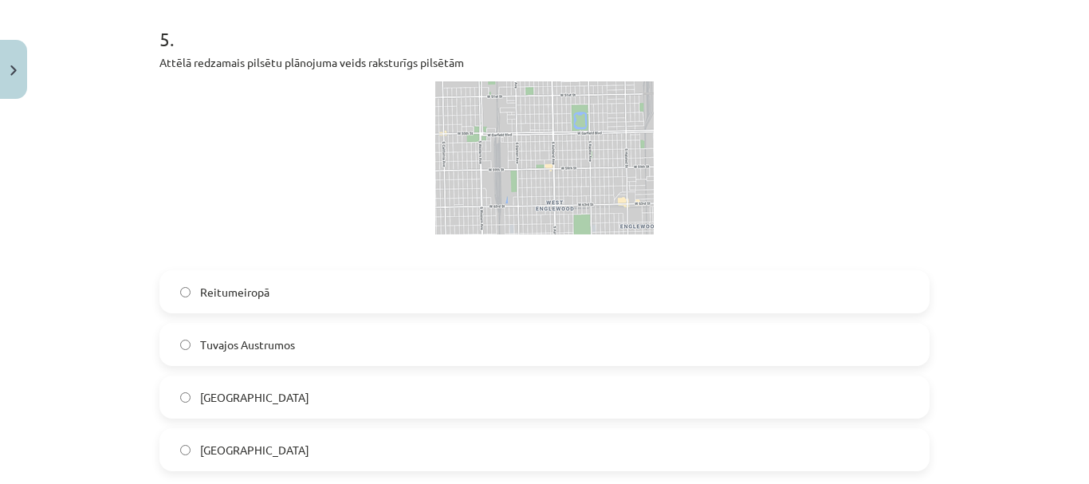
click at [553, 169] on img at bounding box center [544, 158] width 218 height 154
click at [263, 392] on label "ASV" at bounding box center [544, 397] width 767 height 40
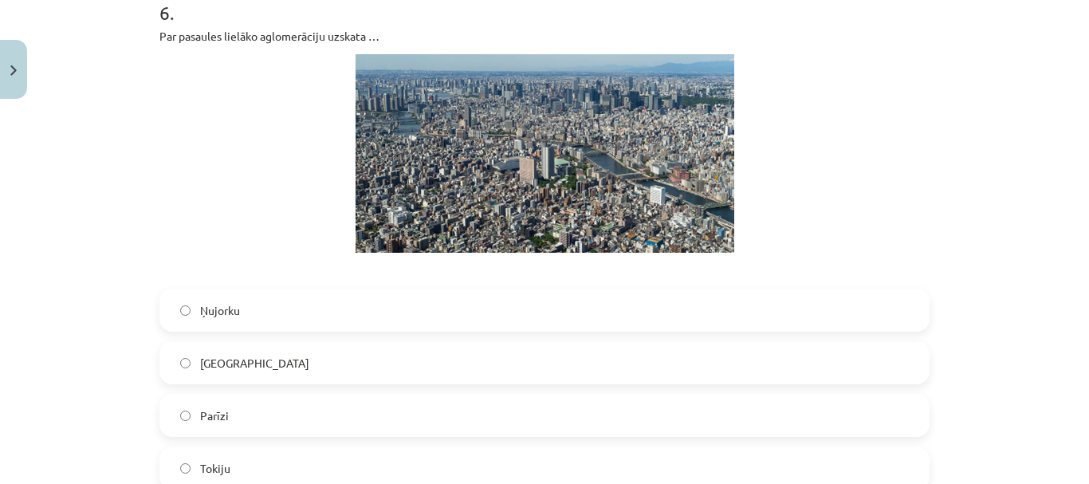
scroll to position [2093, 0]
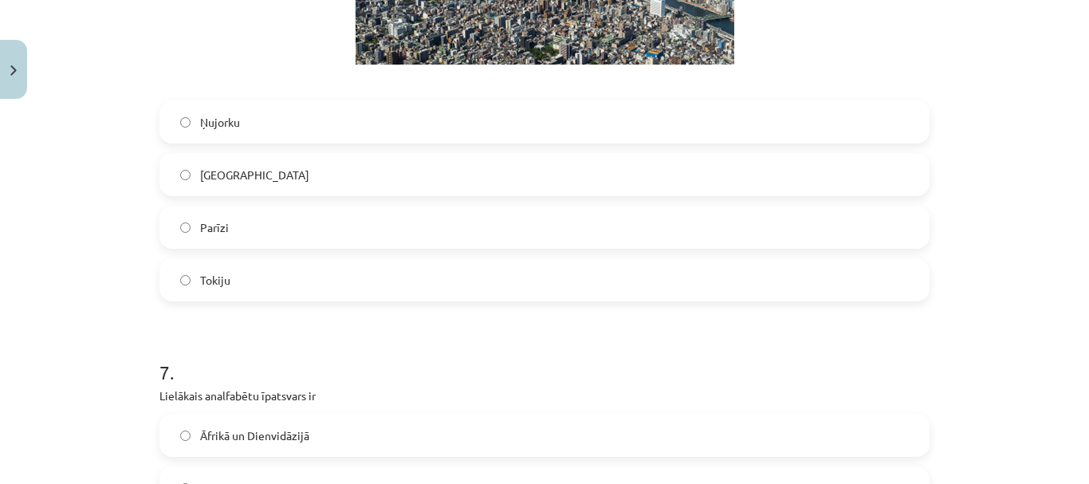
click at [285, 270] on label "Tokiju" at bounding box center [544, 280] width 767 height 40
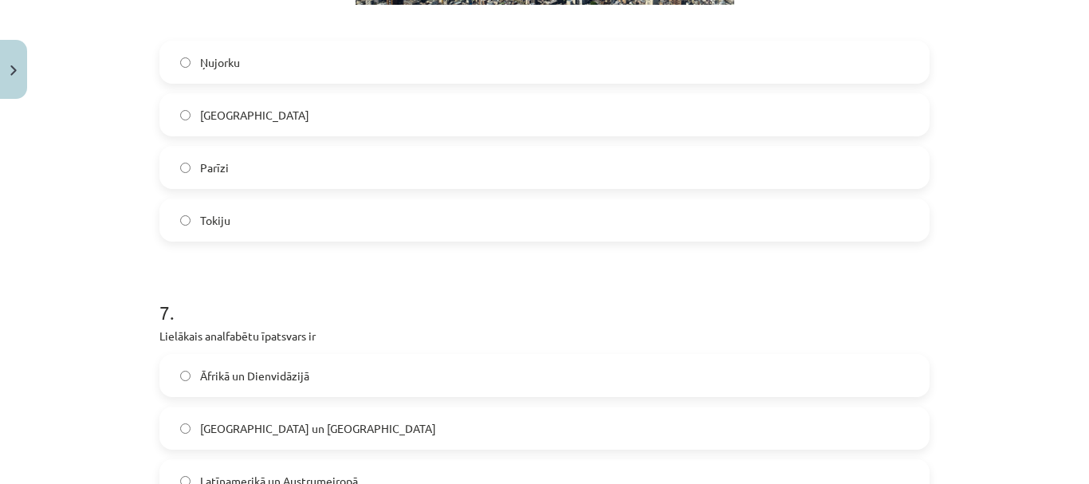
scroll to position [2492, 0]
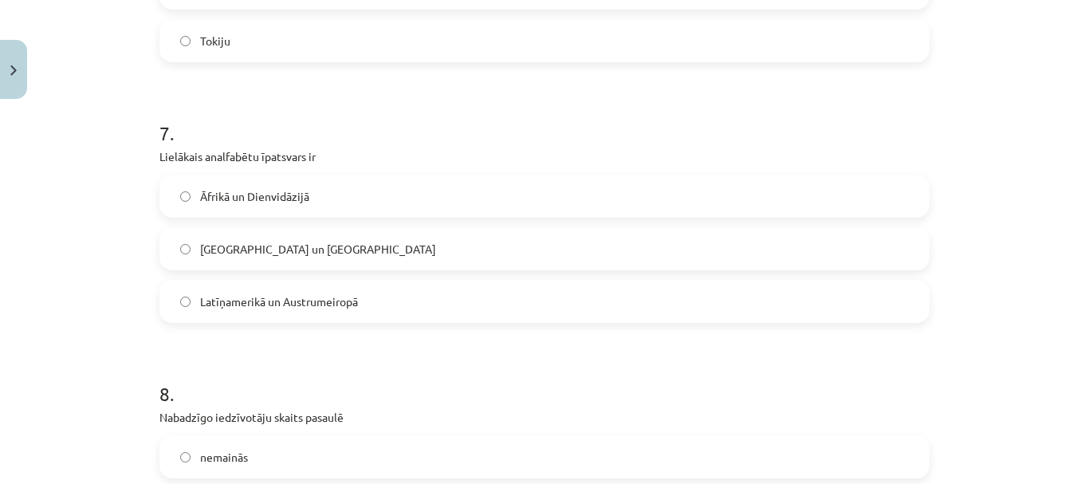
click at [299, 198] on span "Āfrikā un Dienvidāzijā" at bounding box center [254, 196] width 109 height 17
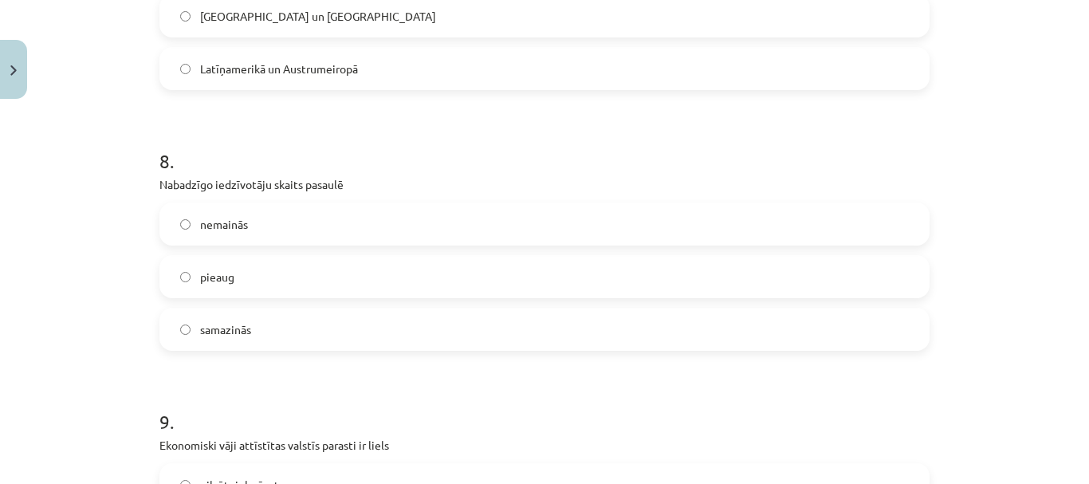
scroll to position [2811, 0]
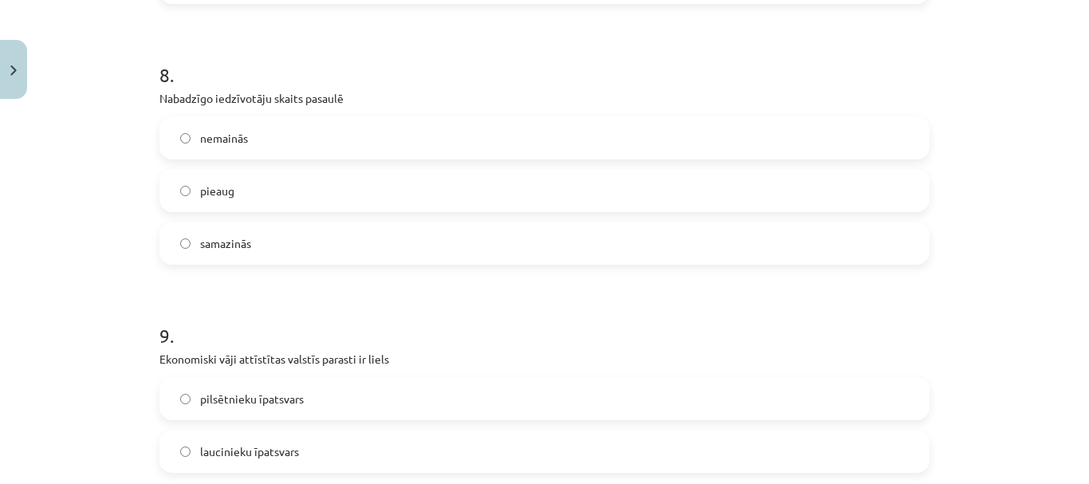
click at [262, 232] on label "samazinās" at bounding box center [544, 243] width 767 height 40
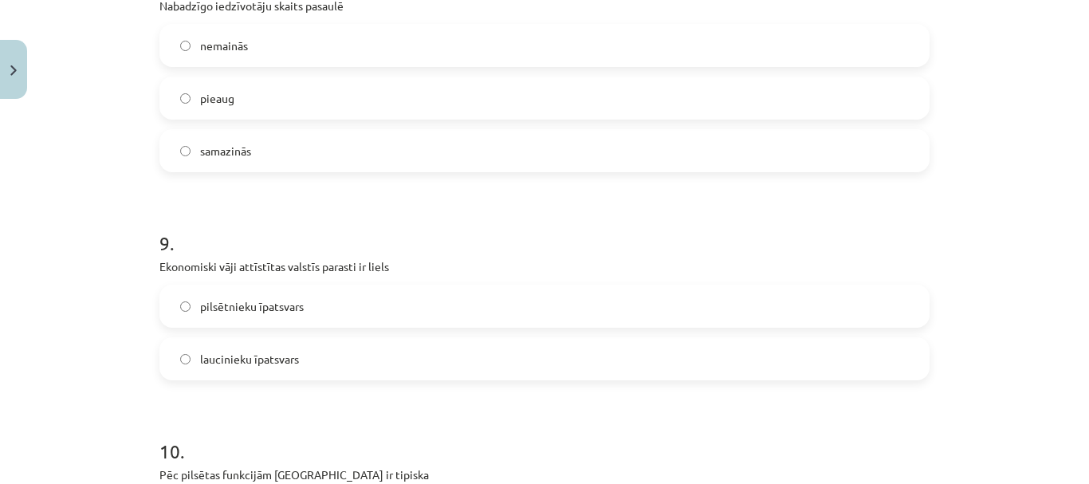
scroll to position [3050, 0]
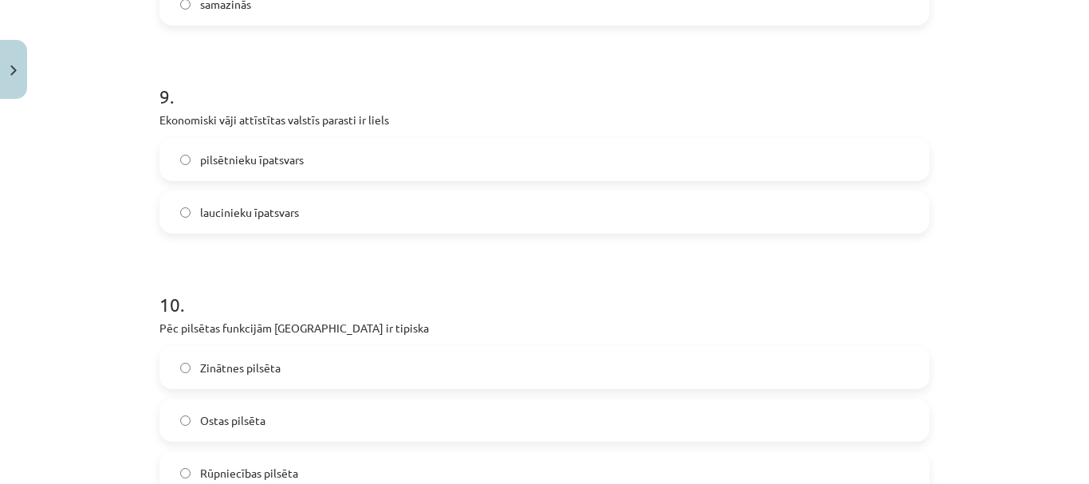
click at [318, 198] on label "laucinieku īpatsvars" at bounding box center [544, 212] width 767 height 40
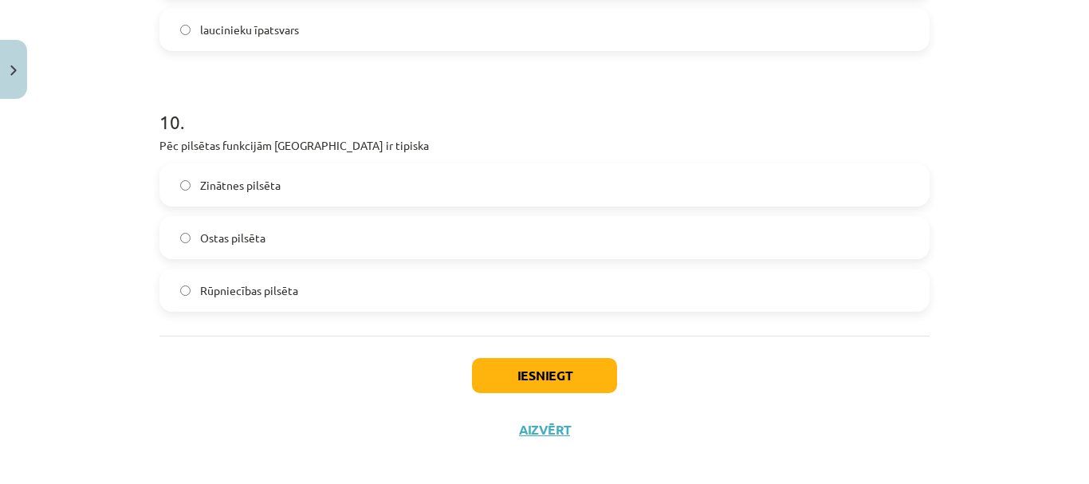
scroll to position [3245, 0]
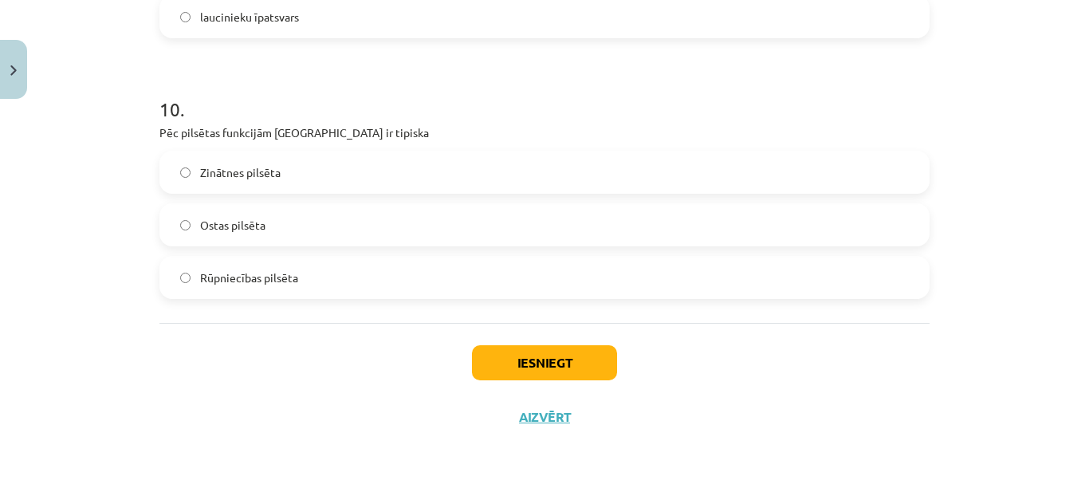
click at [266, 242] on label "Ostas pilsēta" at bounding box center [544, 225] width 767 height 40
click at [544, 360] on button "Iesniegt" at bounding box center [544, 362] width 145 height 35
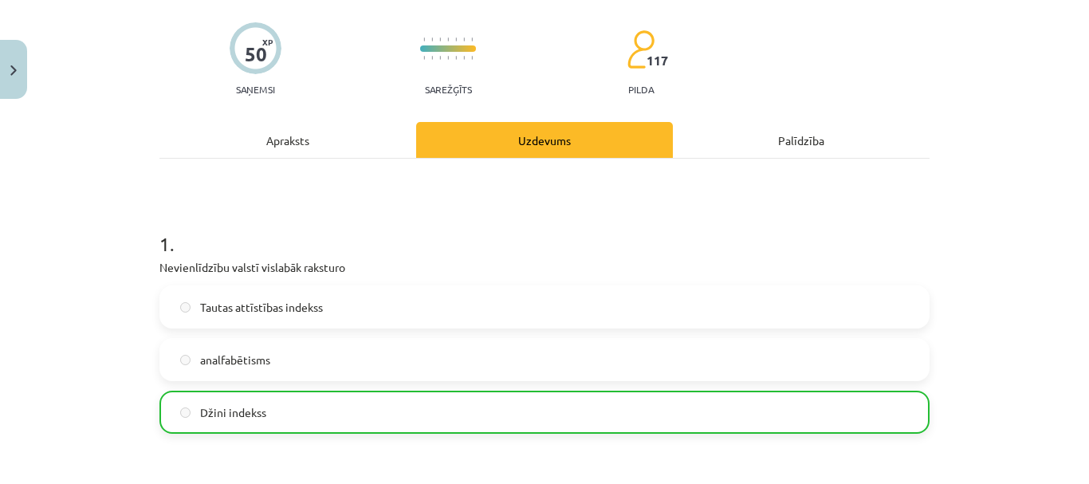
scroll to position [0, 0]
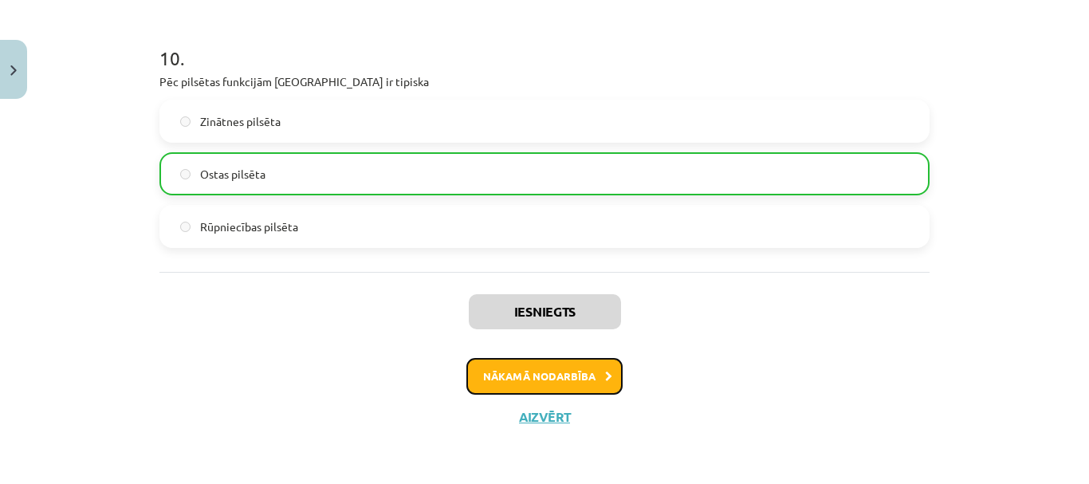
click at [576, 386] on button "Nākamā nodarbība" at bounding box center [544, 376] width 156 height 37
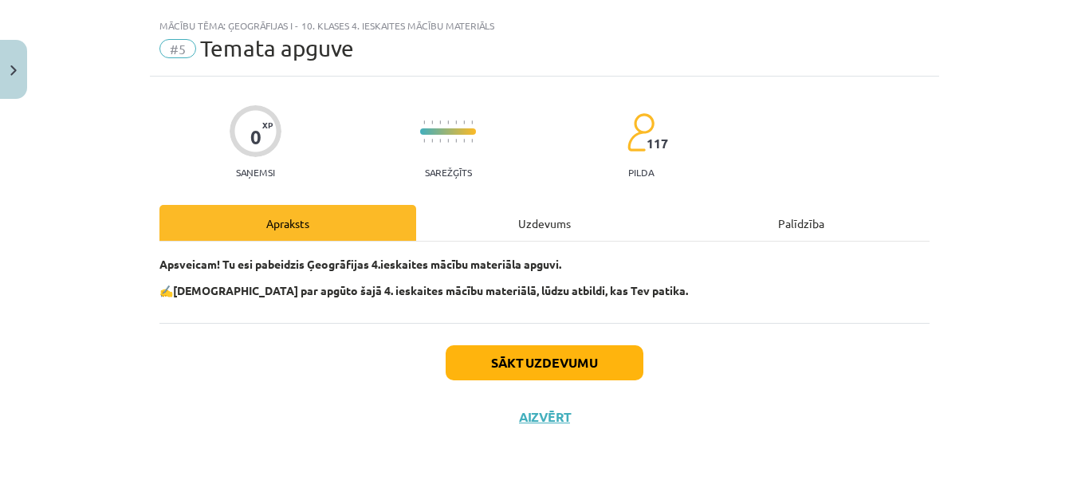
scroll to position [30, 0]
click at [572, 373] on button "Sākt uzdevumu" at bounding box center [545, 362] width 198 height 35
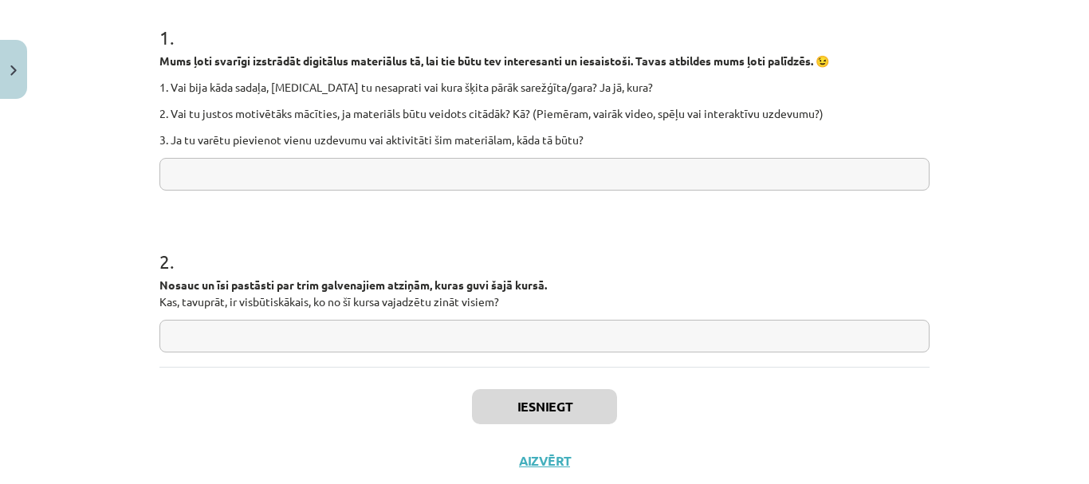
scroll to position [283, 0]
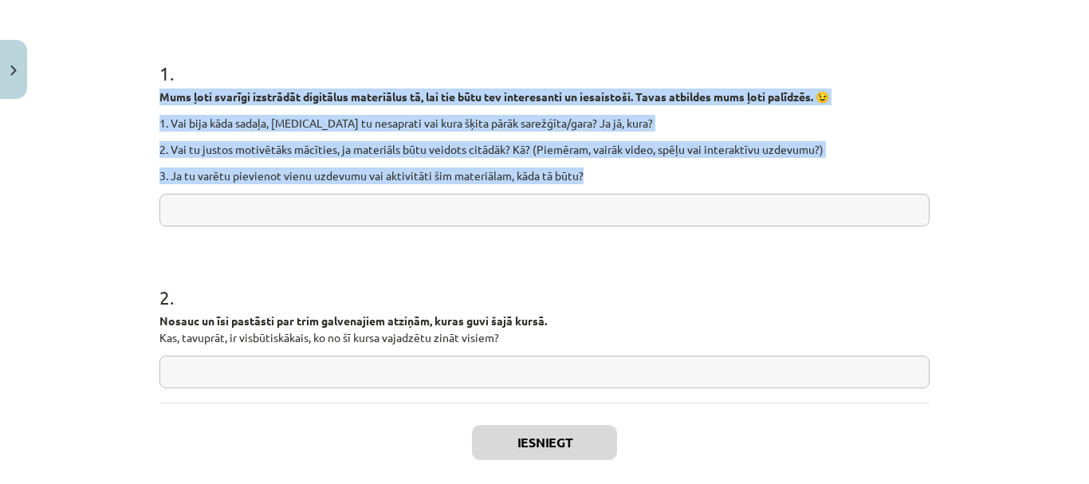
drag, startPoint x: 144, startPoint y: 96, endPoint x: 620, endPoint y: 164, distance: 480.9
click at [620, 164] on div "Mācību tēma: Ģeogrāfijas i - 10. klases 4. ieskaites mācību materiāls #5 Temata…" at bounding box center [544, 242] width 1089 height 484
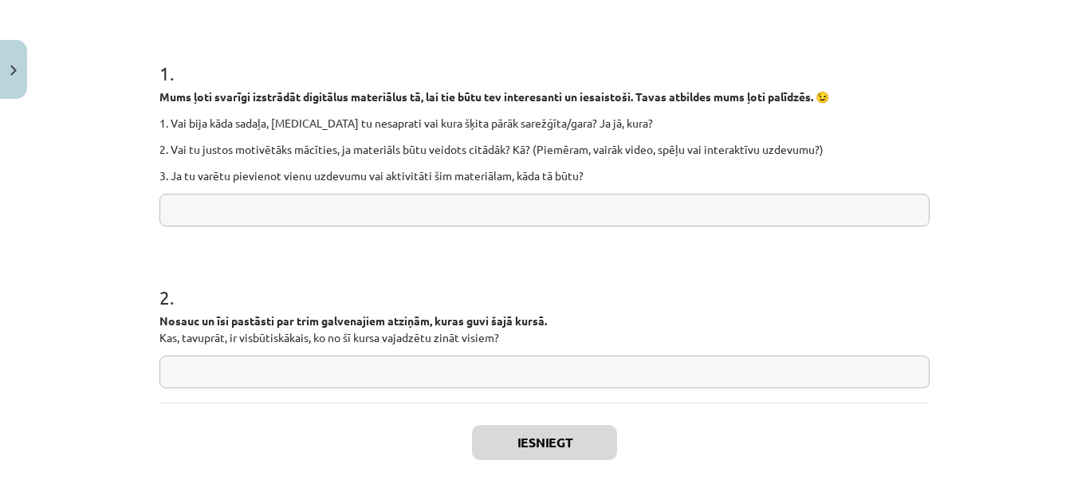
drag, startPoint x: 603, startPoint y: 144, endPoint x: 385, endPoint y: 206, distance: 226.4
click at [387, 207] on input "text" at bounding box center [544, 210] width 770 height 33
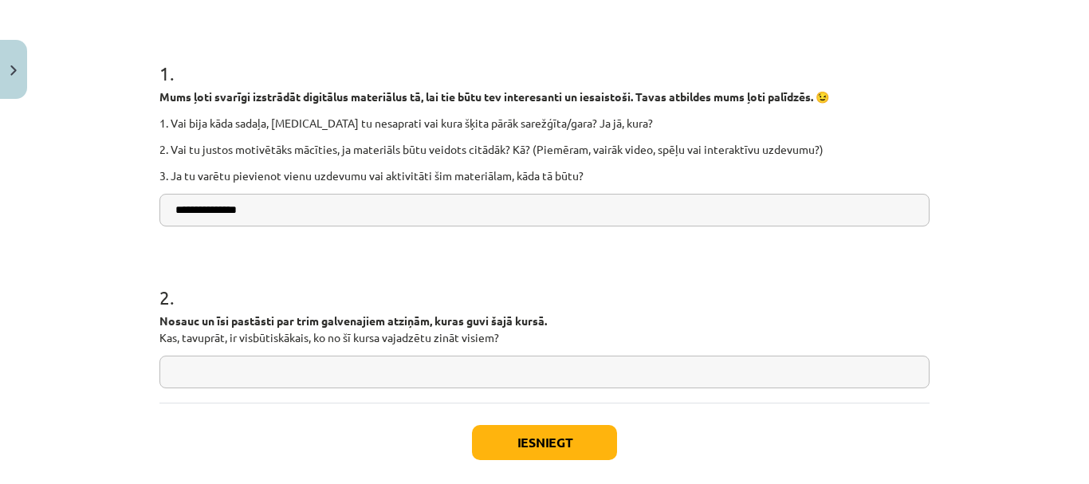
type input "**********"
click at [326, 391] on div "**********" at bounding box center [544, 195] width 770 height 415
click at [331, 388] on input "text" at bounding box center [544, 372] width 770 height 33
drag, startPoint x: 144, startPoint y: 311, endPoint x: 543, endPoint y: 337, distance: 400.3
click at [543, 337] on div "**********" at bounding box center [544, 173] width 789 height 701
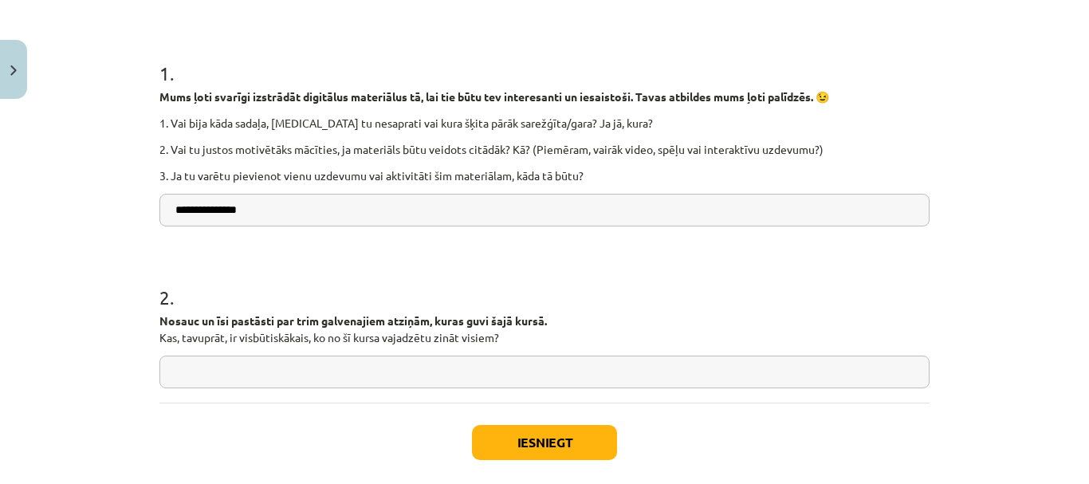
copy p "Nosauc un īsi pastāsti par trim galvenajiem atziņām, kuras guvi šajā kursā. Kas…"
drag, startPoint x: 245, startPoint y: 376, endPoint x: 245, endPoint y: 387, distance: 11.2
click at [245, 384] on input "text" at bounding box center [544, 372] width 770 height 33
paste input "**********"
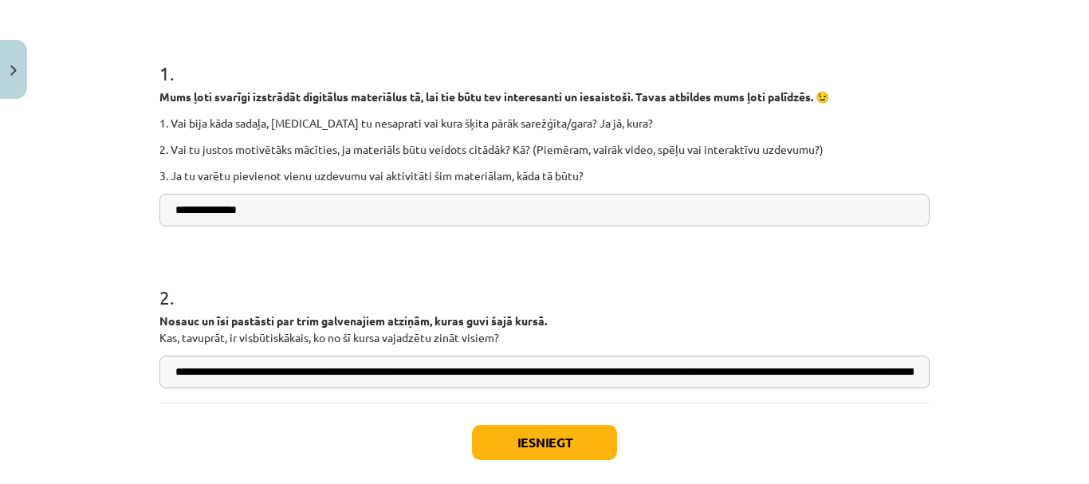
scroll to position [0, 848]
type input "**********"
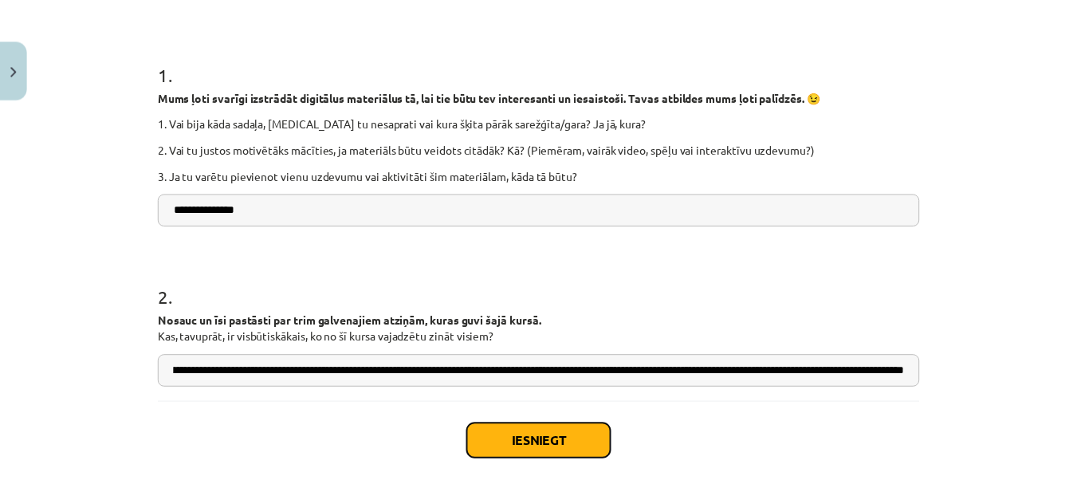
scroll to position [0, 0]
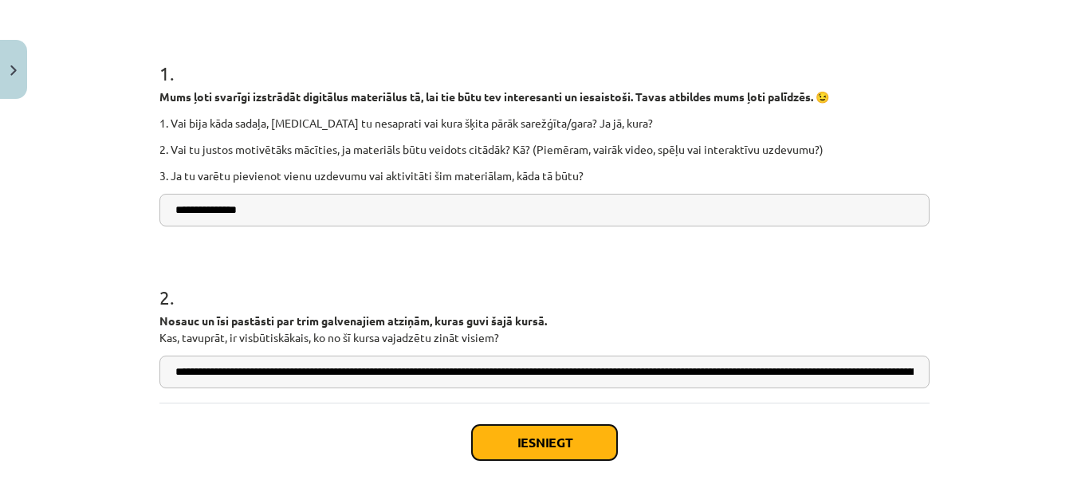
click at [544, 454] on button "Iesniegt" at bounding box center [544, 442] width 145 height 35
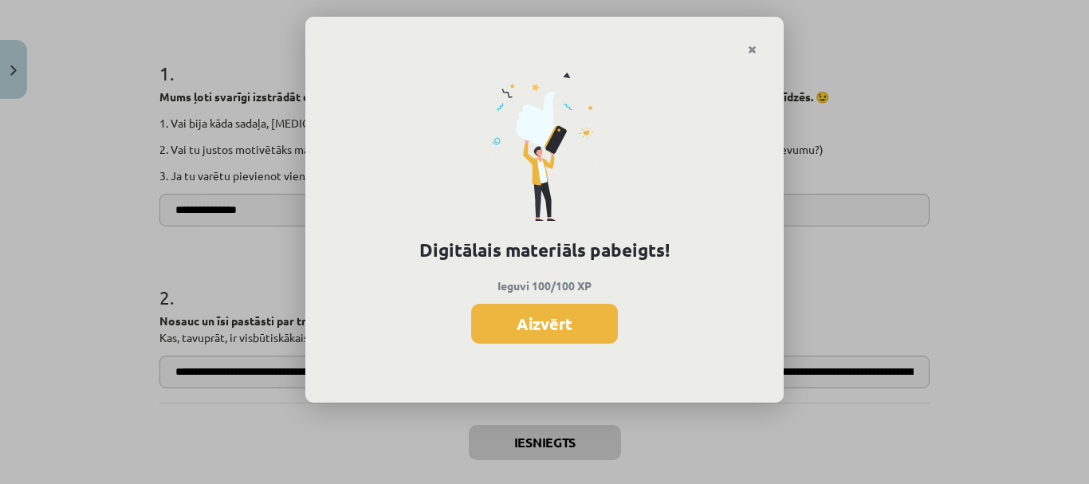
click at [573, 317] on button "Aizvērt" at bounding box center [544, 324] width 147 height 40
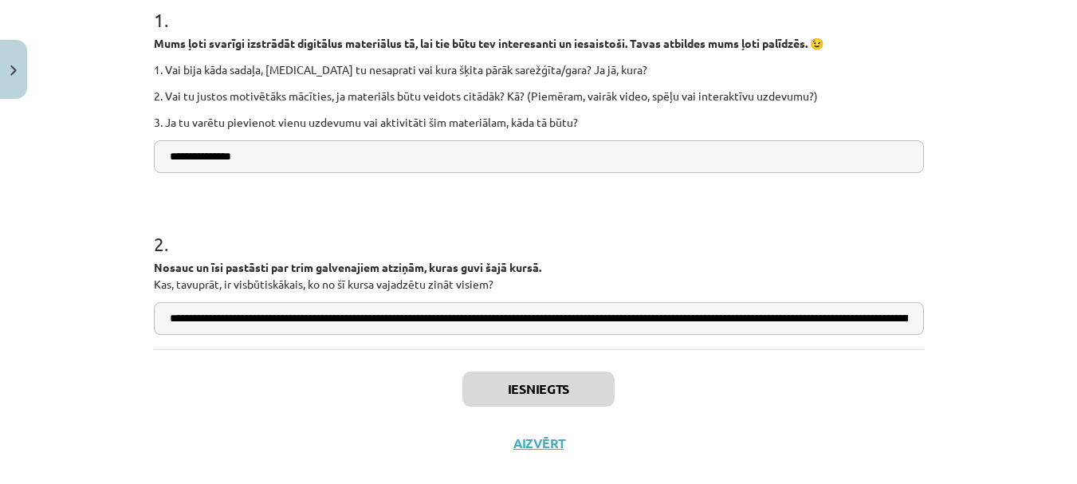
scroll to position [363, 0]
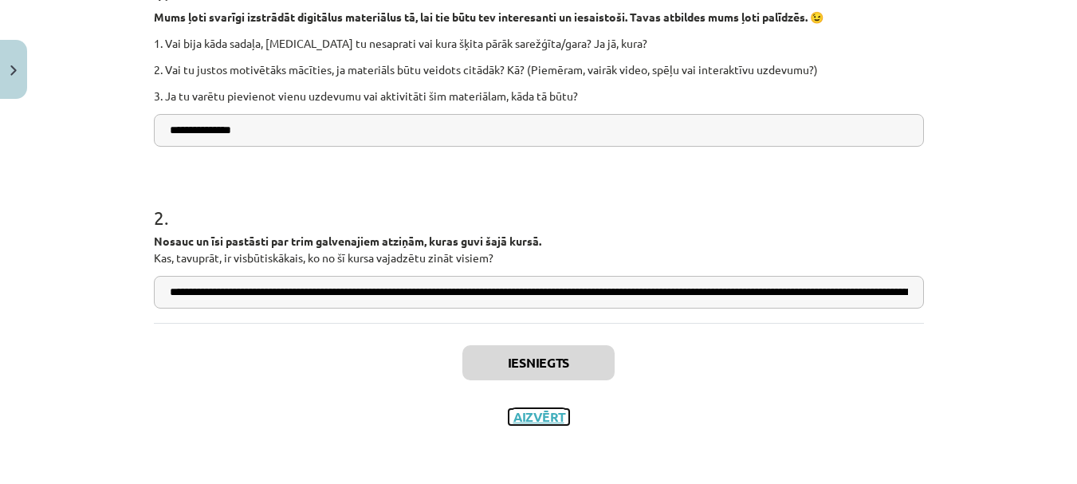
click at [548, 418] on button "Aizvērt" at bounding box center [539, 417] width 61 height 16
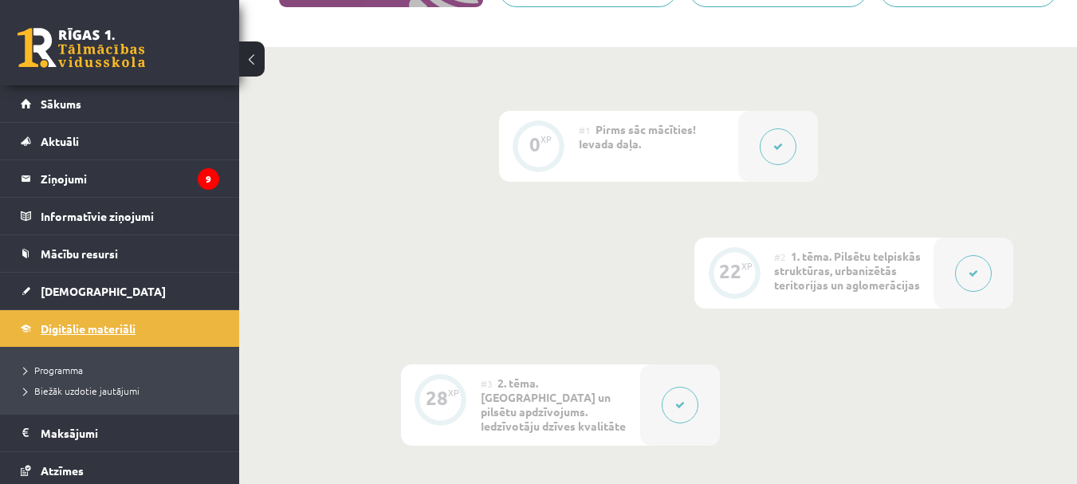
click at [108, 339] on link "Digitālie materiāli" at bounding box center [120, 328] width 199 height 37
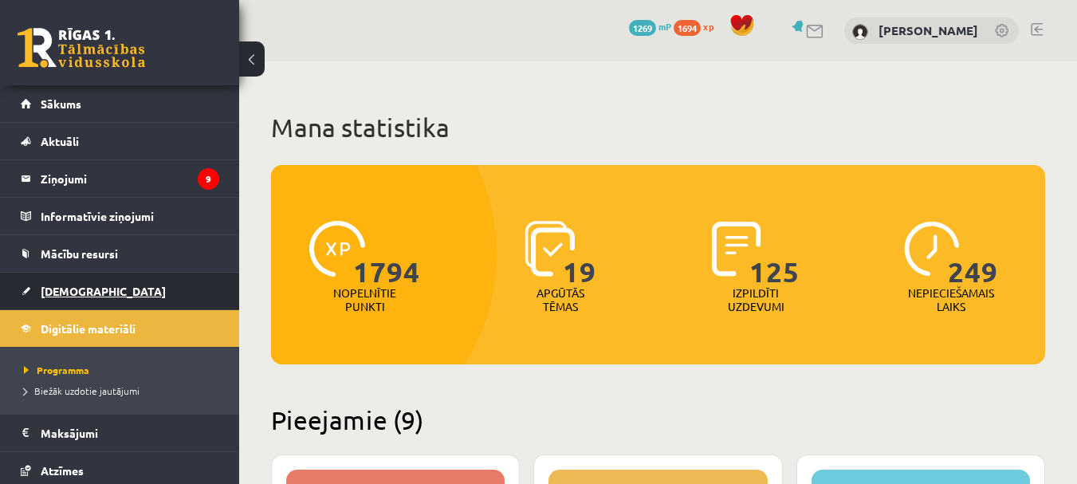
click at [65, 302] on link "[DEMOGRAPHIC_DATA]" at bounding box center [120, 291] width 199 height 37
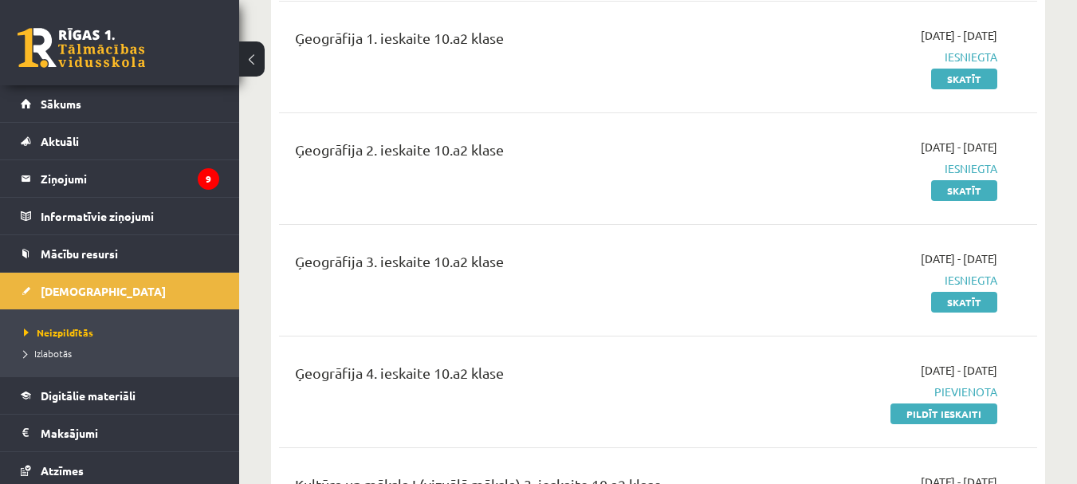
scroll to position [2228, 0]
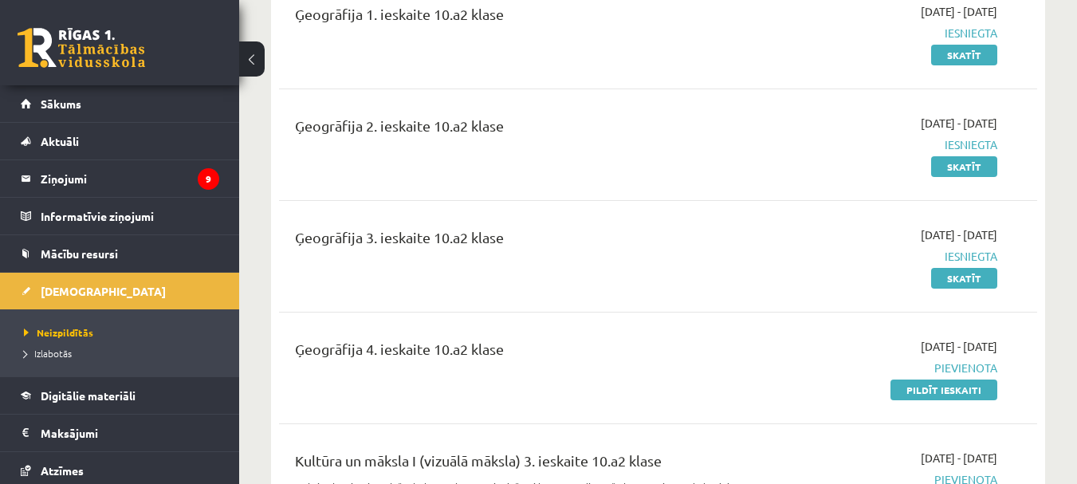
drag, startPoint x: 966, startPoint y: 363, endPoint x: 625, endPoint y: 45, distance: 466.0
click at [964, 380] on link "Pildīt ieskaiti" at bounding box center [944, 390] width 107 height 21
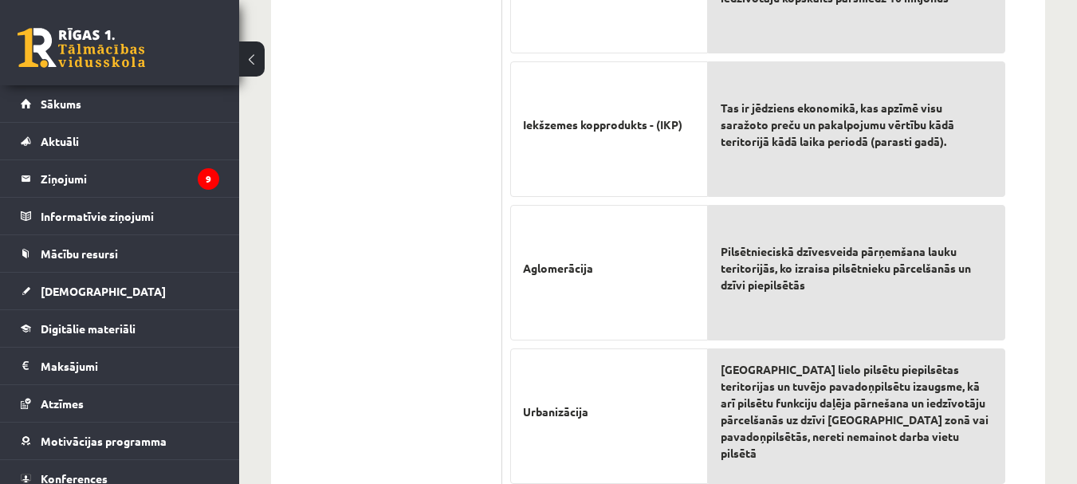
scroll to position [1359, 0]
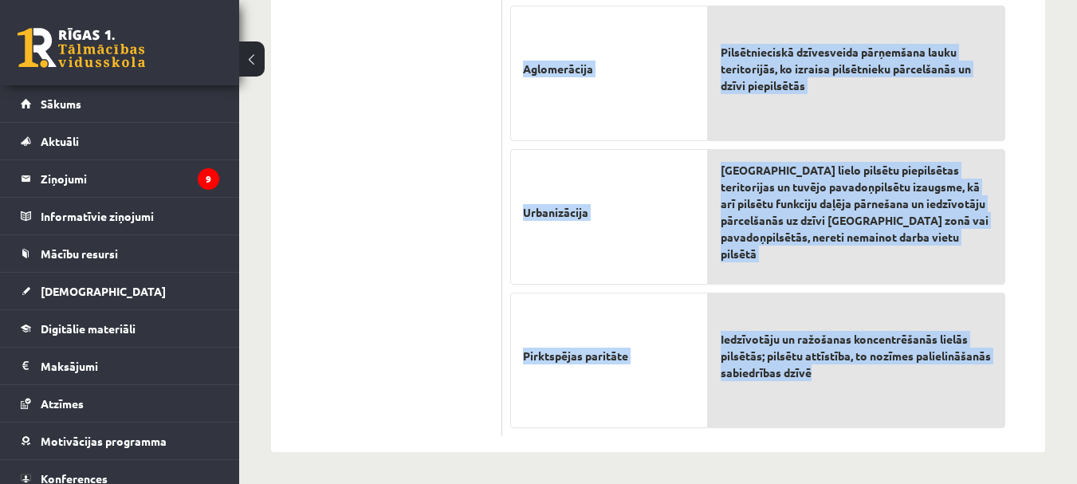
drag, startPoint x: 513, startPoint y: 157, endPoint x: 937, endPoint y: 392, distance: 484.7
copy div "Loremi dolorsit ametcon adipiscing elitseddoei! Temporincid Utlabore Etdolorema…"
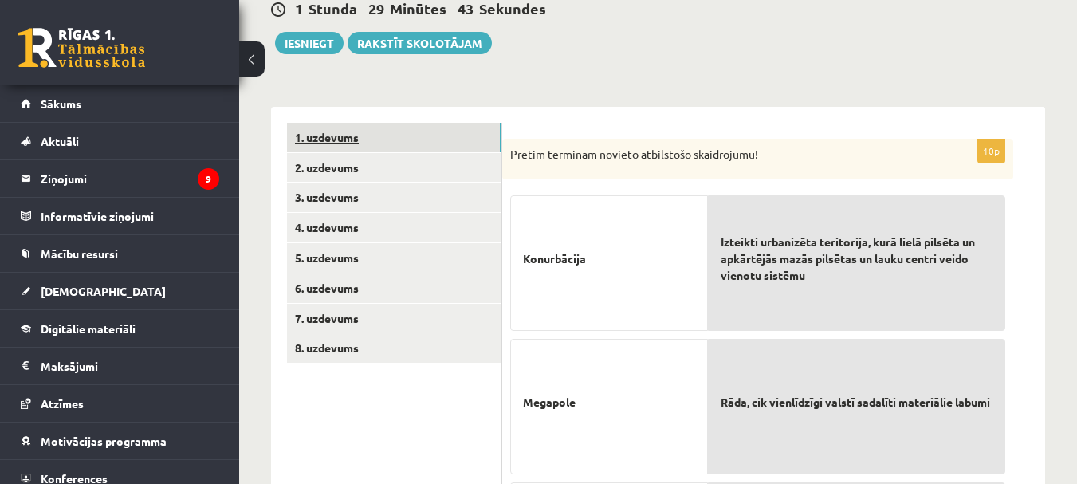
scroll to position [83, 0]
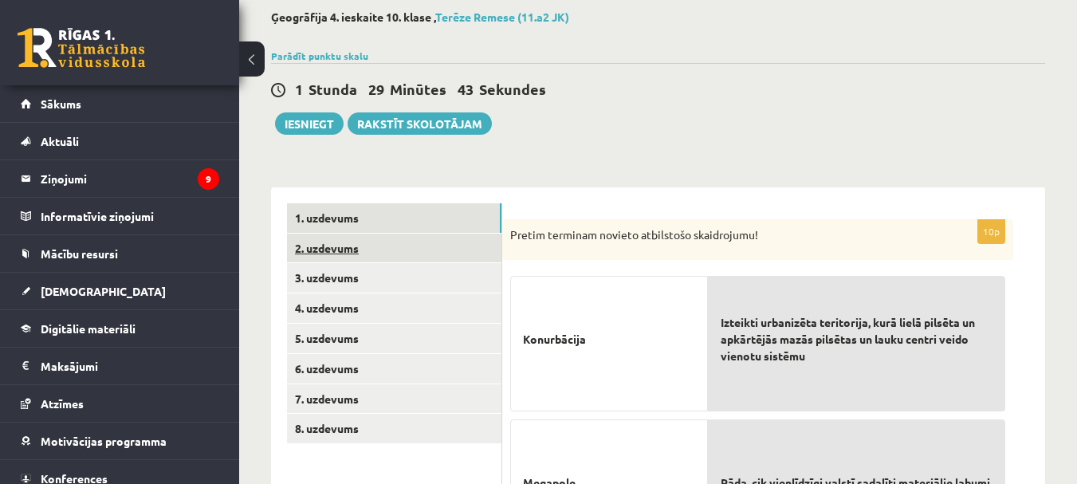
click at [346, 251] on link "2. uzdevums" at bounding box center [394, 249] width 214 height 30
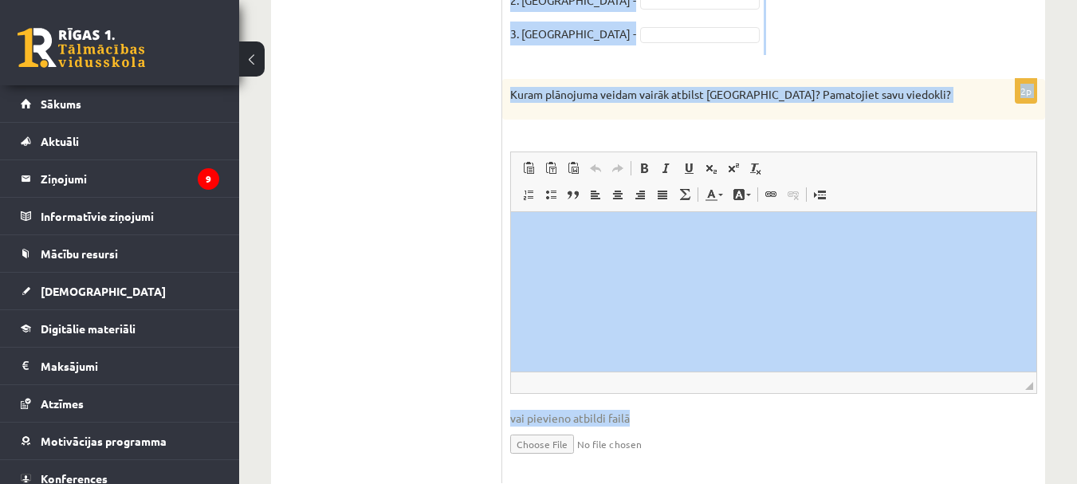
scroll to position [639, 0]
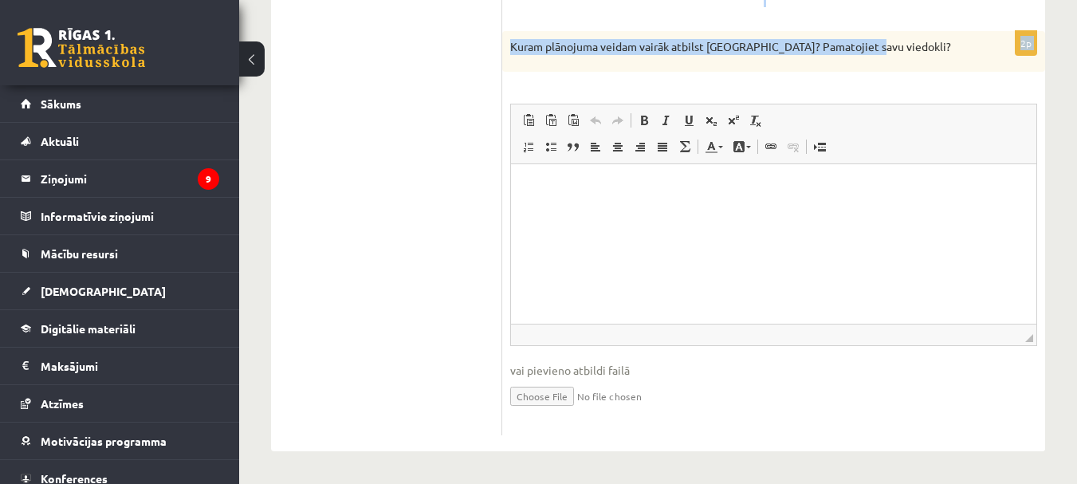
drag, startPoint x: 518, startPoint y: 128, endPoint x: 869, endPoint y: 45, distance: 360.7
click at [869, 45] on form "1) Par pareizi norādītu pilsētas plānojuma veidu 1 punkts (kopā 3 punkti). 2) P…" at bounding box center [773, 42] width 511 height 789
copy form "1) Par pareizi norādītu pilsētas plānojuma veidu 1 punkts (kopā 3 punkti). 2) P…"
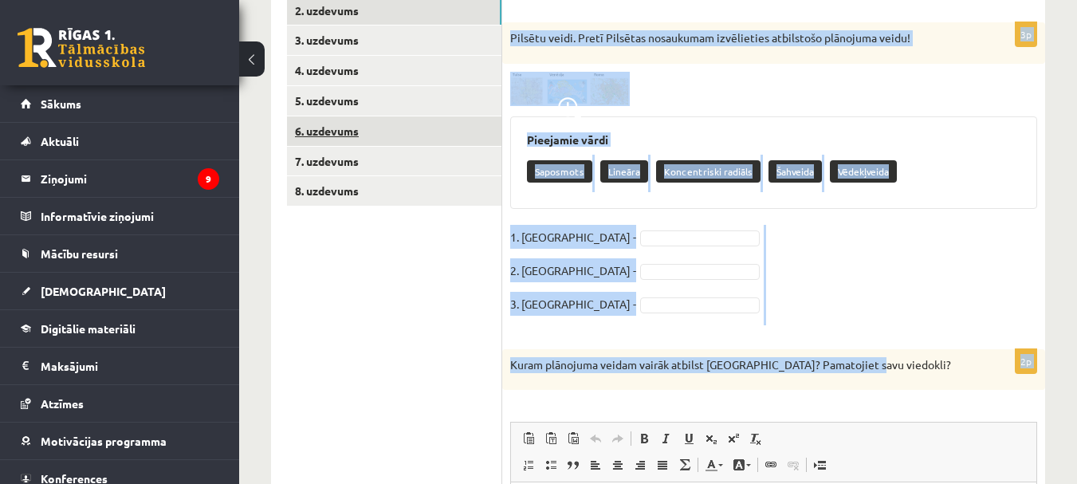
scroll to position [161, 0]
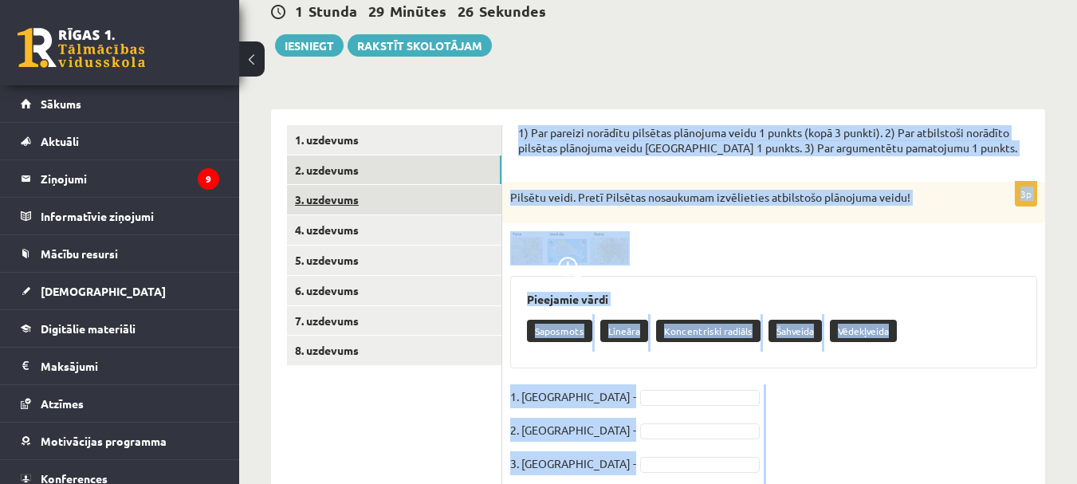
click at [340, 195] on link "3. uzdevums" at bounding box center [394, 200] width 214 height 30
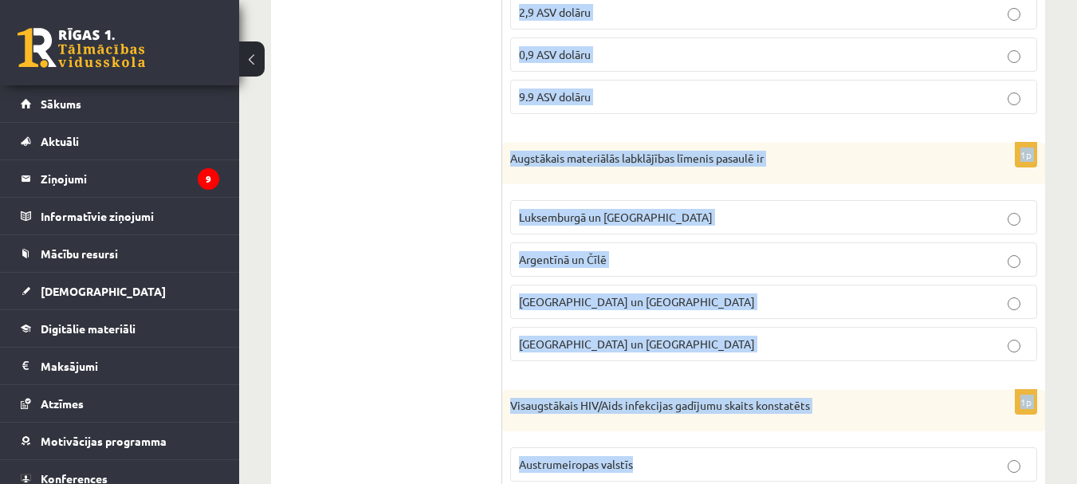
scroll to position [1784, 0]
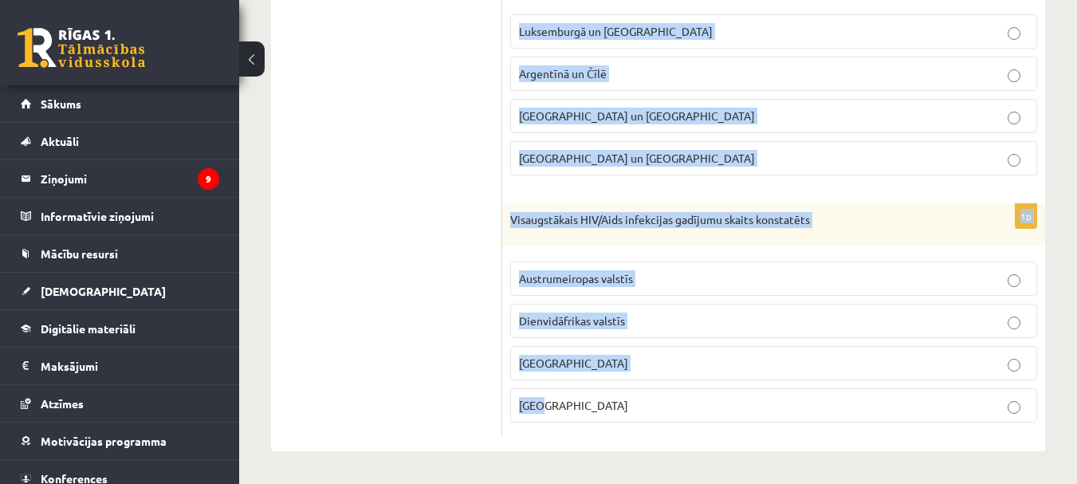
drag, startPoint x: 513, startPoint y: 155, endPoint x: 754, endPoint y: 495, distance: 416.8
copy form "Loremipsu do Sitame consectetu adipiscin Elitseddoe temporinc Utlaboree dolorem…"
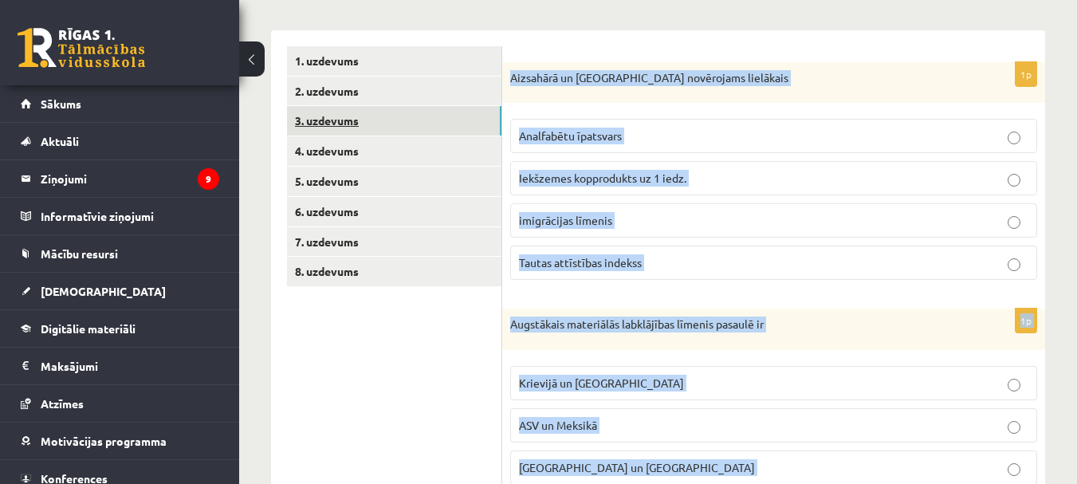
scroll to position [110, 0]
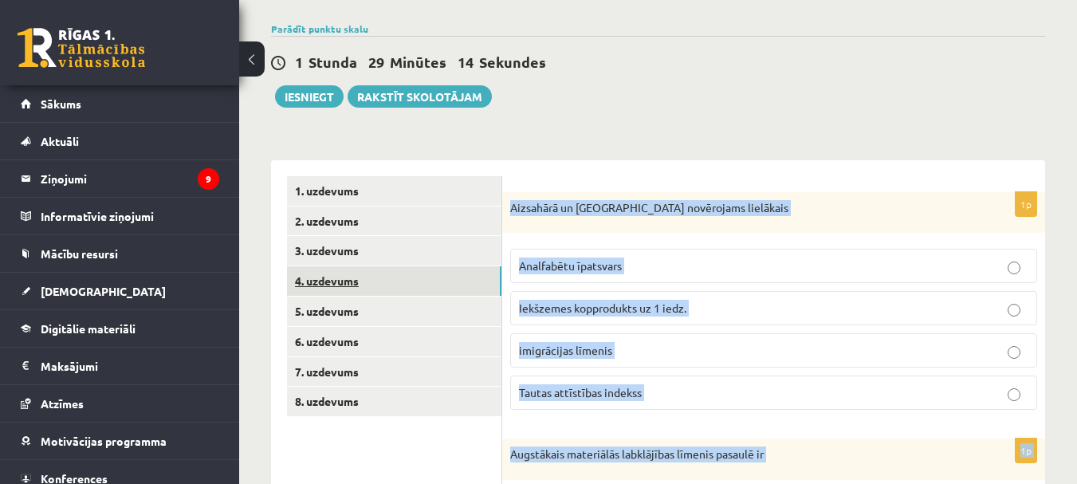
click at [325, 287] on link "4. uzdevums" at bounding box center [394, 281] width 214 height 30
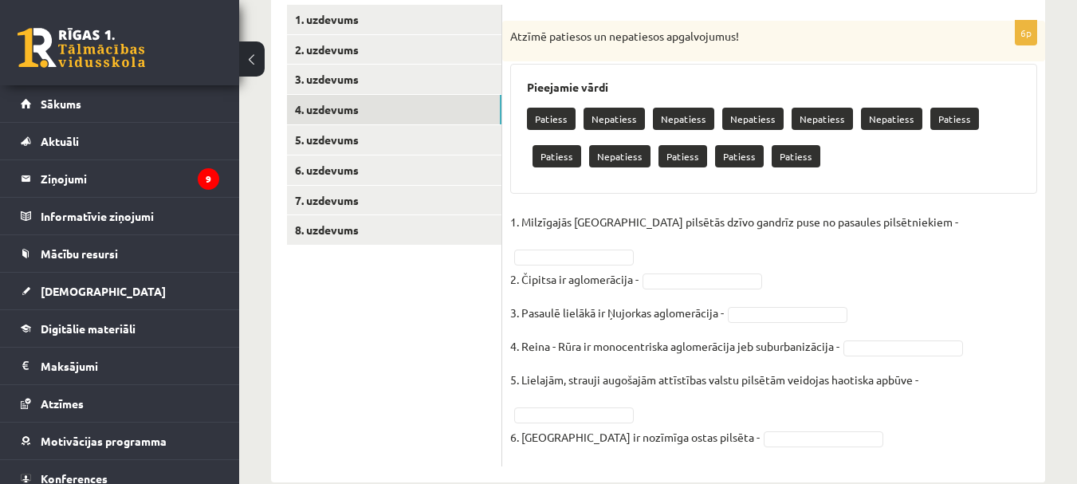
scroll to position [289, 0]
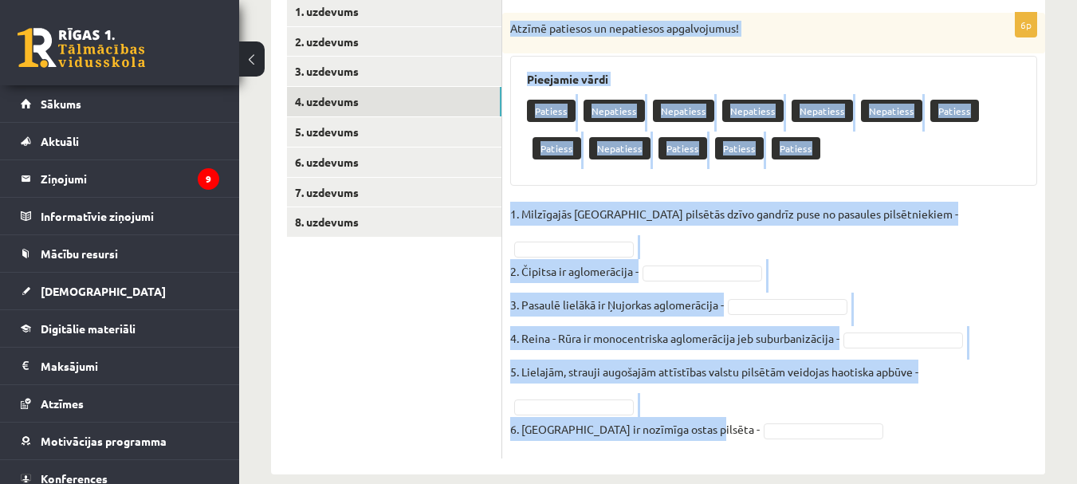
drag, startPoint x: 512, startPoint y: 26, endPoint x: 698, endPoint y: 414, distance: 430.8
click at [698, 414] on div "6p Atzīmē patiesos un nepatiesos apgalvojumus! Pieejamie vārdi Patiess Nepaties…" at bounding box center [773, 236] width 543 height 446
copy div "Atzīmē patiesos un nepatiesos apgalvojumus! Pieejamie vārdi Patiess Nepatiess N…"
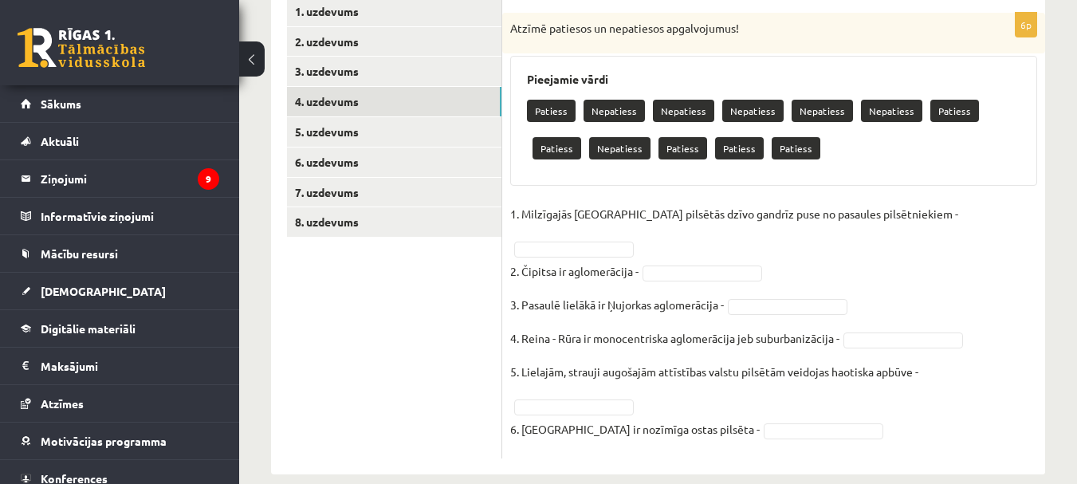
click at [385, 319] on ul "1. uzdevums 2. uzdevums 3. uzdevums 4. uzdevums 5. uzdevums 6. uzdevums 7. uzde…" at bounding box center [394, 228] width 215 height 462
click at [734, 423] on fieldset "1. Milzīgajās [GEOGRAPHIC_DATA] pilsētās dzīvo gandrīz puse no pasaules pilsētn…" at bounding box center [773, 326] width 527 height 249
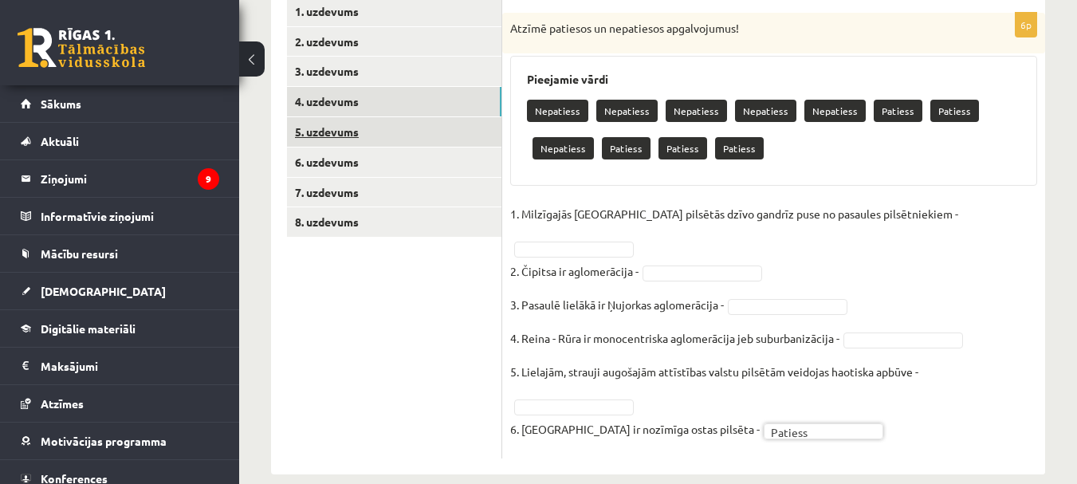
click at [361, 124] on link "5. uzdevums" at bounding box center [394, 132] width 214 height 30
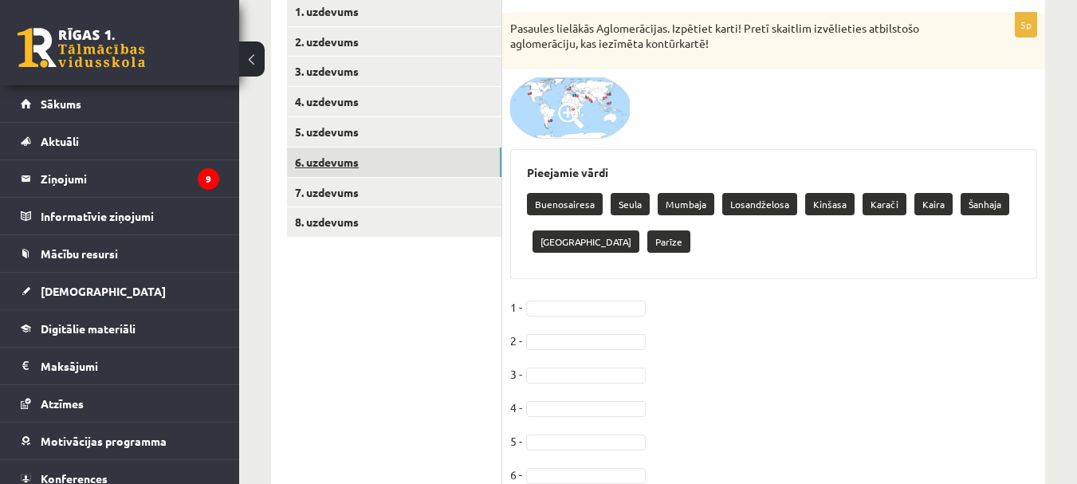
click at [337, 157] on link "6. uzdevums" at bounding box center [394, 163] width 214 height 30
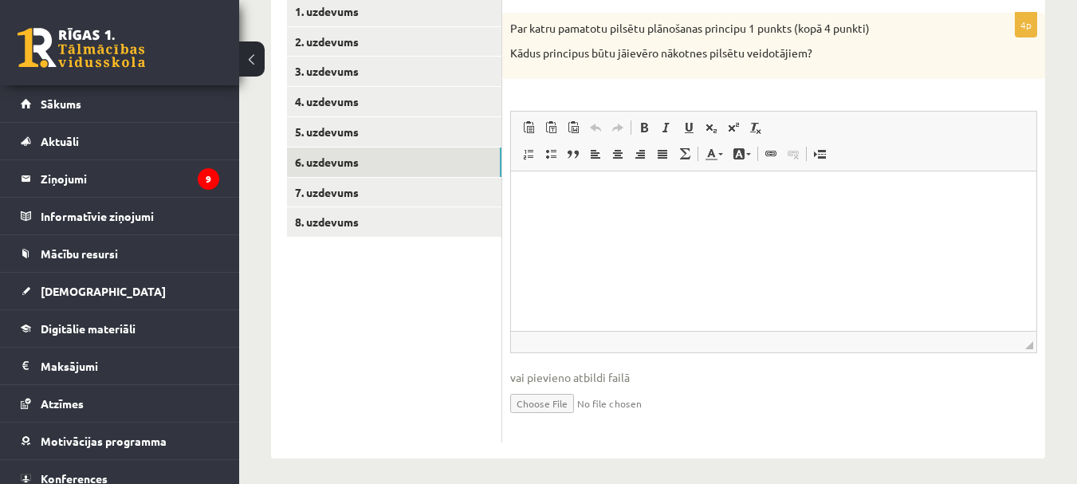
scroll to position [0, 0]
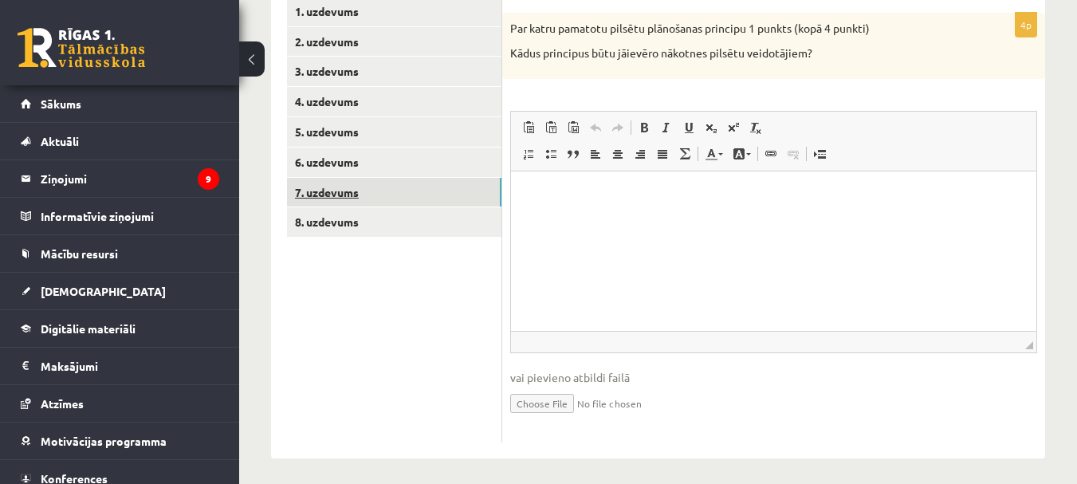
click at [387, 187] on link "7. uzdevums" at bounding box center [394, 193] width 214 height 30
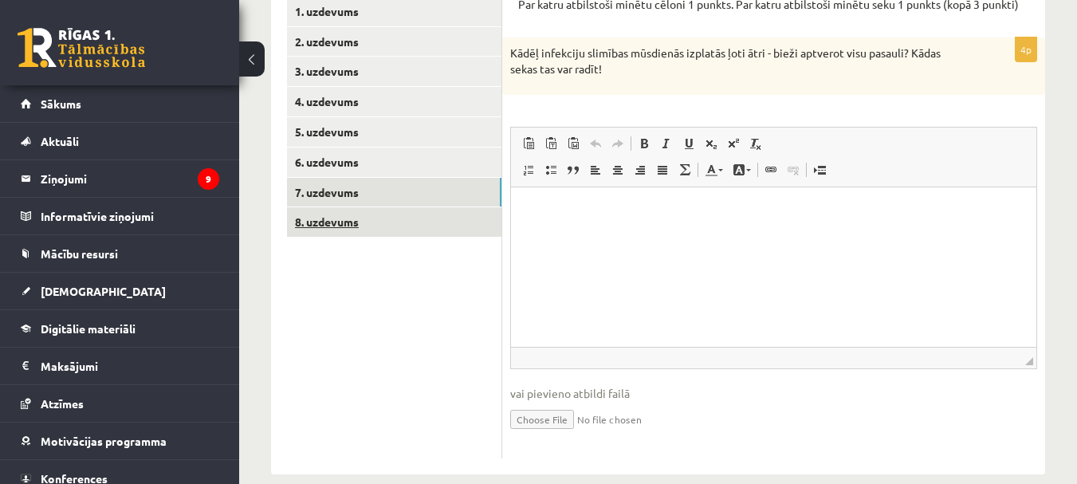
click at [348, 237] on link "8. uzdevums" at bounding box center [394, 222] width 214 height 30
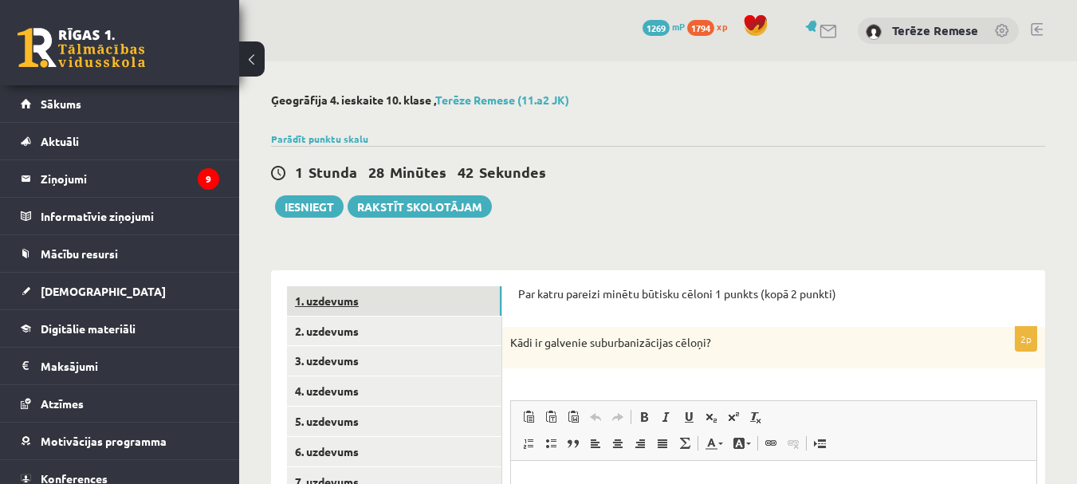
click at [360, 297] on link "1. uzdevums" at bounding box center [394, 301] width 214 height 30
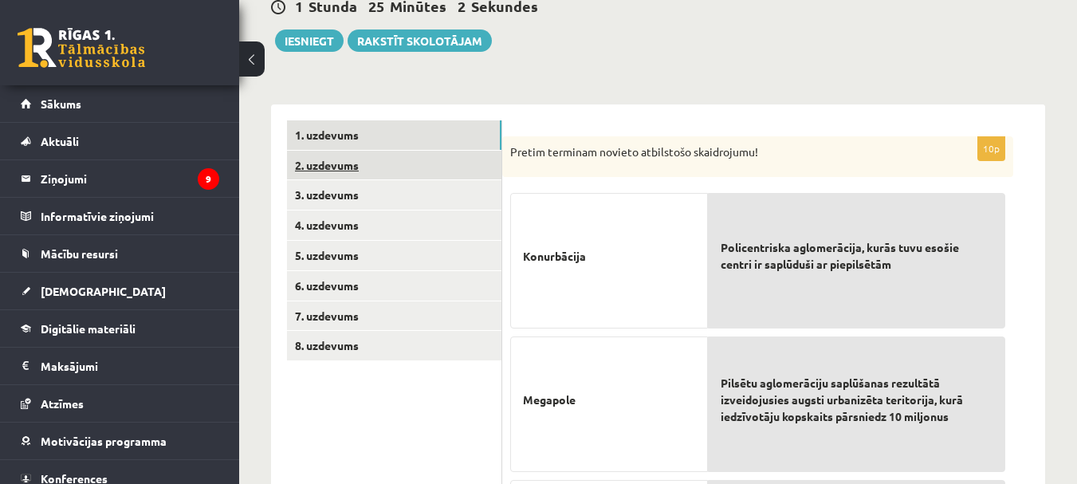
scroll to position [165, 0]
click at [341, 163] on link "2. uzdevums" at bounding box center [394, 166] width 214 height 30
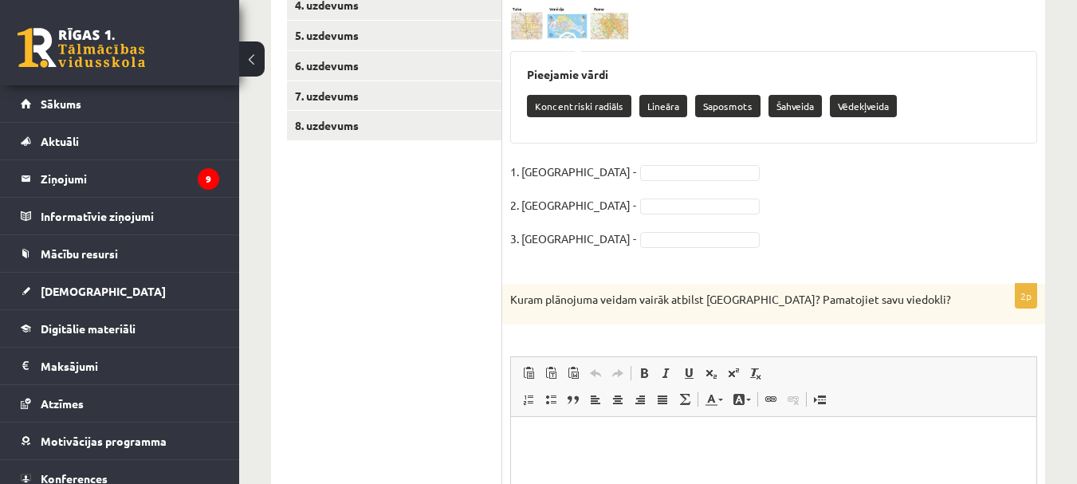
scroll to position [404, 0]
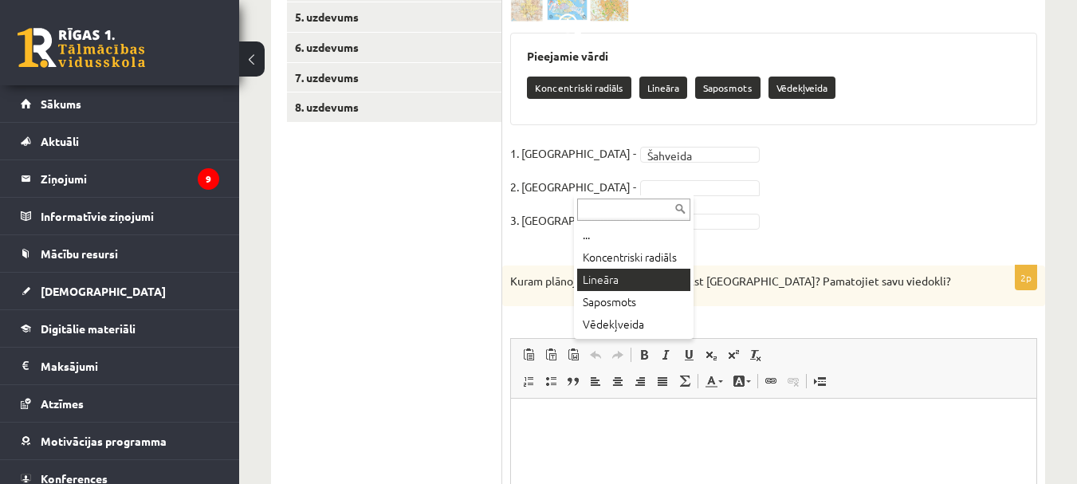
drag, startPoint x: 620, startPoint y: 272, endPoint x: 608, endPoint y: 266, distance: 13.2
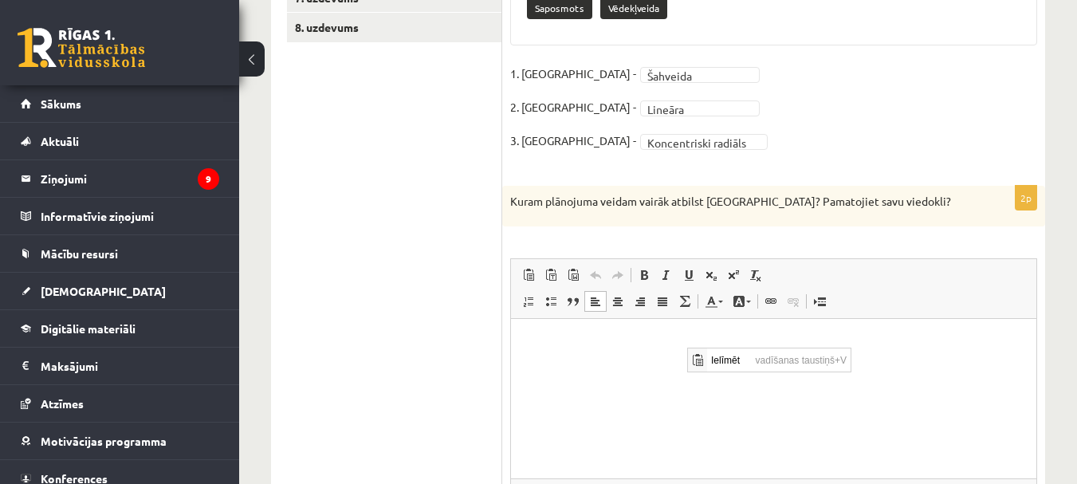
scroll to position [0, 0]
click at [665, 347] on p "Bagātinātā teksta redaktors, wiswyg-editor-user-answer-47433909944120" at bounding box center [774, 343] width 494 height 17
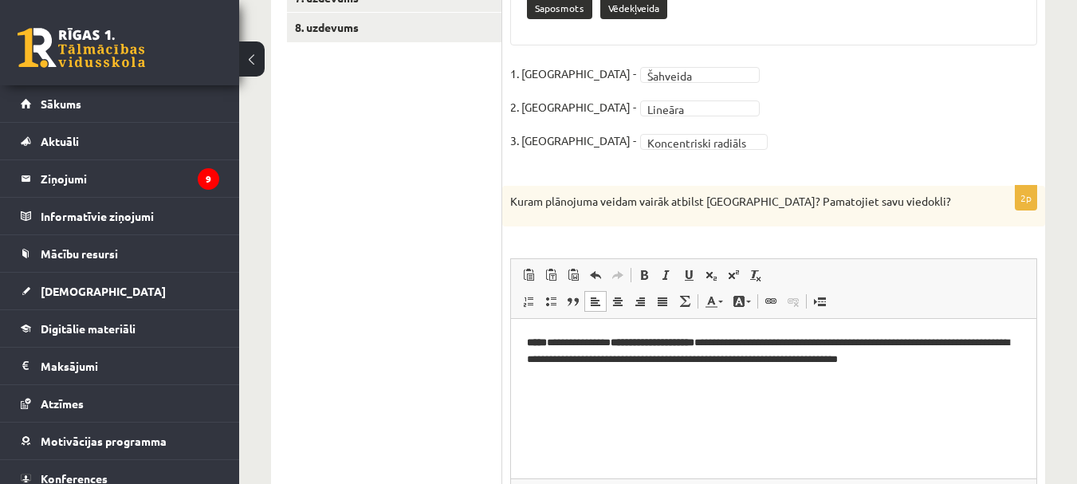
scroll to position [85, 0]
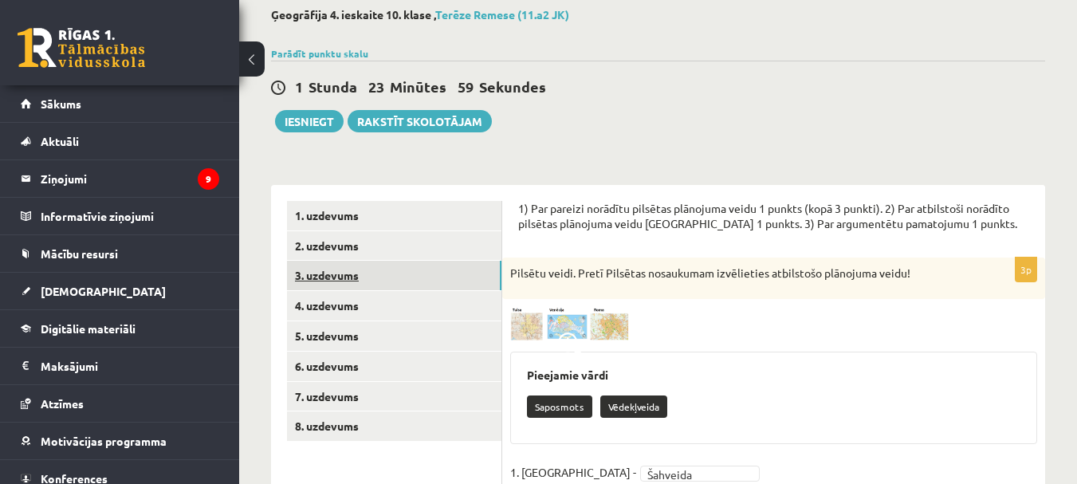
click at [344, 265] on link "3. uzdevums" at bounding box center [394, 276] width 214 height 30
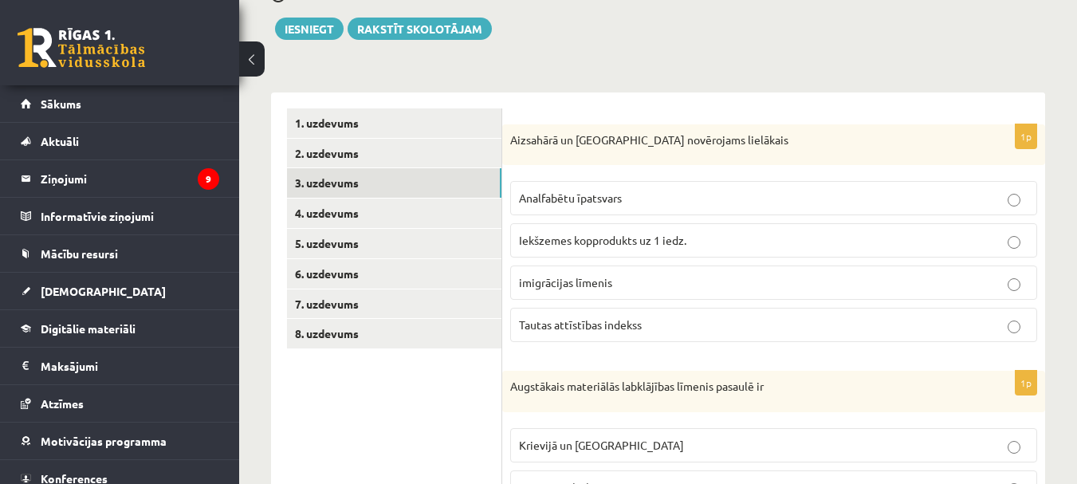
scroll to position [245, 0]
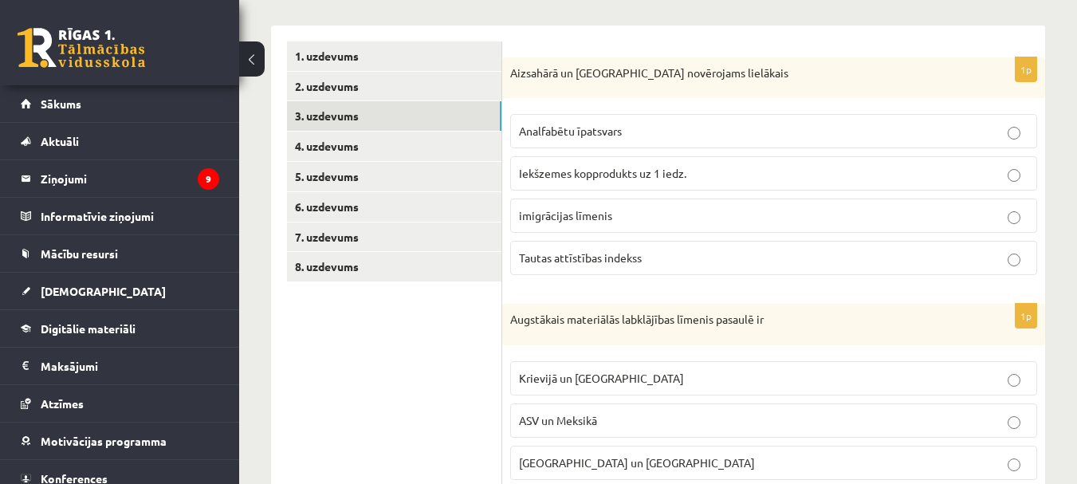
click at [621, 141] on label "Analfabētu īpatsvars" at bounding box center [773, 131] width 527 height 34
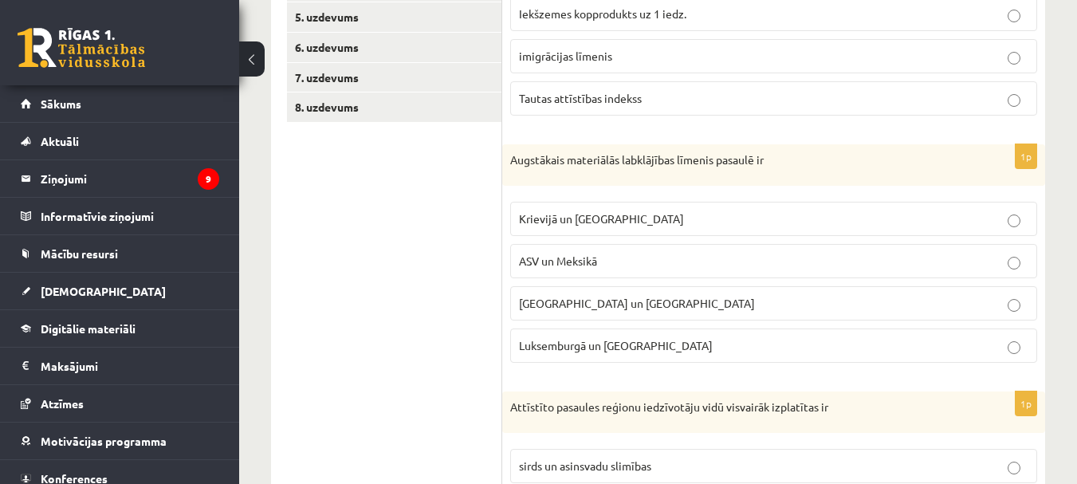
scroll to position [484, 0]
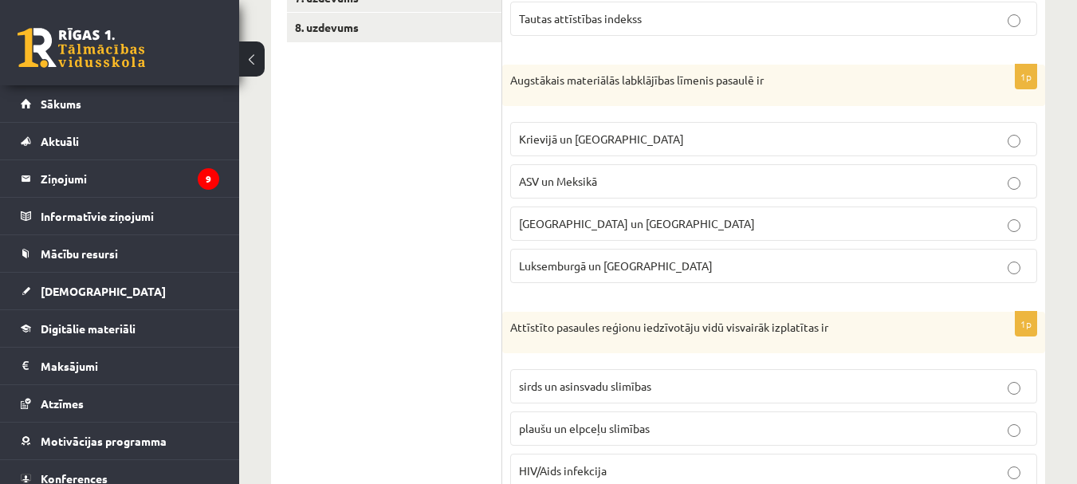
click at [608, 270] on span "Luksemburgā un [GEOGRAPHIC_DATA]" at bounding box center [616, 265] width 194 height 14
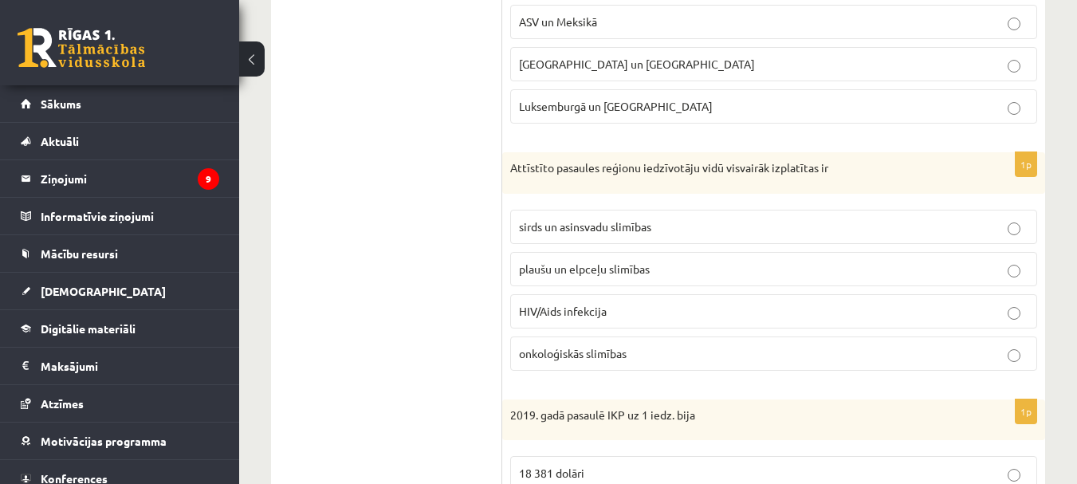
scroll to position [723, 0]
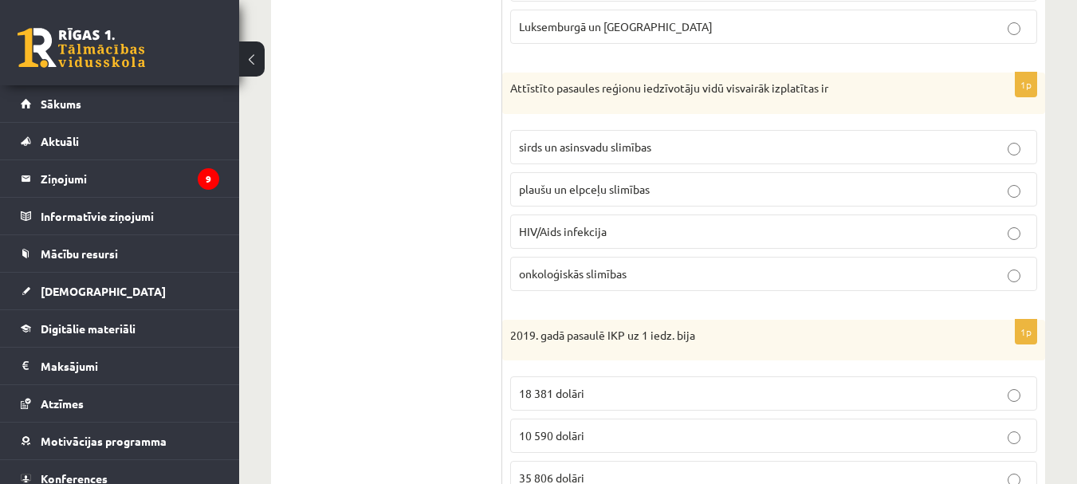
click at [634, 157] on label "sirds un asinsvadu slimības" at bounding box center [773, 147] width 527 height 34
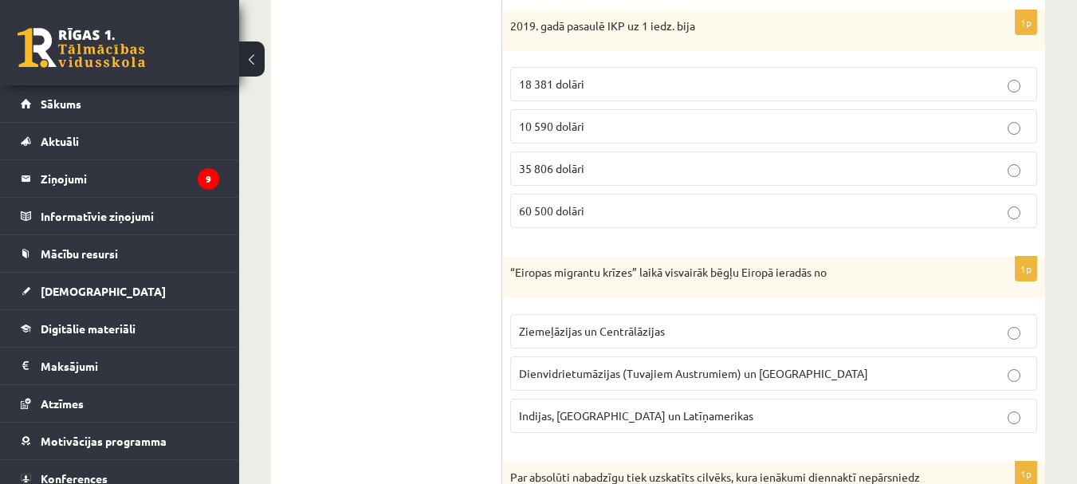
scroll to position [1042, 0]
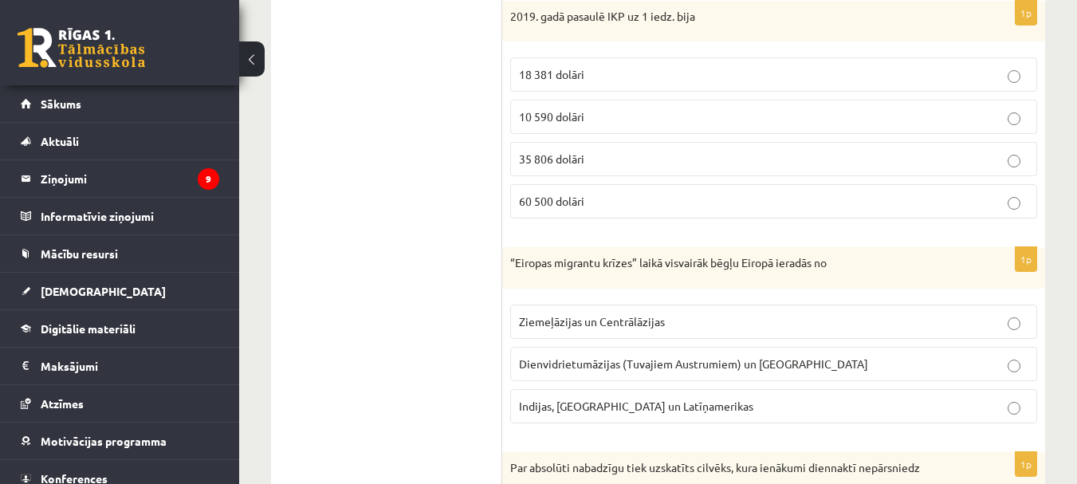
click at [615, 80] on p "18 381 dolāri" at bounding box center [774, 74] width 510 height 17
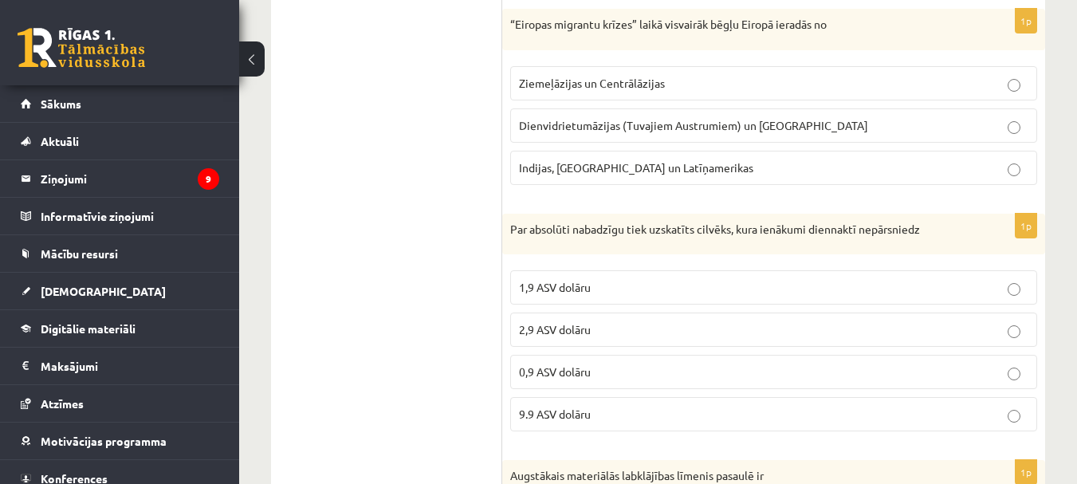
scroll to position [1281, 0]
click at [620, 132] on p "Dienvidrietumāzijas (Tuvajiem Austrumiem) un [GEOGRAPHIC_DATA]" at bounding box center [774, 124] width 510 height 17
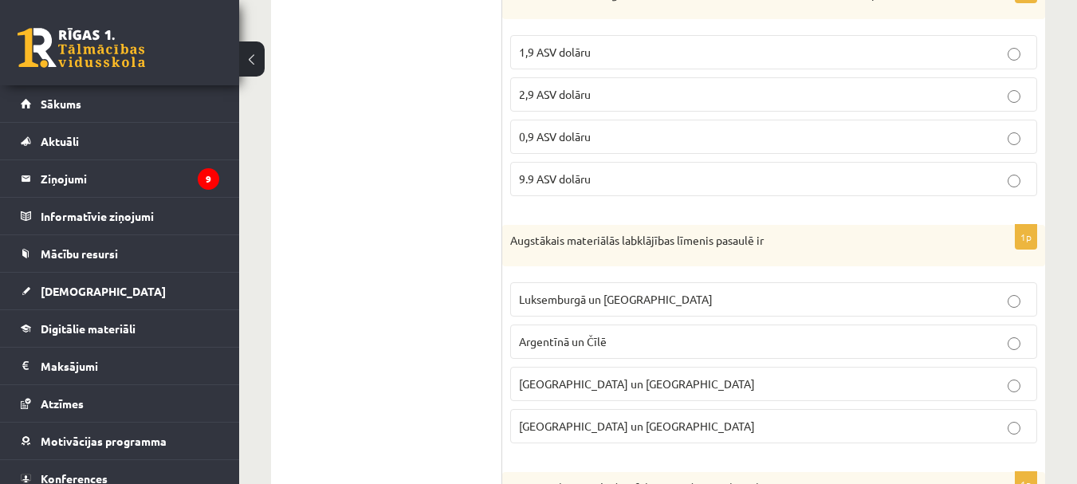
scroll to position [1521, 0]
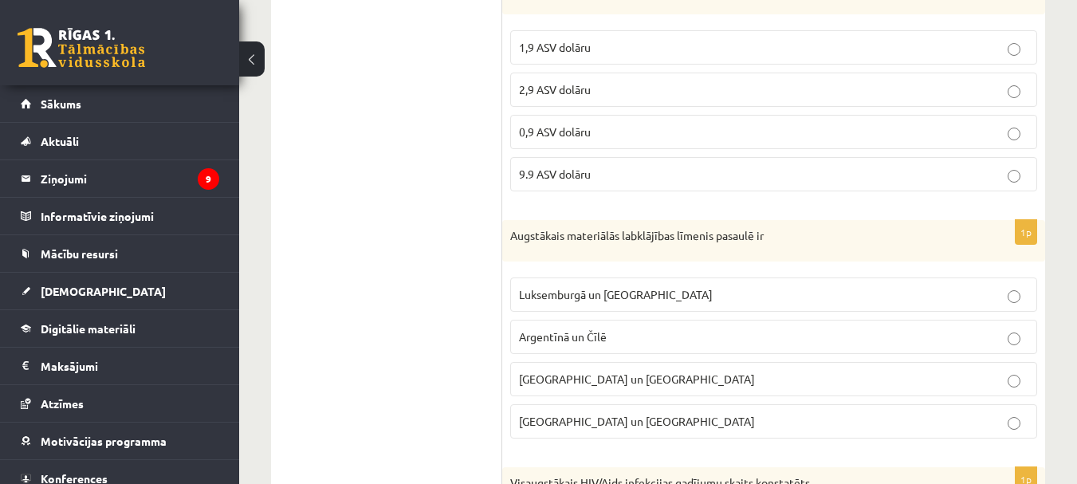
click at [623, 41] on p "1,9 ASV dolāru" at bounding box center [774, 47] width 510 height 17
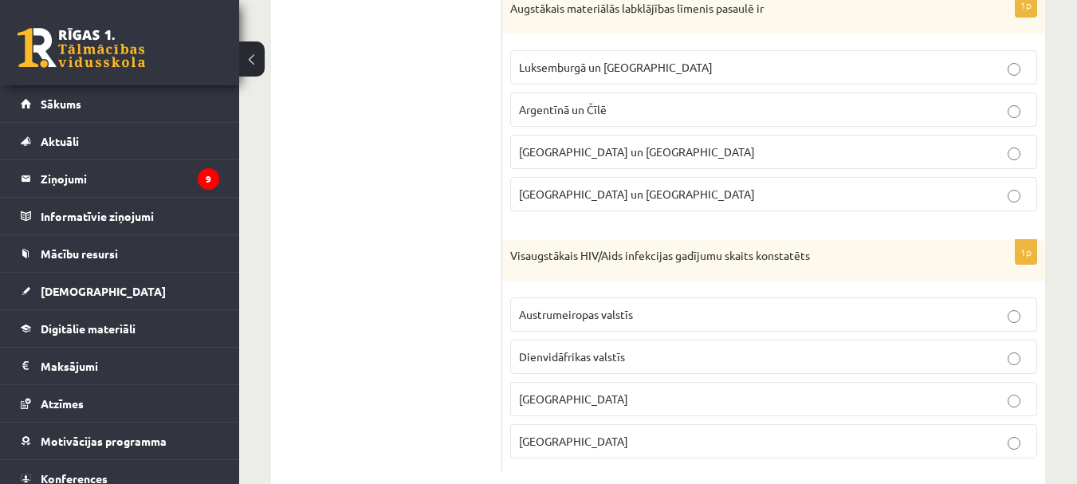
scroll to position [1784, 0]
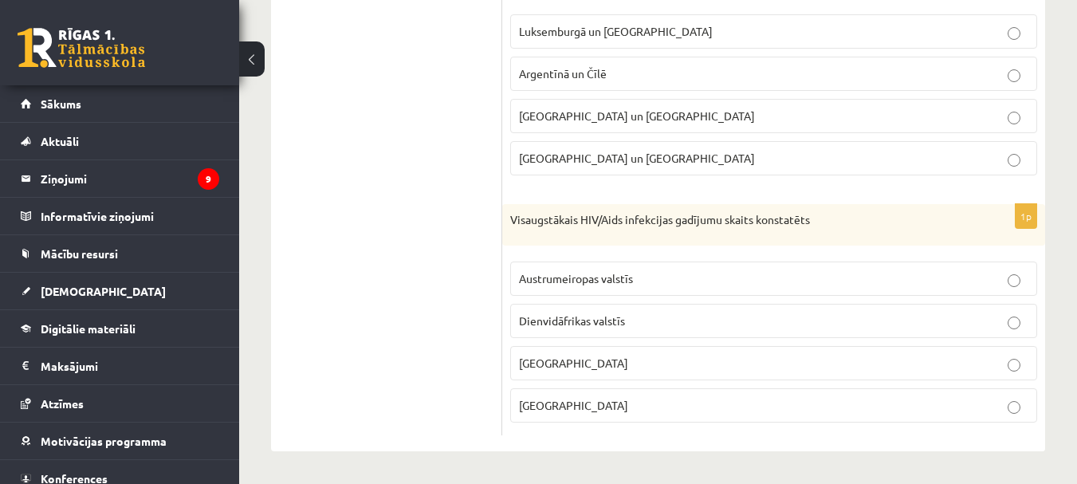
click at [620, 325] on span "Dienvidāfrikas valstīs" at bounding box center [572, 320] width 106 height 14
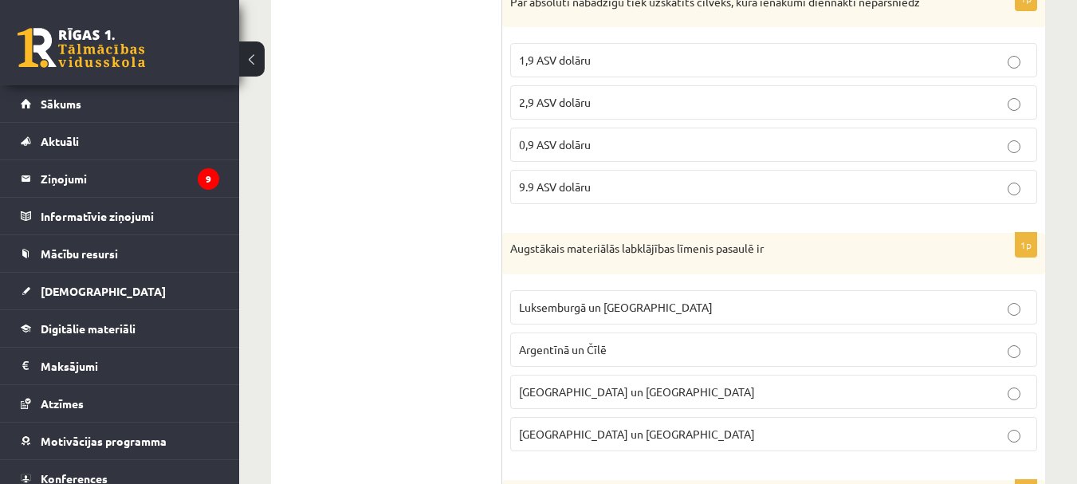
scroll to position [1625, 0]
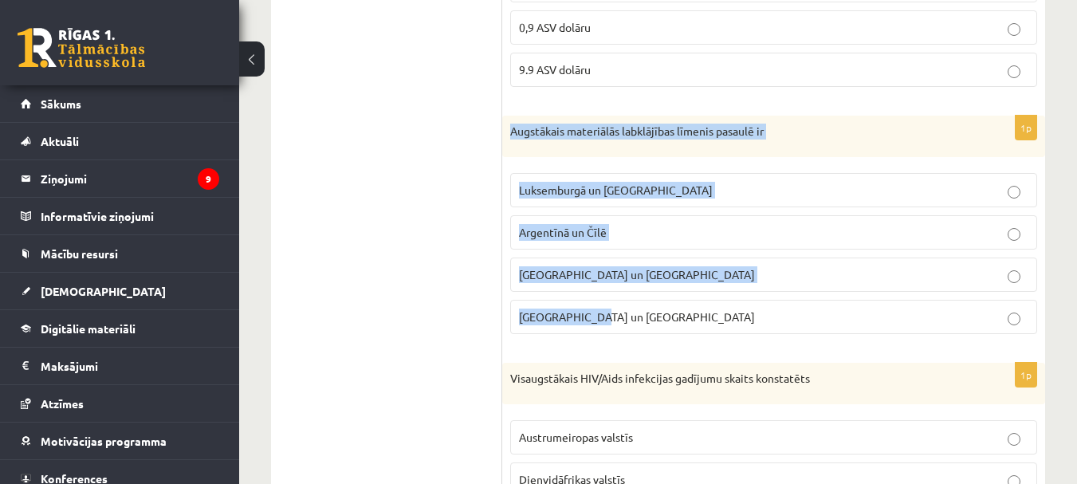
drag, startPoint x: 510, startPoint y: 128, endPoint x: 664, endPoint y: 317, distance: 244.8
click at [665, 320] on div "1p Augstākais materiālās labklājības līmenis pasaulē ir [GEOGRAPHIC_DATA] un [G…" at bounding box center [773, 231] width 543 height 231
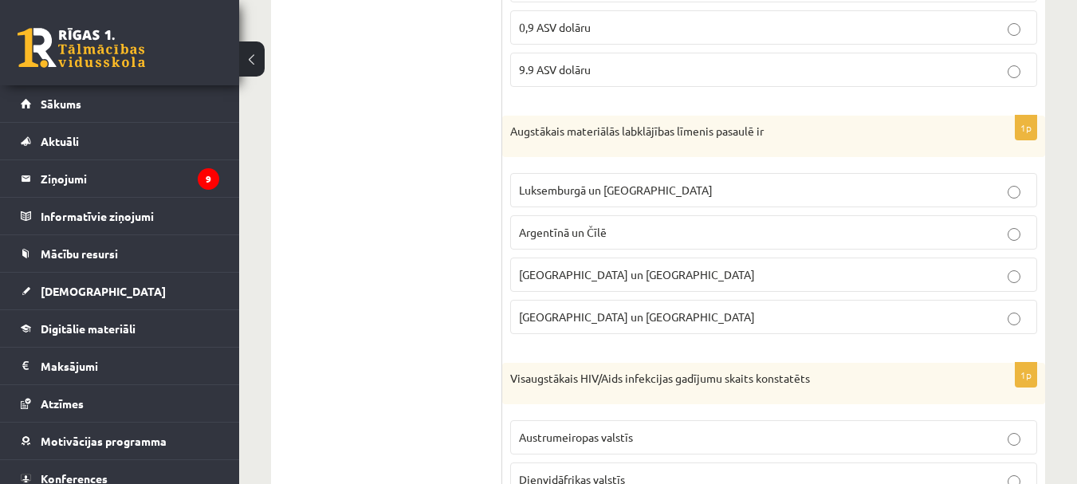
drag, startPoint x: 706, startPoint y: 155, endPoint x: 438, endPoint y: 260, distance: 288.3
click at [655, 193] on p "Luksemburgā un [GEOGRAPHIC_DATA]" at bounding box center [774, 190] width 510 height 17
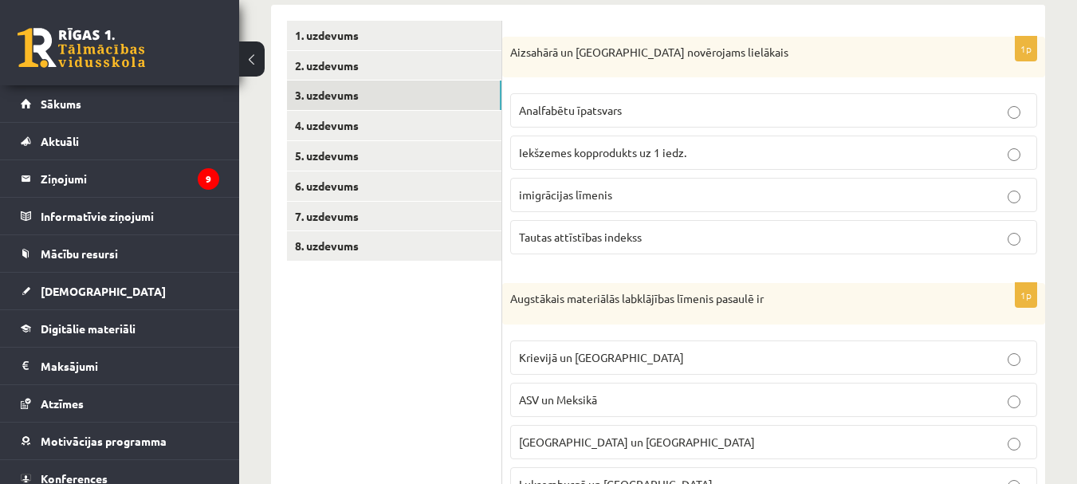
scroll to position [30, 0]
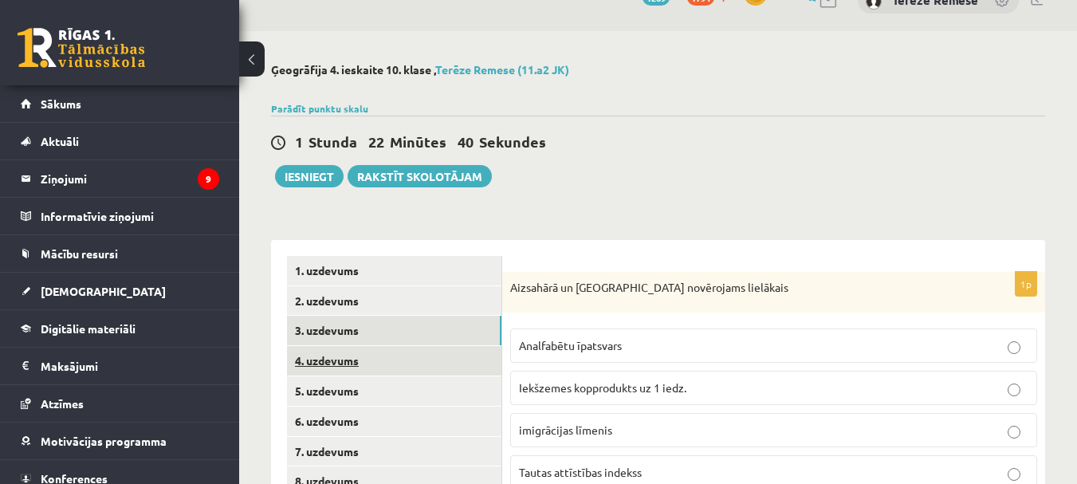
click at [384, 356] on link "4. uzdevums" at bounding box center [394, 361] width 214 height 30
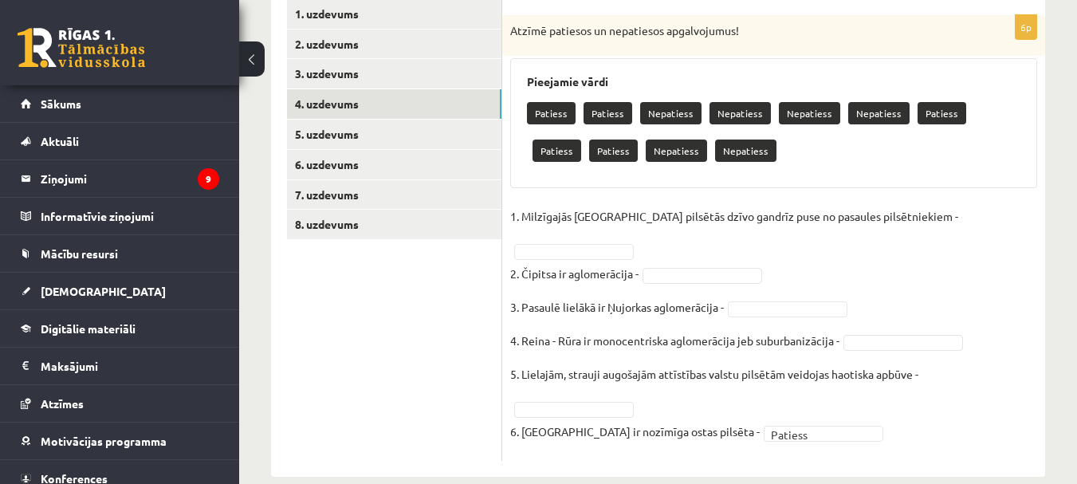
scroll to position [289, 0]
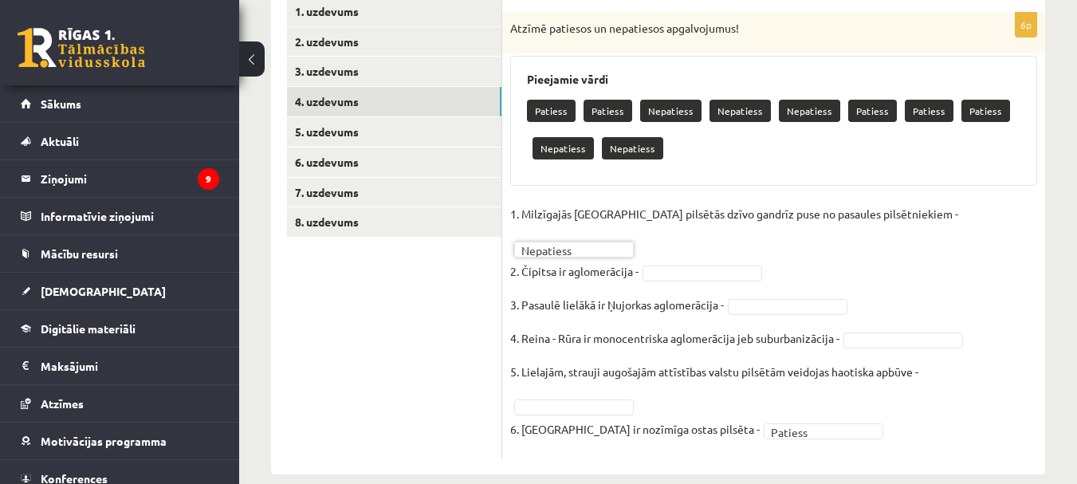
drag, startPoint x: 722, startPoint y: 248, endPoint x: 720, endPoint y: 238, distance: 9.7
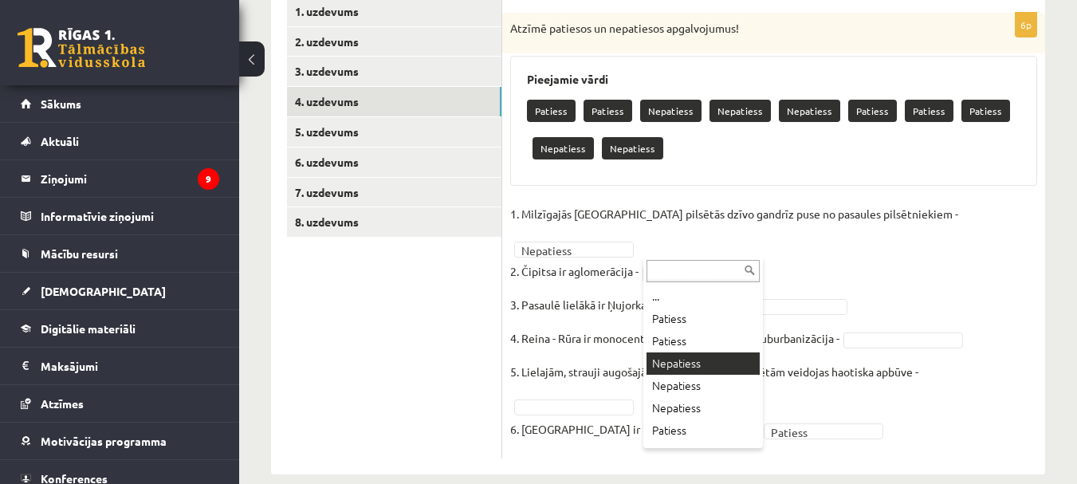
drag, startPoint x: 675, startPoint y: 362, endPoint x: 679, endPoint y: 346, distance: 16.6
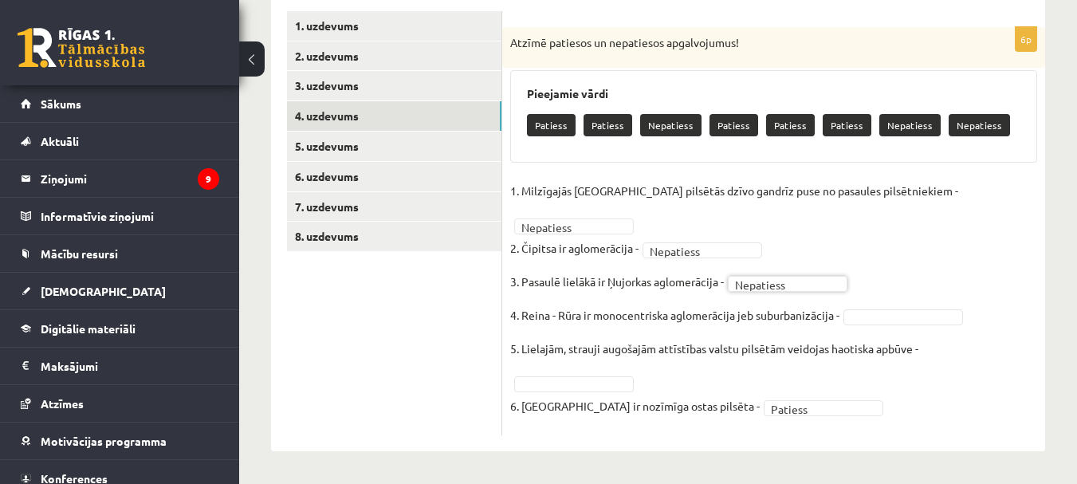
scroll to position [252, 0]
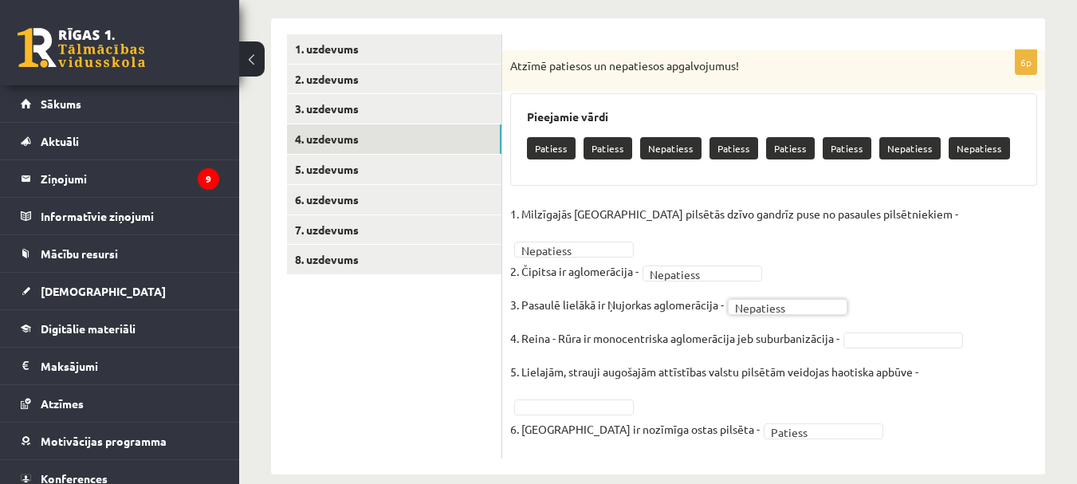
click at [876, 306] on fieldset "1. Milzīgajās [GEOGRAPHIC_DATA] pilsētās dzīvo gandrīz puse no pasaules pilsētn…" at bounding box center [773, 326] width 527 height 249
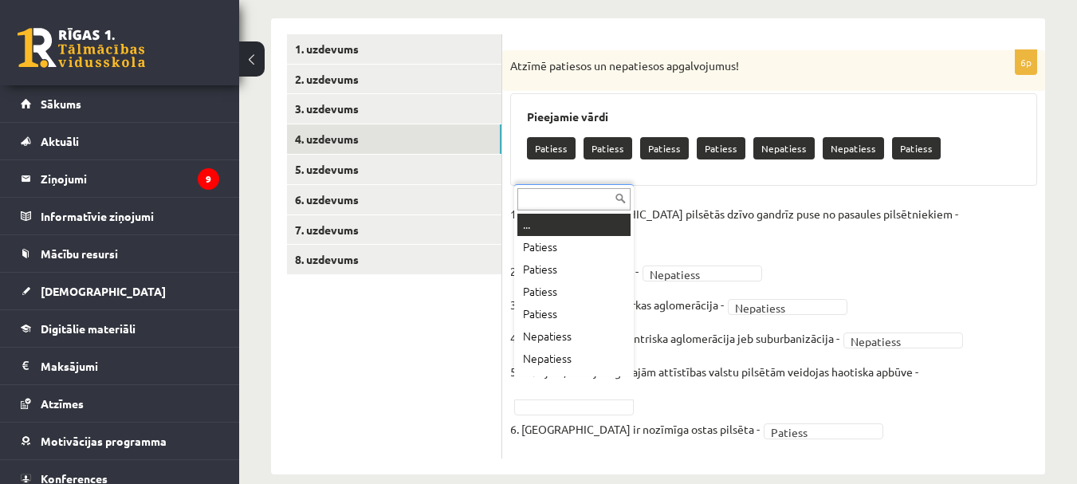
scroll to position [19, 0]
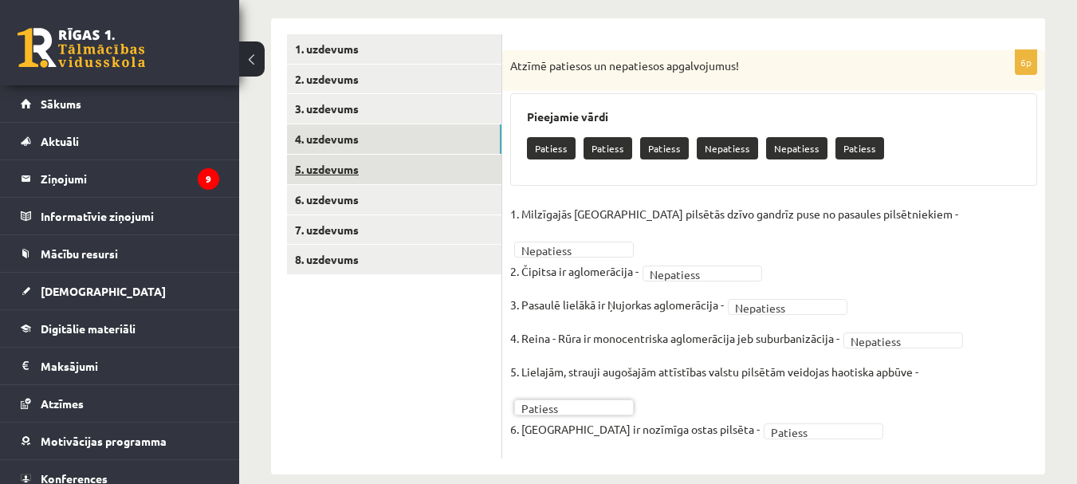
click at [342, 174] on link "5. uzdevums" at bounding box center [394, 170] width 214 height 30
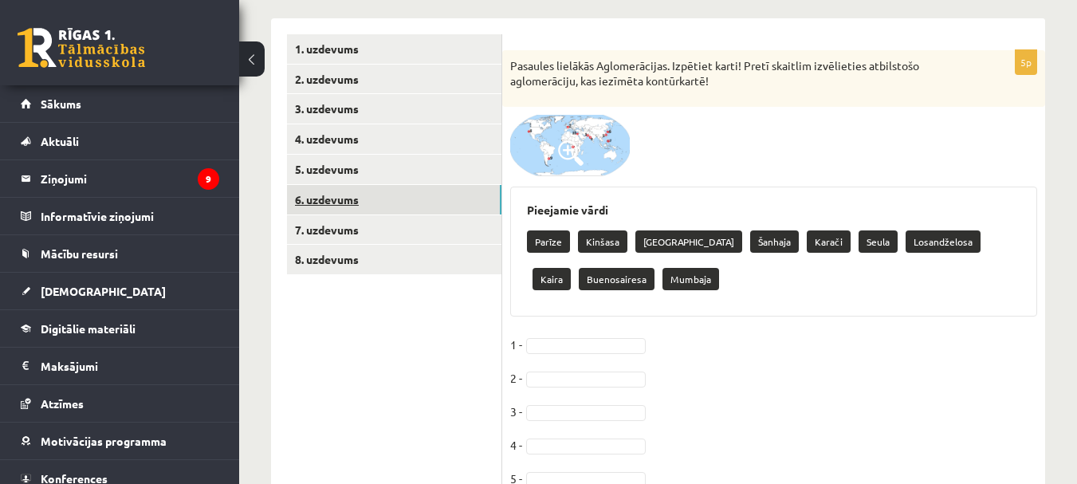
click at [337, 199] on link "6. uzdevums" at bounding box center [394, 200] width 214 height 30
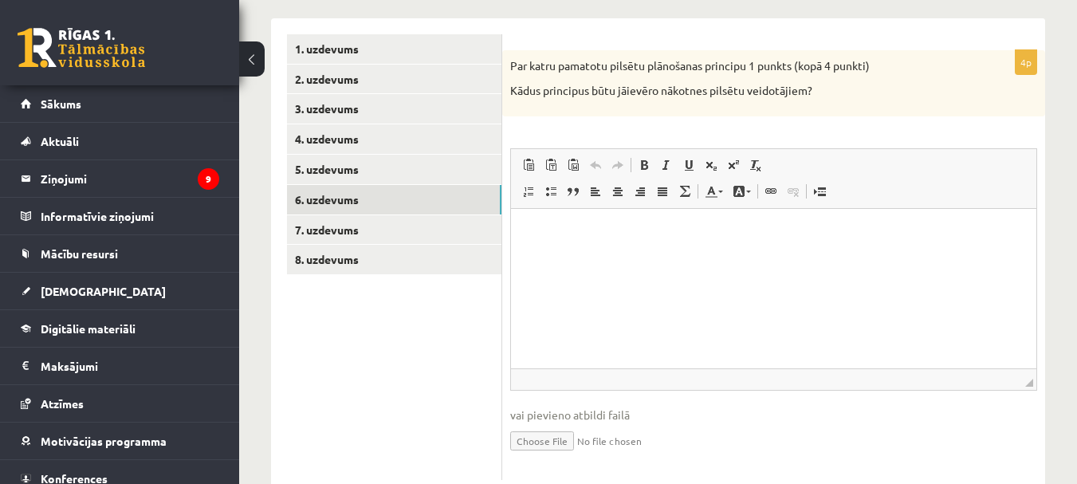
scroll to position [0, 0]
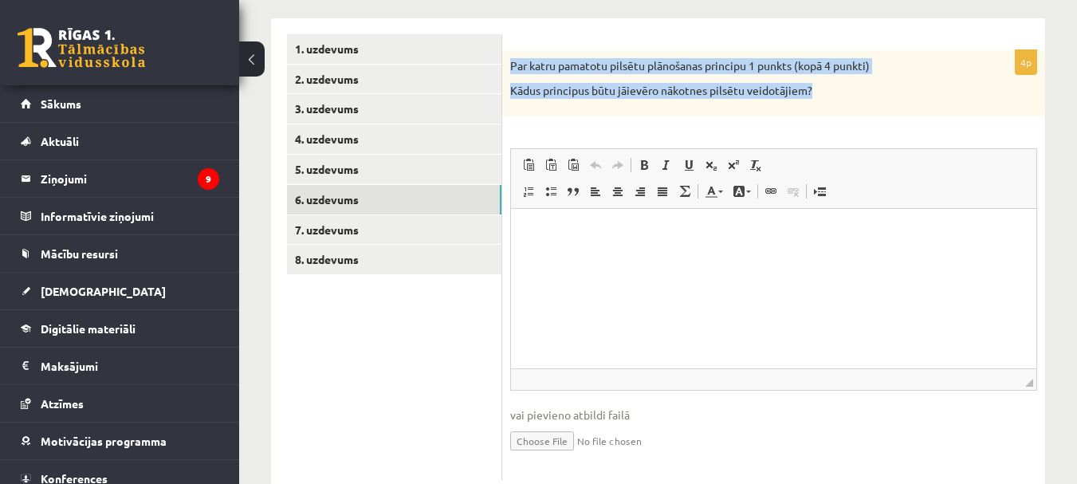
drag, startPoint x: 512, startPoint y: 62, endPoint x: 844, endPoint y: 84, distance: 333.2
click at [844, 84] on div "Par katru pamatotu pilsētu plānošanas principu 1 punkts (kopā 4 punkti) Kādus p…" at bounding box center [773, 83] width 543 height 66
drag, startPoint x: 777, startPoint y: 98, endPoint x: 693, endPoint y: 108, distance: 85.1
click at [693, 108] on div "Par katru pamatotu pilsētu plānošanas principu 1 punkts (kopā 4 punkti) Kādus p…" at bounding box center [773, 83] width 543 height 66
copy div "Par katru pamatotu pilsētu plānošanas principu 1 punkts (kopā 4 punkti) Kādus p…"
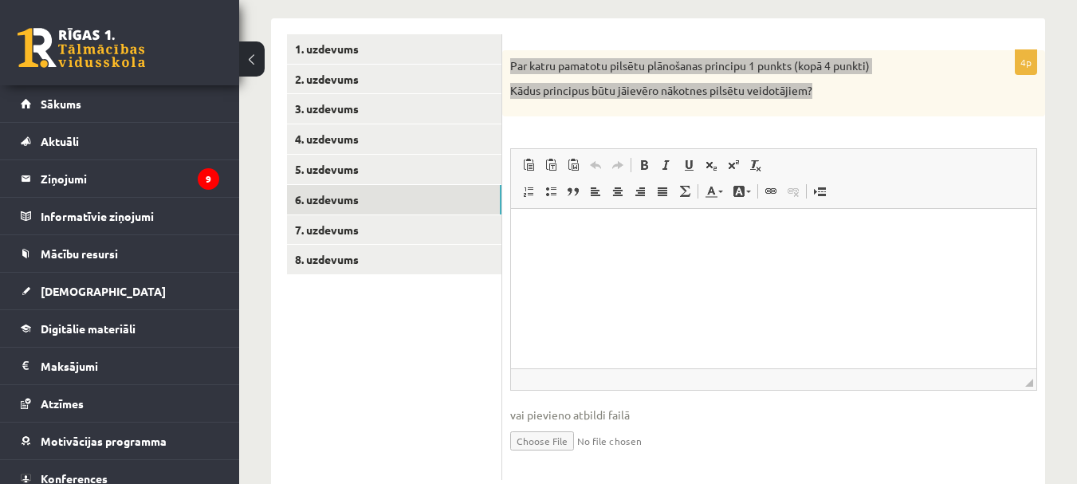
click at [610, 235] on p "Bagātinātā teksta redaktors, wiswyg-editor-user-answer-47433924211580" at bounding box center [774, 232] width 494 height 17
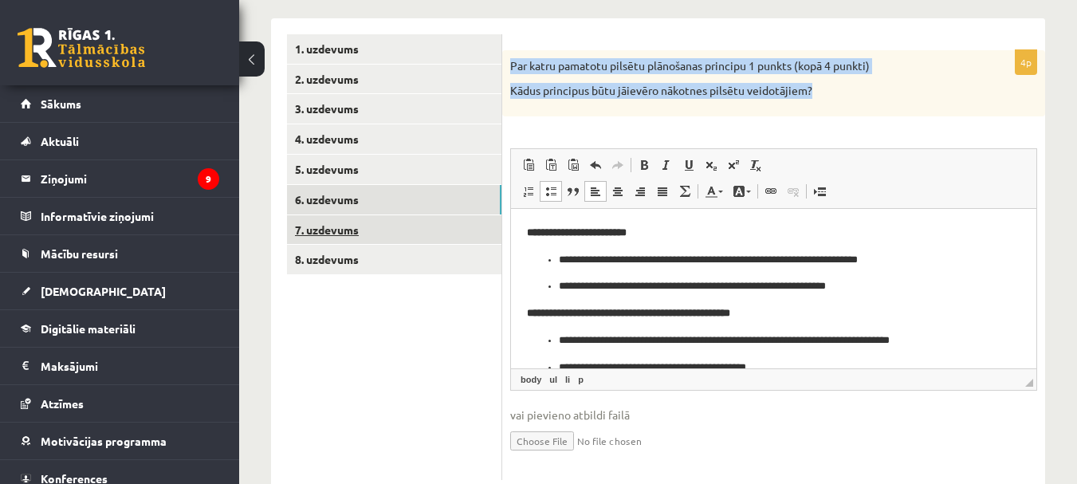
click at [352, 226] on link "7. uzdevums" at bounding box center [394, 230] width 214 height 30
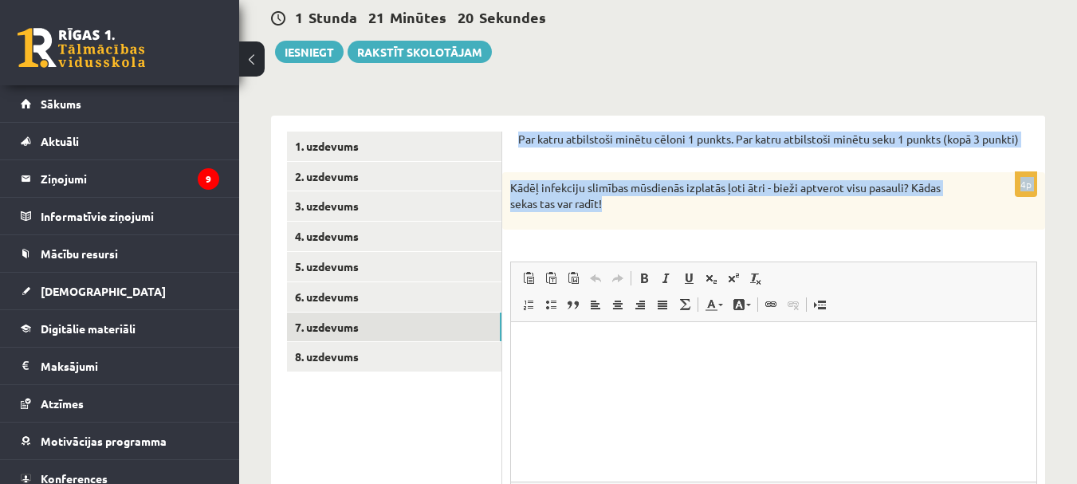
drag, startPoint x: 518, startPoint y: 136, endPoint x: 651, endPoint y: 227, distance: 160.6
click at [651, 227] on form "Par katru atbilstoši minētu cēloni 1 punkts. Par katru atbilstoši minētu seku 1…" at bounding box center [773, 363] width 511 height 462
copy form "Par katru atbilstoši minētu cēloni 1 punkts. Par katru atbilstoši minētu seku 1…"
click at [746, 162] on form "Par katru atbilstoši minētu cēloni 1 punkts. Par katru atbilstoši minētu seku 1…" at bounding box center [773, 363] width 511 height 462
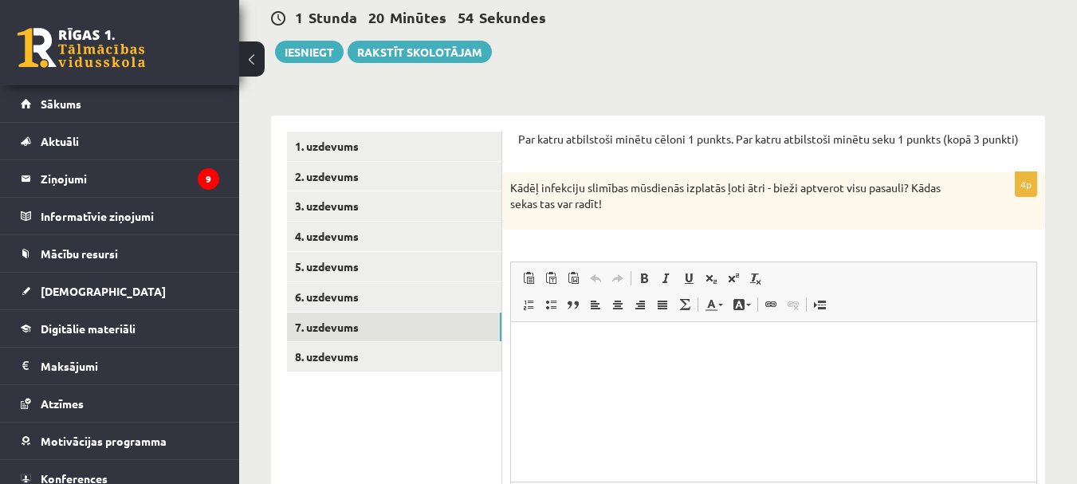
click at [568, 340] on p "Bagātinātā teksta redaktors, wiswyg-editor-user-answer-47433805705700" at bounding box center [774, 345] width 494 height 17
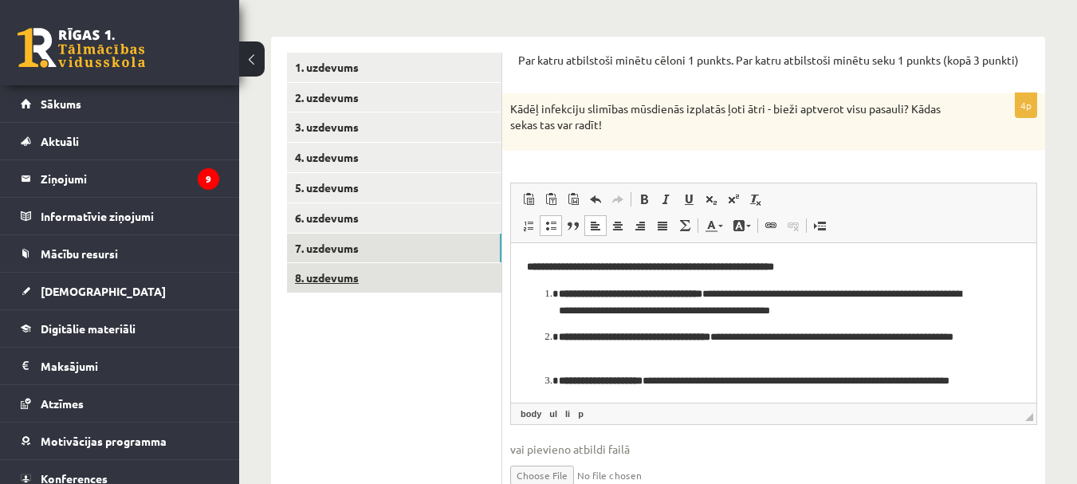
click at [356, 275] on link "8. uzdevums" at bounding box center [394, 278] width 214 height 30
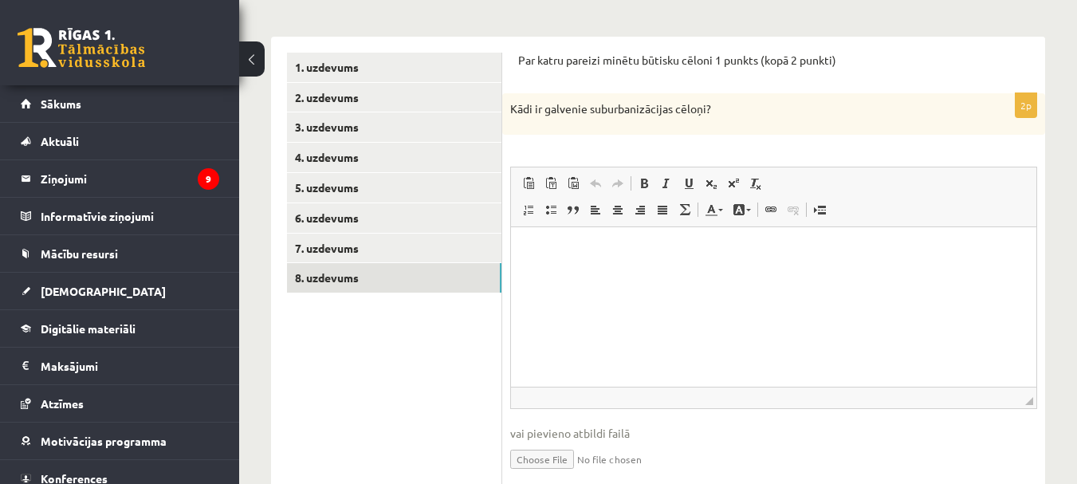
drag, startPoint x: 519, startPoint y: 154, endPoint x: 531, endPoint y: 152, distance: 12.1
click at [533, 154] on div "2p Kādi ir galvenie suburbanizācijas cēloņi? Rich Text Editor, wiswyg-editor-us…" at bounding box center [773, 295] width 543 height 405
drag, startPoint x: 517, startPoint y: 57, endPoint x: 723, endPoint y: 97, distance: 209.7
click at [723, 97] on div "Par katru pareizi minētu būtisku cēloni 1 punkts (kopā 2 punkti) 2p Kādi ir gal…" at bounding box center [773, 276] width 543 height 478
copy form "Par katru pareizi minētu būtisku cēloni 1 punkts (kopā 2 punkti) 2p Kādi ir gal…"
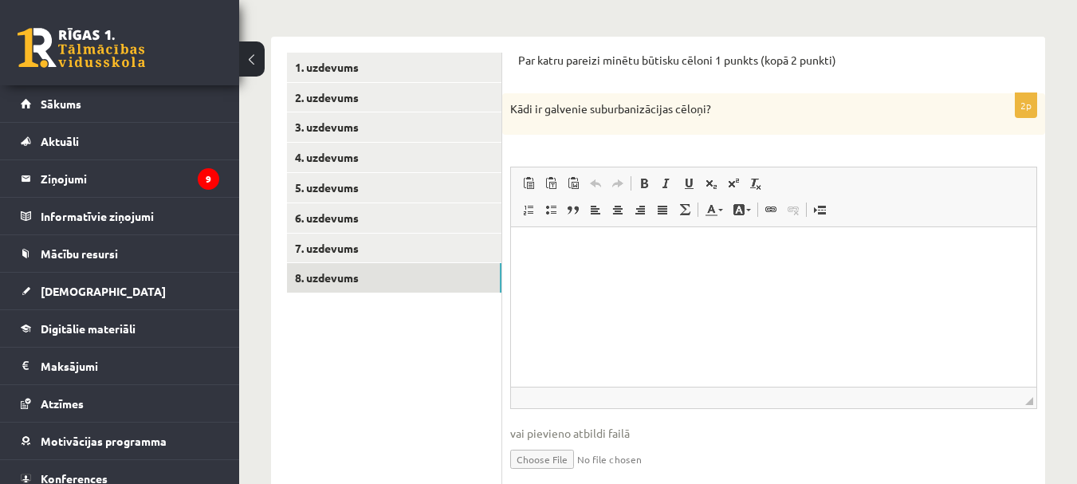
click at [555, 242] on p "Bagātinātā teksta redaktors, wiswyg-editor-user-answer-47433753146660" at bounding box center [774, 250] width 494 height 17
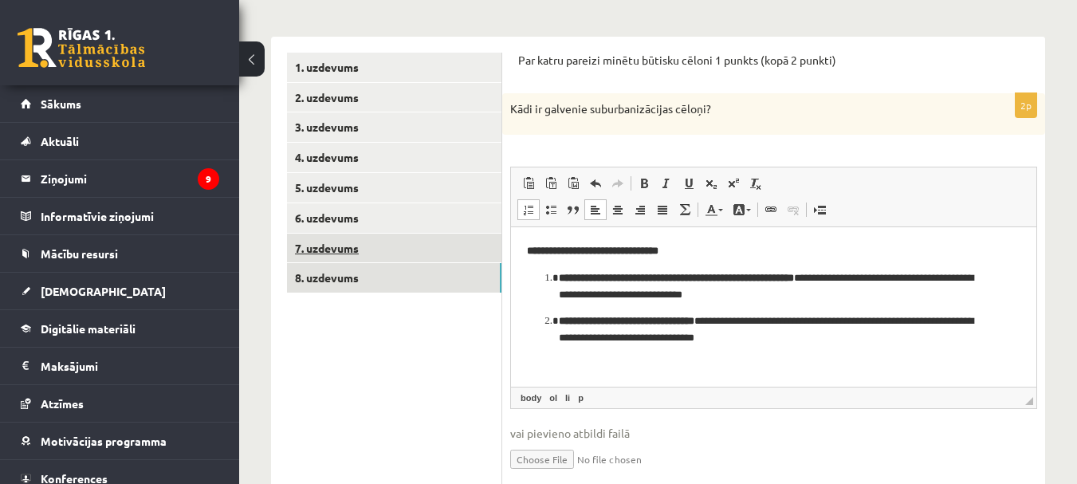
click at [403, 255] on link "7. uzdevums" at bounding box center [394, 249] width 214 height 30
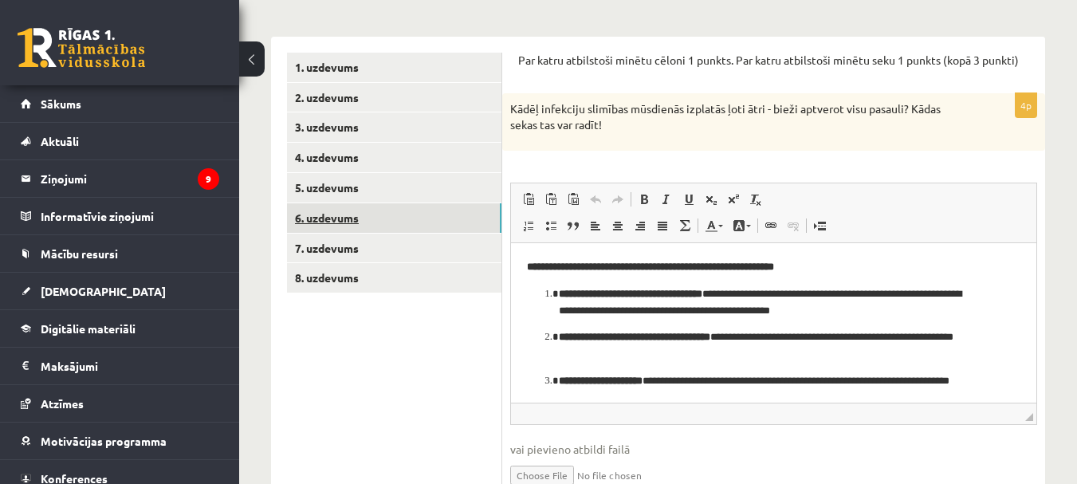
click at [365, 218] on link "6. uzdevums" at bounding box center [394, 218] width 214 height 30
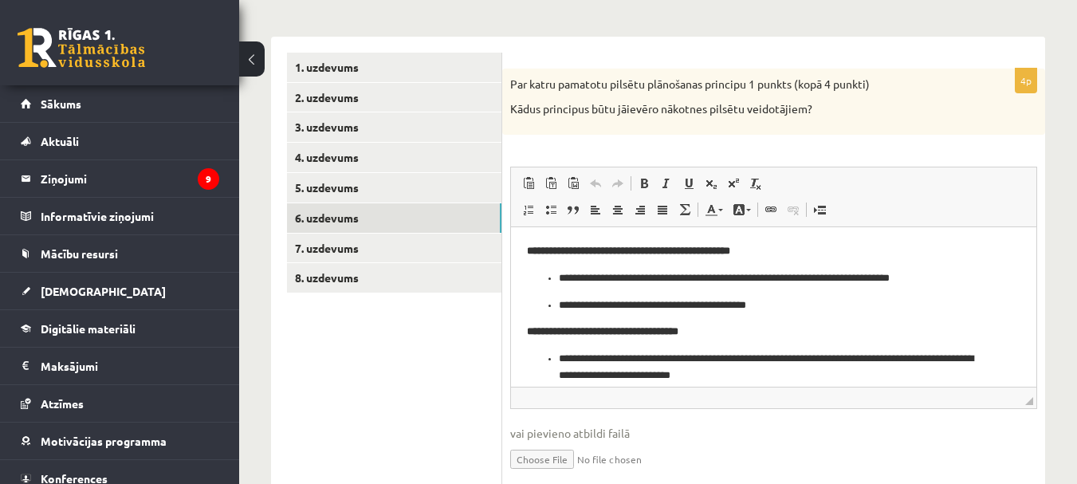
scroll to position [59, 0]
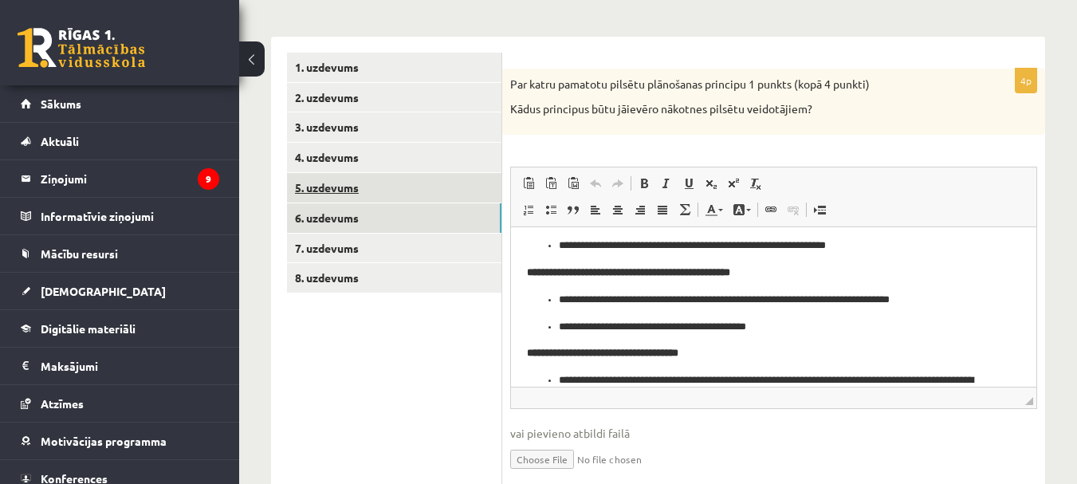
click at [373, 199] on link "5. uzdevums" at bounding box center [394, 188] width 214 height 30
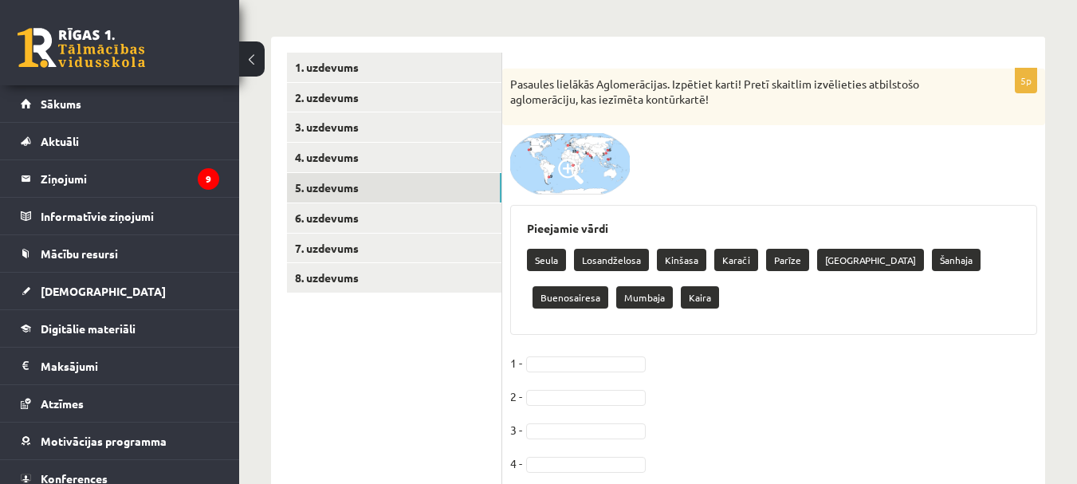
click at [600, 167] on img at bounding box center [570, 163] width 120 height 61
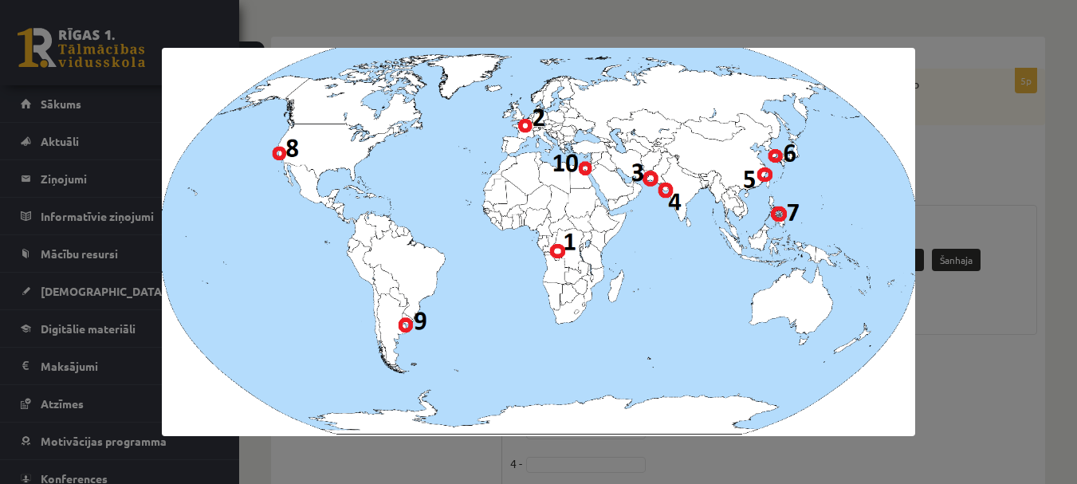
click at [962, 164] on div at bounding box center [538, 242] width 1077 height 484
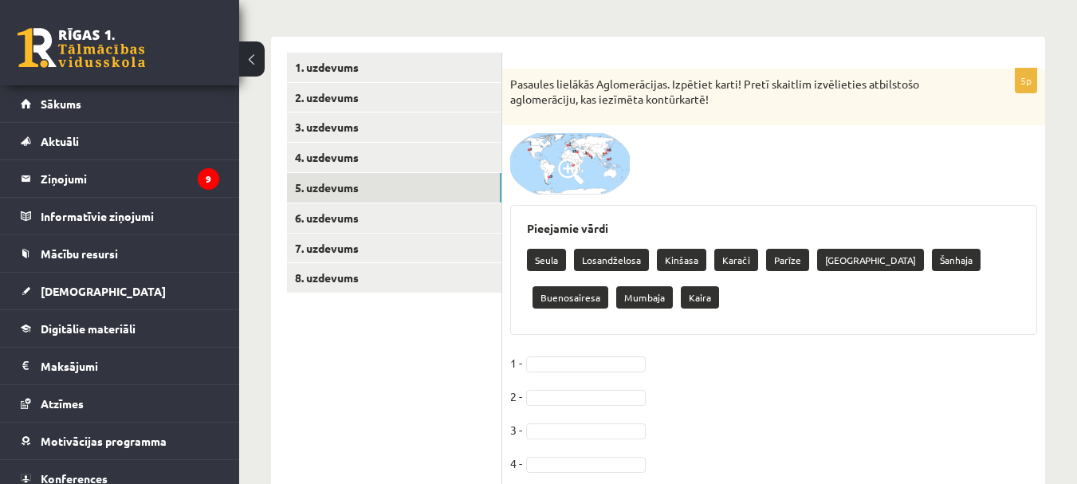
click at [557, 172] on img at bounding box center [570, 163] width 120 height 61
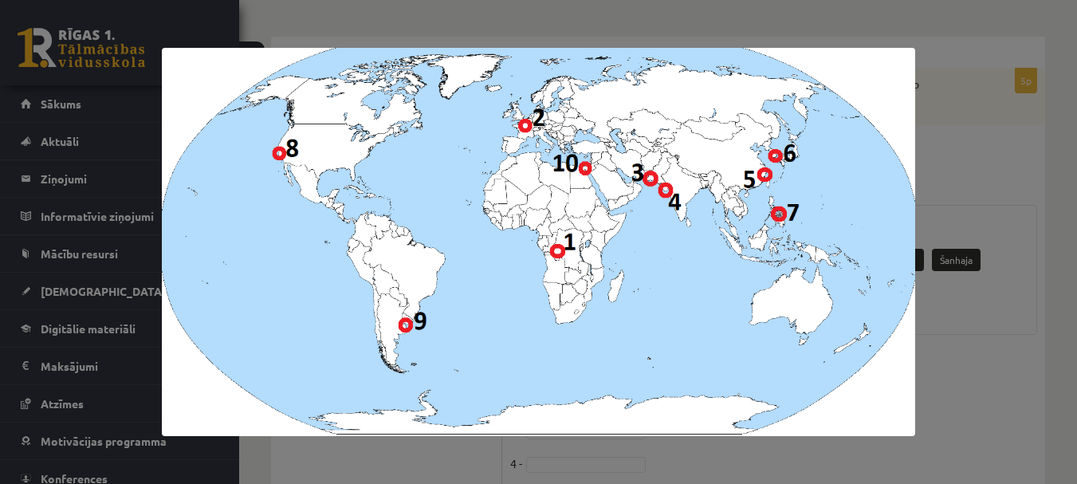
click at [976, 156] on div at bounding box center [538, 242] width 1077 height 484
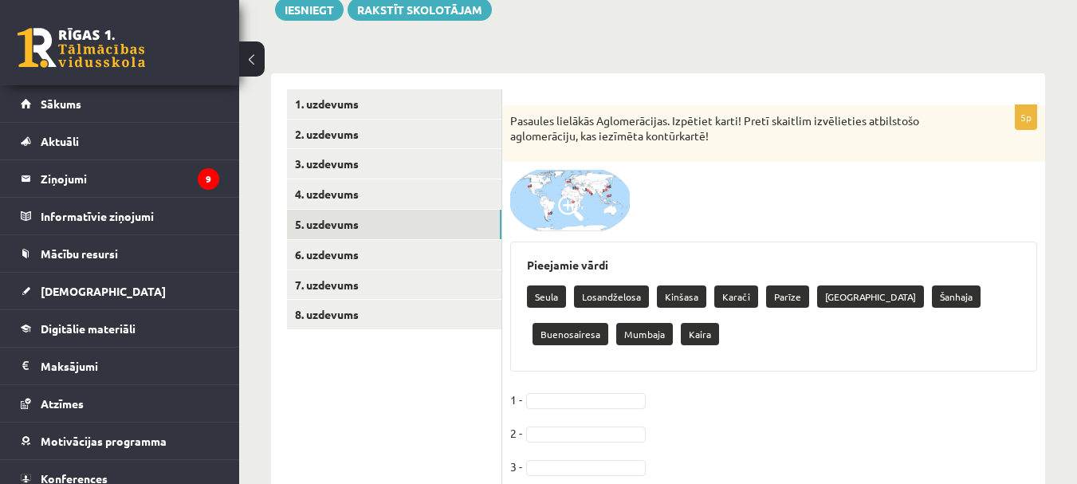
scroll to position [174, 0]
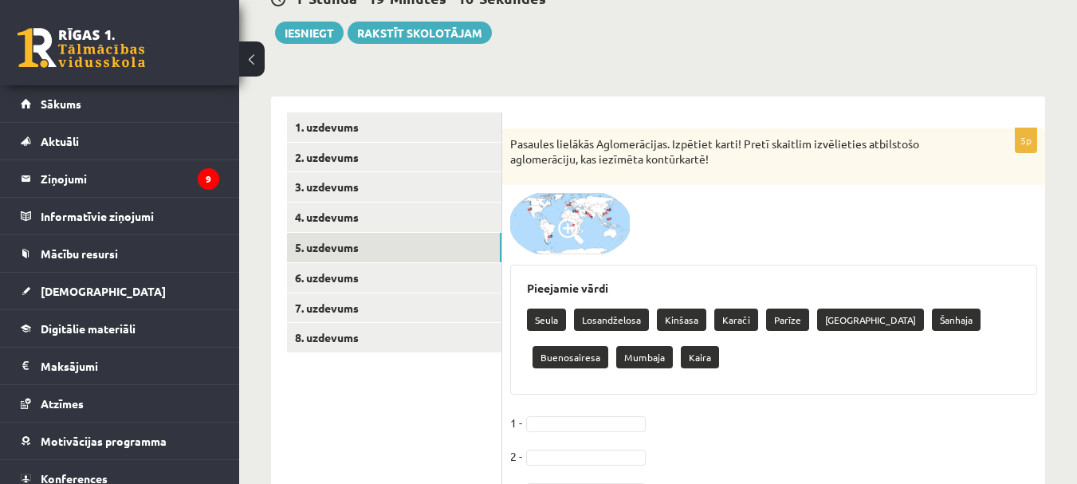
click at [553, 230] on img at bounding box center [570, 223] width 120 height 61
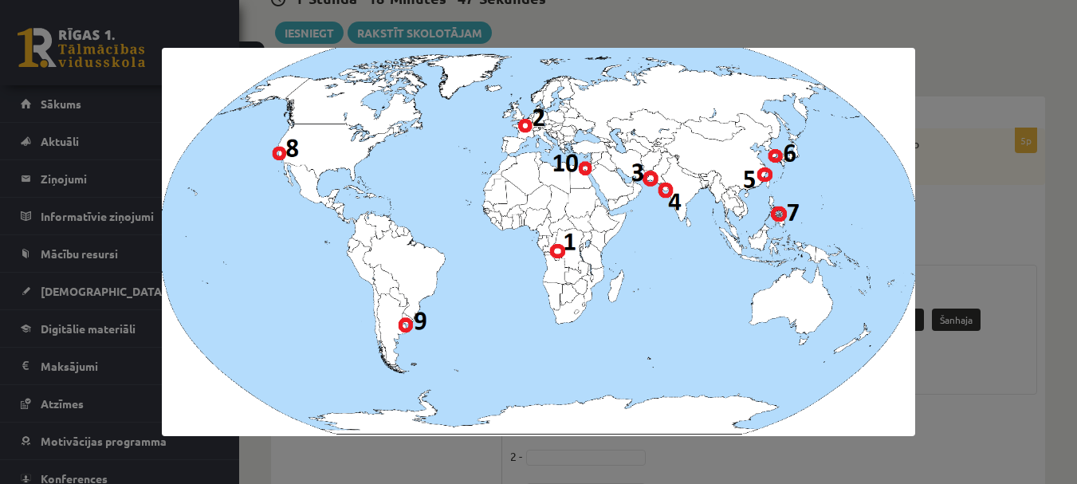
click at [943, 170] on div at bounding box center [538, 242] width 1077 height 484
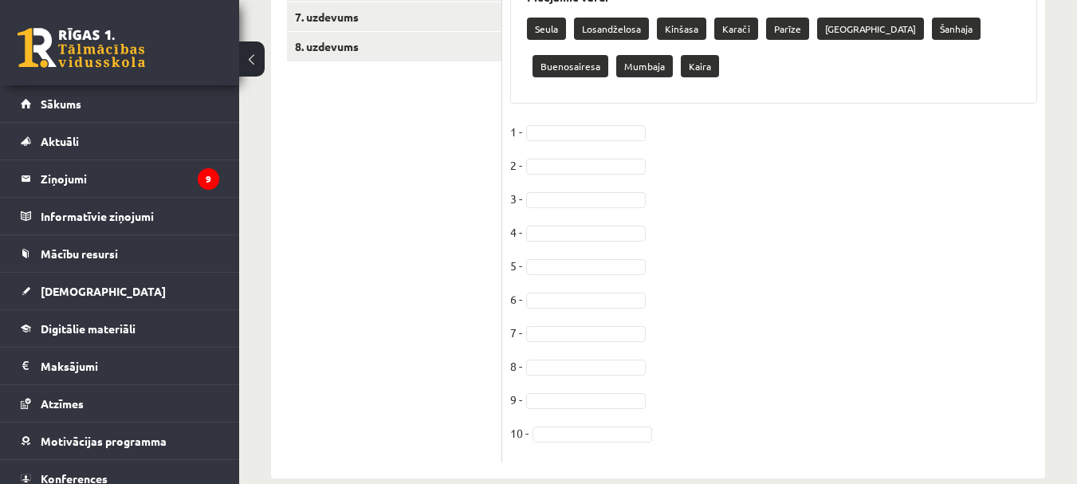
scroll to position [493, 0]
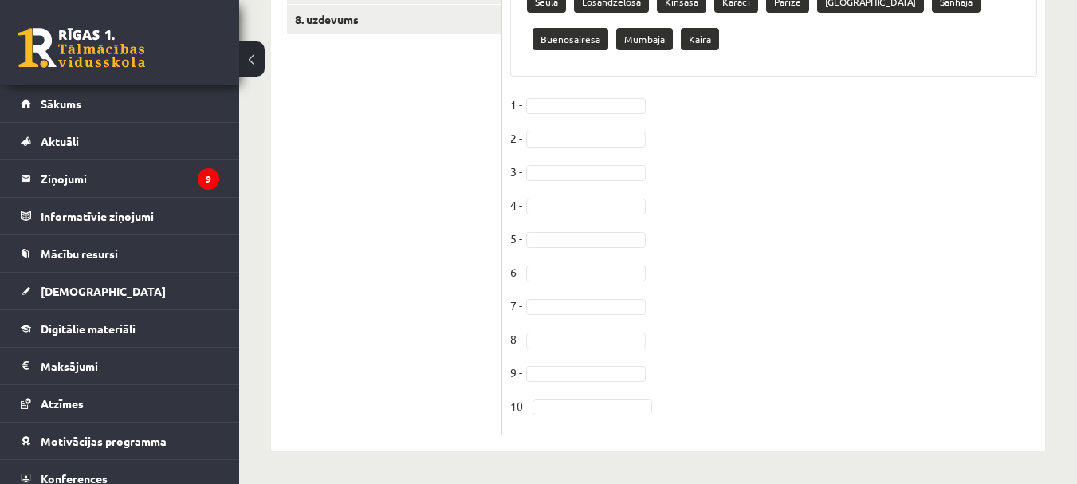
click at [586, 227] on fieldset "1 - 2 - 3 - 4 - 5 - [DATE] - [DATE] -" at bounding box center [773, 259] width 527 height 335
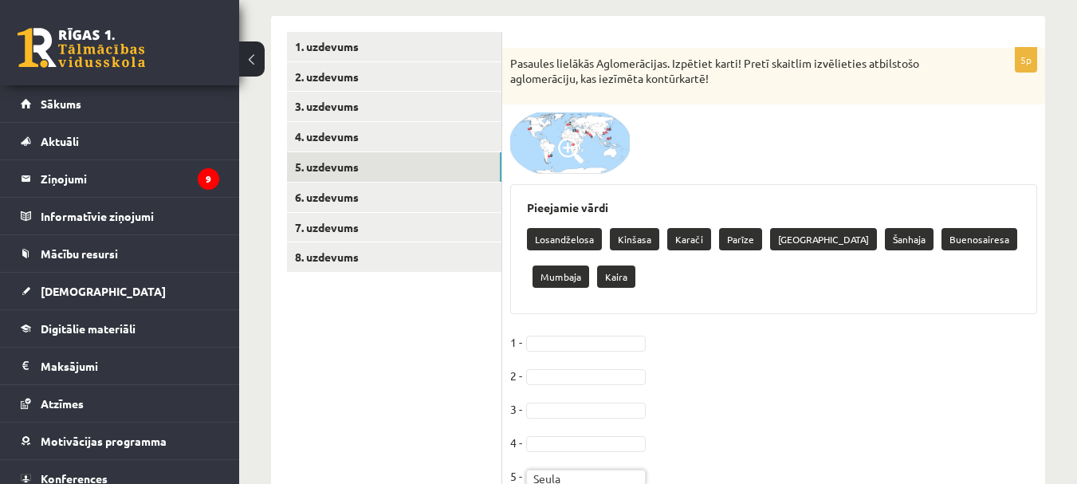
scroll to position [254, 0]
click at [562, 151] on span at bounding box center [571, 152] width 26 height 26
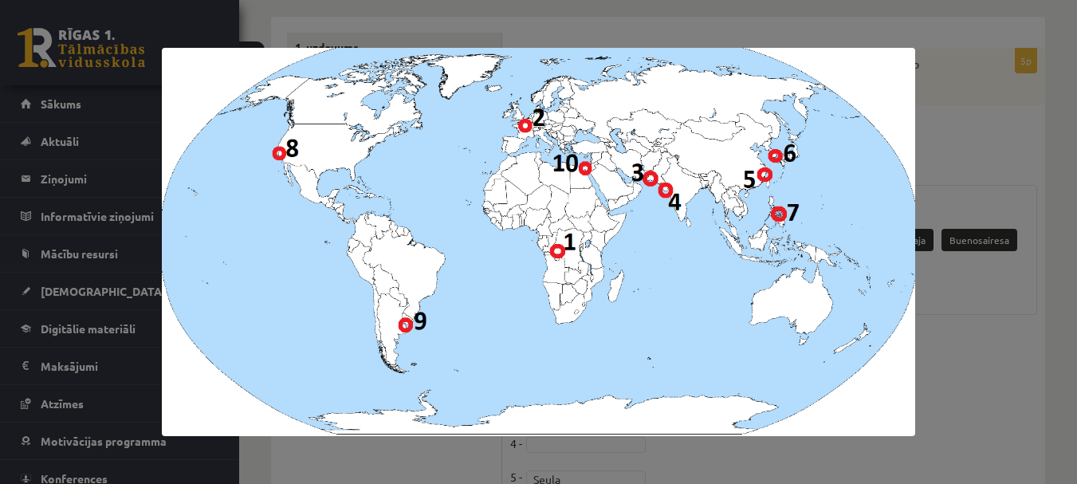
click at [1021, 328] on div at bounding box center [538, 242] width 1077 height 484
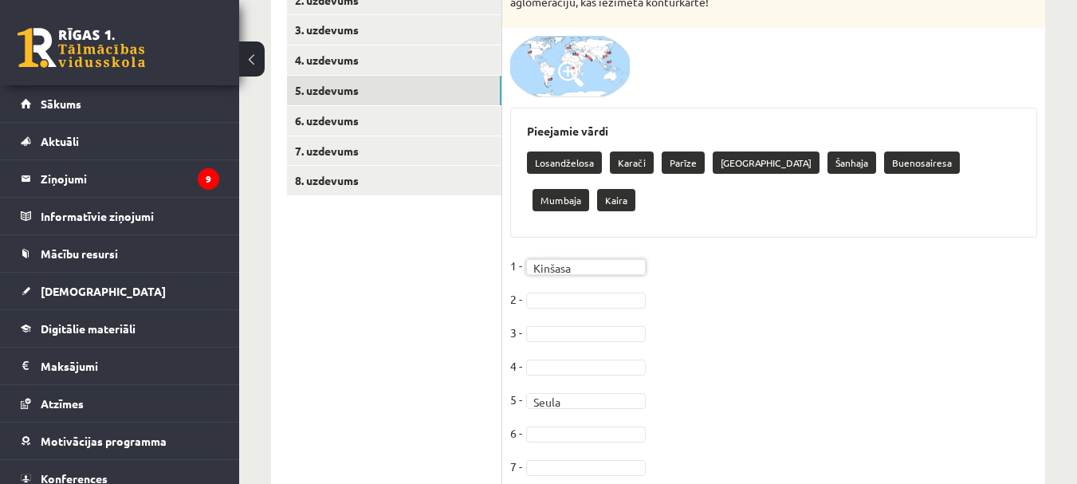
scroll to position [333, 0]
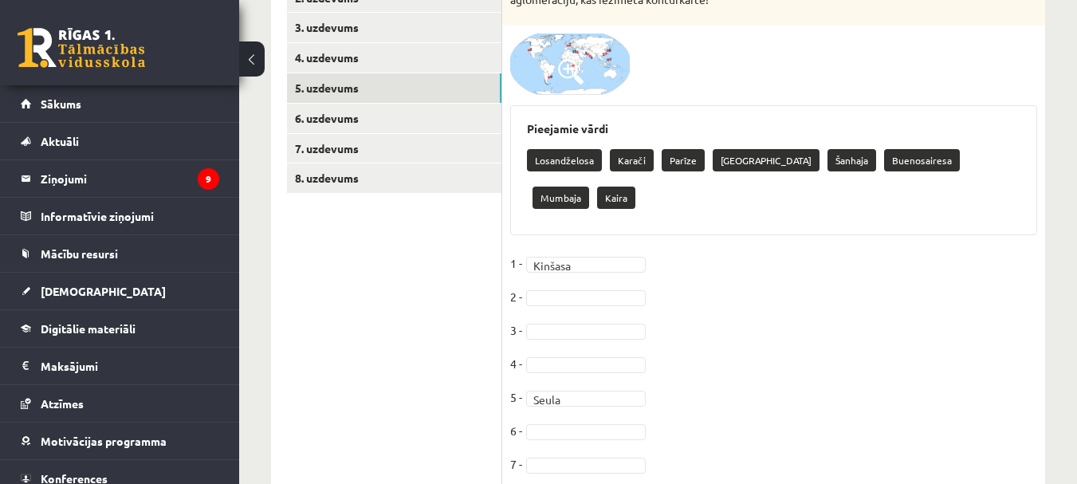
click at [605, 76] on img at bounding box center [570, 63] width 120 height 61
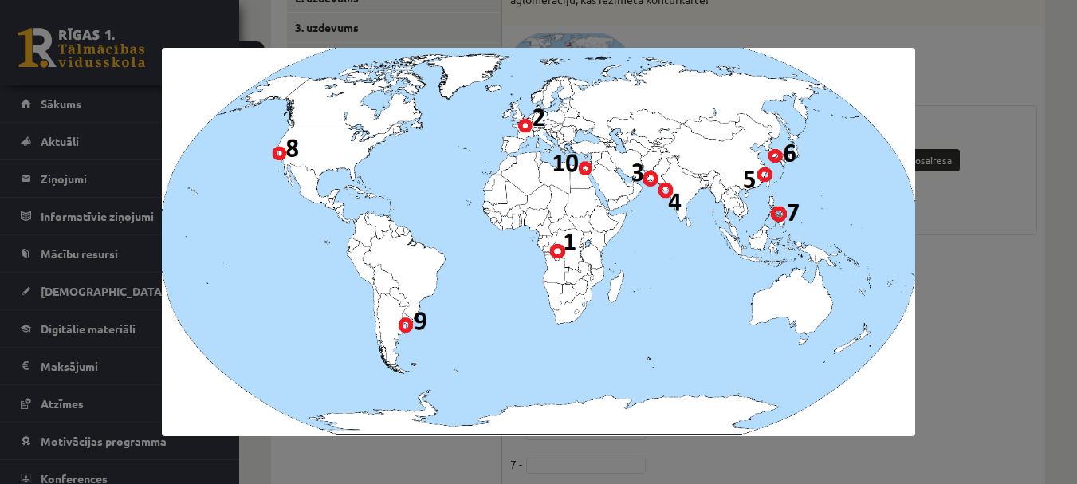
click at [1007, 289] on div at bounding box center [538, 242] width 1077 height 484
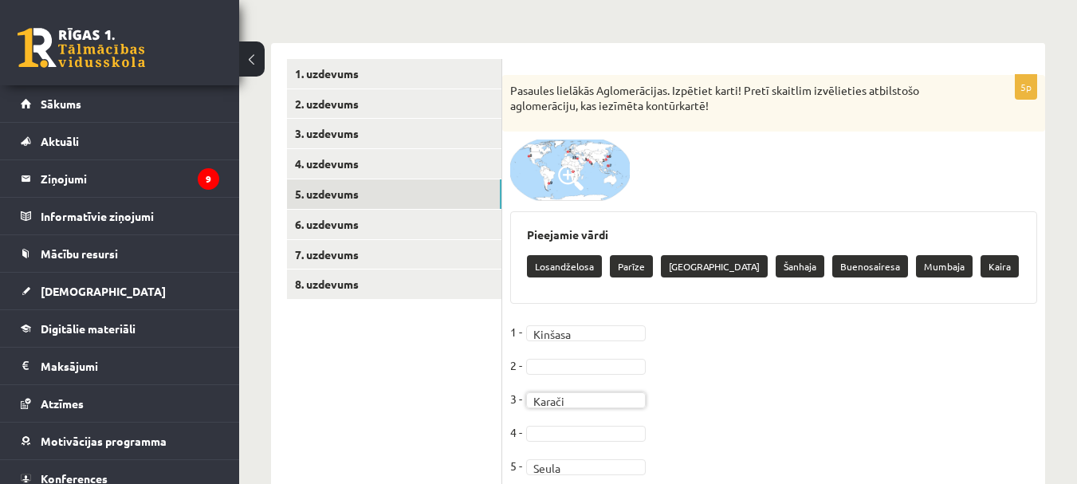
scroll to position [94, 0]
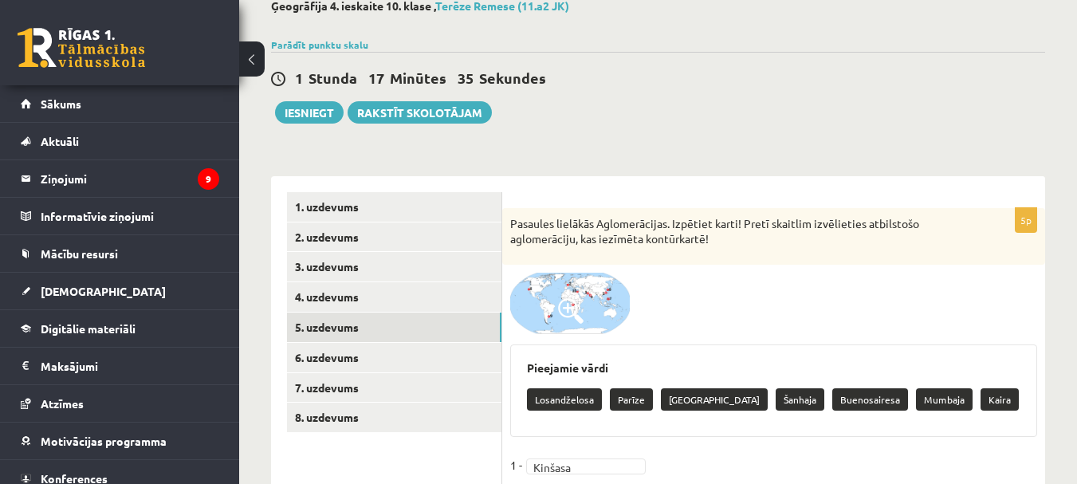
click at [586, 309] on img at bounding box center [570, 303] width 120 height 61
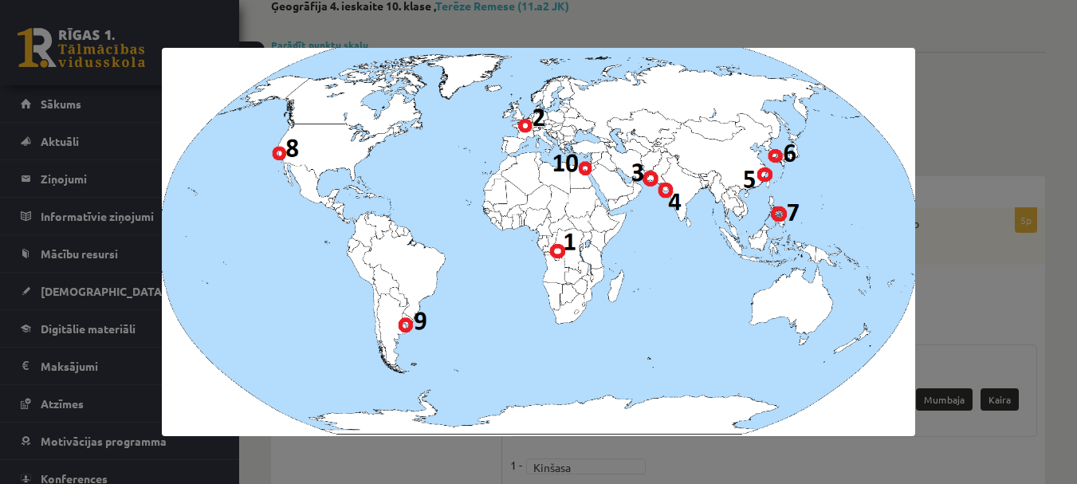
click at [1016, 146] on div at bounding box center [538, 242] width 1077 height 484
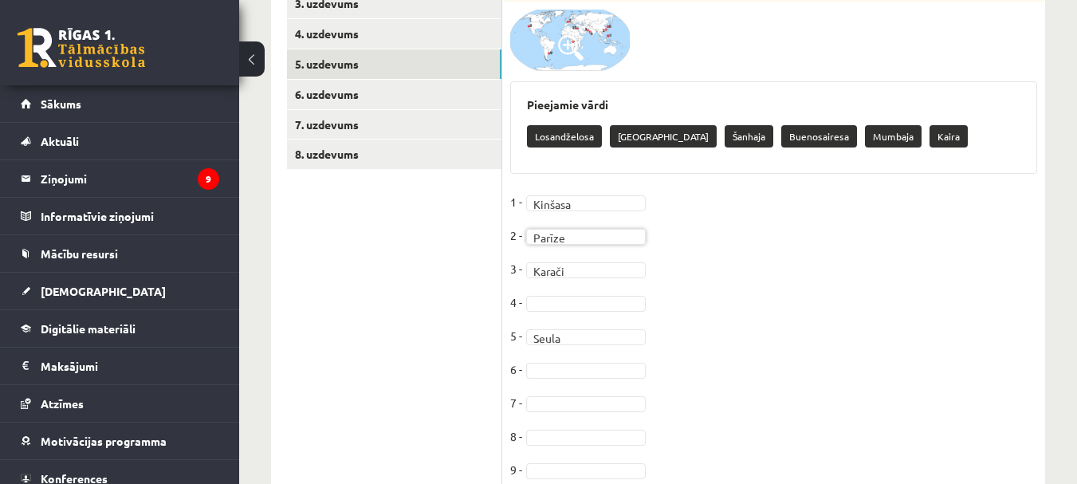
scroll to position [333, 0]
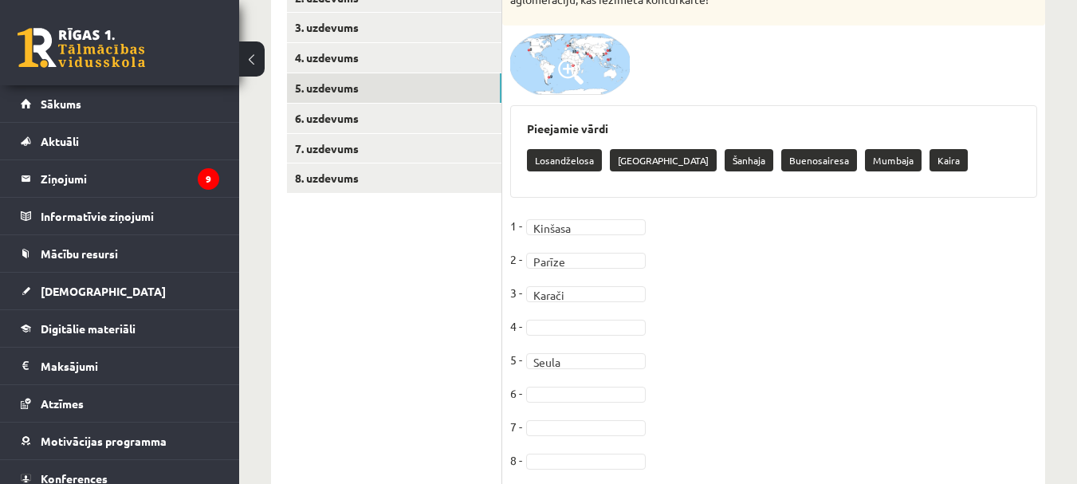
click at [588, 61] on img at bounding box center [570, 63] width 120 height 61
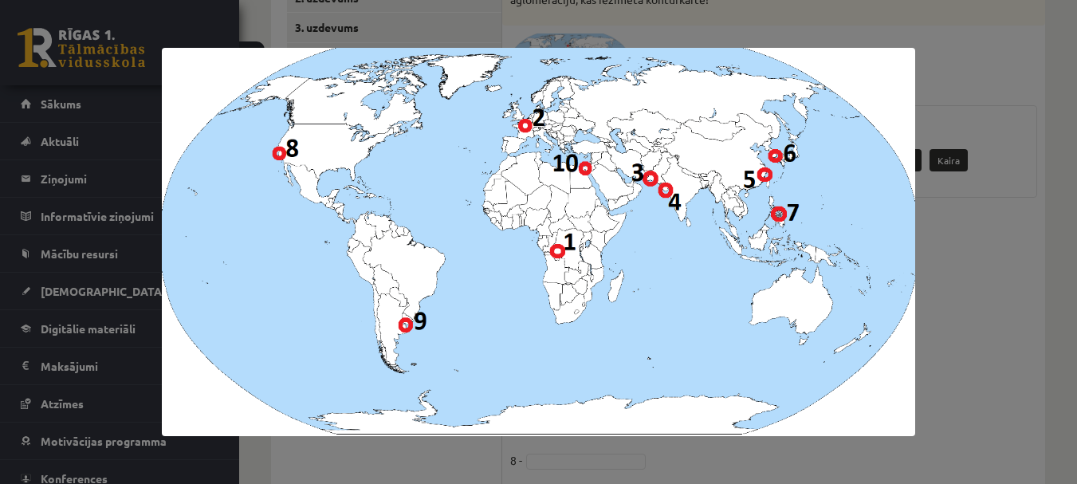
click at [934, 224] on div at bounding box center [538, 242] width 1077 height 484
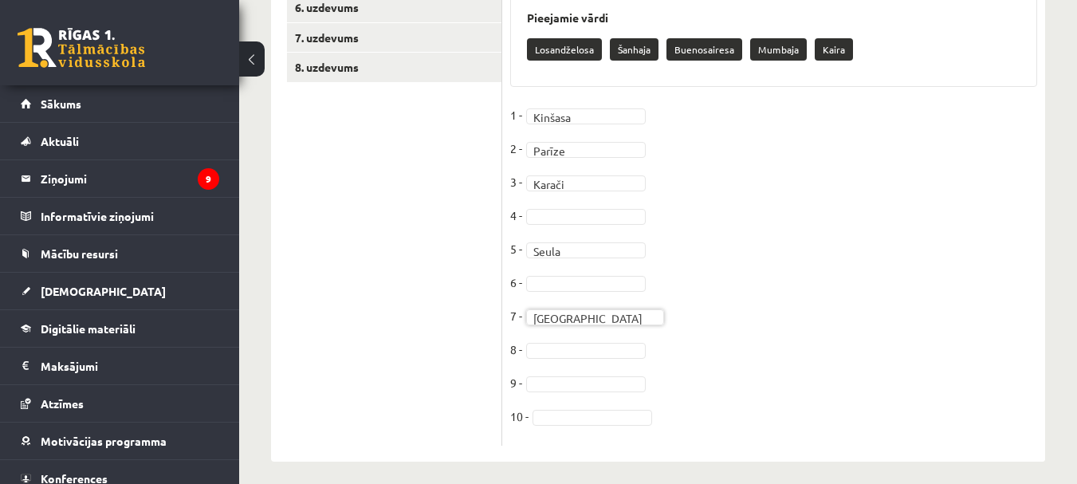
scroll to position [376, 0]
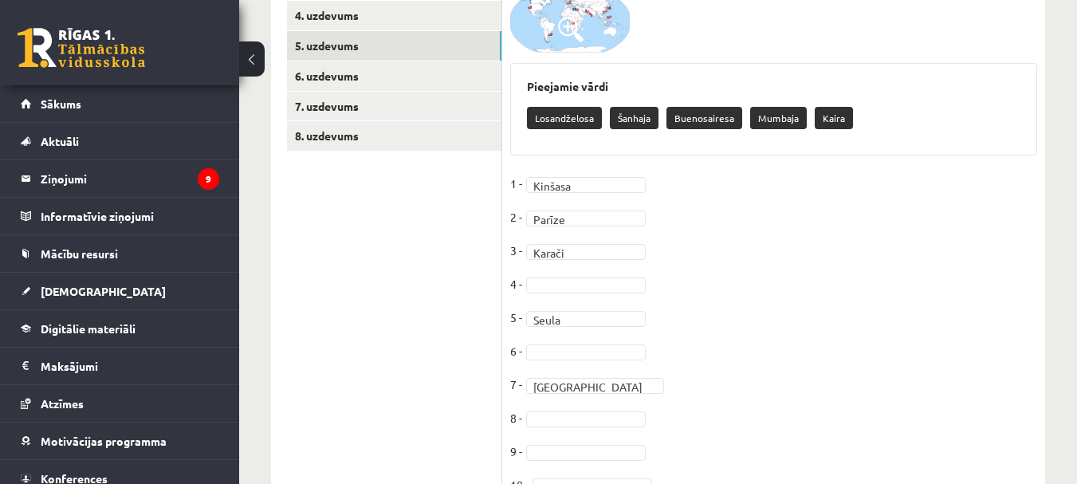
click at [577, 28] on span at bounding box center [571, 30] width 26 height 26
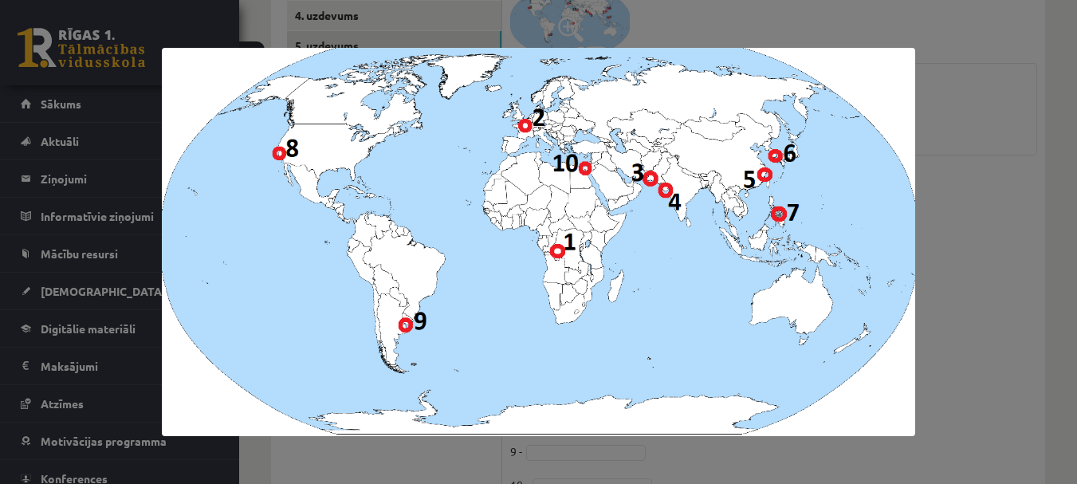
click at [957, 195] on div at bounding box center [538, 242] width 1077 height 484
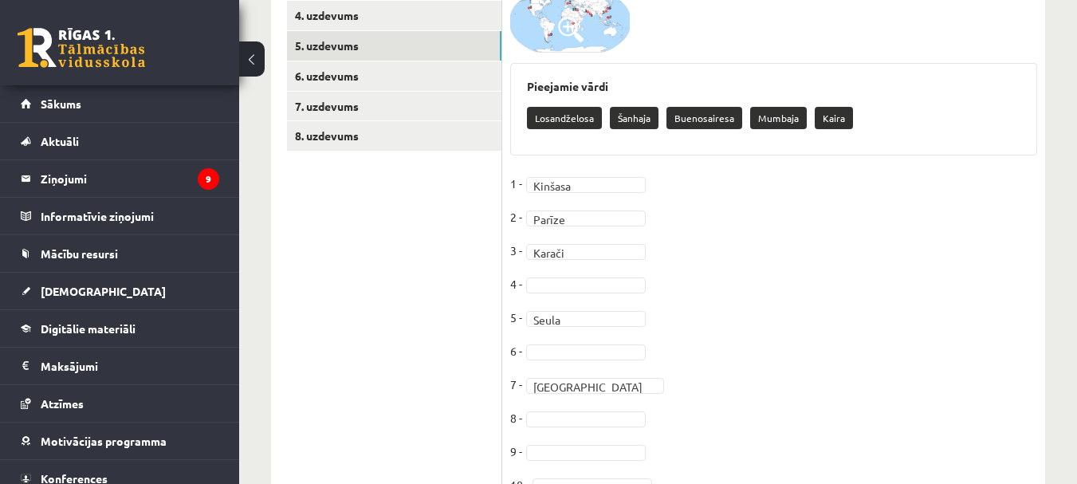
click at [576, 294] on fieldset "1 - Kinšasa ******* 2 - Parīze ****** 3 - Karači ****** 4 - 5 - Seula ***** 6 -…" at bounding box center [773, 338] width 527 height 335
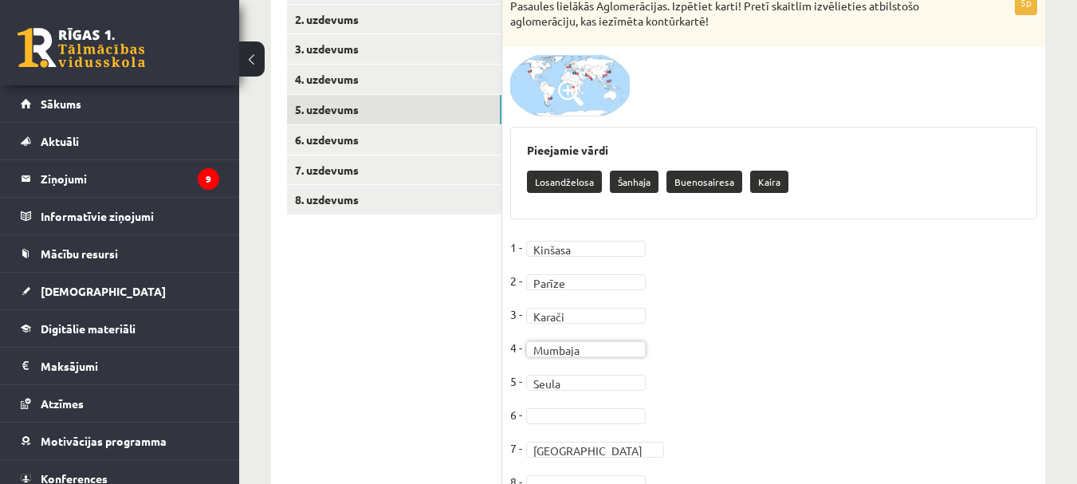
scroll to position [296, 0]
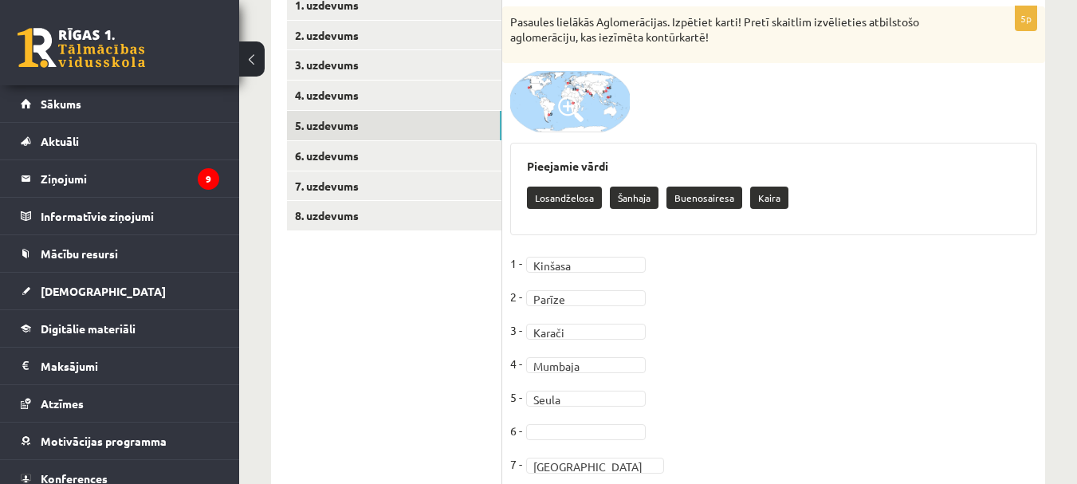
click at [593, 89] on img at bounding box center [570, 101] width 120 height 61
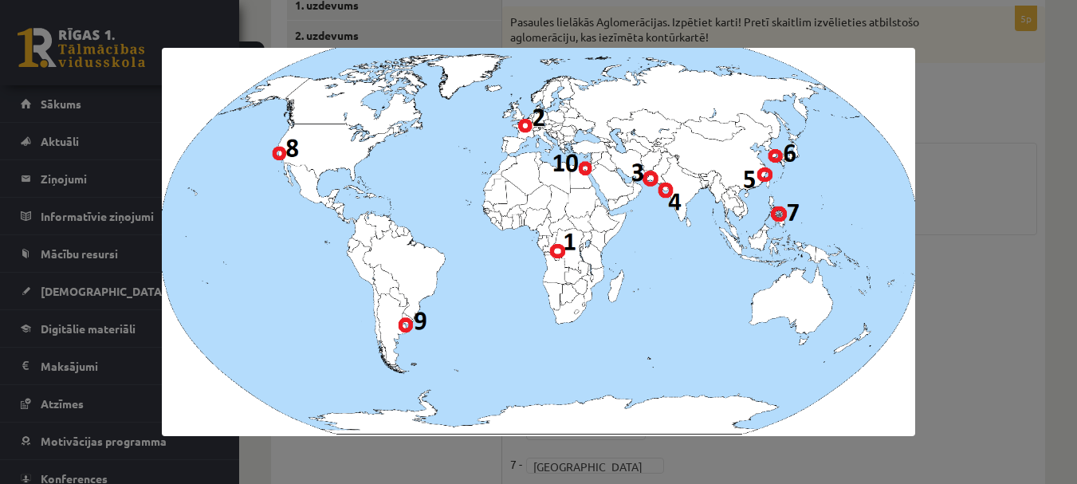
click at [1053, 203] on div at bounding box center [538, 242] width 1077 height 484
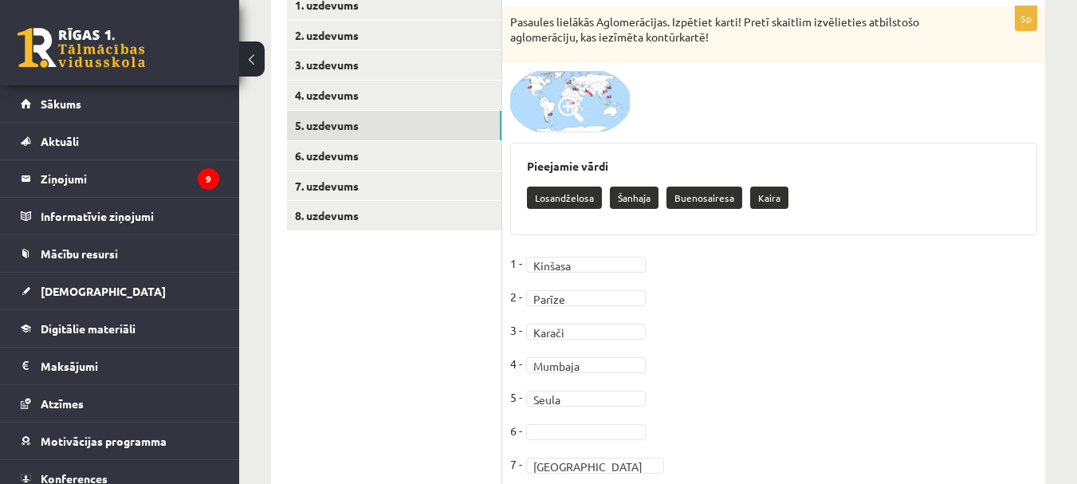
click at [604, 108] on img at bounding box center [570, 101] width 120 height 61
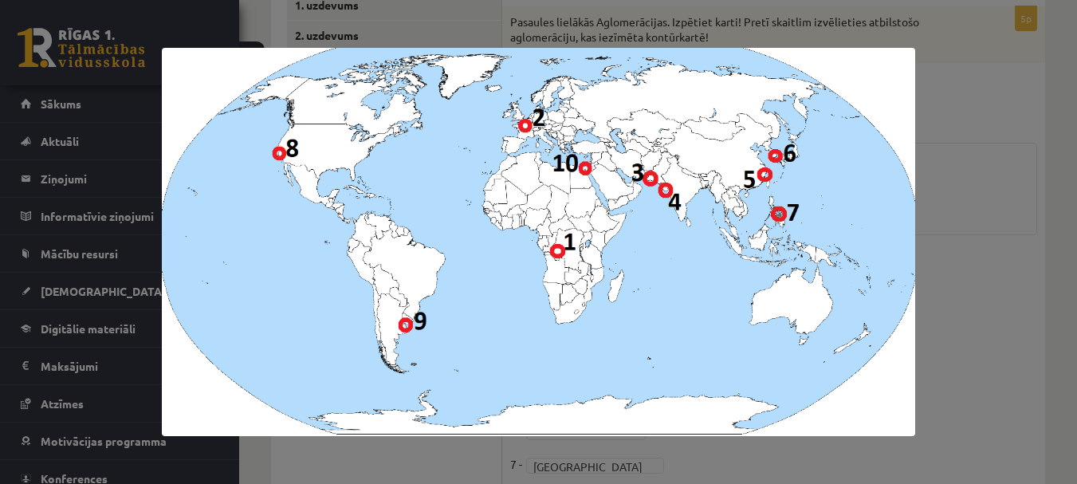
click at [983, 222] on div at bounding box center [538, 242] width 1077 height 484
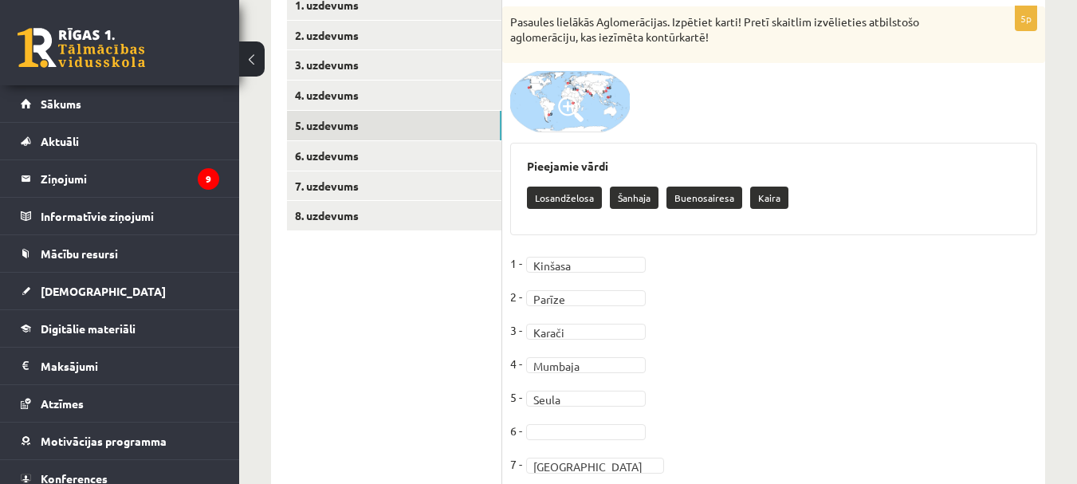
click at [572, 112] on span at bounding box center [571, 109] width 26 height 26
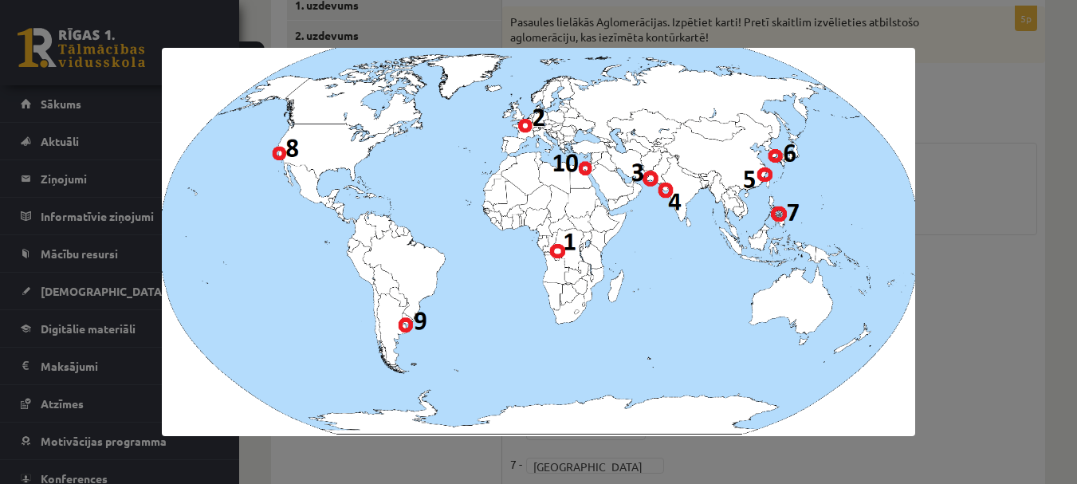
click at [1018, 297] on div at bounding box center [538, 242] width 1077 height 484
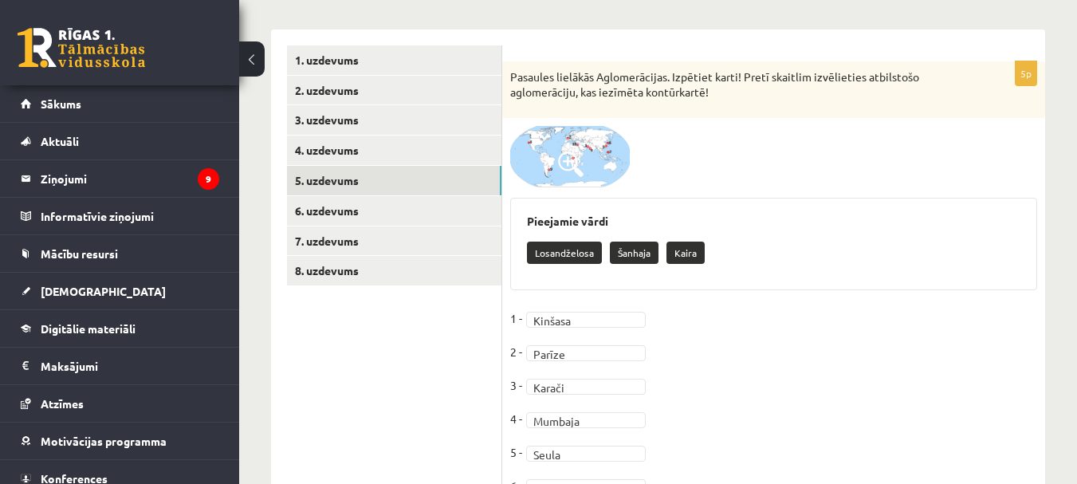
scroll to position [216, 0]
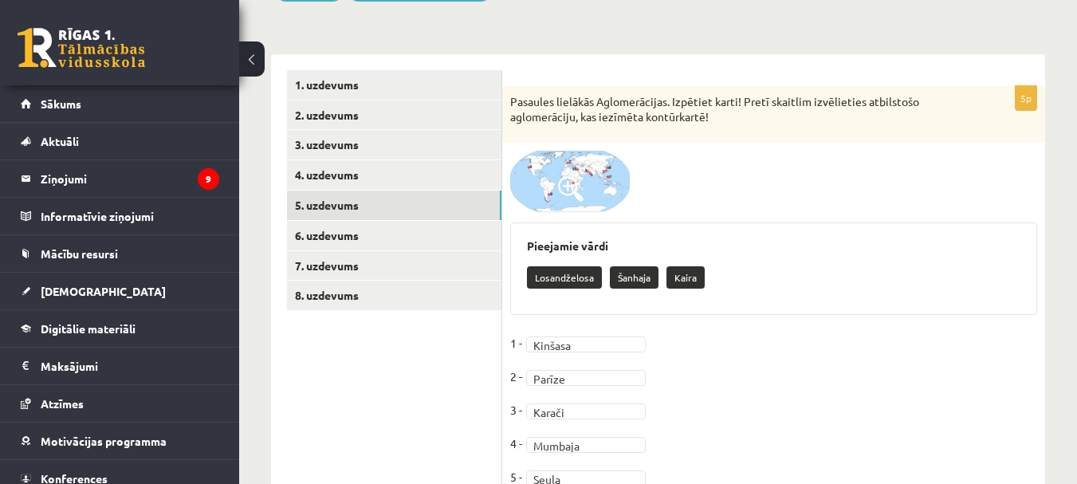
click at [610, 180] on img at bounding box center [570, 181] width 120 height 61
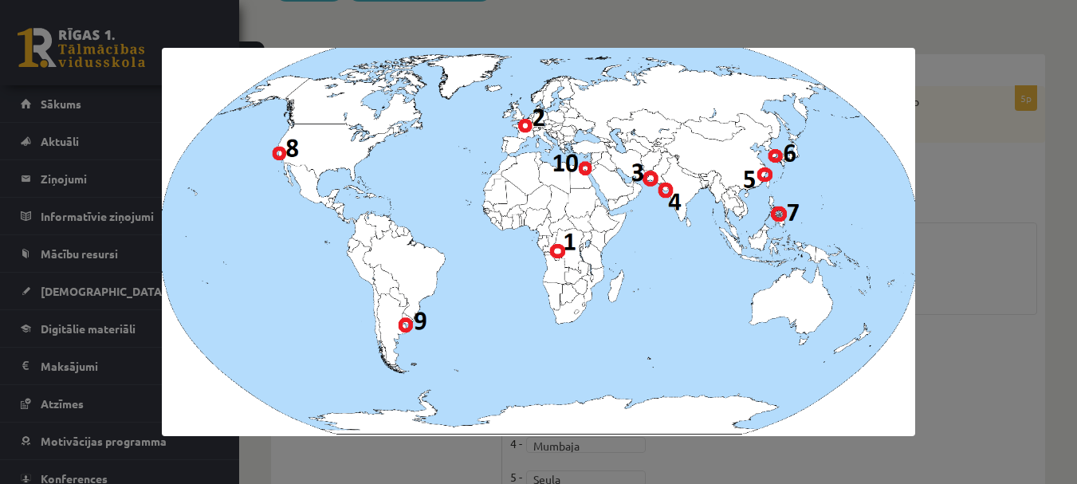
click at [1019, 230] on div at bounding box center [538, 242] width 1077 height 484
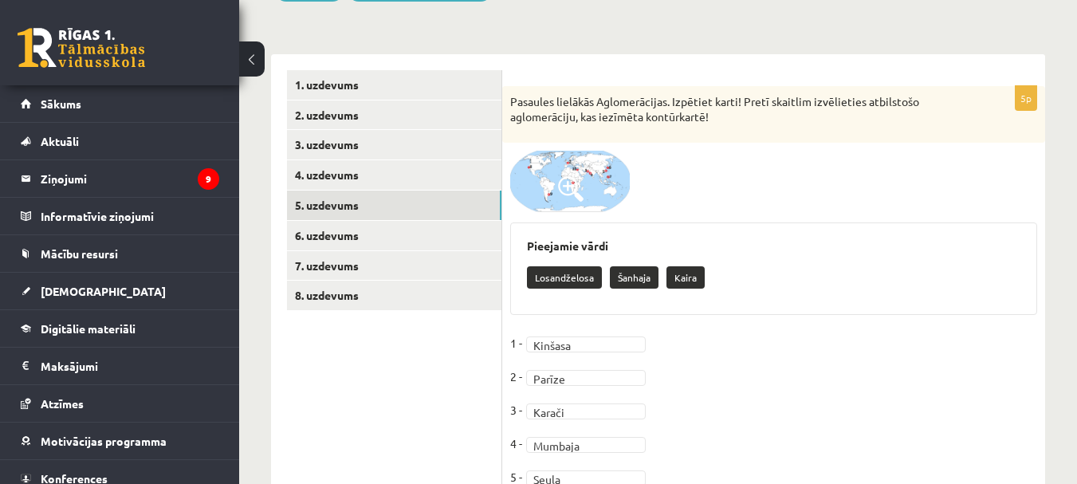
click at [603, 195] on img at bounding box center [570, 181] width 120 height 61
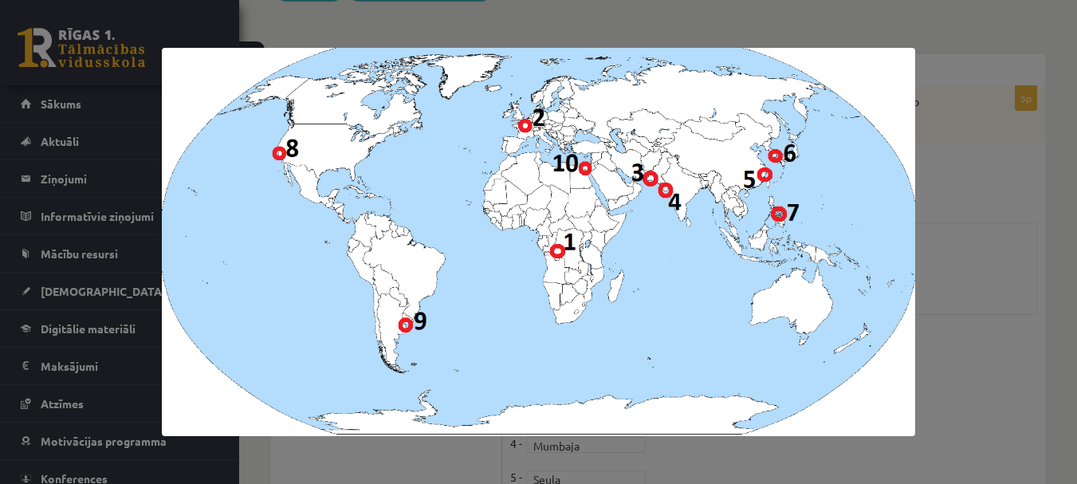
click at [947, 222] on div at bounding box center [538, 242] width 1077 height 484
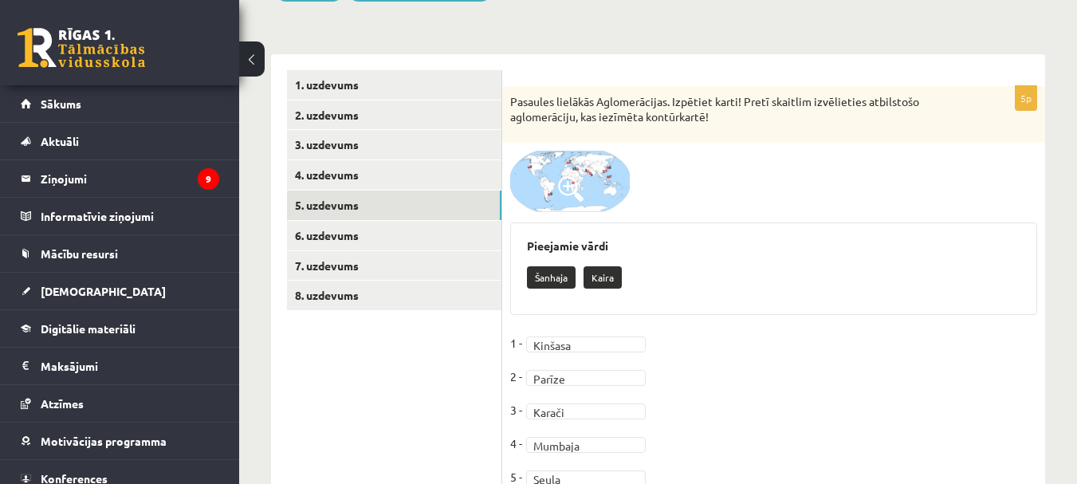
click at [593, 171] on img at bounding box center [570, 181] width 120 height 61
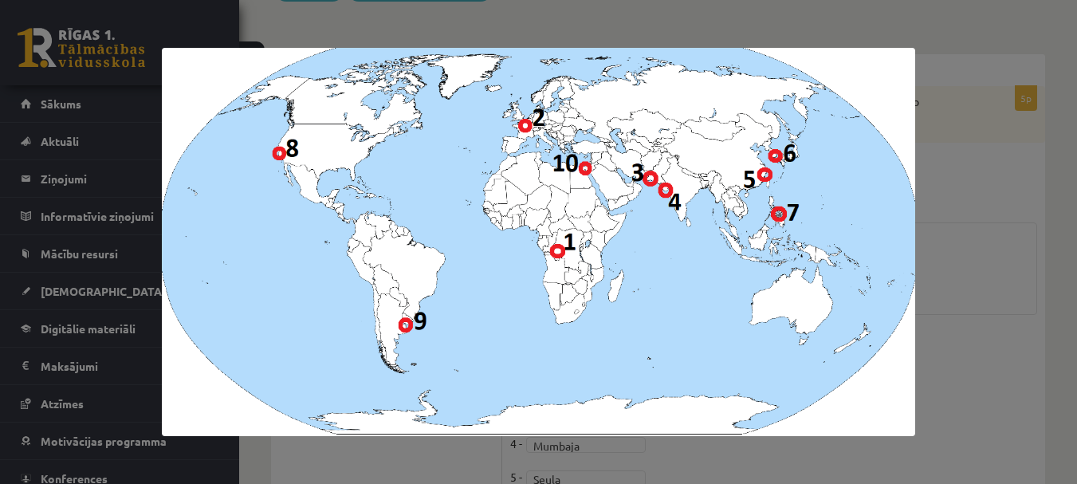
click at [929, 238] on div at bounding box center [538, 242] width 1077 height 484
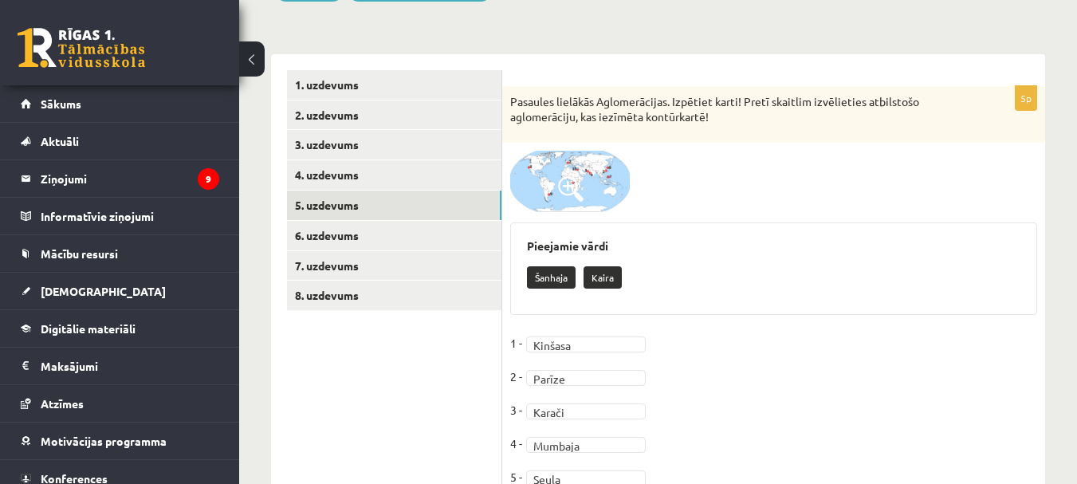
click at [539, 171] on img at bounding box center [570, 181] width 120 height 61
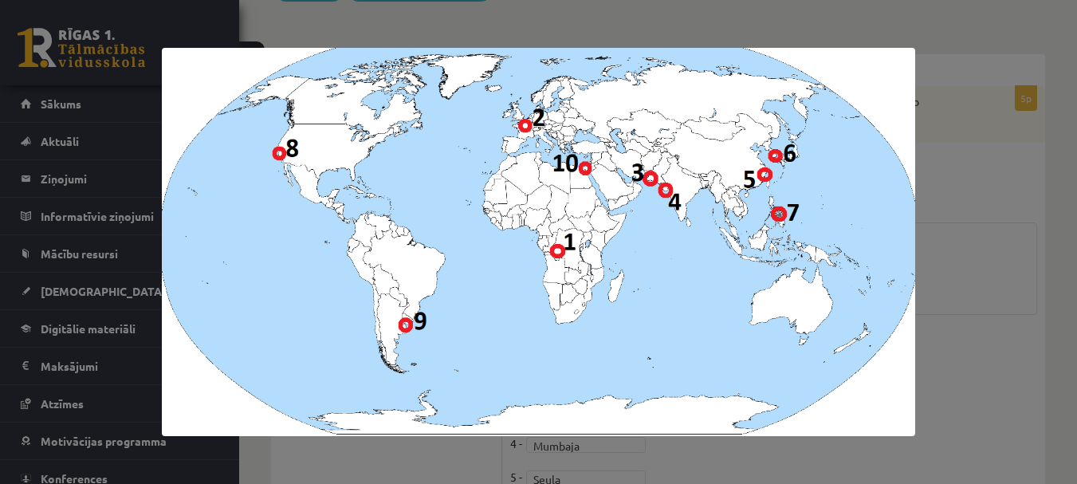
click at [1033, 154] on div at bounding box center [538, 242] width 1077 height 484
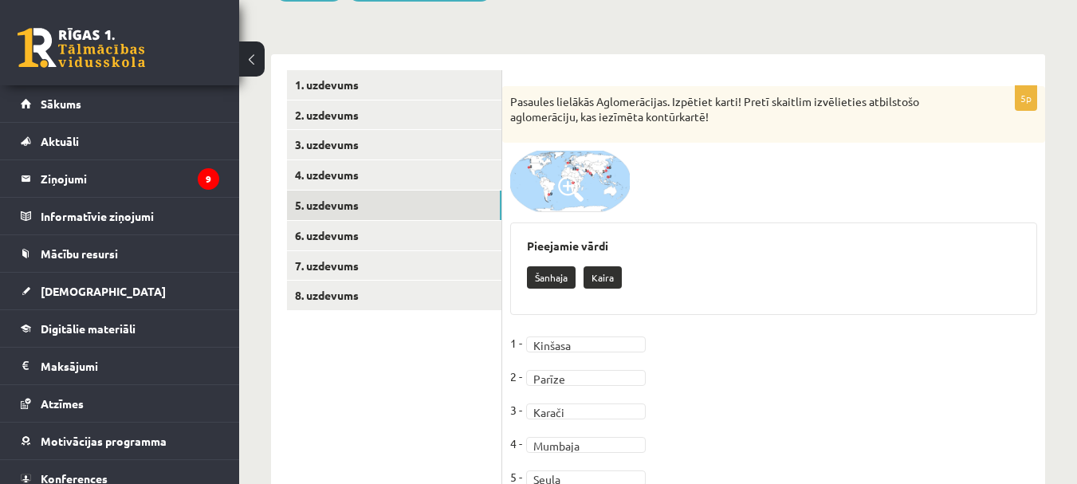
click at [600, 179] on img at bounding box center [570, 181] width 120 height 61
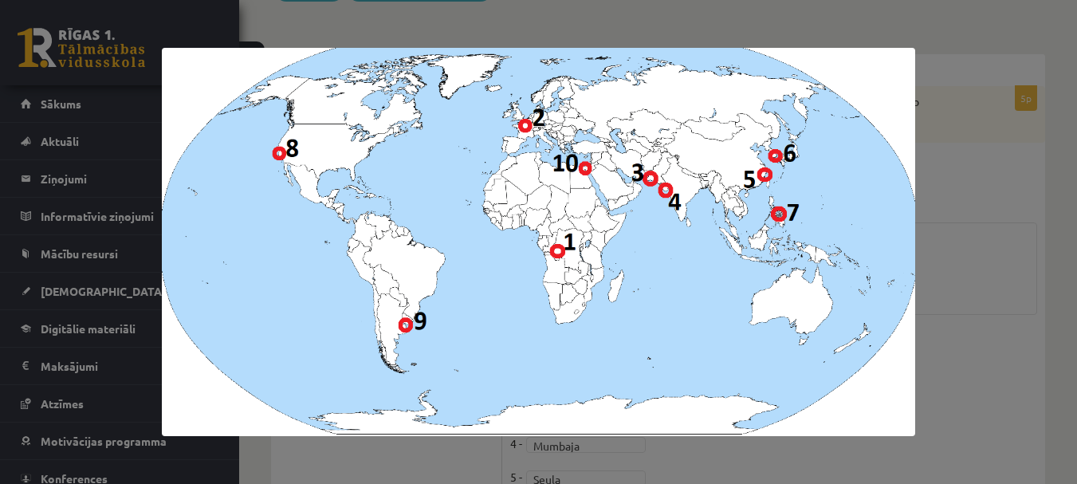
click at [969, 179] on div at bounding box center [538, 242] width 1077 height 484
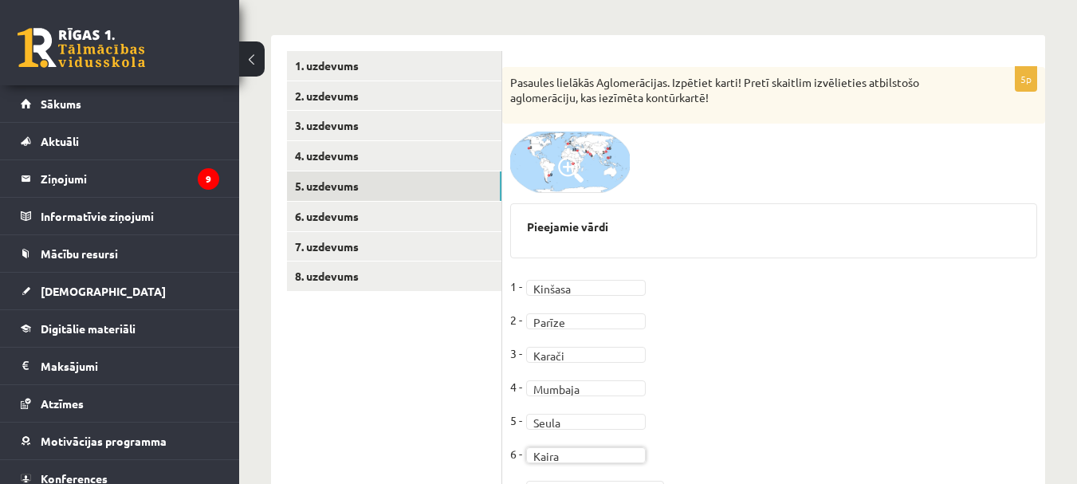
scroll to position [239, 0]
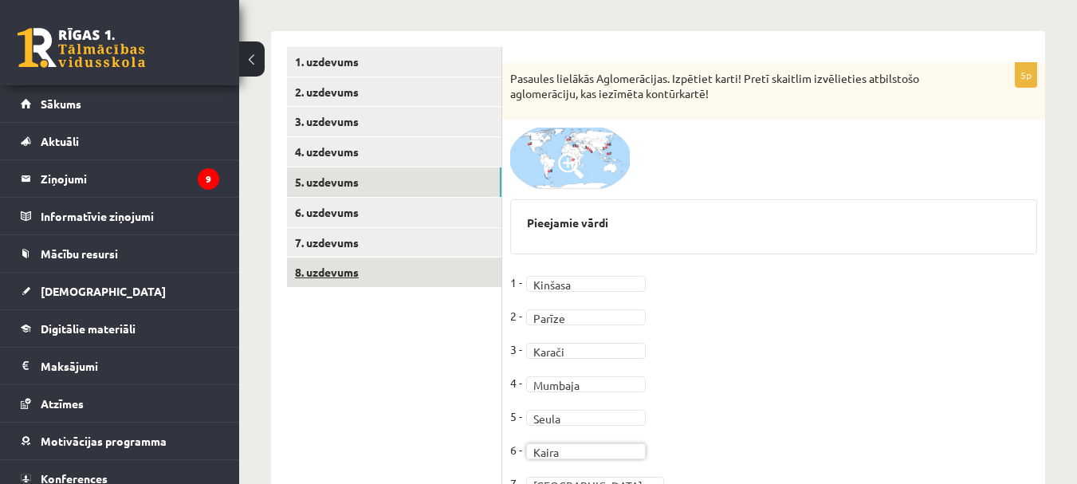
click at [345, 266] on link "8. uzdevums" at bounding box center [394, 273] width 214 height 30
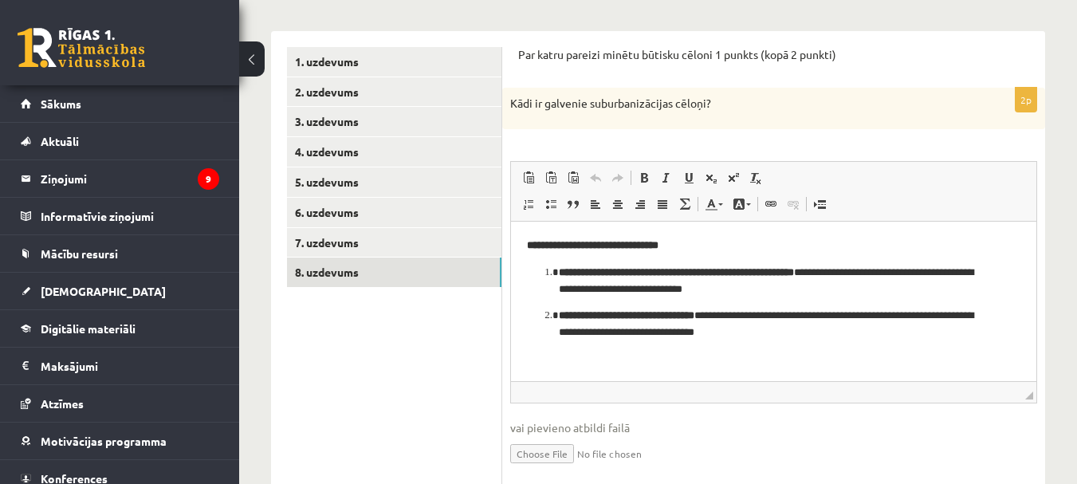
scroll to position [0, 0]
click at [337, 244] on link "7. uzdevums" at bounding box center [394, 243] width 214 height 30
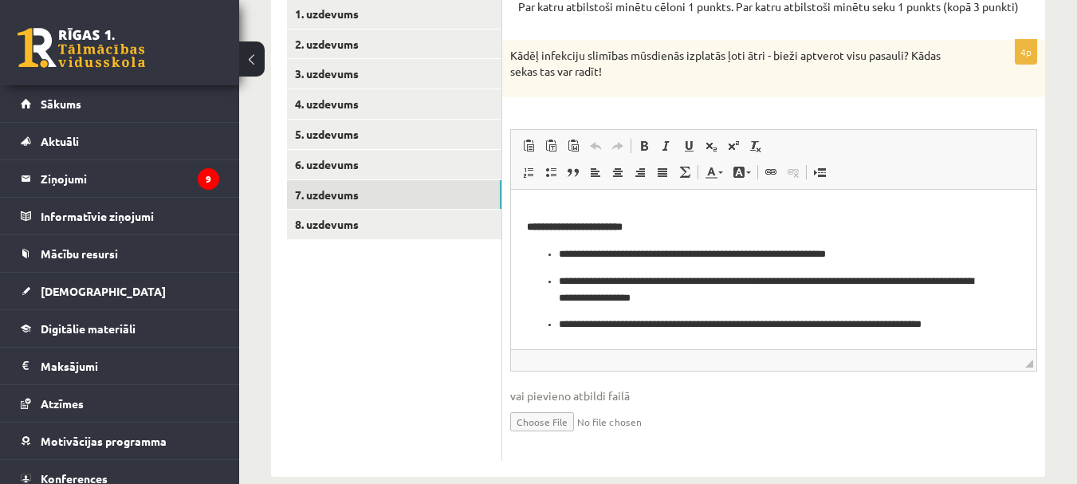
scroll to position [313, 0]
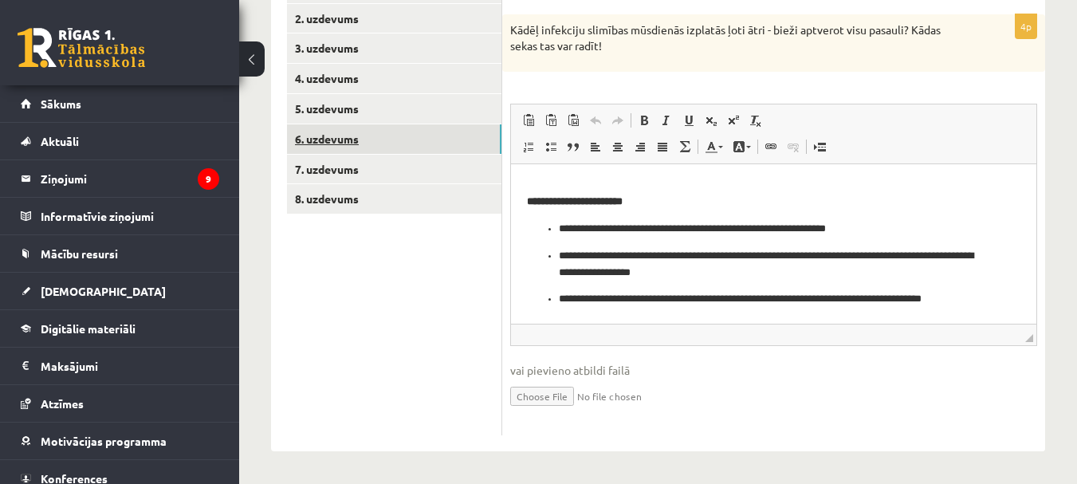
click at [360, 134] on link "6. uzdevums" at bounding box center [394, 139] width 214 height 30
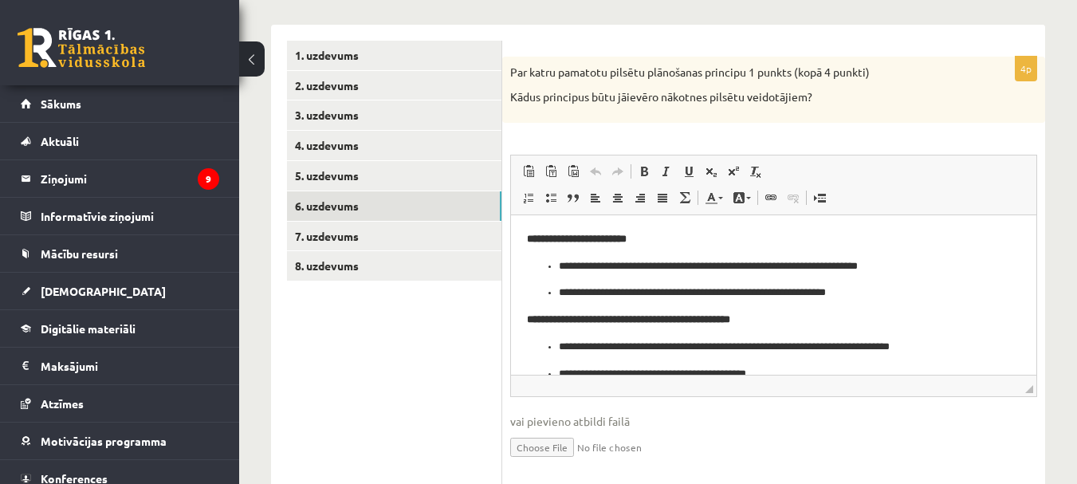
scroll to position [218, 0]
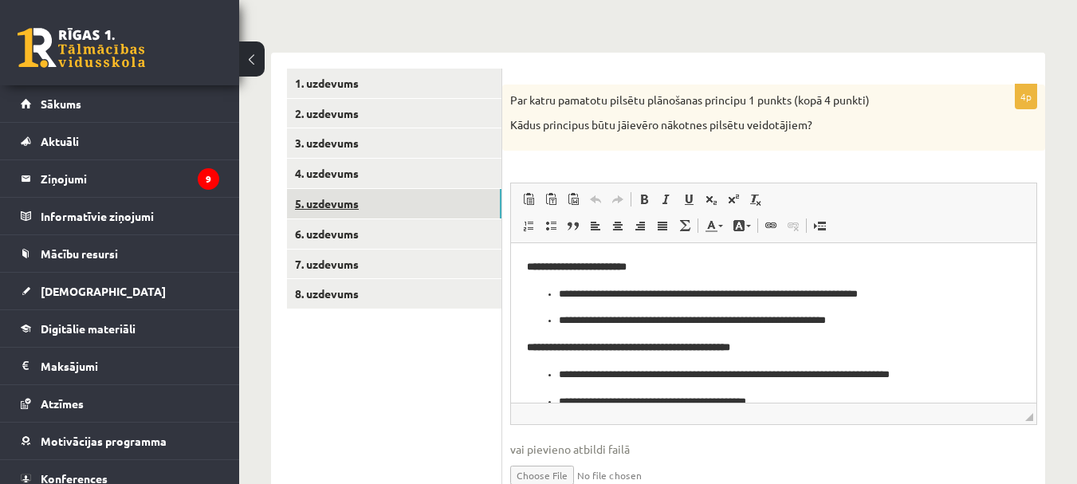
click at [375, 200] on link "5. uzdevums" at bounding box center [394, 204] width 214 height 30
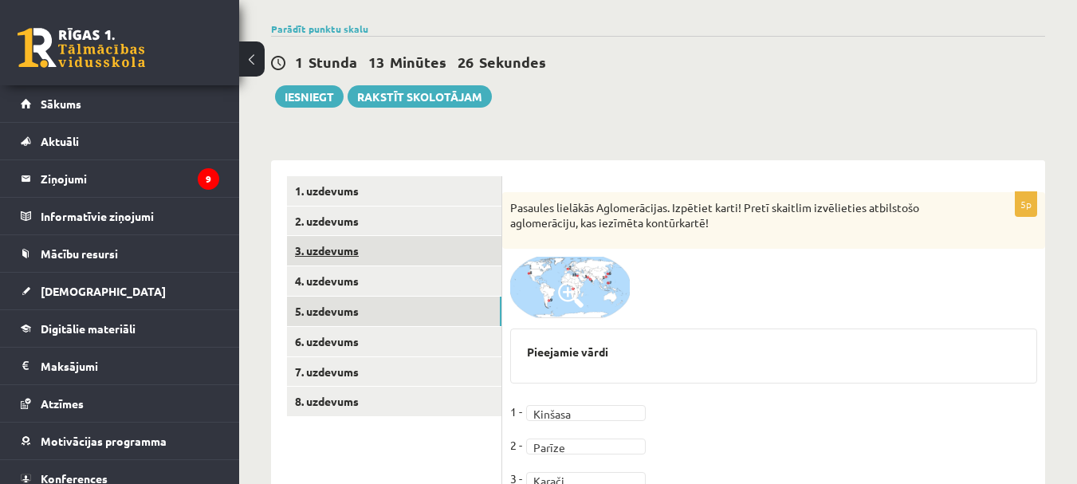
scroll to position [99, 0]
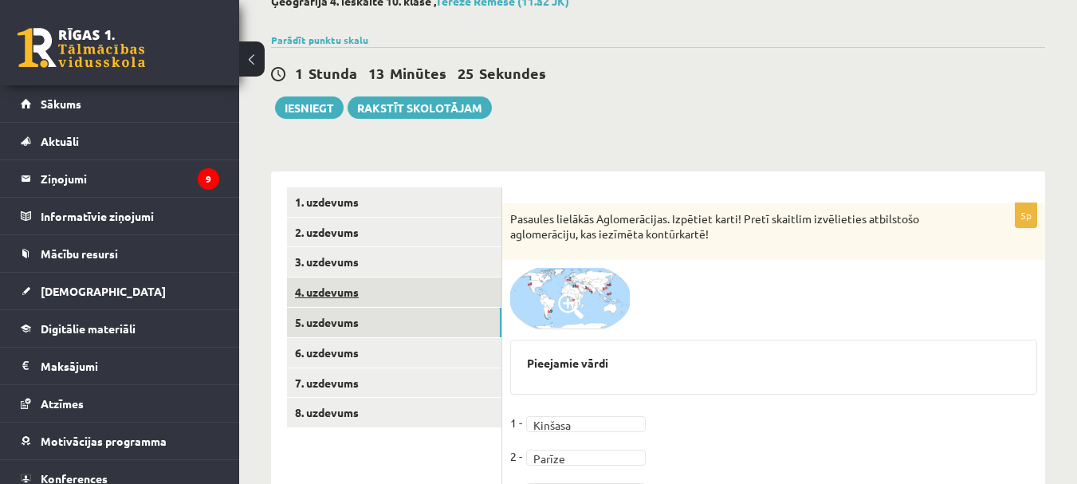
click at [332, 289] on link "4. uzdevums" at bounding box center [394, 292] width 214 height 30
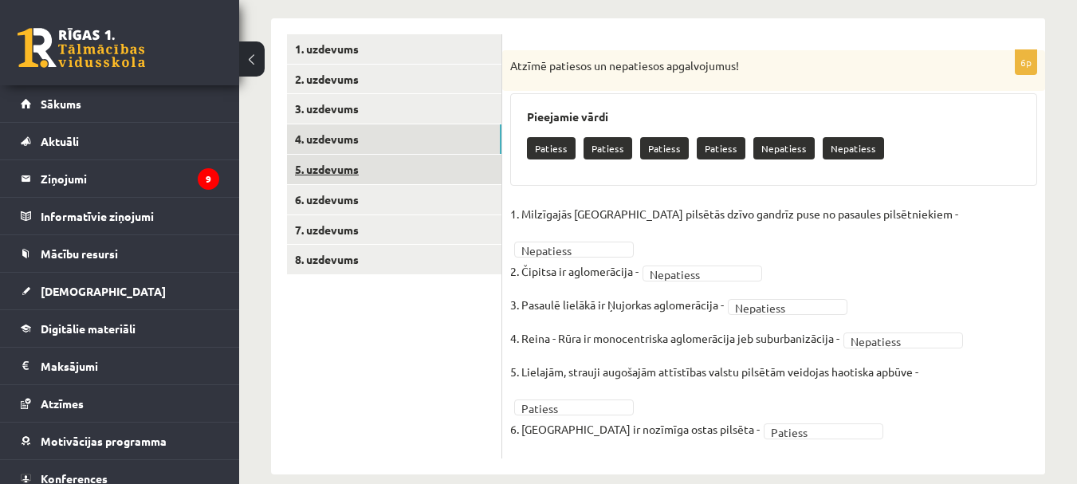
scroll to position [172, 0]
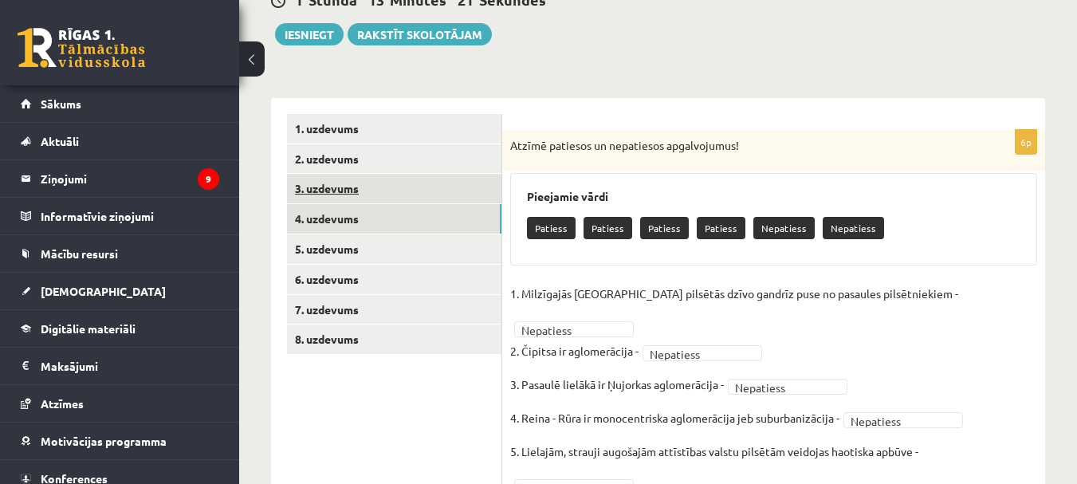
click at [356, 193] on link "3. uzdevums" at bounding box center [394, 189] width 214 height 30
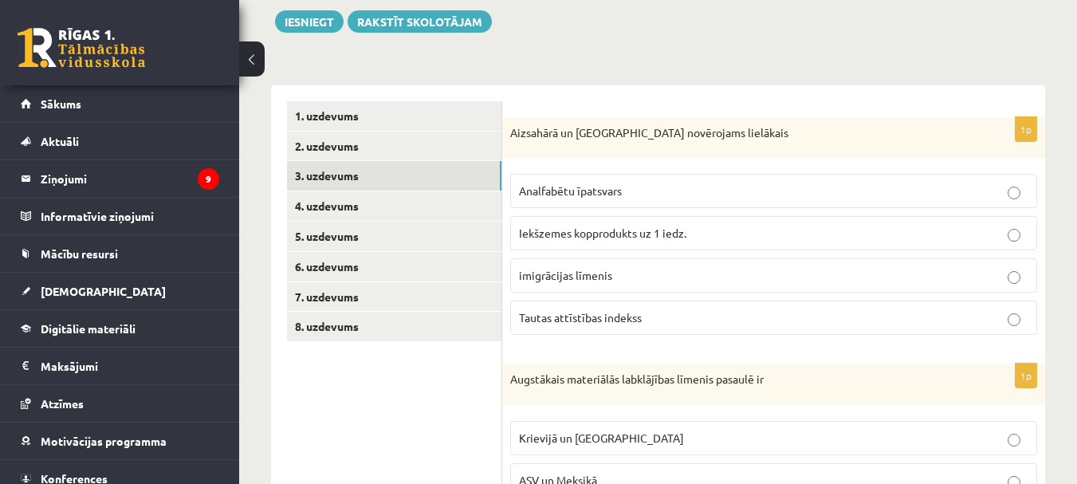
scroll to position [30, 0]
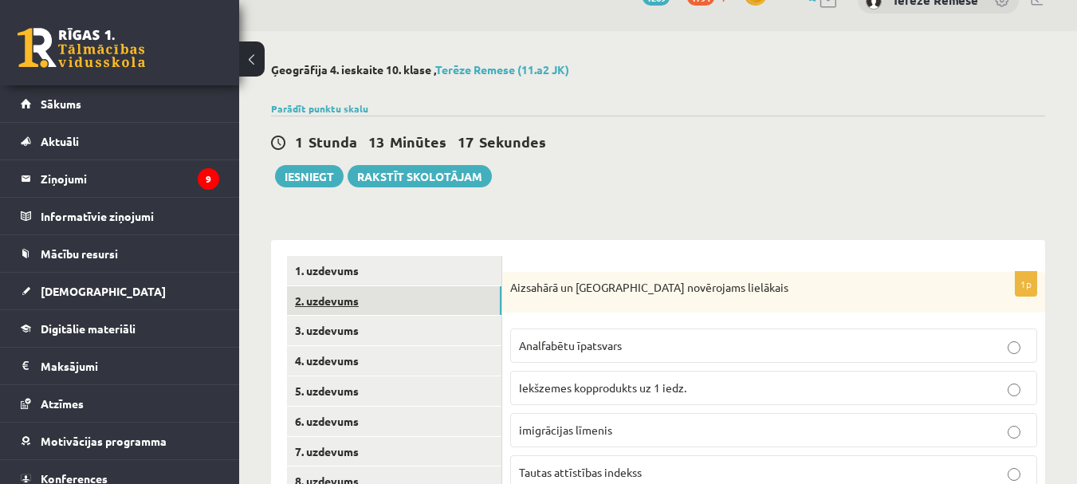
click at [400, 297] on link "2. uzdevums" at bounding box center [394, 301] width 214 height 30
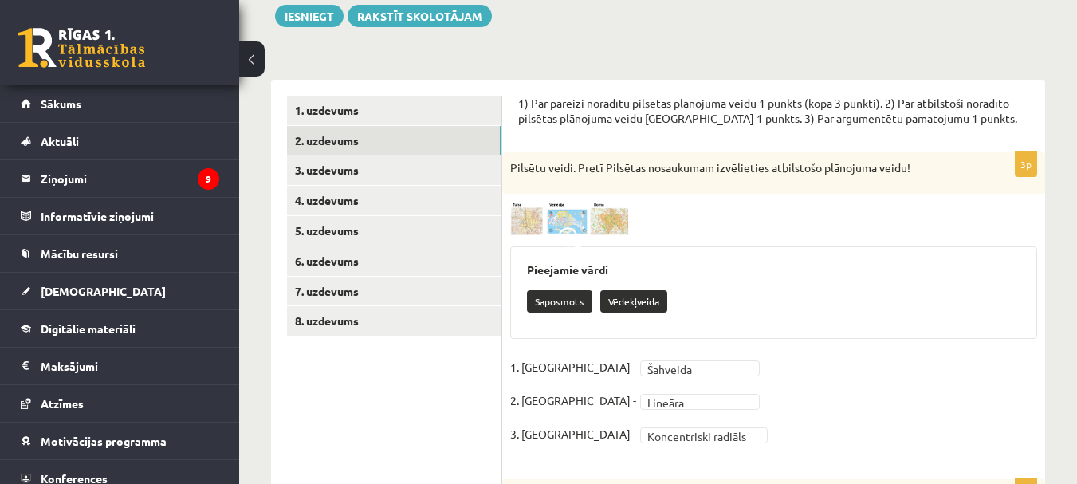
scroll to position [190, 0]
click at [358, 111] on link "1. uzdevums" at bounding box center [394, 111] width 214 height 30
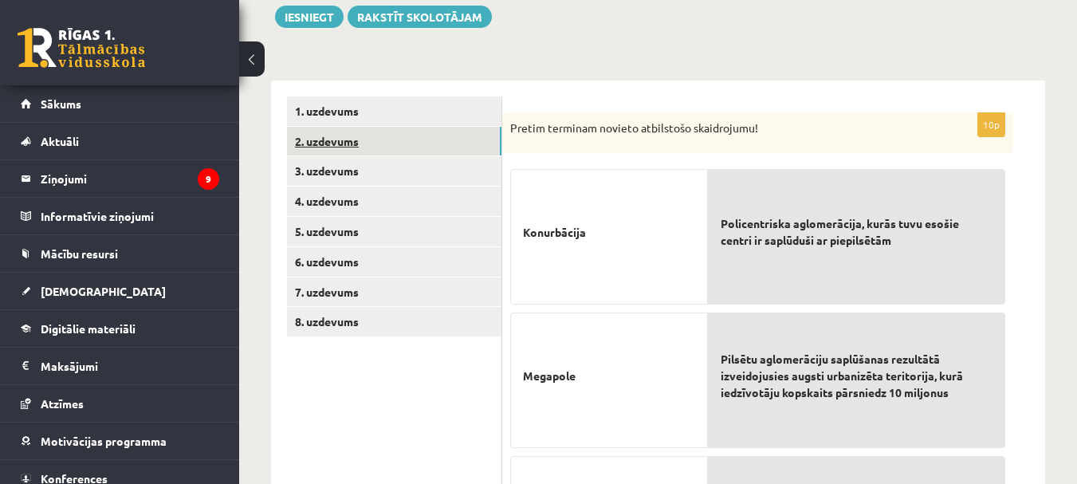
click at [351, 148] on link "2. uzdevums" at bounding box center [394, 142] width 214 height 30
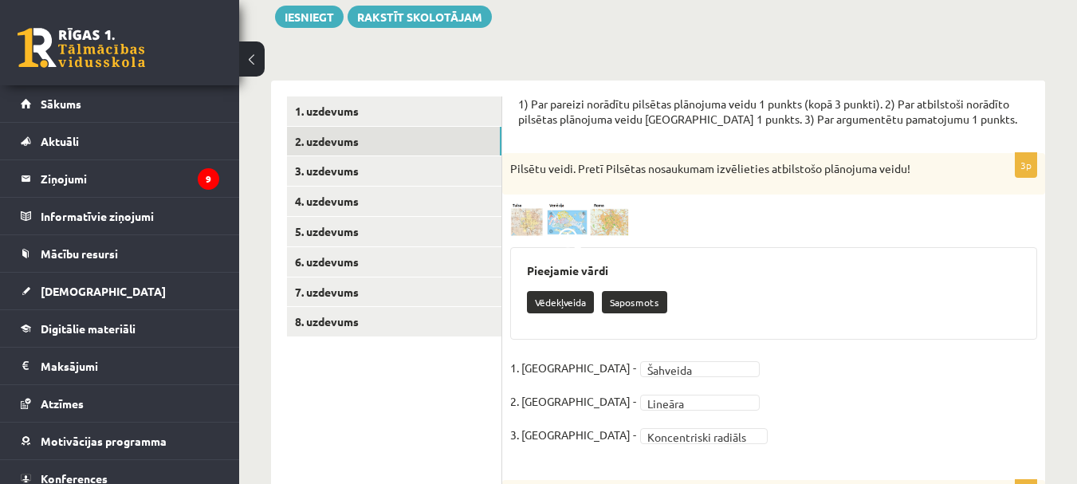
scroll to position [0, 0]
click at [557, 230] on img at bounding box center [570, 220] width 120 height 34
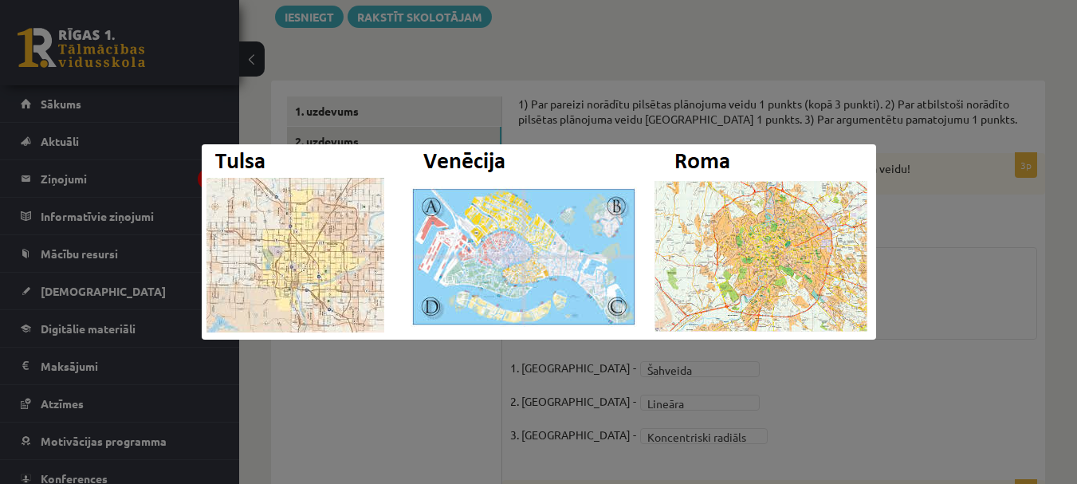
click at [755, 388] on div at bounding box center [538, 242] width 1077 height 484
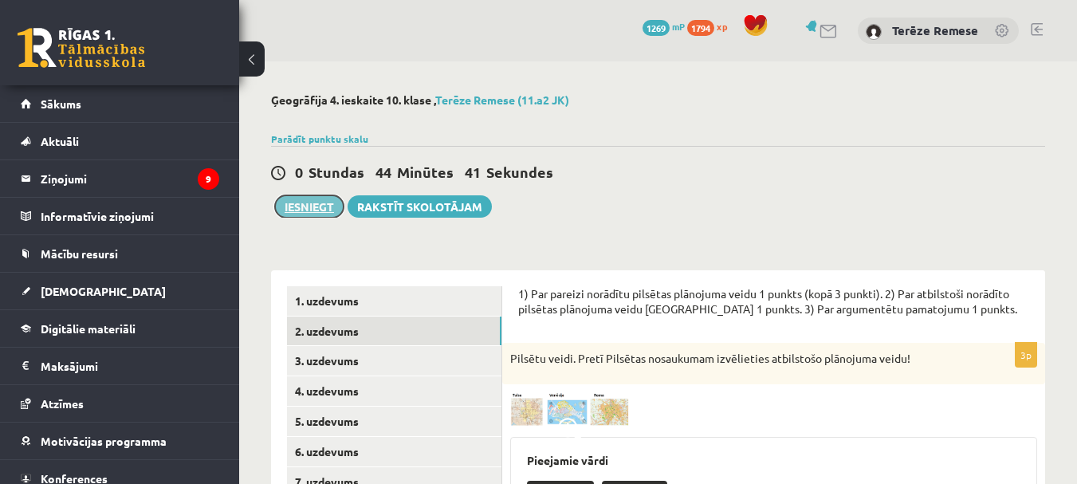
click at [301, 206] on button "Iesniegt" at bounding box center [309, 206] width 69 height 22
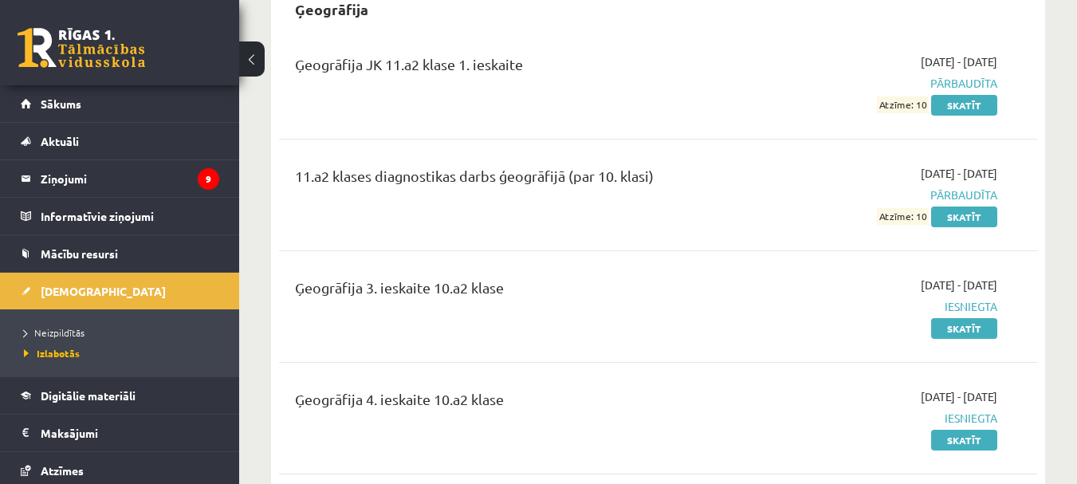
scroll to position [1435, 0]
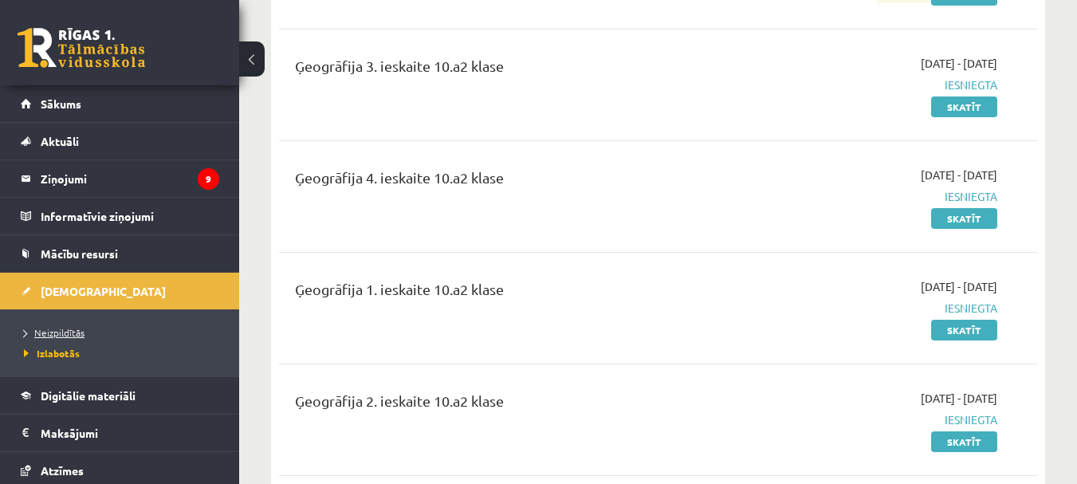
click at [81, 327] on span "Neizpildītās" at bounding box center [54, 332] width 61 height 13
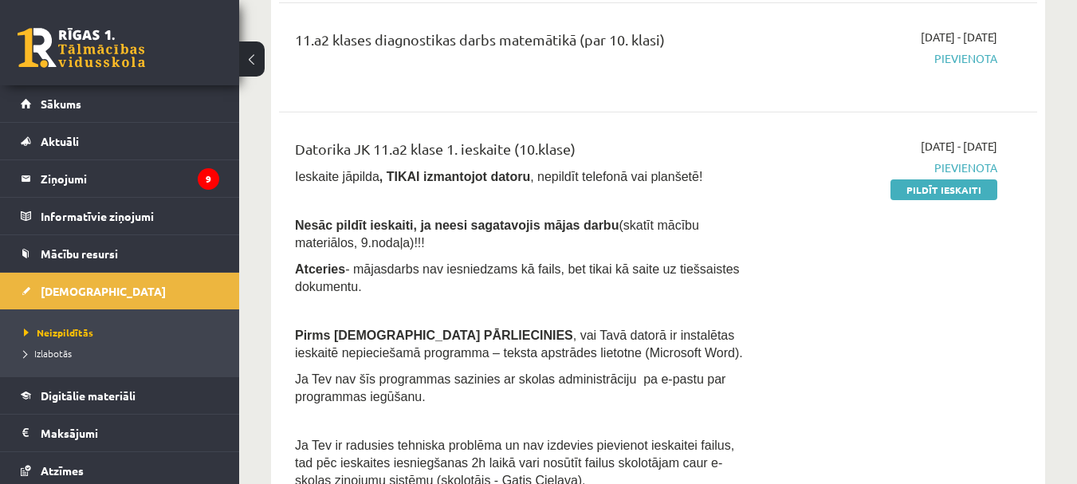
scroll to position [558, 0]
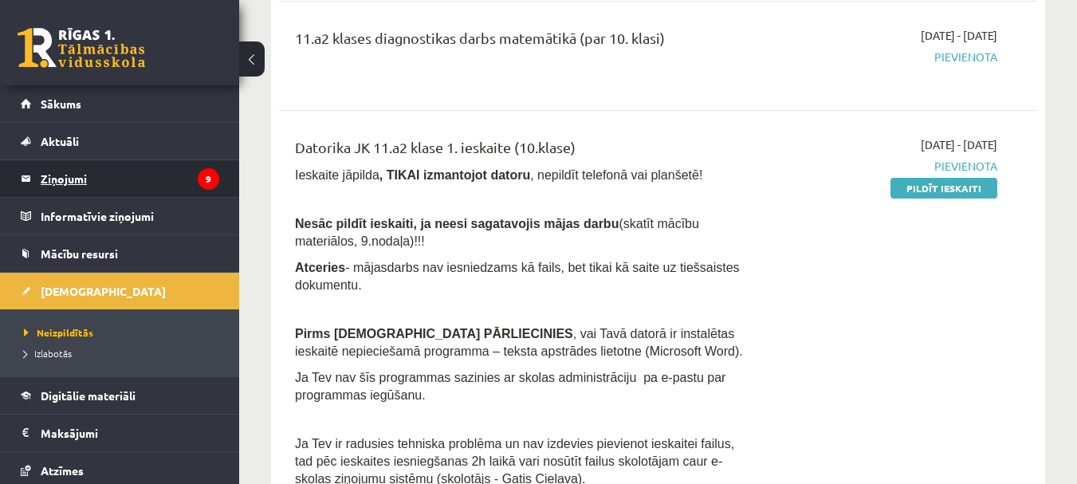
click at [122, 183] on legend "Ziņojumi 9" at bounding box center [130, 178] width 179 height 37
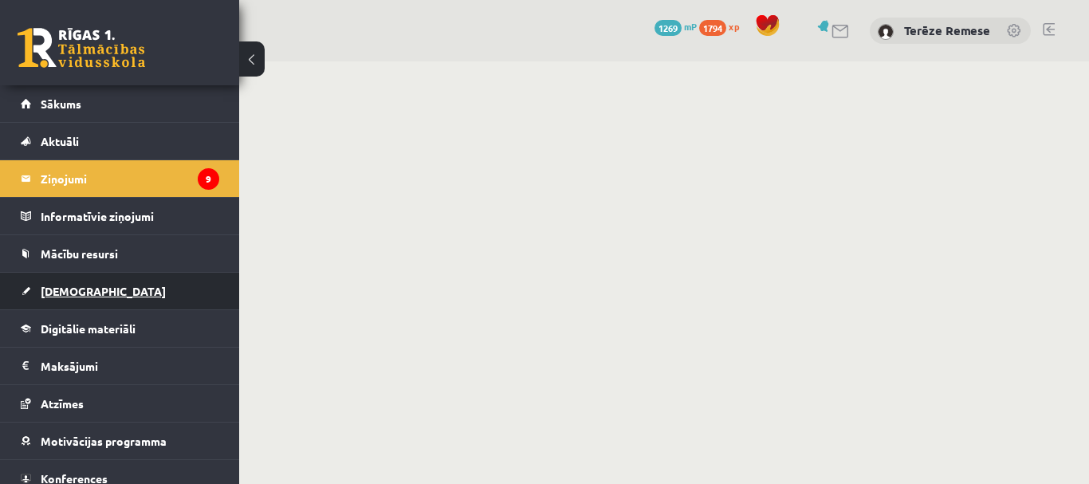
click at [122, 290] on link "[DEMOGRAPHIC_DATA]" at bounding box center [120, 291] width 199 height 37
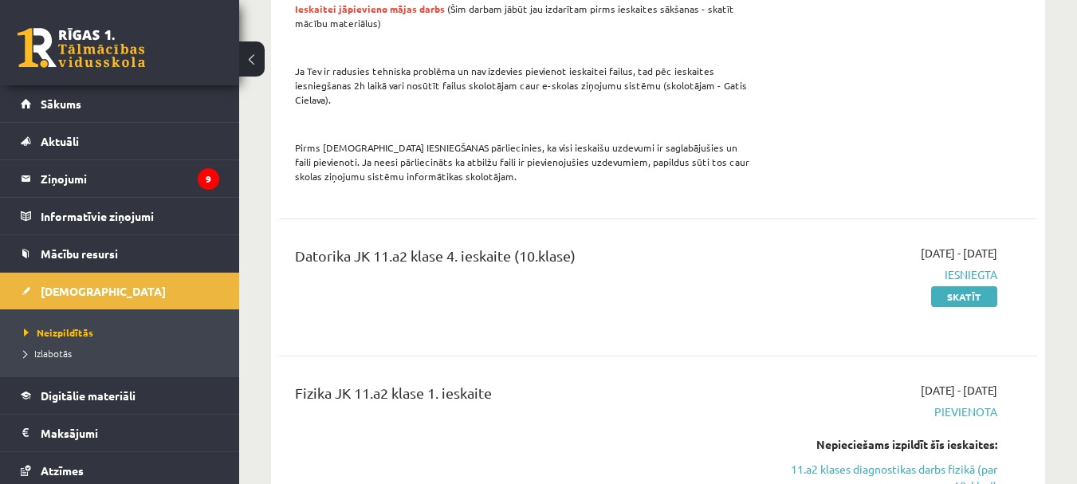
scroll to position [1595, 0]
